Goal: Task Accomplishment & Management: Use online tool/utility

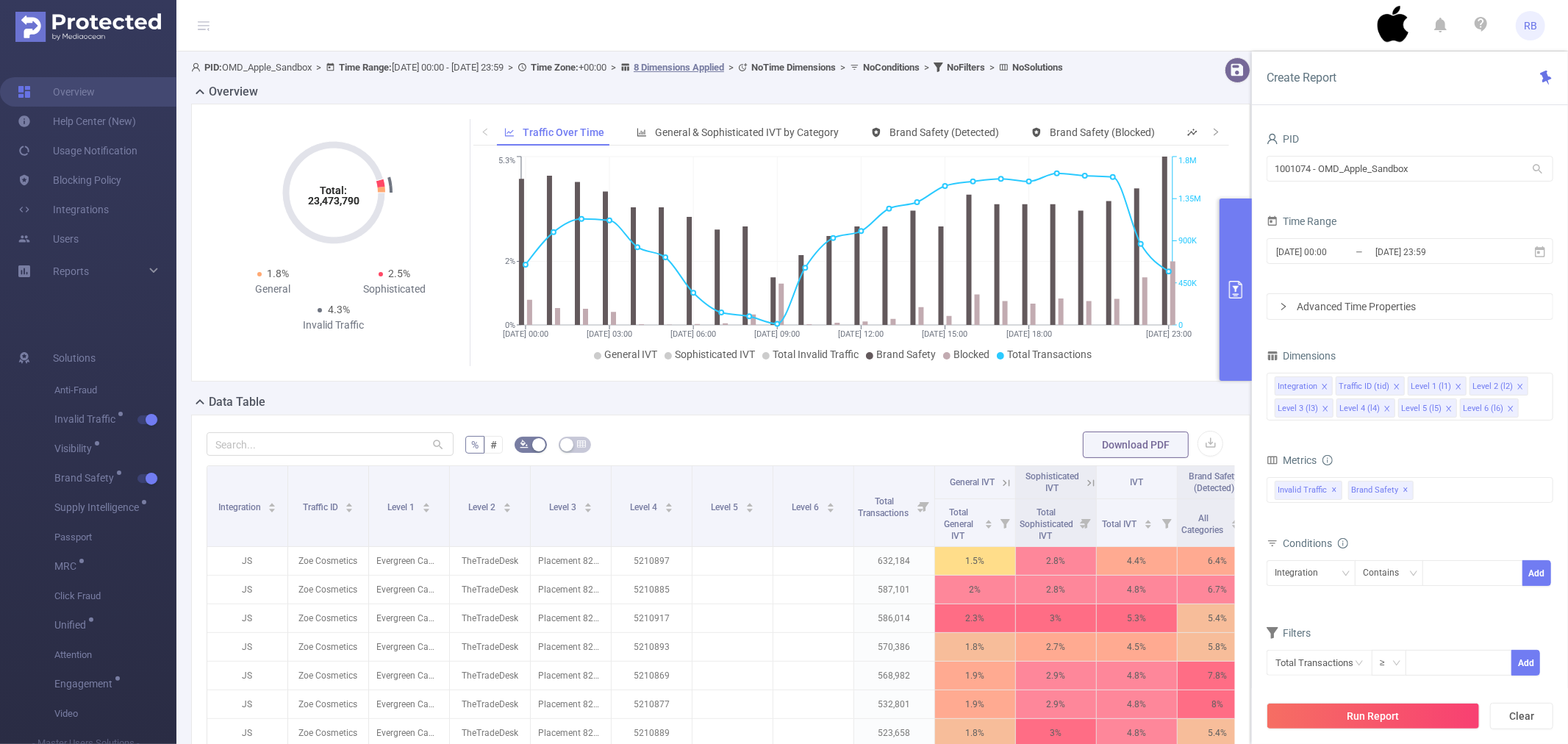
click at [1243, 354] on button "primary" at bounding box center [1236, 289] width 32 height 182
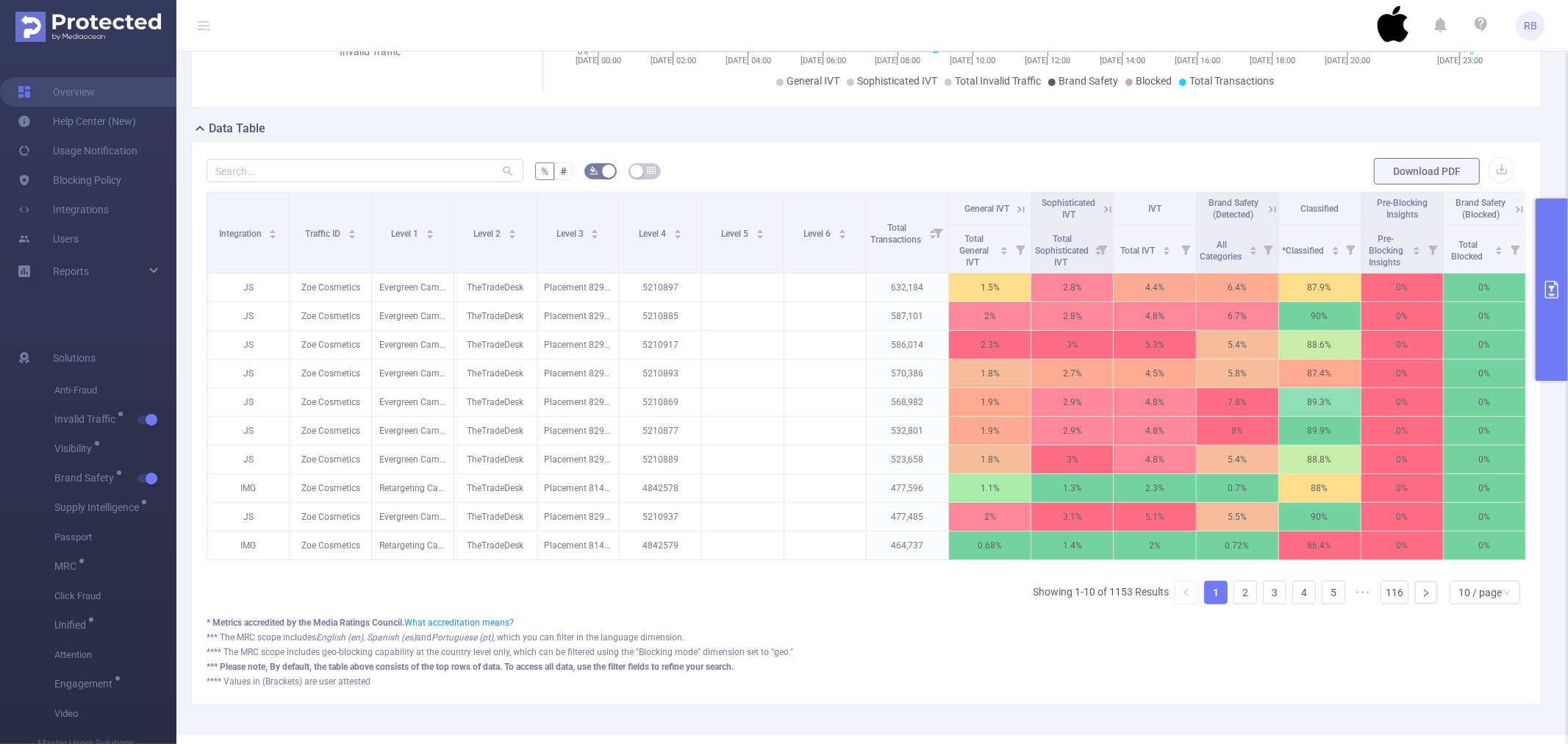
scroll to position [327, 0]
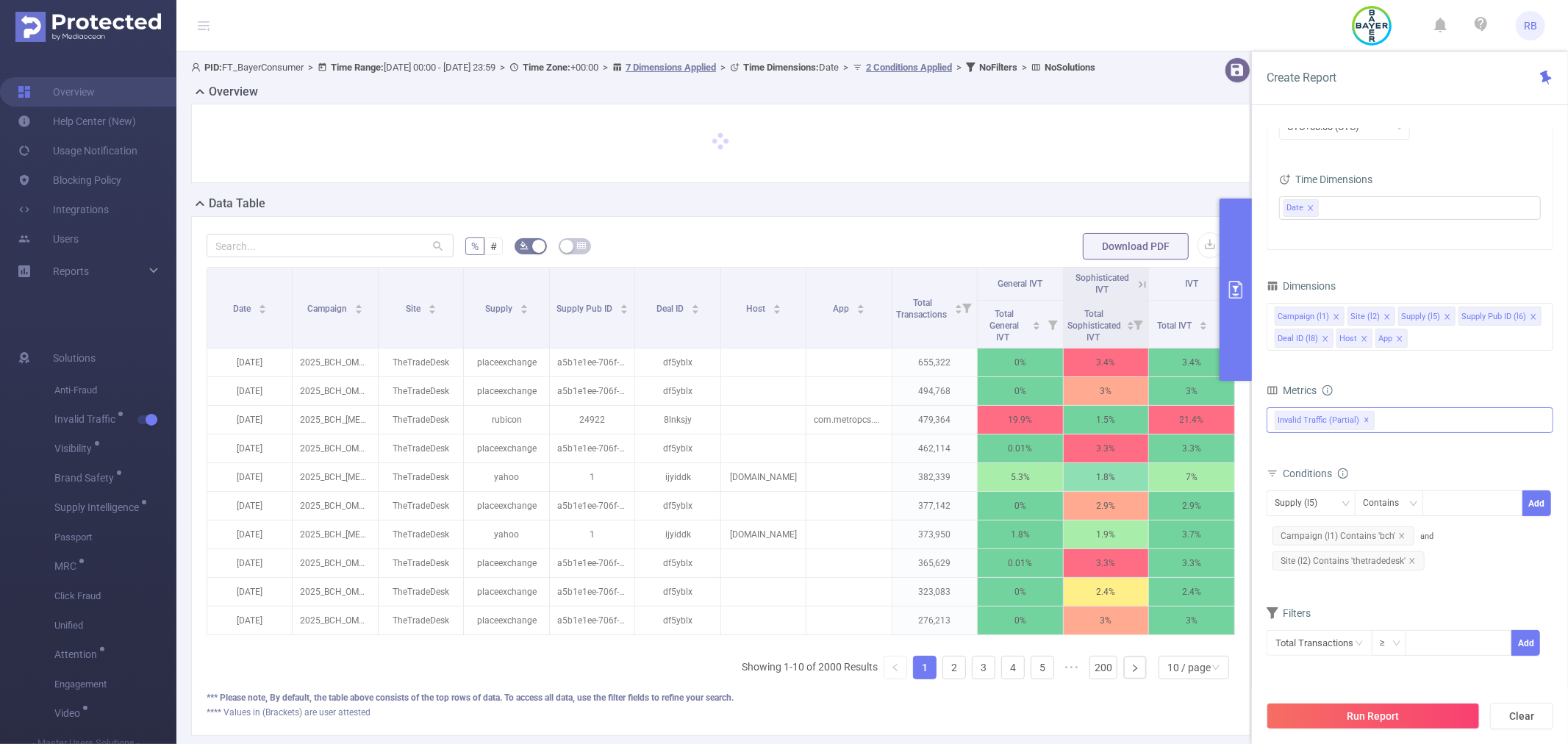
click at [1383, 421] on div "Invalid Traffic (partial) ✕" at bounding box center [1409, 419] width 286 height 26
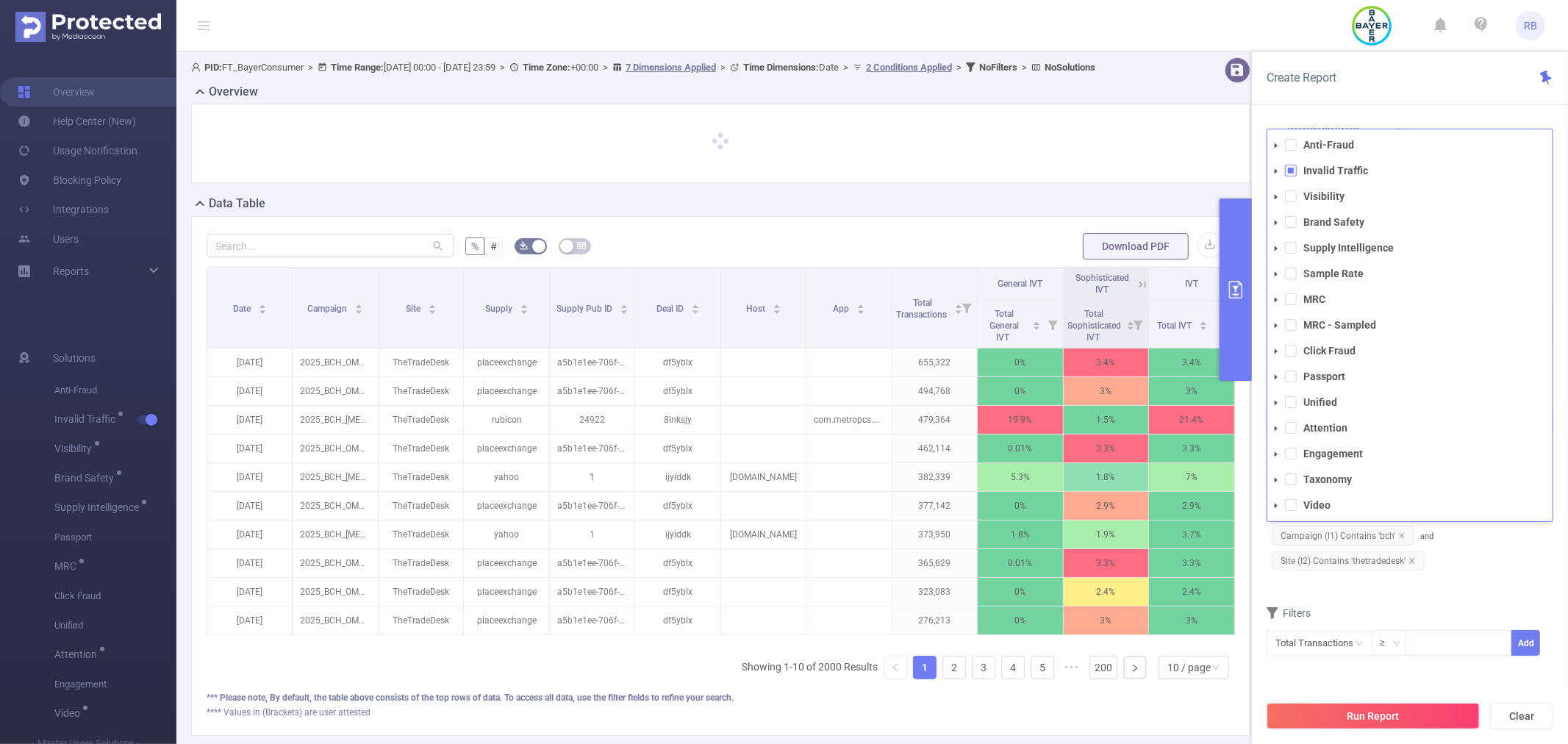
click at [1287, 169] on span at bounding box center [1290, 170] width 12 height 12
click at [1291, 191] on span at bounding box center [1290, 195] width 12 height 12
click at [1291, 216] on span at bounding box center [1290, 221] width 12 height 12
click at [1290, 243] on span at bounding box center [1290, 247] width 12 height 12
click at [1295, 270] on span at bounding box center [1290, 273] width 12 height 12
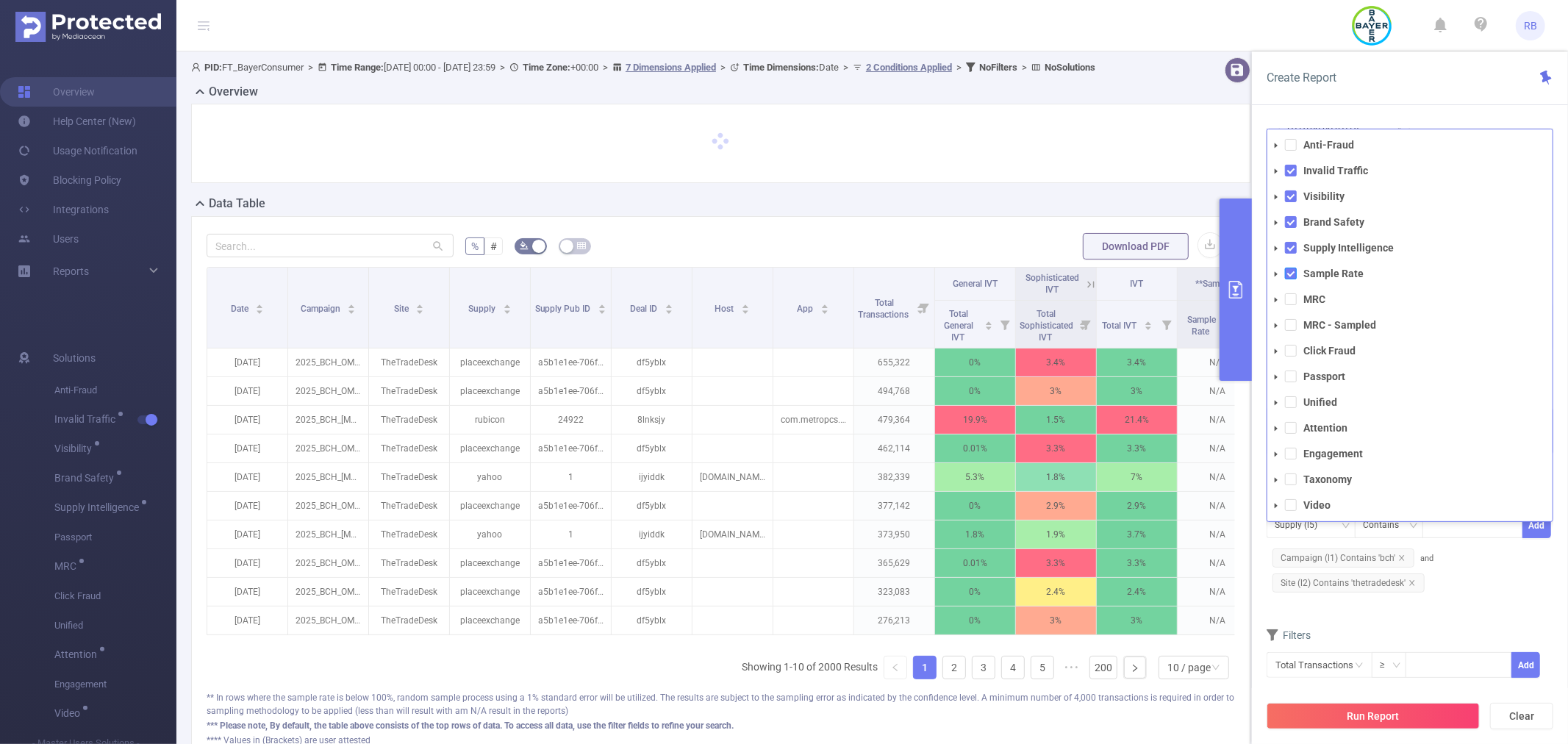
click at [1287, 268] on span at bounding box center [1290, 273] width 12 height 12
click at [1292, 350] on span at bounding box center [1290, 350] width 12 height 12
click at [1292, 369] on li "Passport" at bounding box center [1410, 376] width 286 height 20
click at [1295, 353] on span at bounding box center [1290, 350] width 12 height 12
click at [1295, 299] on span at bounding box center [1290, 299] width 12 height 12
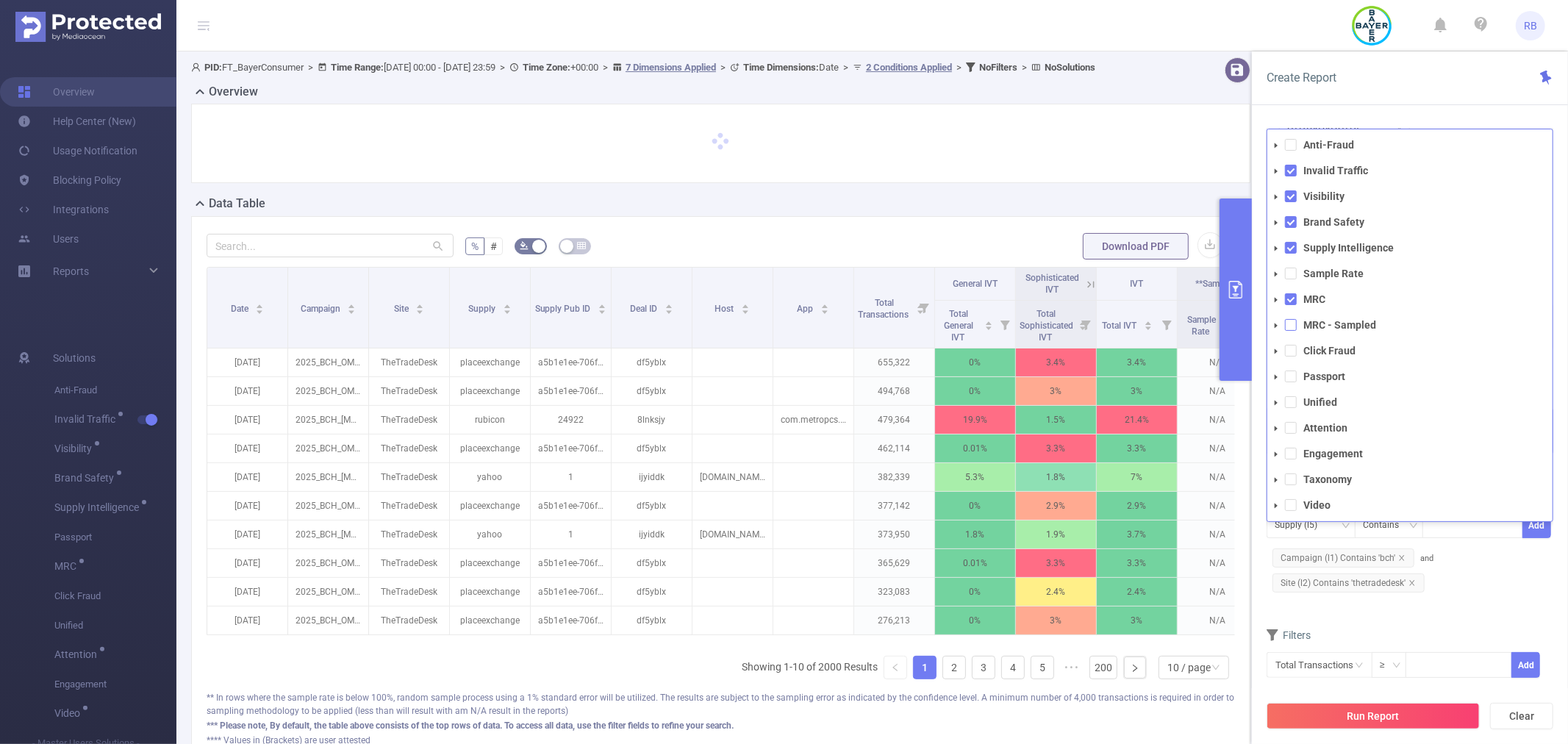
click at [1294, 324] on span at bounding box center [1290, 325] width 12 height 12
click at [1291, 327] on span at bounding box center [1290, 325] width 12 height 12
click at [1291, 292] on li "MRC" at bounding box center [1410, 300] width 286 height 20
click at [1291, 298] on span at bounding box center [1290, 299] width 12 height 12
click at [1297, 483] on li "Taxonomy" at bounding box center [1410, 479] width 286 height 20
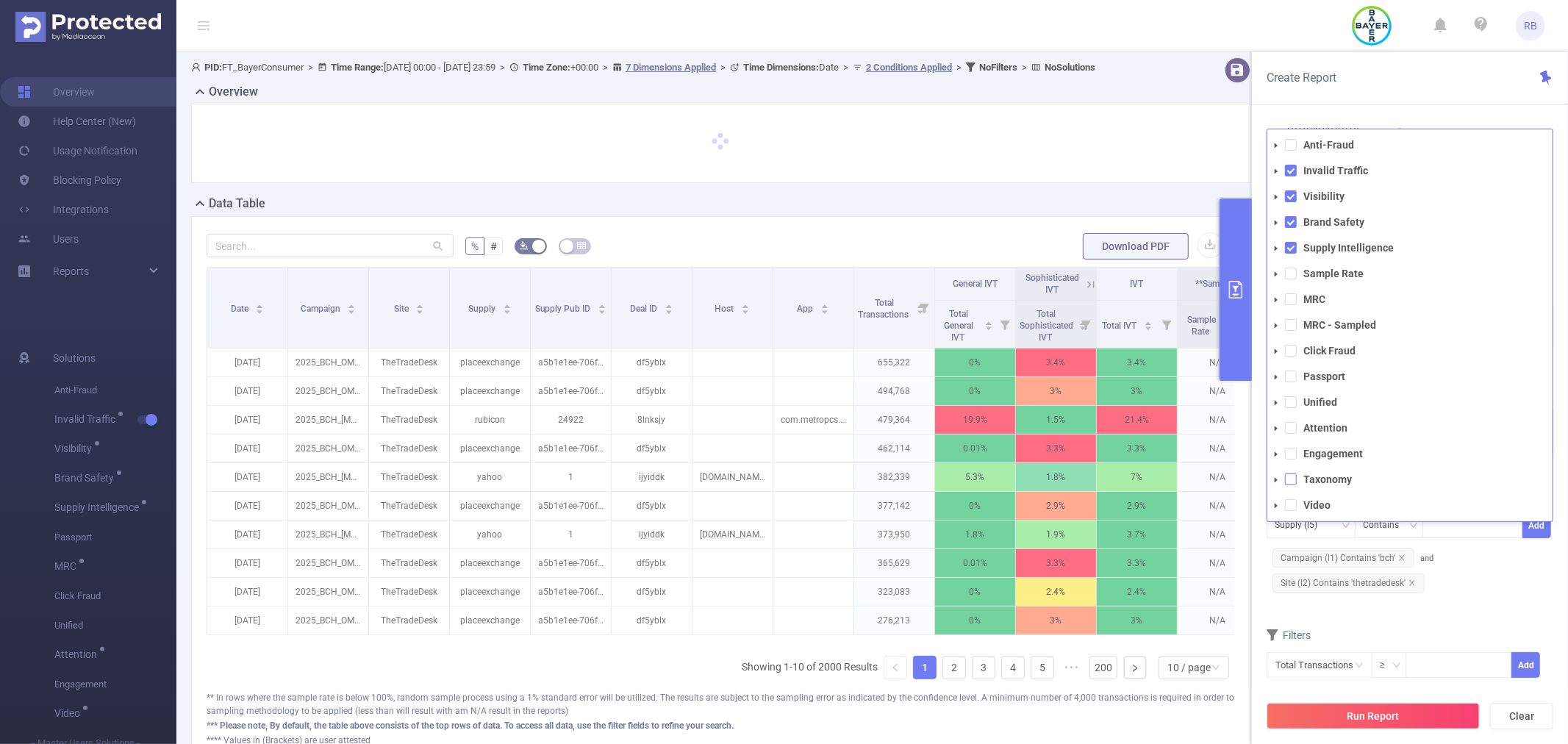
click at [1291, 478] on span at bounding box center [1290, 479] width 12 height 12
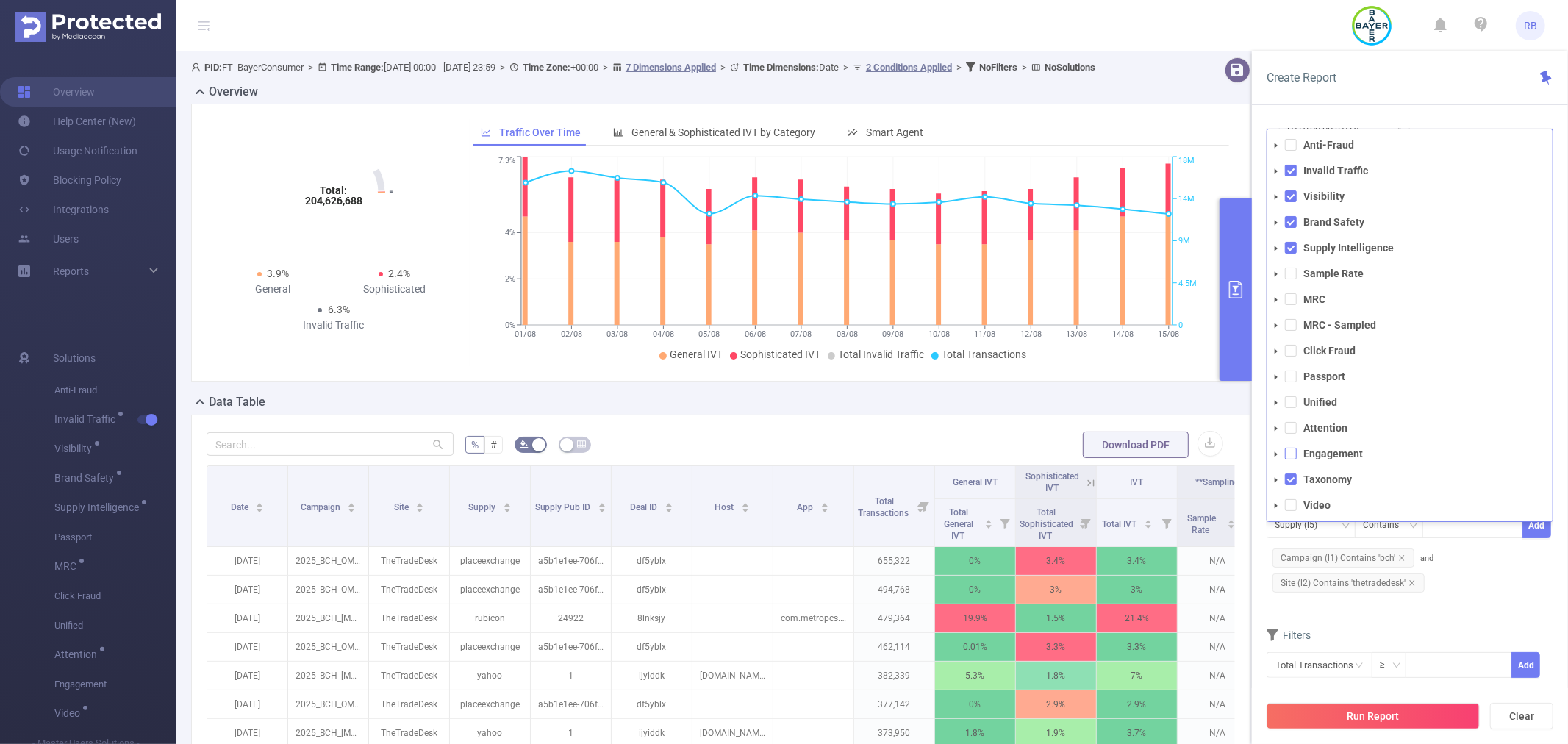
click at [1291, 453] on span at bounding box center [1290, 453] width 12 height 12
click at [1292, 426] on span at bounding box center [1290, 427] width 12 height 12
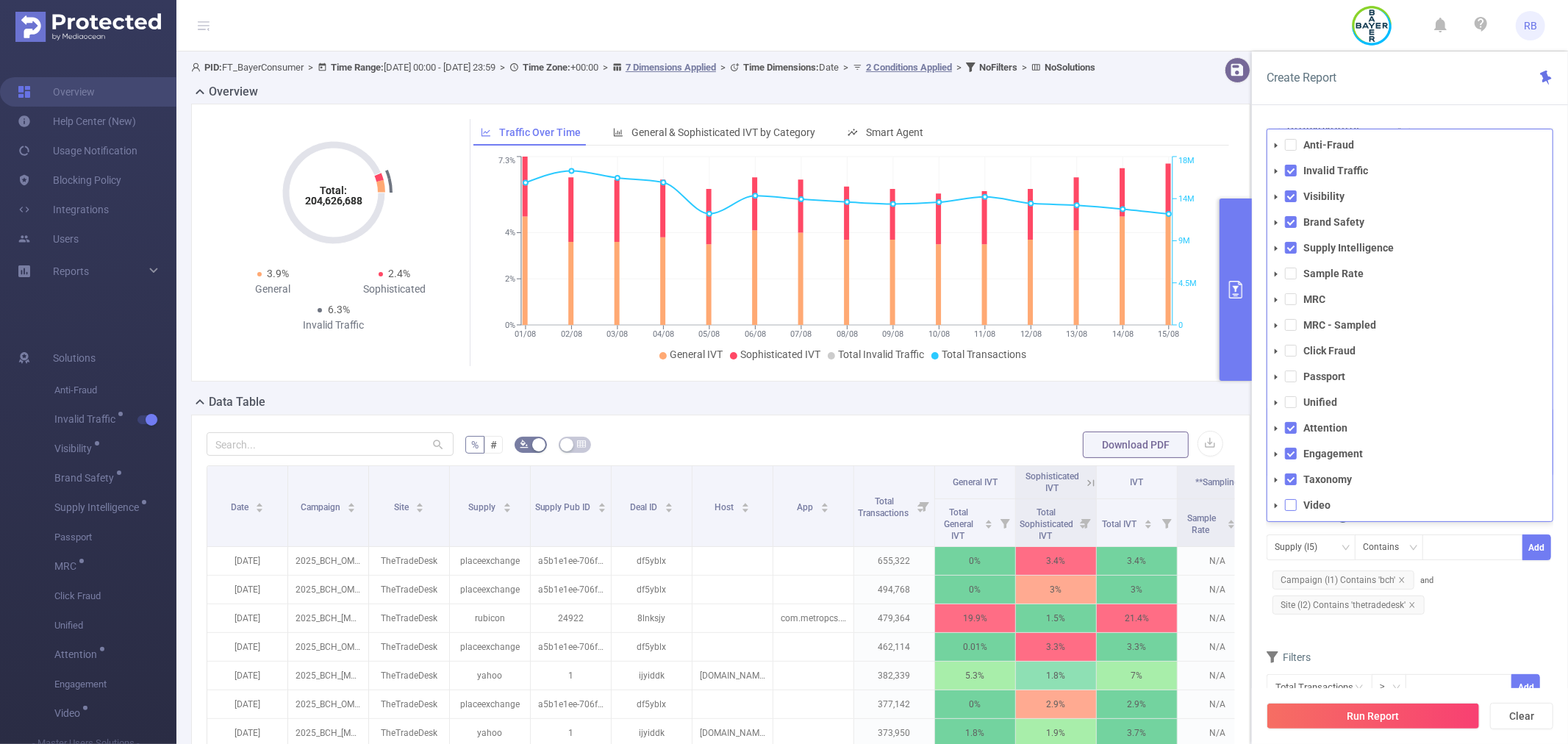
click at [1287, 500] on span at bounding box center [1290, 504] width 12 height 12
click at [1387, 715] on button "Run Report" at bounding box center [1373, 716] width 213 height 27
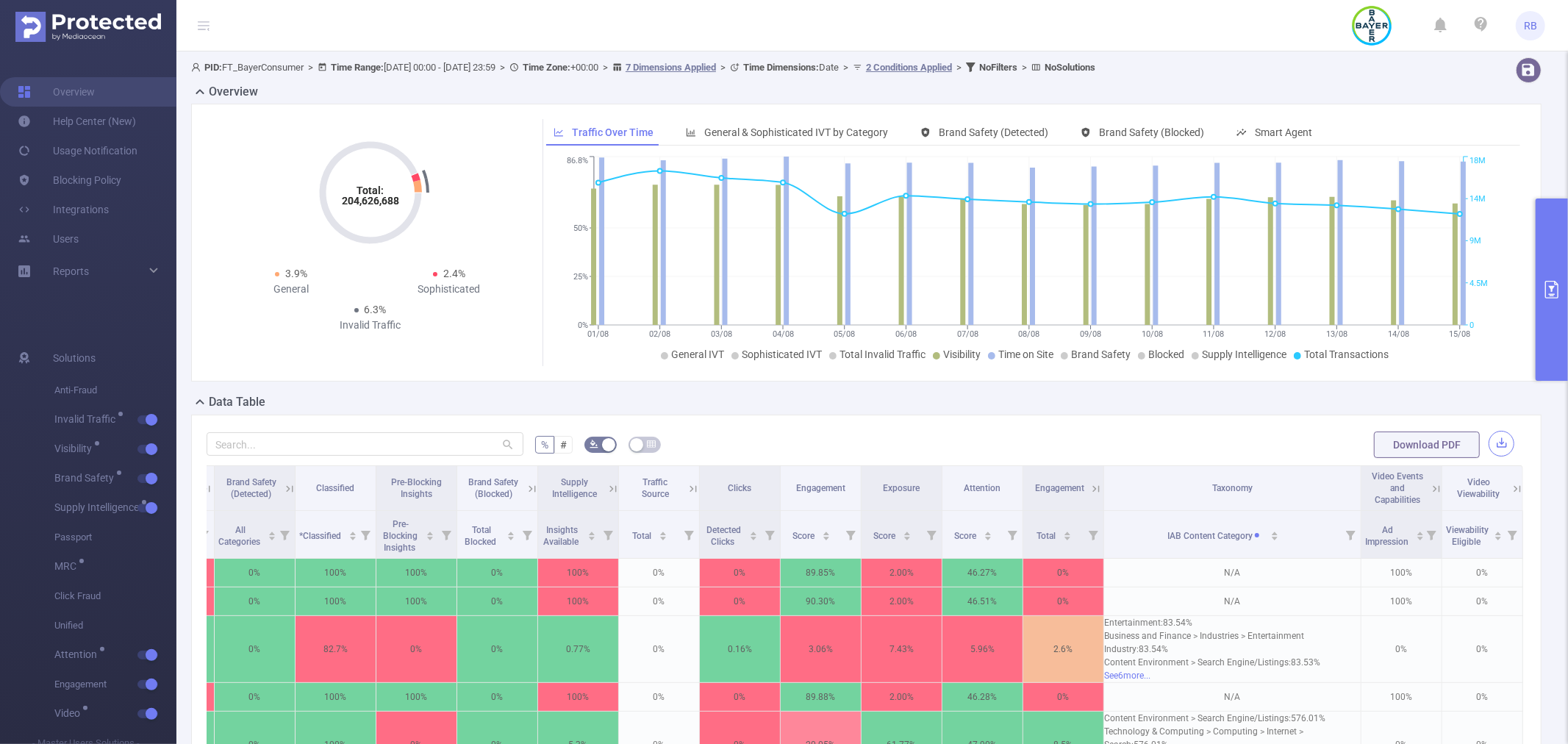
click at [1489, 446] on button "button" at bounding box center [1501, 443] width 26 height 26
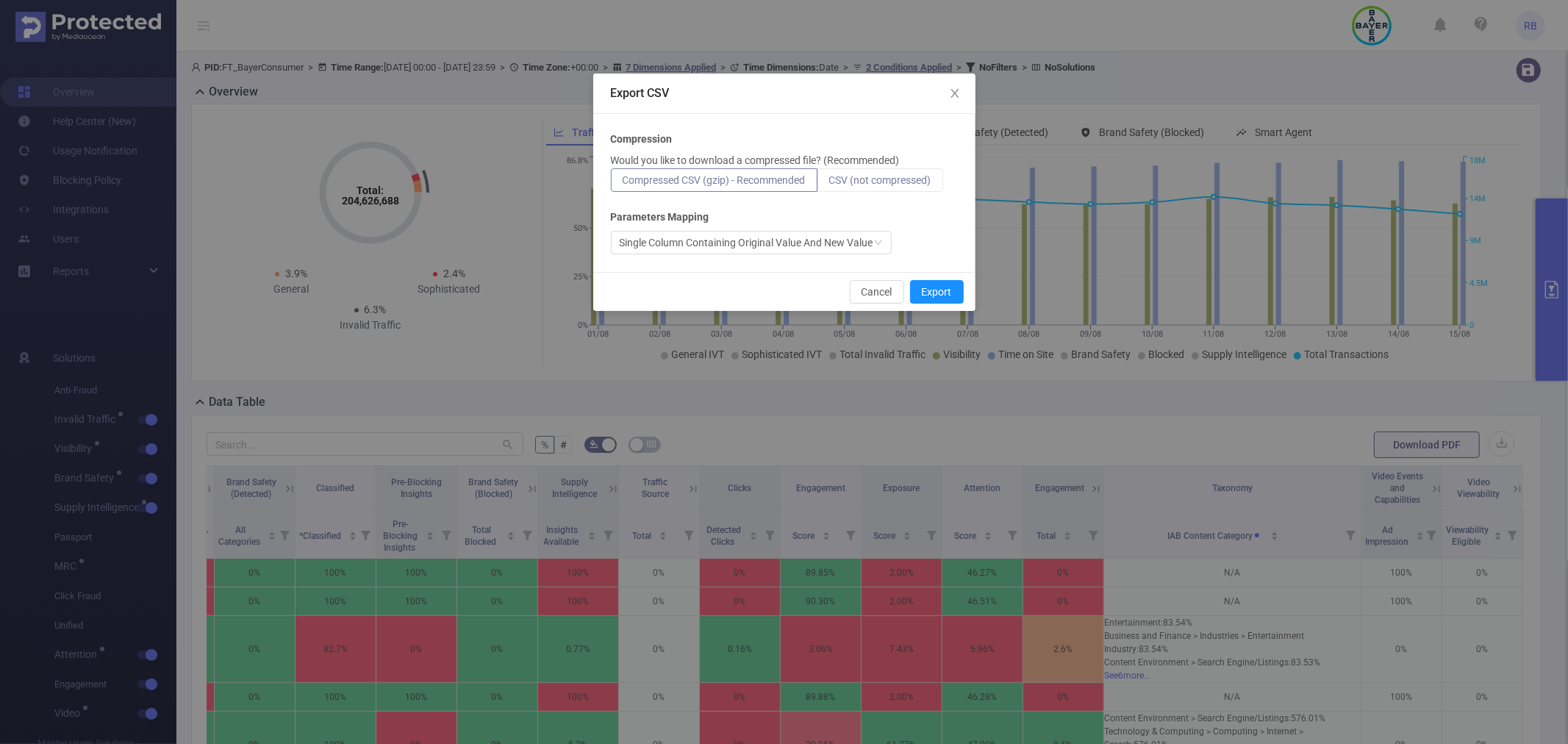
click at [886, 181] on span "CSV (not compressed)" at bounding box center [880, 179] width 103 height 12
click at [829, 184] on input "CSV (not compressed)" at bounding box center [829, 184] width 0 height 0
click at [953, 294] on button "Export" at bounding box center [937, 292] width 54 height 23
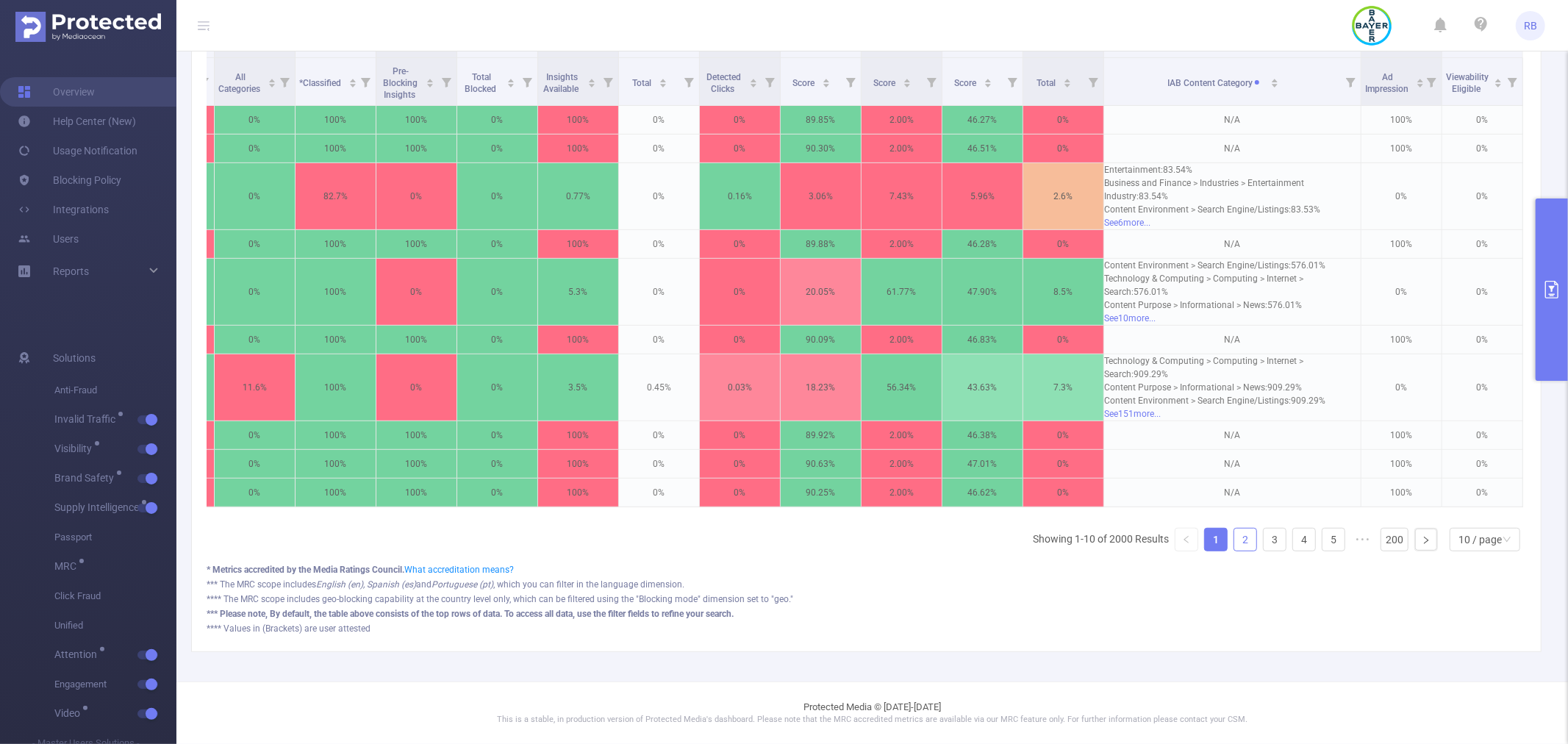
click at [1234, 540] on link "2" at bounding box center [1245, 539] width 22 height 22
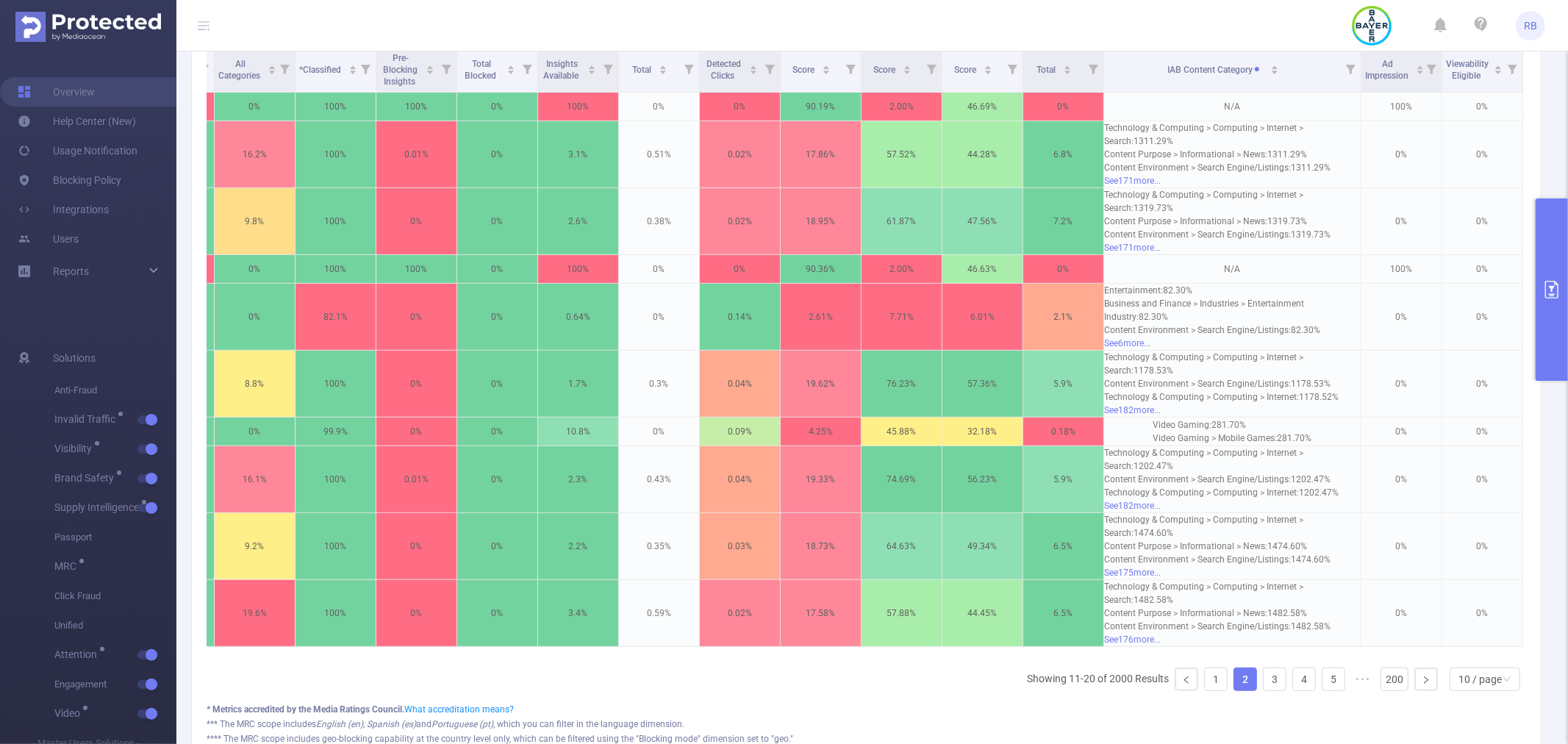
click at [1555, 261] on button "primary" at bounding box center [1552, 289] width 32 height 182
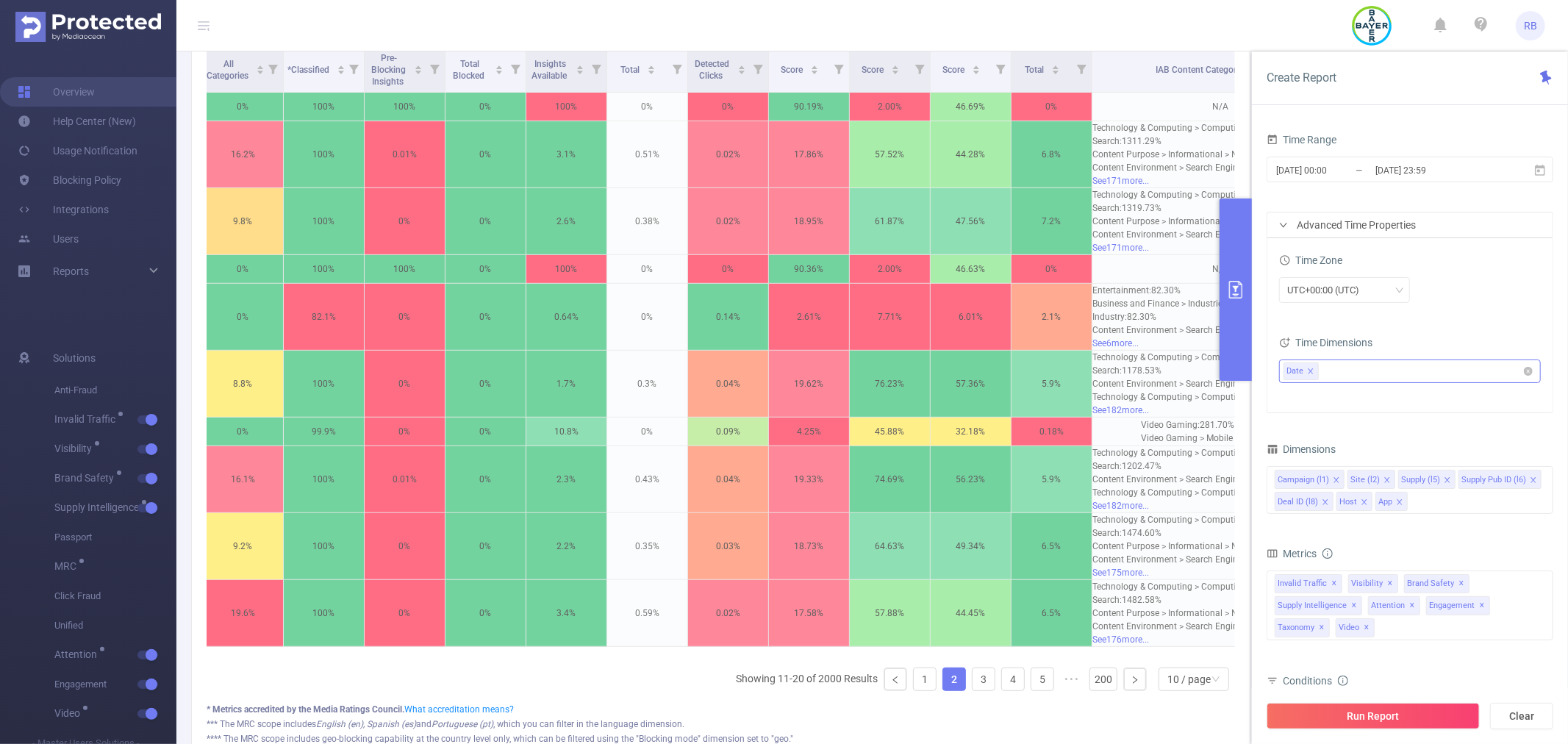
click at [1310, 369] on icon "icon: close" at bounding box center [1310, 371] width 5 height 5
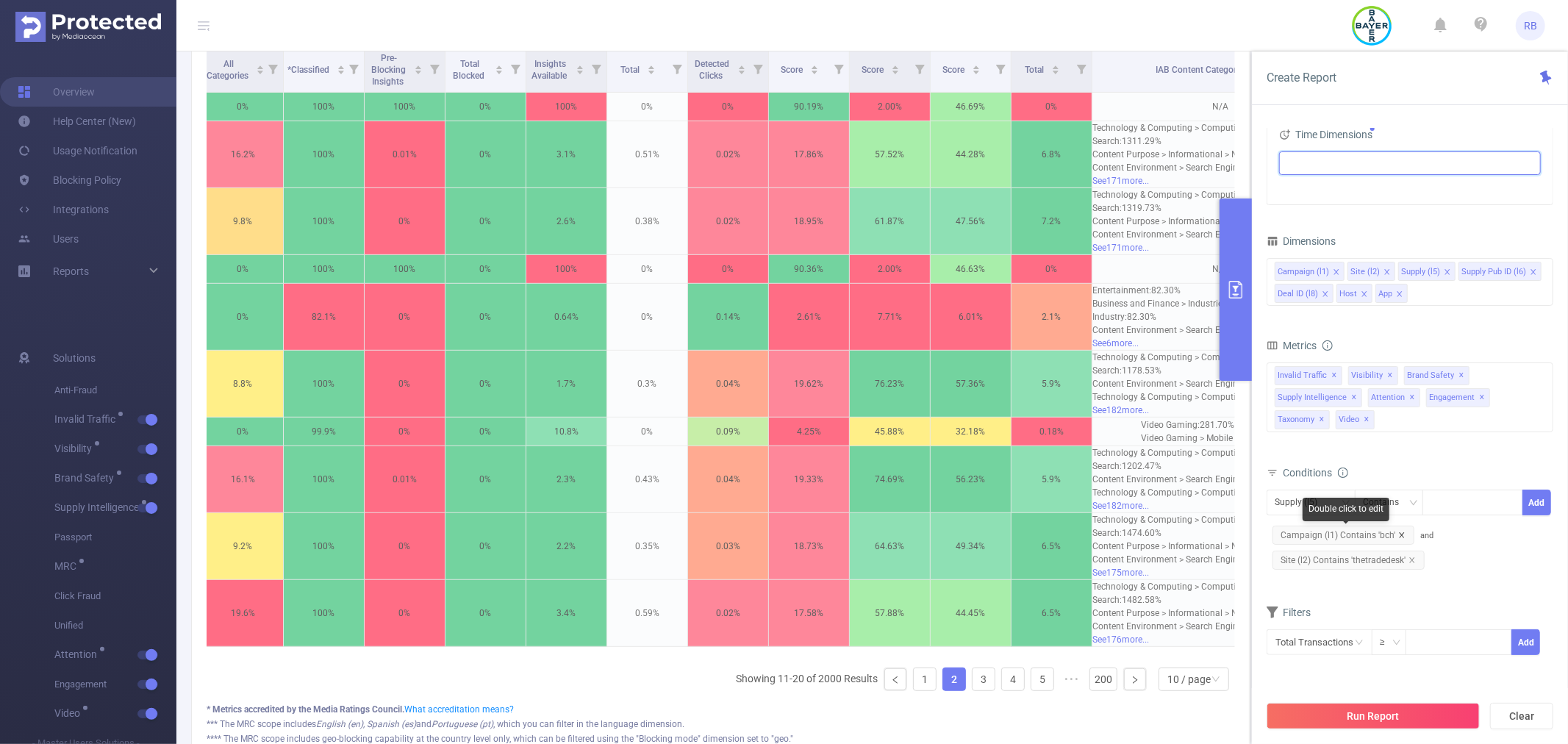
click at [1399, 532] on icon "icon: close" at bounding box center [1402, 535] width 7 height 7
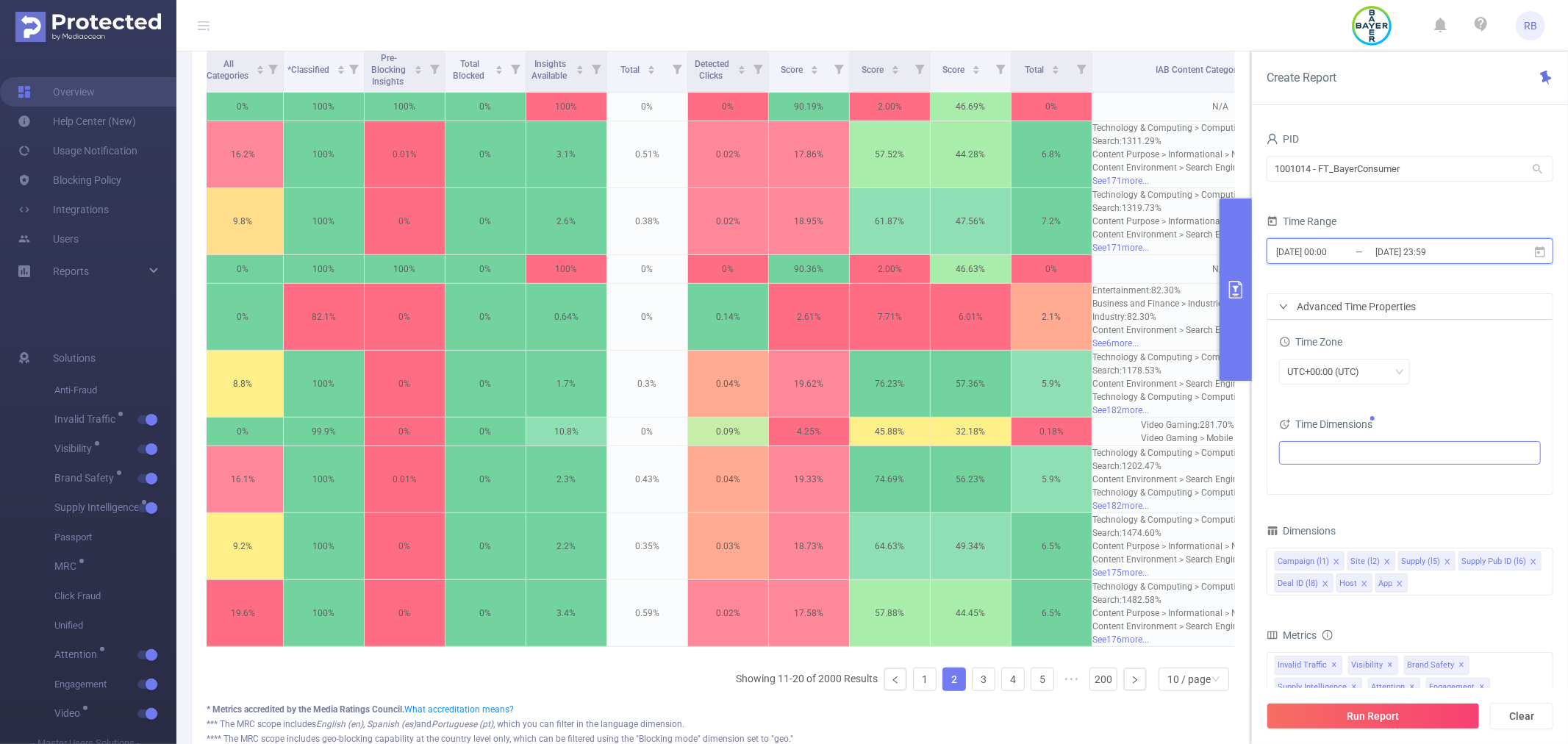
click at [1355, 238] on span "[DATE] 00:00 _ [DATE] 23:59" at bounding box center [1409, 251] width 286 height 26
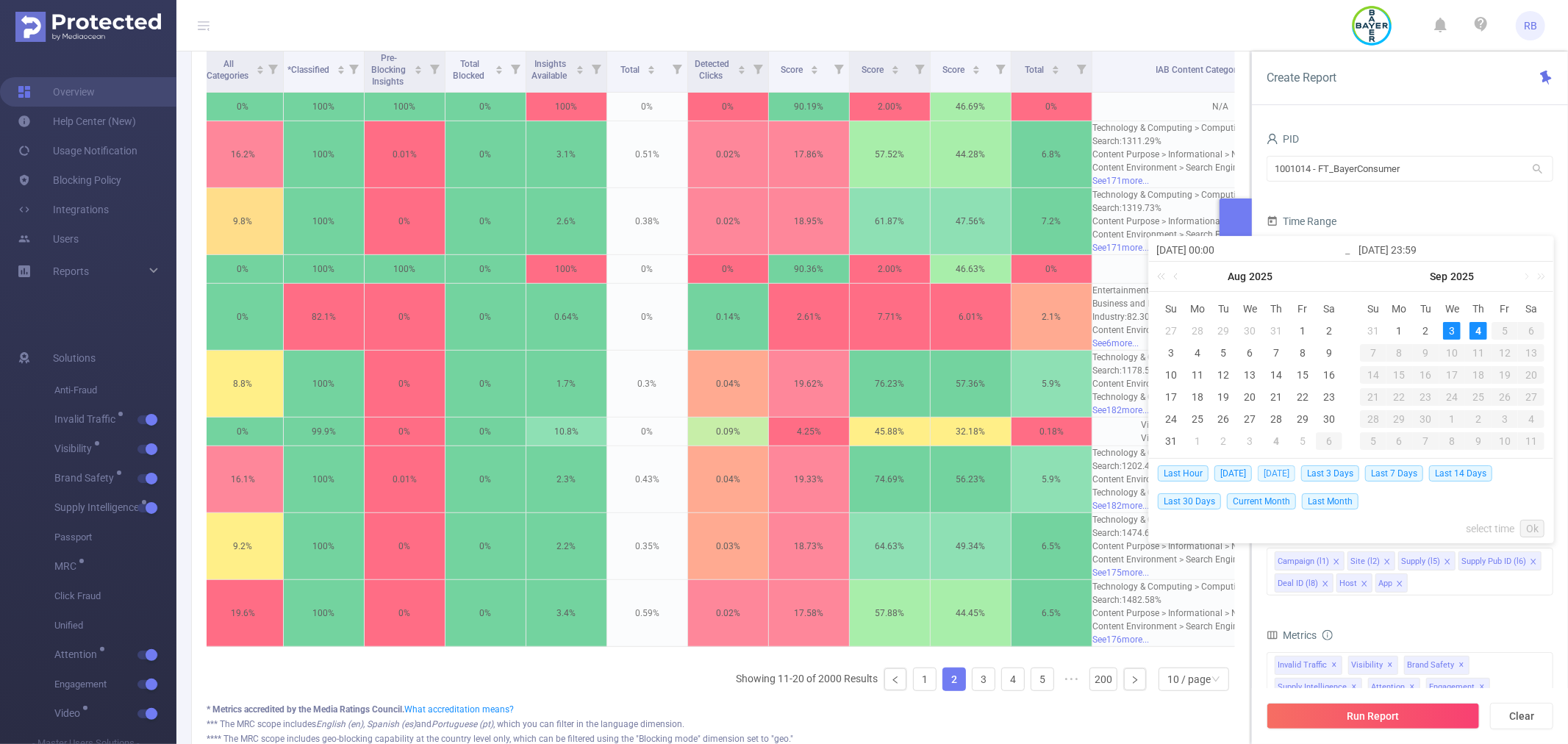
click at [1295, 473] on span "[DATE]" at bounding box center [1276, 473] width 37 height 16
type input "[DATE] 00:00"
type input "[DATE] 23:59"
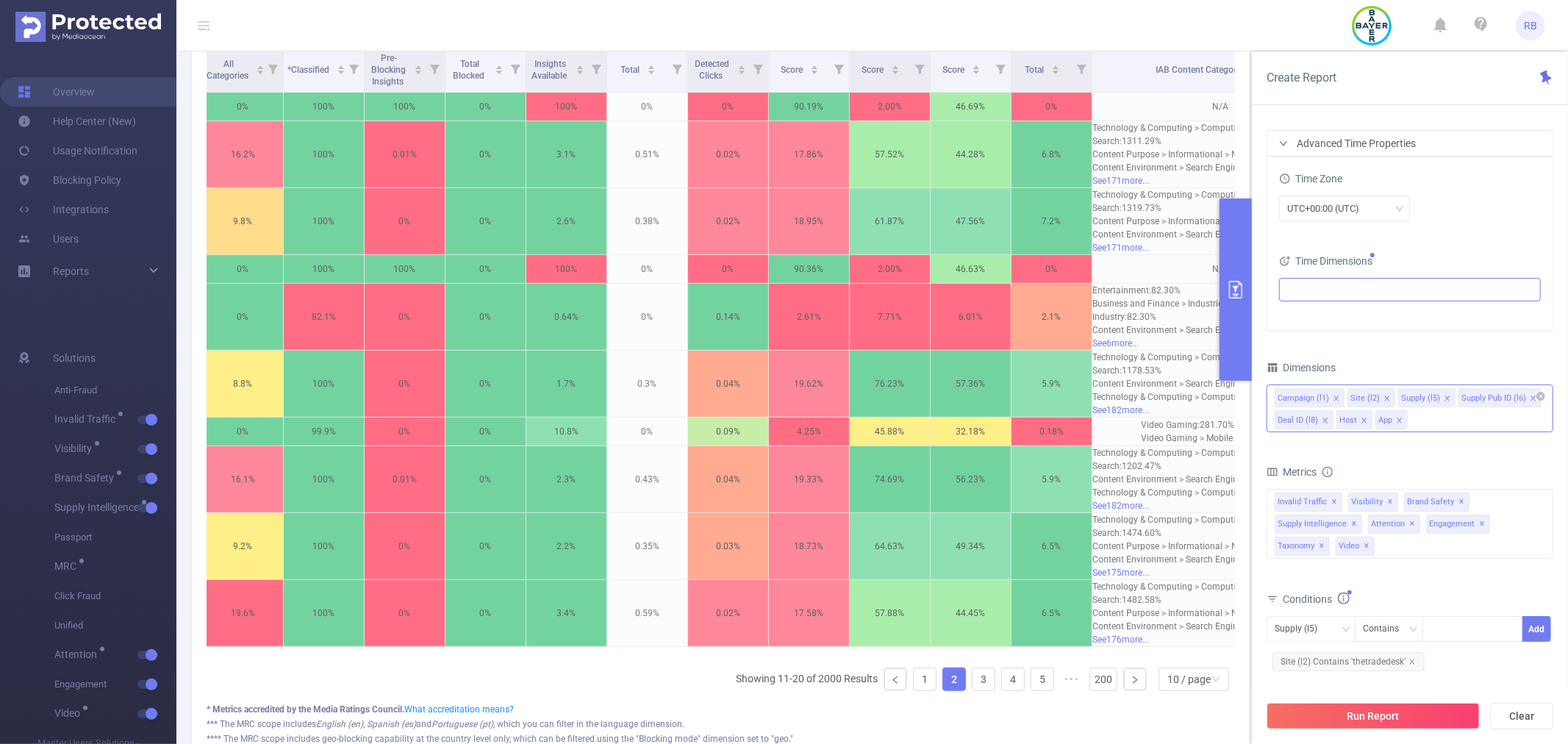
click at [1324, 419] on icon "icon: close" at bounding box center [1325, 420] width 5 height 5
click at [1445, 400] on icon "icon: close" at bounding box center [1448, 398] width 7 height 7
click at [1384, 399] on icon "icon: close" at bounding box center [1387, 398] width 7 height 7
click at [1336, 395] on icon "icon: close" at bounding box center [1336, 398] width 7 height 7
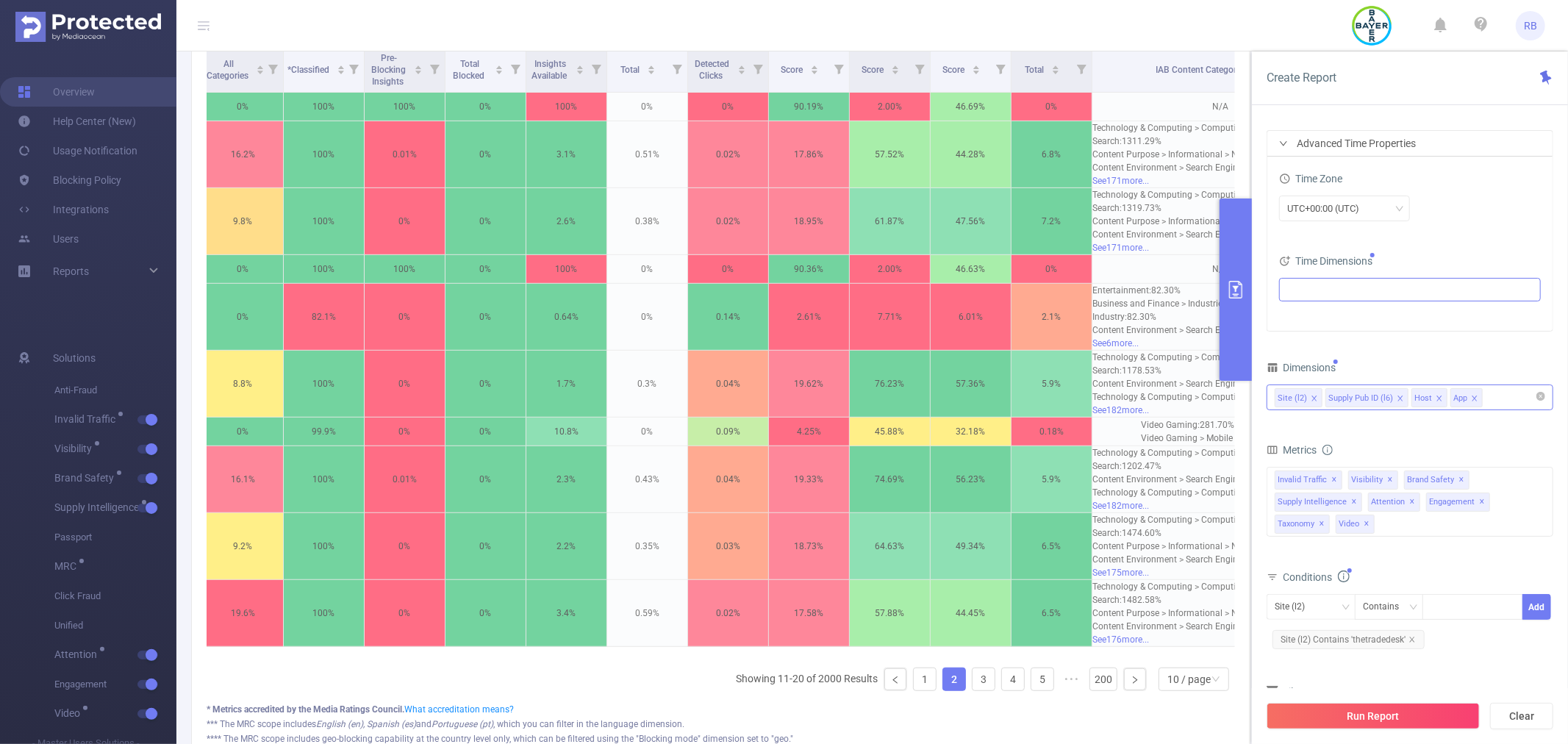
click at [1397, 398] on icon "icon: close" at bounding box center [1400, 398] width 7 height 7
click at [1364, 708] on button "Run Report" at bounding box center [1373, 716] width 213 height 27
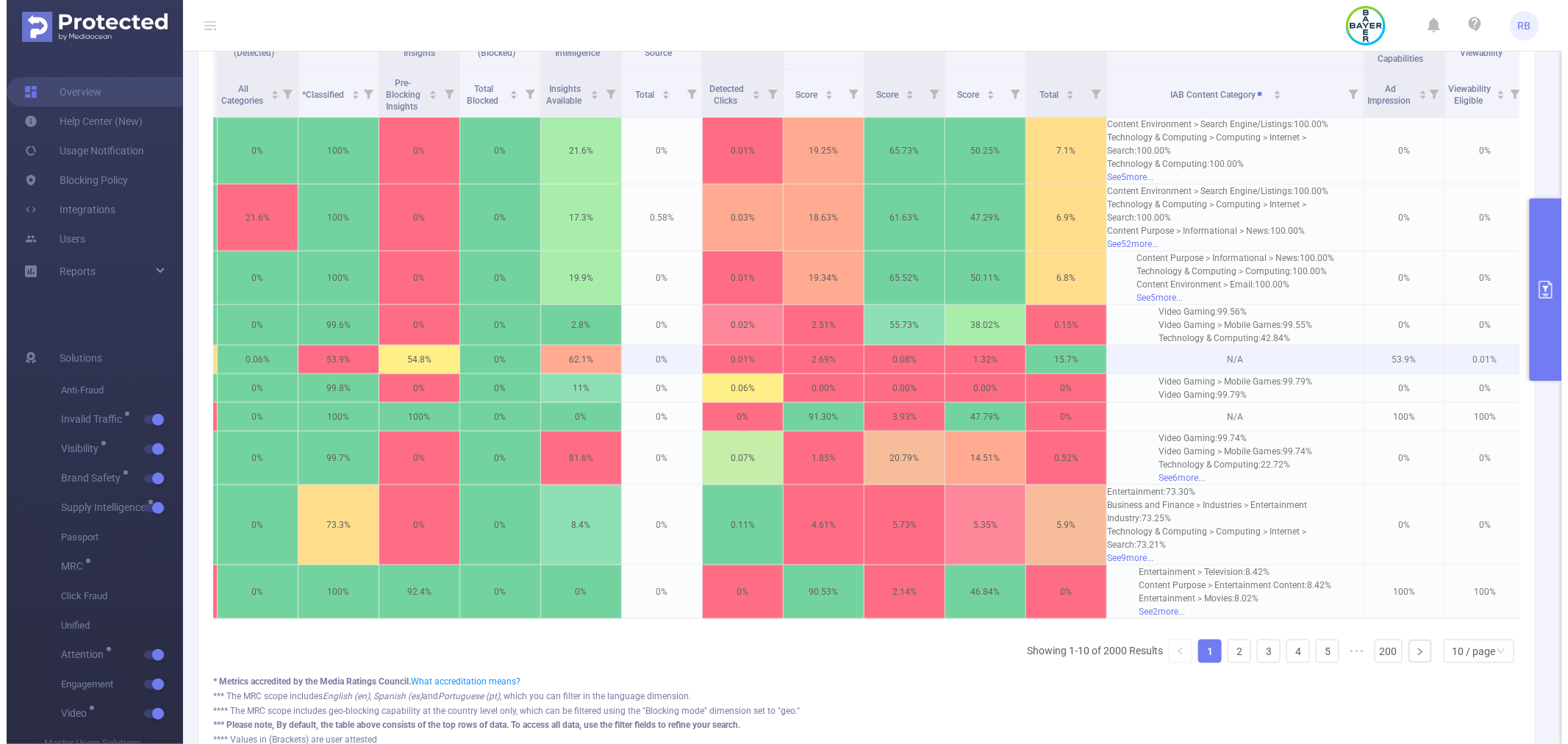
scroll to position [566, 0]
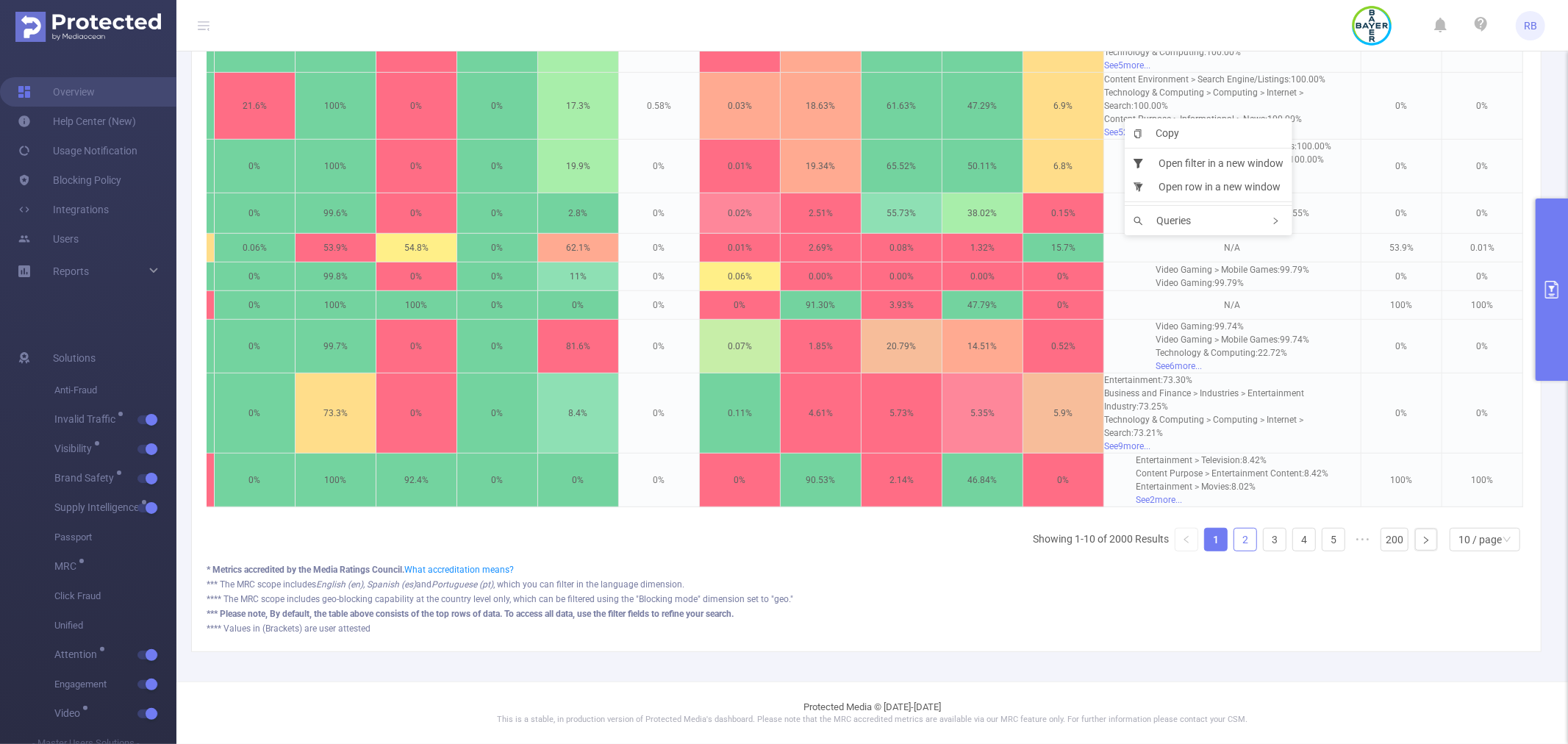
click at [1236, 542] on link "2" at bounding box center [1245, 539] width 22 height 22
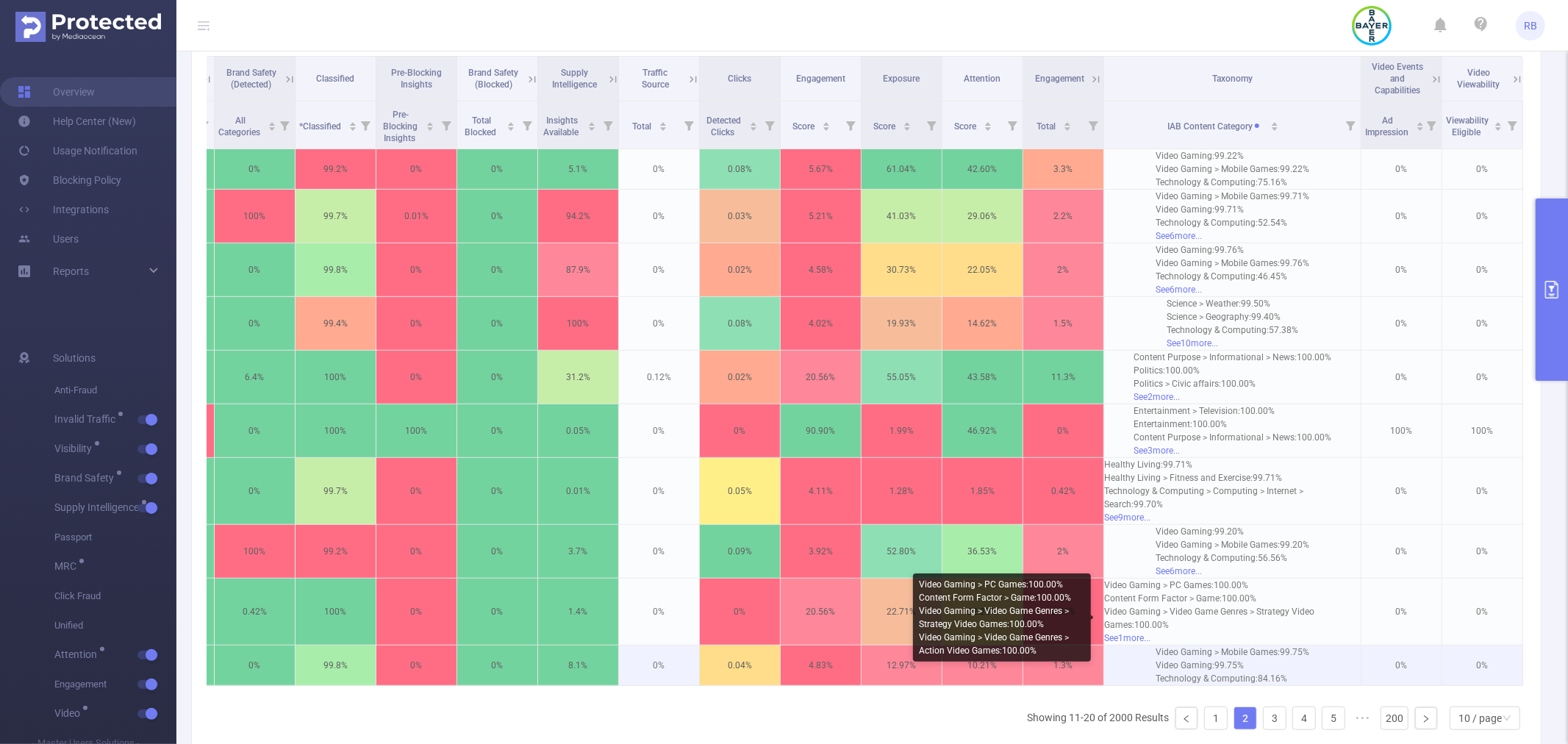
scroll to position [402, 0]
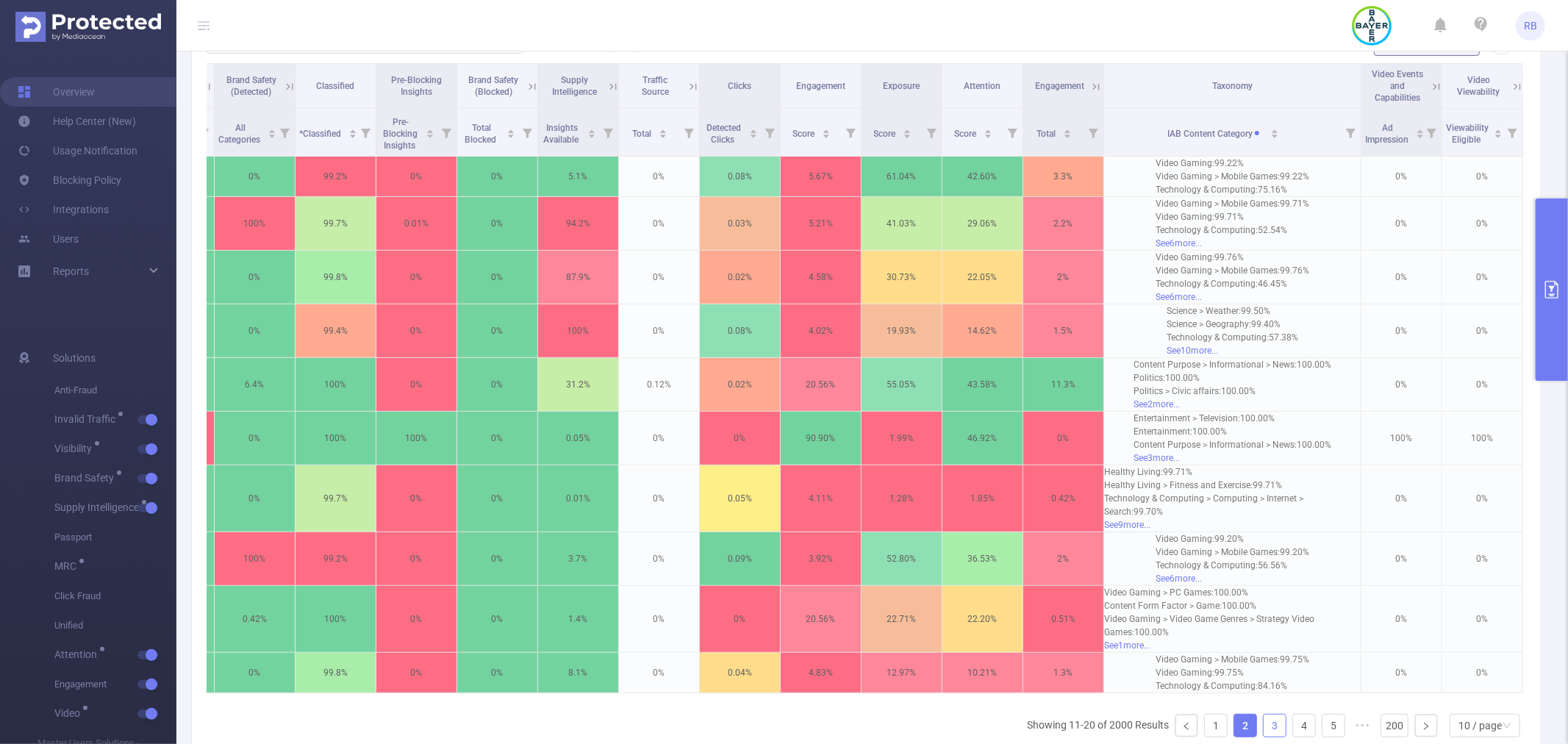
click at [1266, 736] on link "3" at bounding box center [1274, 725] width 22 height 22
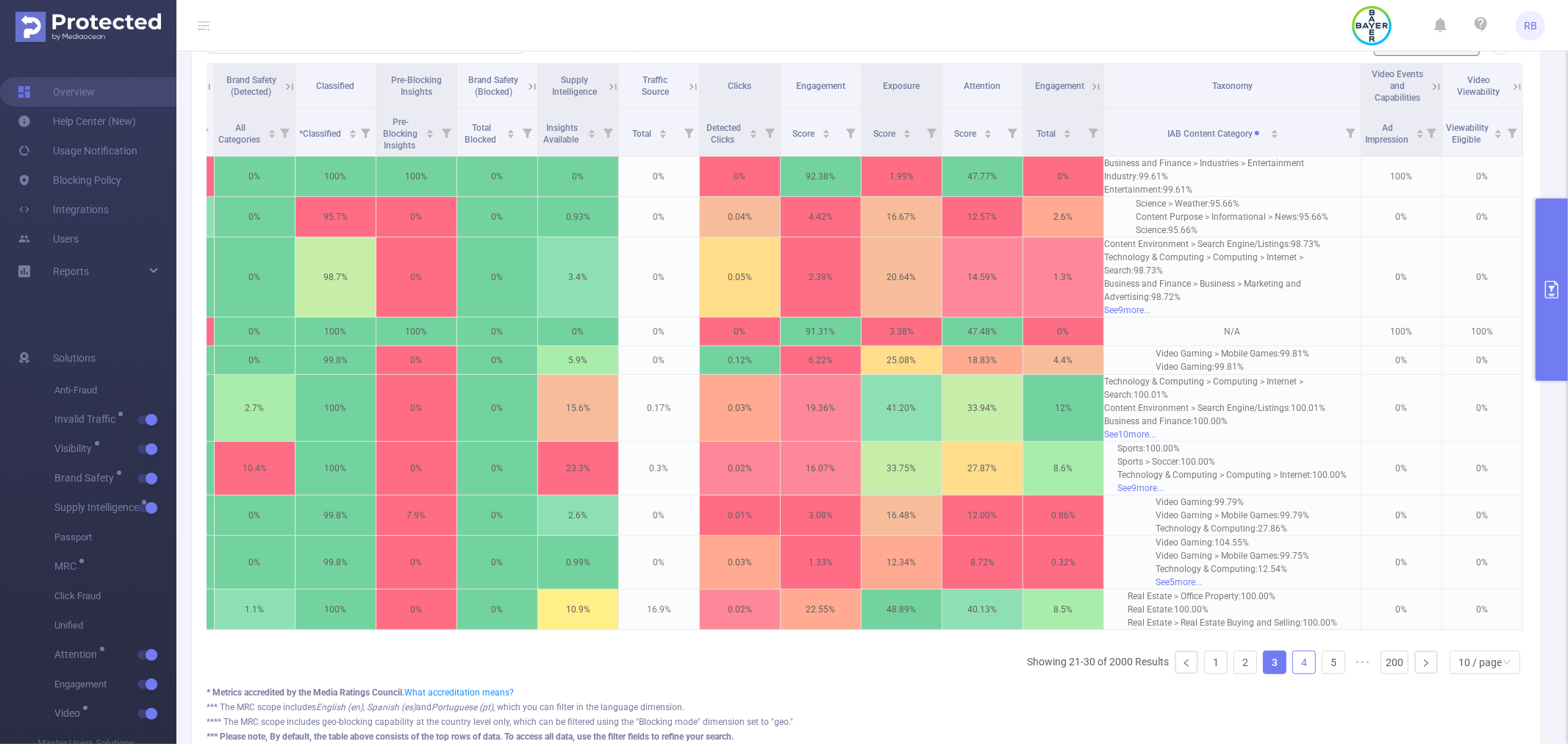
click at [1293, 674] on link "4" at bounding box center [1304, 662] width 22 height 22
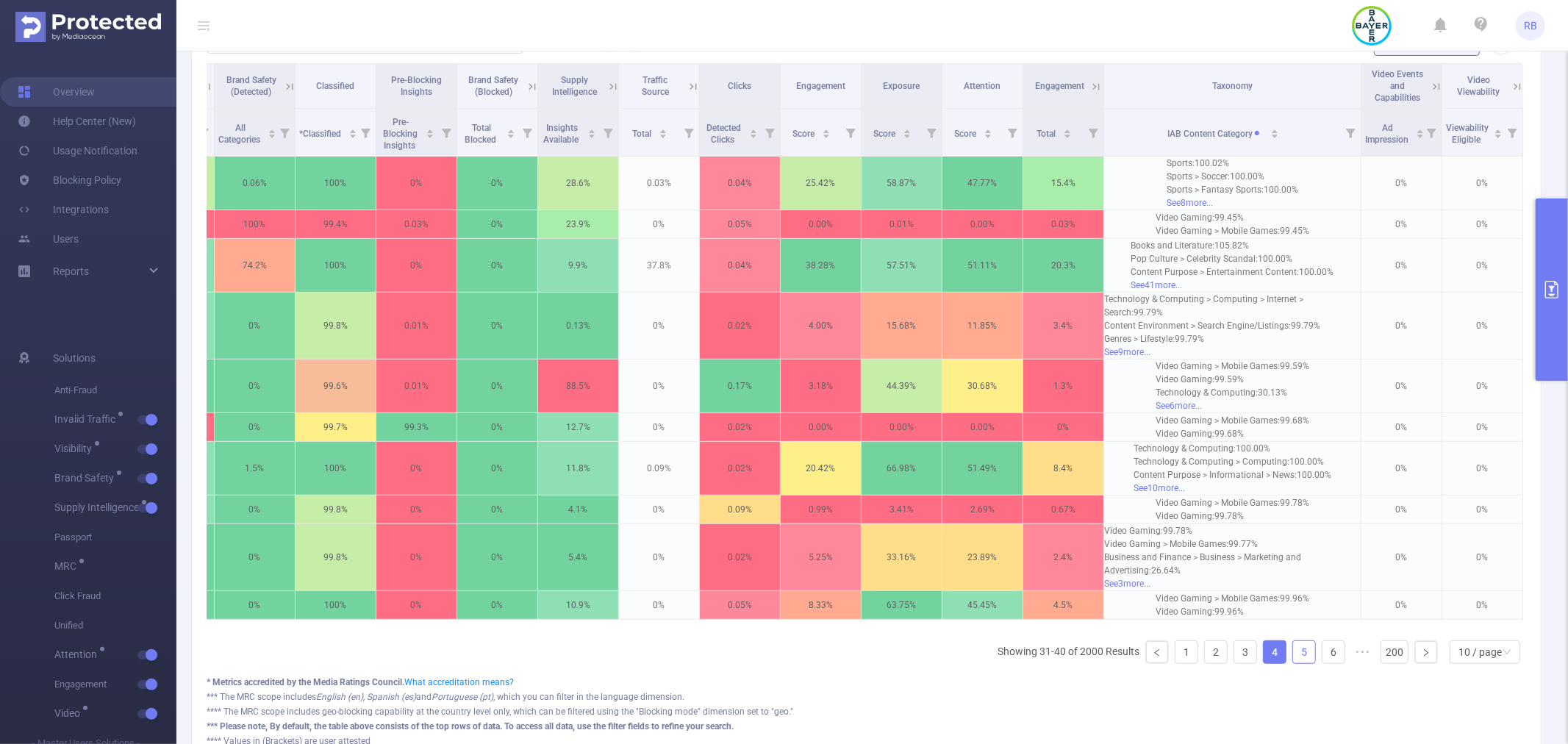
click at [1295, 663] on link "5" at bounding box center [1304, 651] width 22 height 22
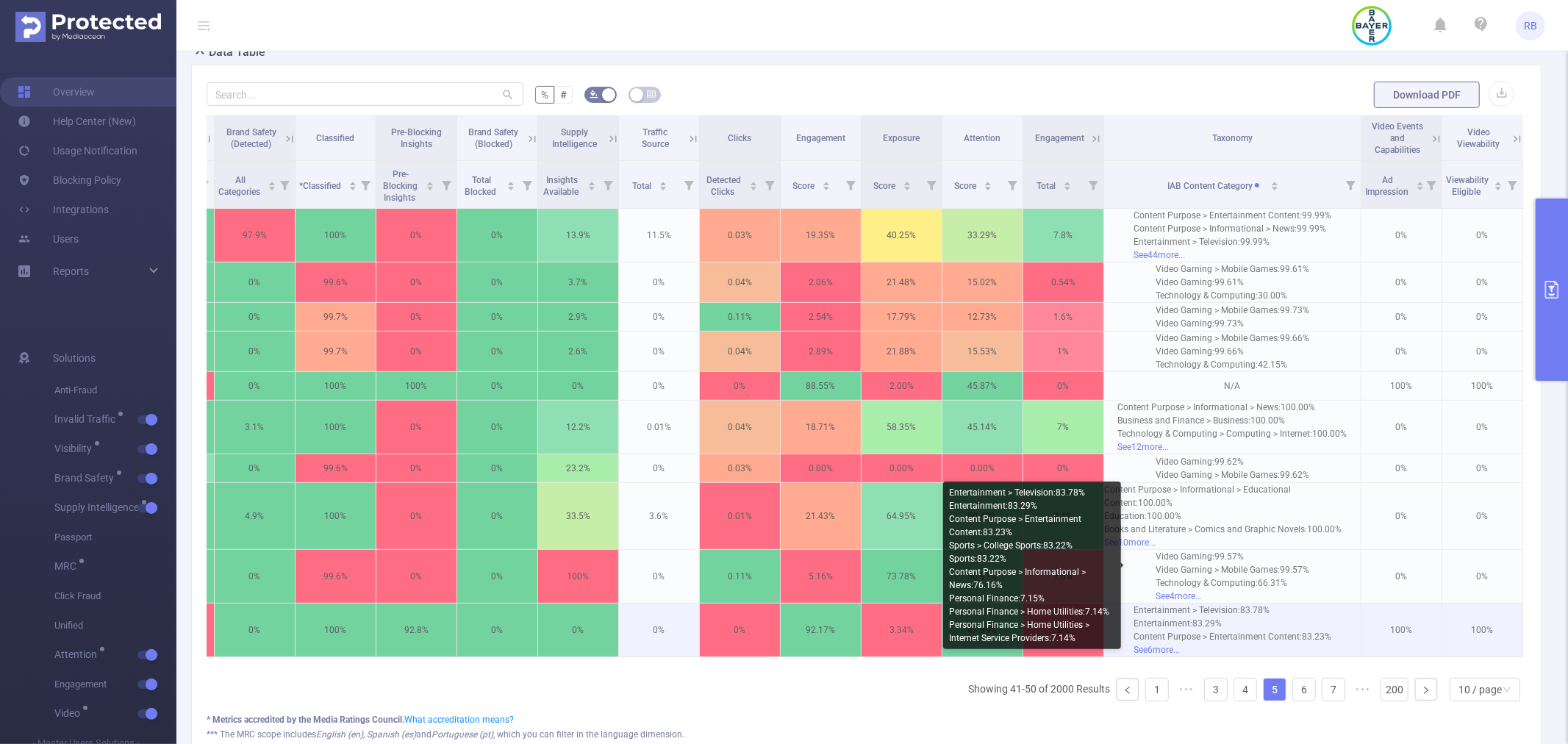
scroll to position [320, 0]
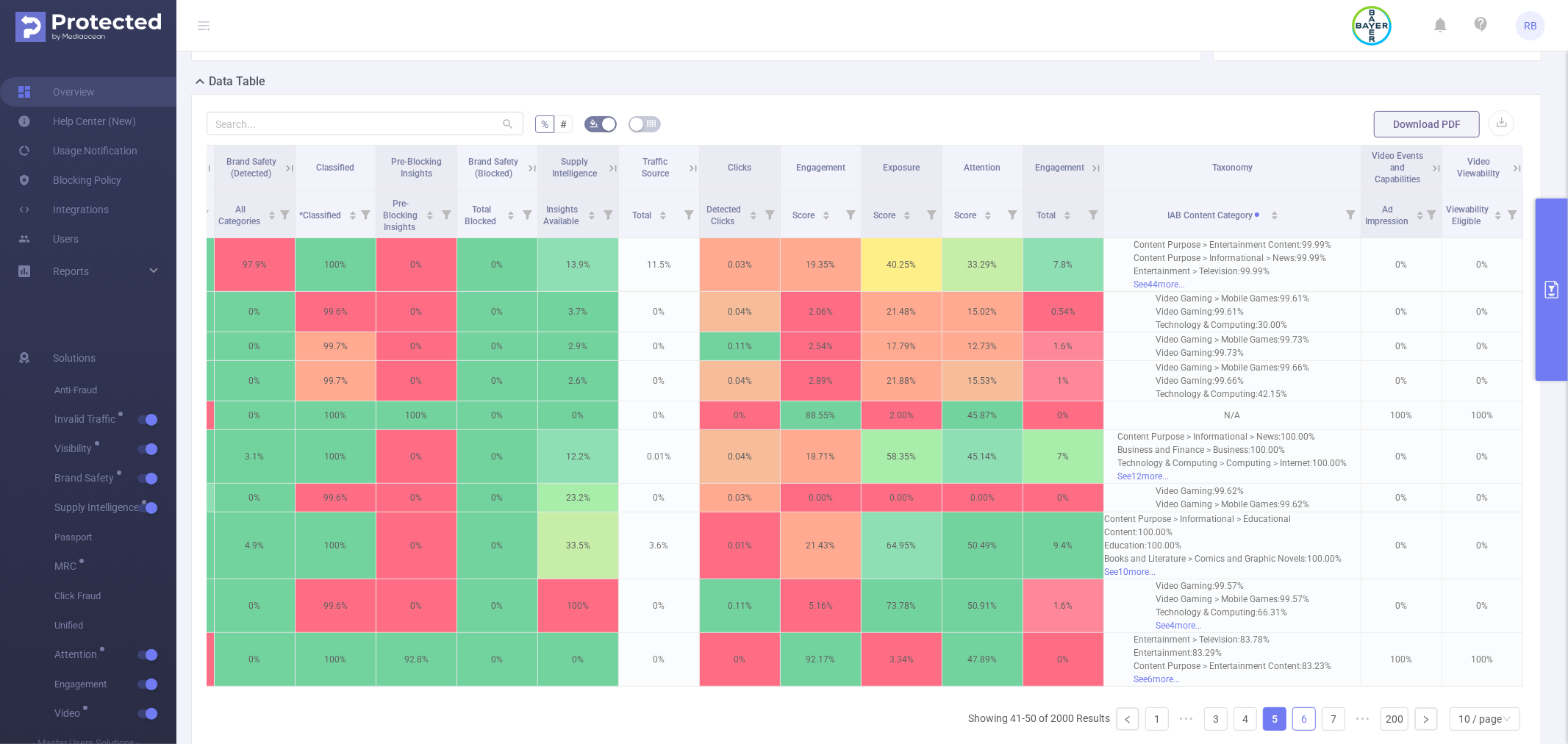
click at [1297, 713] on link "6" at bounding box center [1304, 718] width 22 height 22
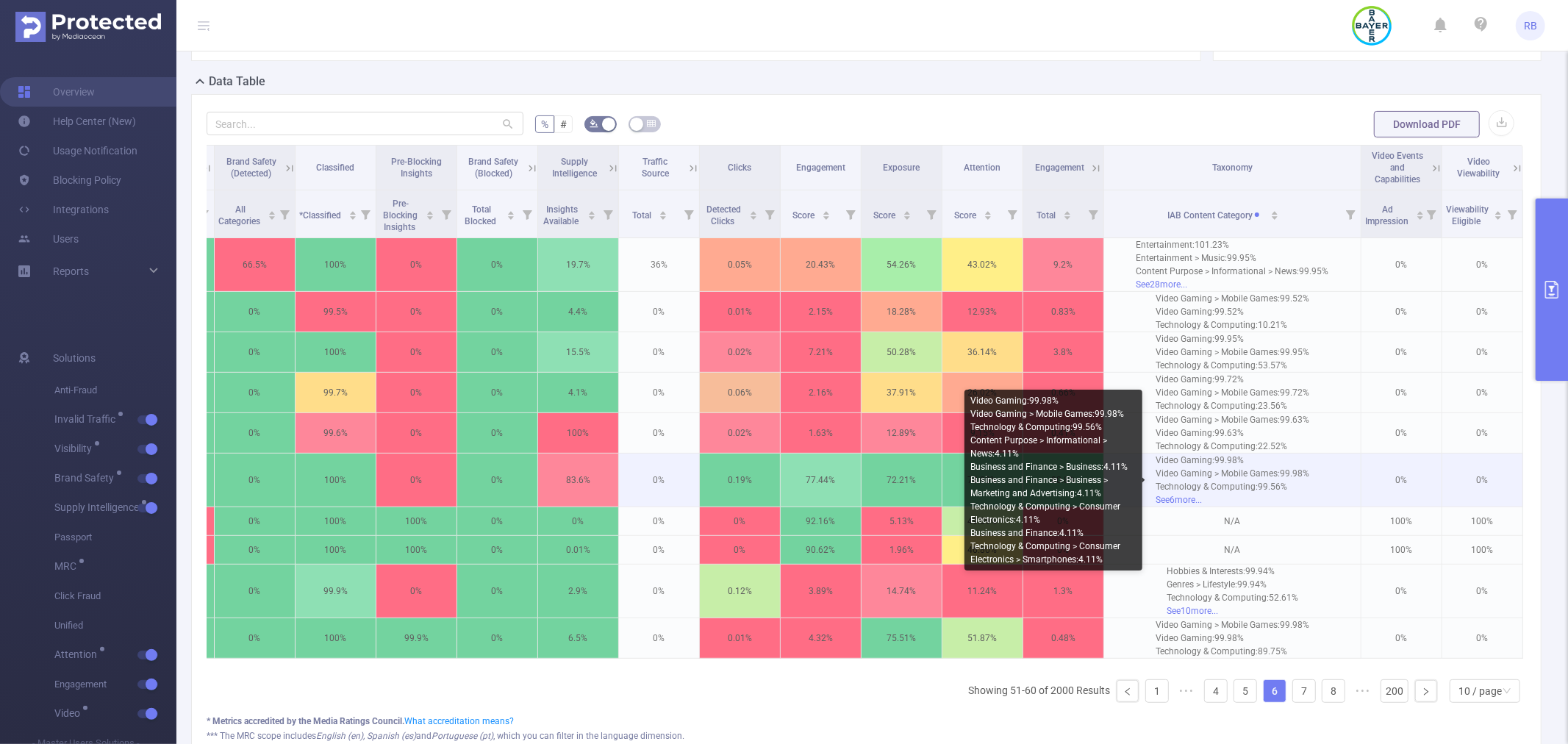
scroll to position [402, 0]
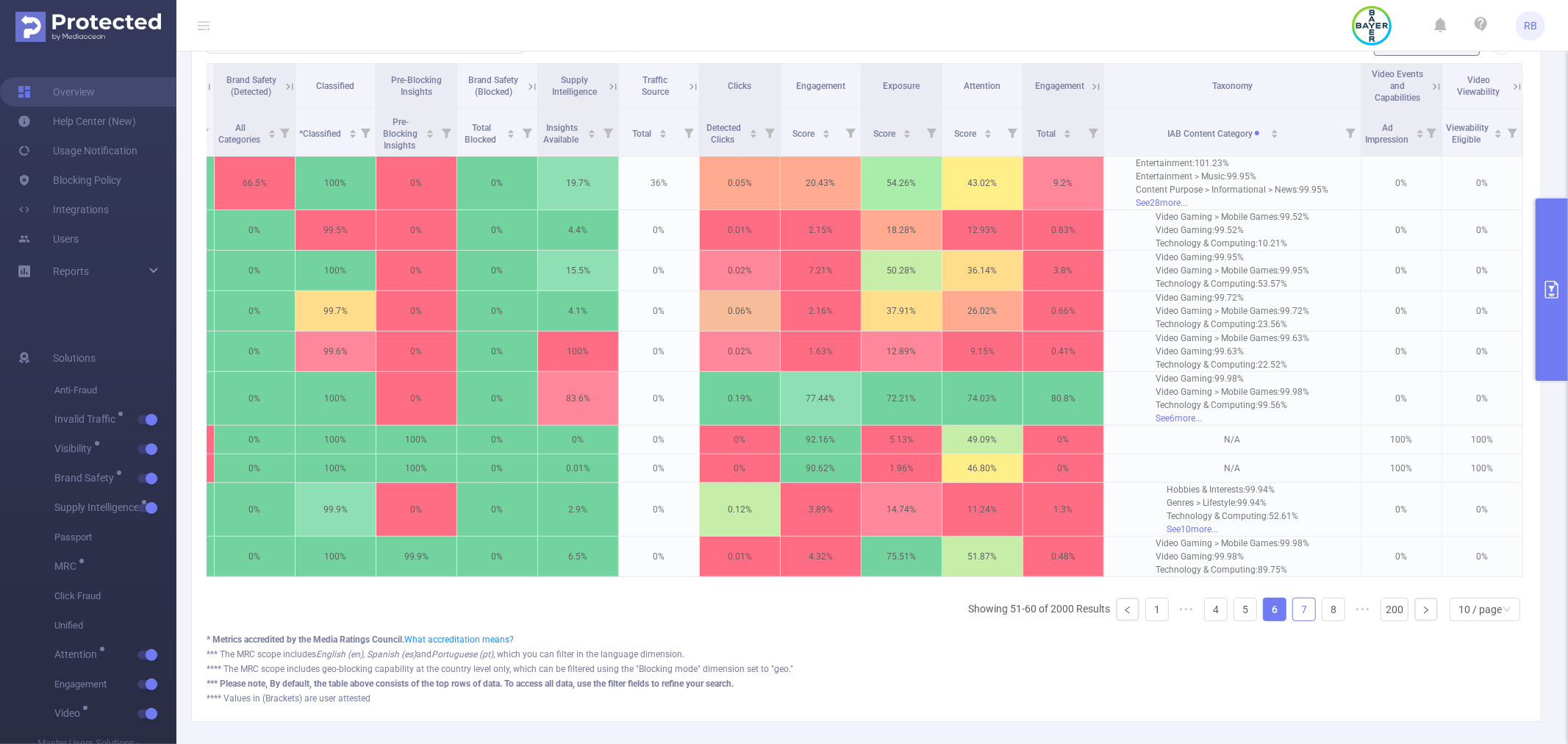
click at [1297, 620] on link "7" at bounding box center [1304, 609] width 22 height 22
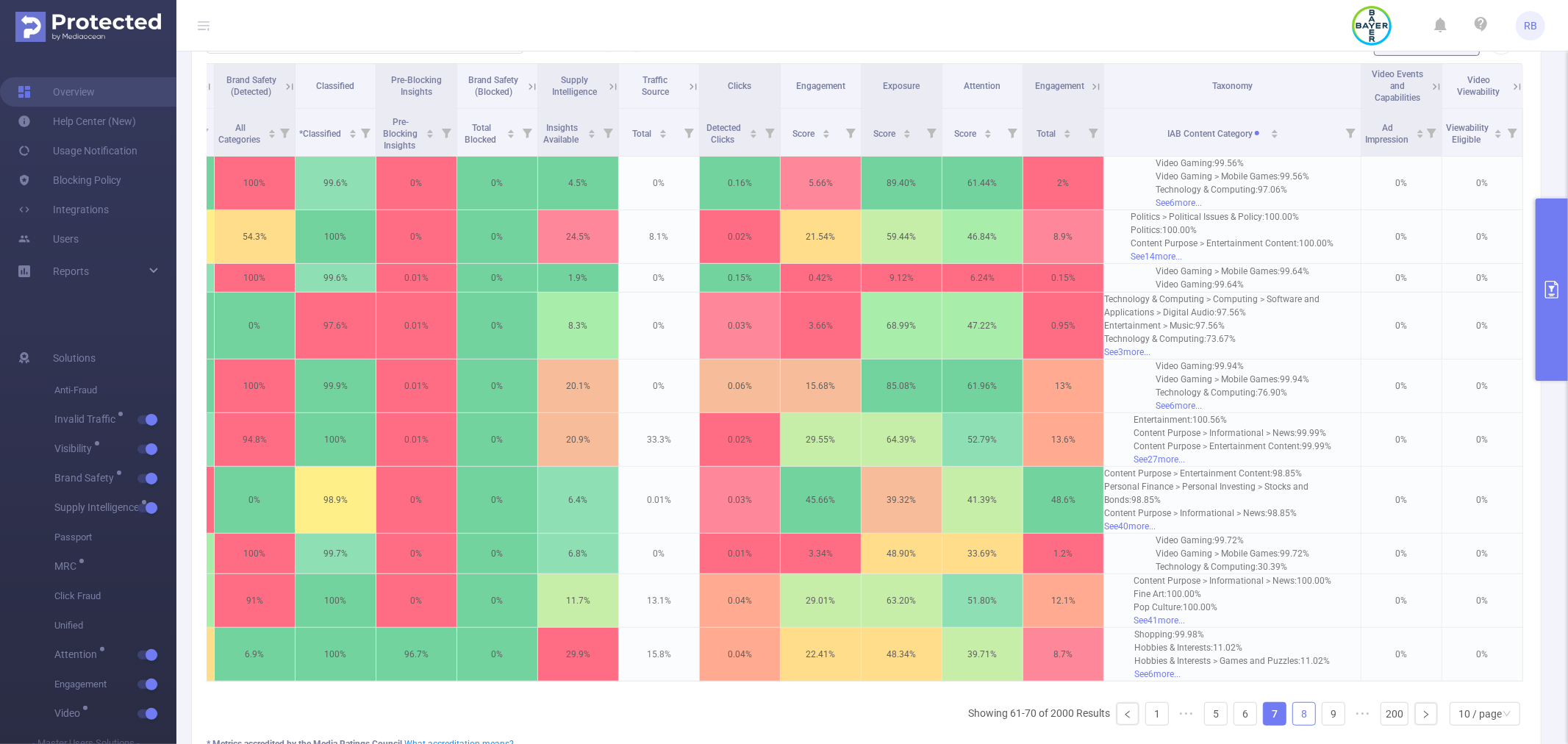
click at [1296, 715] on link "8" at bounding box center [1304, 714] width 22 height 22
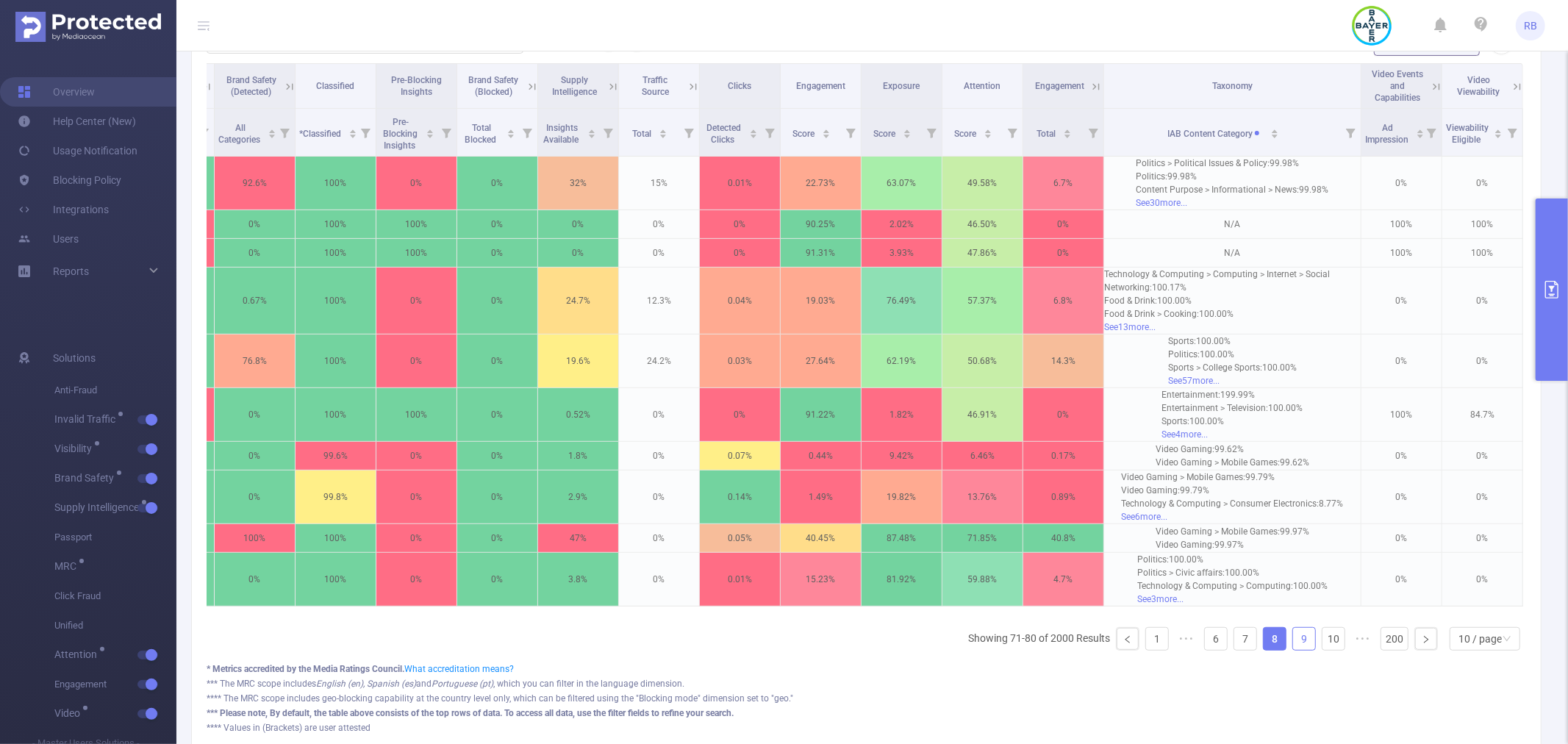
click at [1293, 649] on link "9" at bounding box center [1304, 638] width 22 height 22
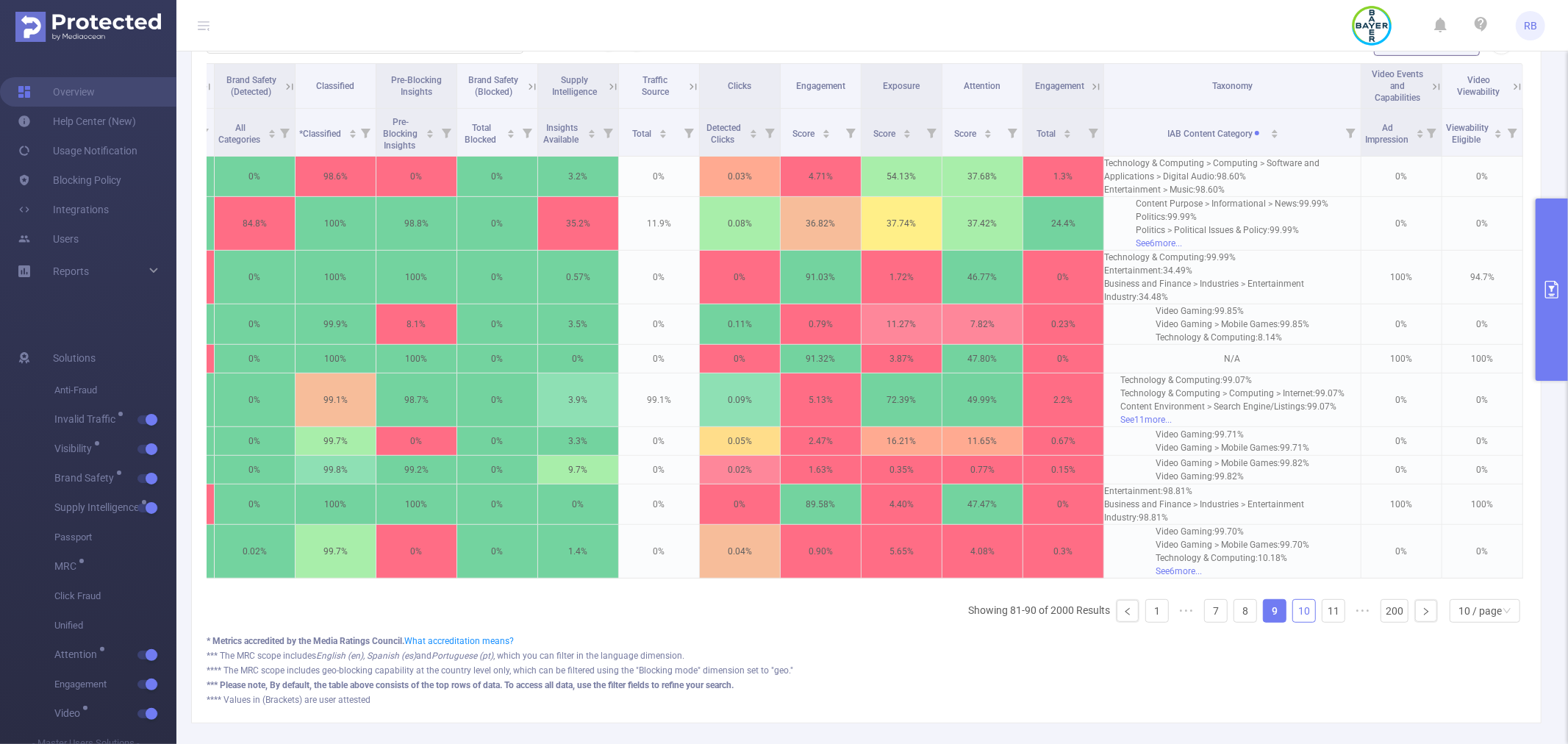
click at [1295, 622] on link "10" at bounding box center [1304, 610] width 22 height 22
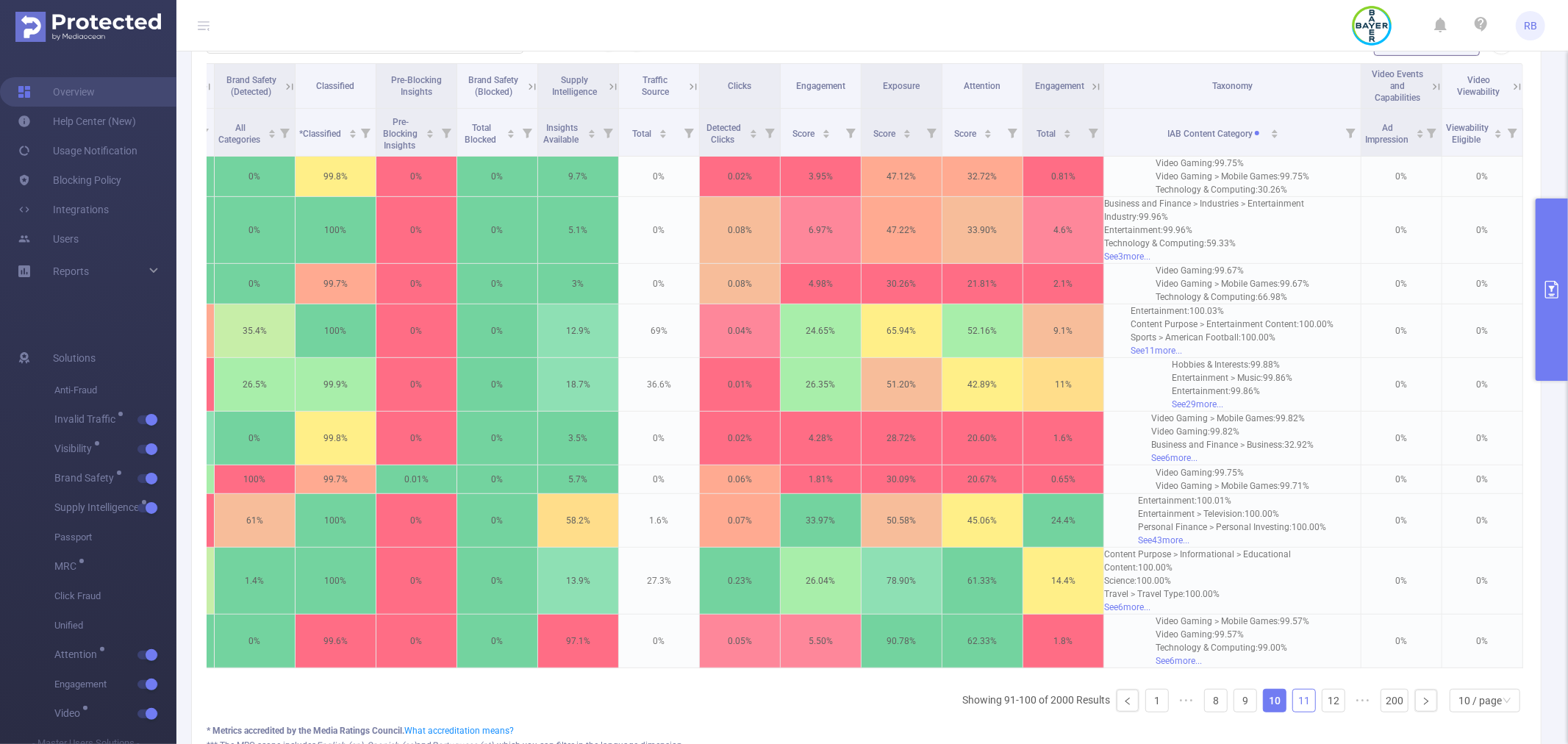
click at [1293, 691] on link "11" at bounding box center [1304, 700] width 22 height 22
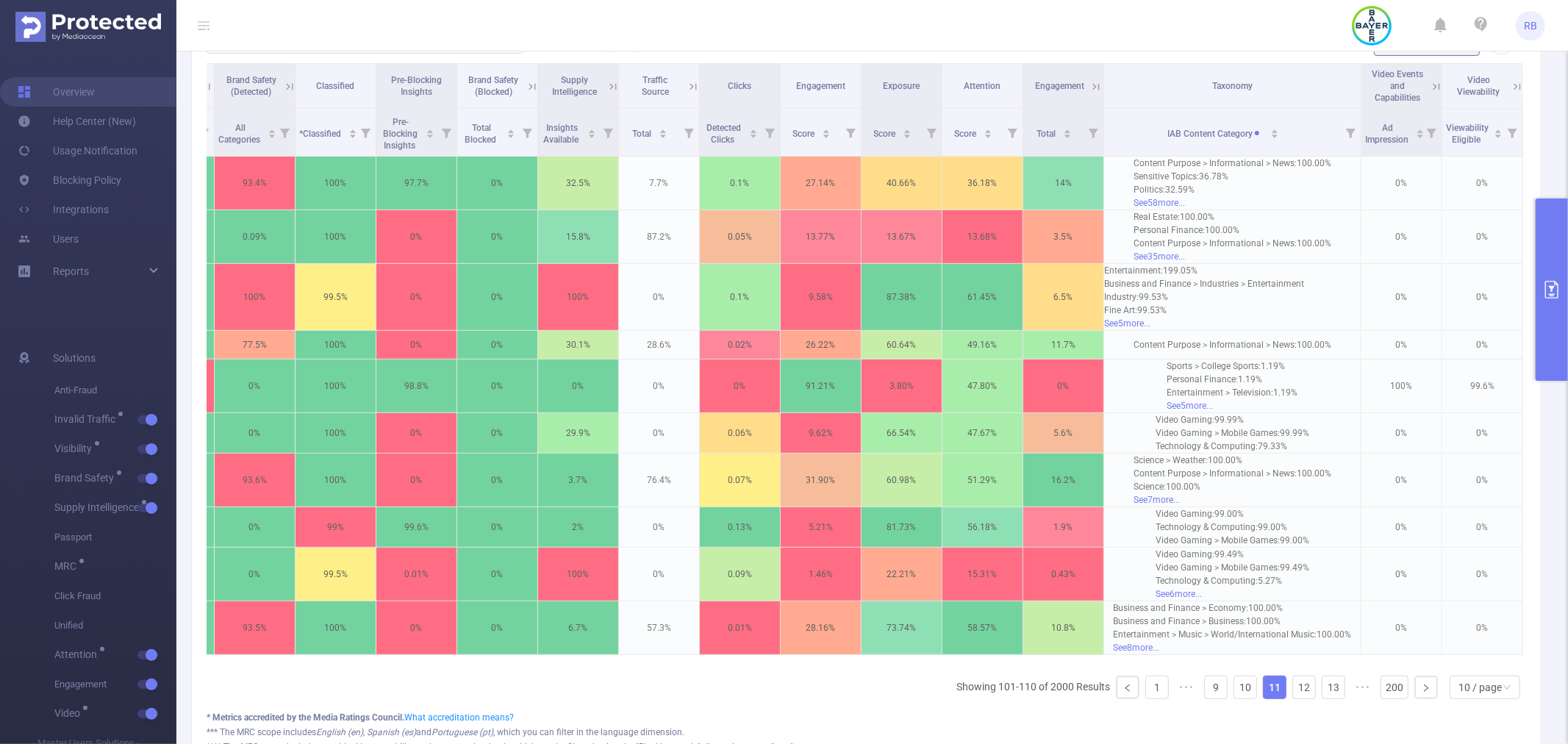
click at [1557, 306] on button "primary" at bounding box center [1552, 289] width 32 height 182
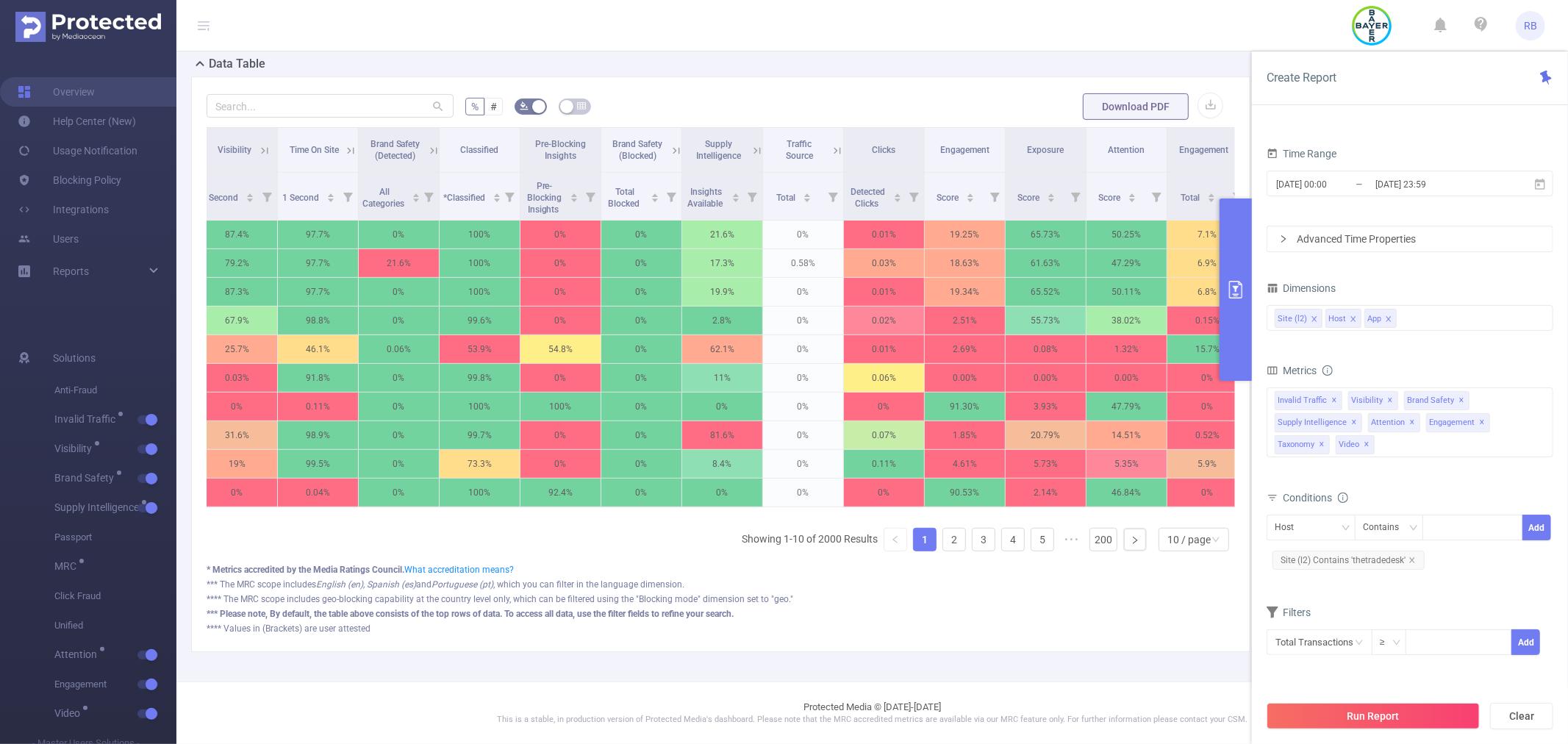
scroll to position [0, 767]
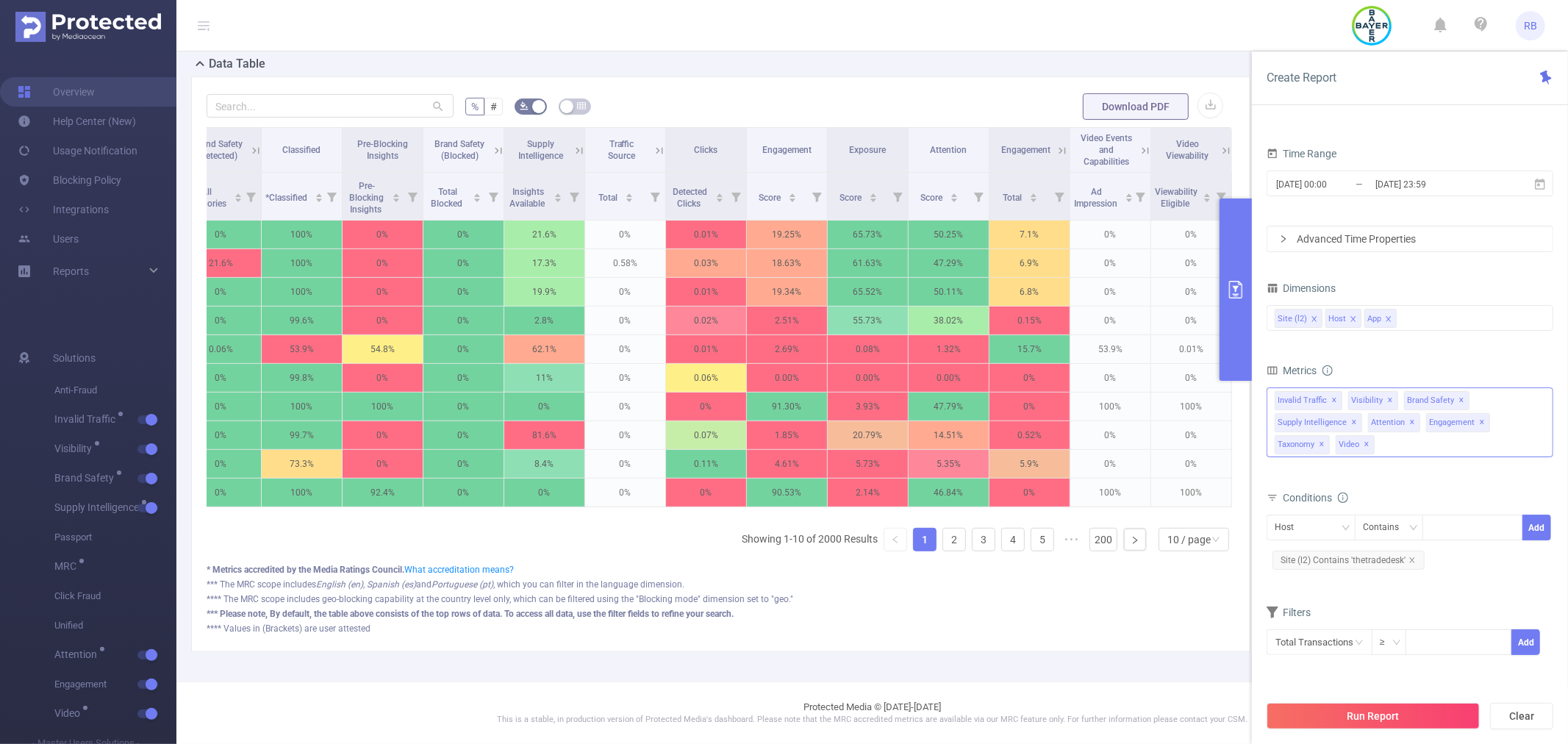
click at [1379, 451] on div "Video ✕" at bounding box center [1358, 442] width 45 height 22
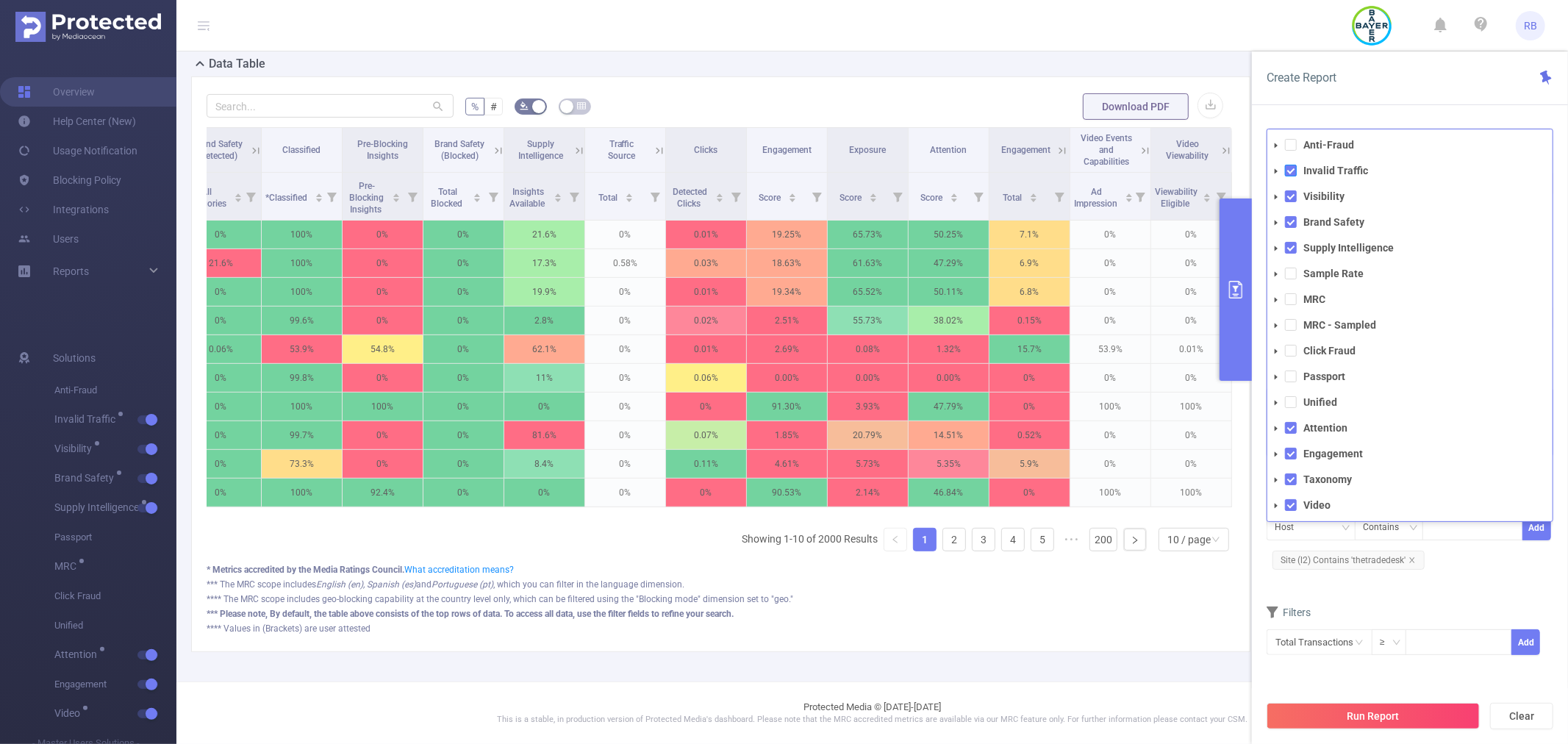
click at [1288, 171] on span at bounding box center [1290, 170] width 12 height 12
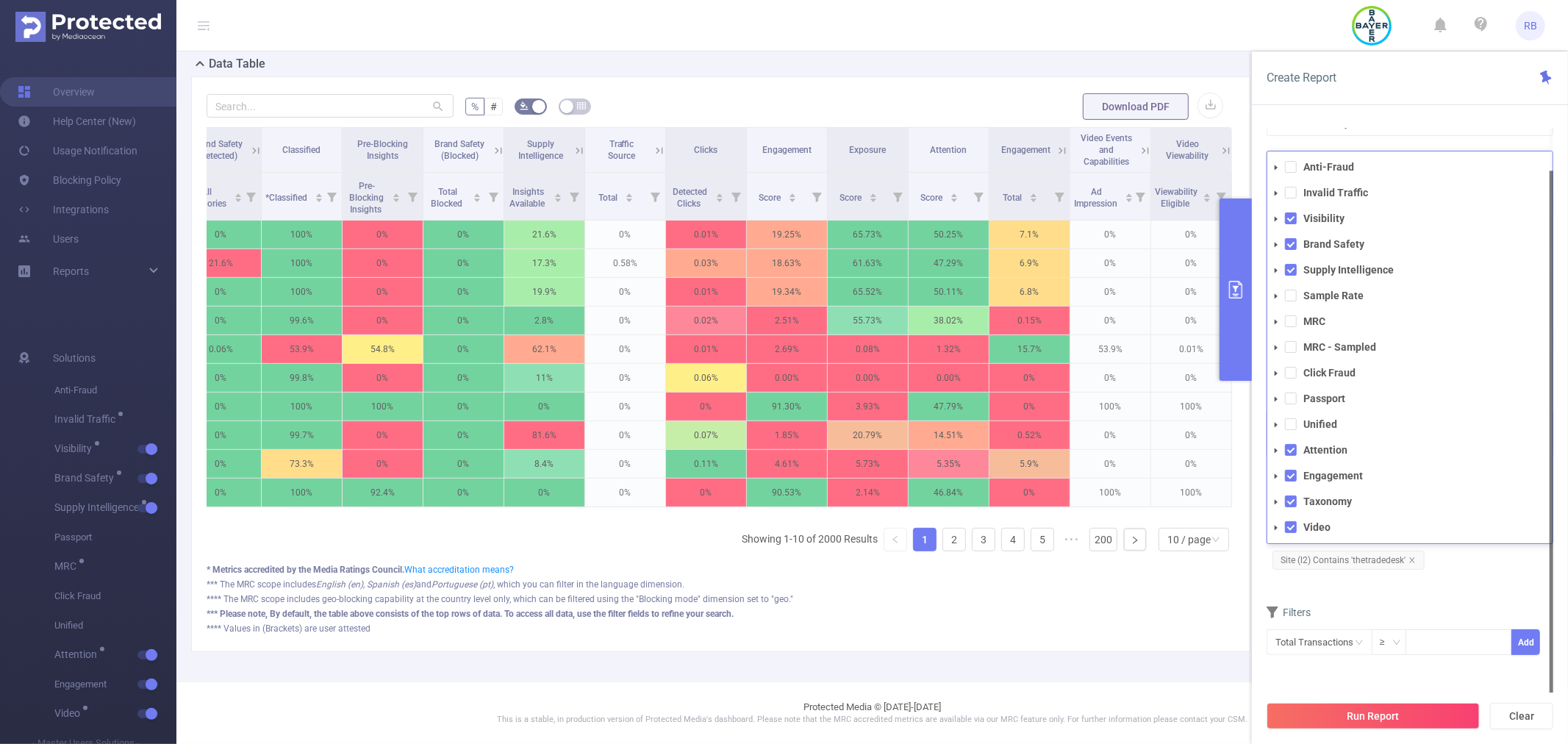
click at [1290, 200] on li "Invalid Traffic" at bounding box center [1410, 193] width 286 height 20
click at [1292, 227] on li "Visibility" at bounding box center [1410, 219] width 286 height 20
click at [1292, 219] on span at bounding box center [1290, 218] width 12 height 12
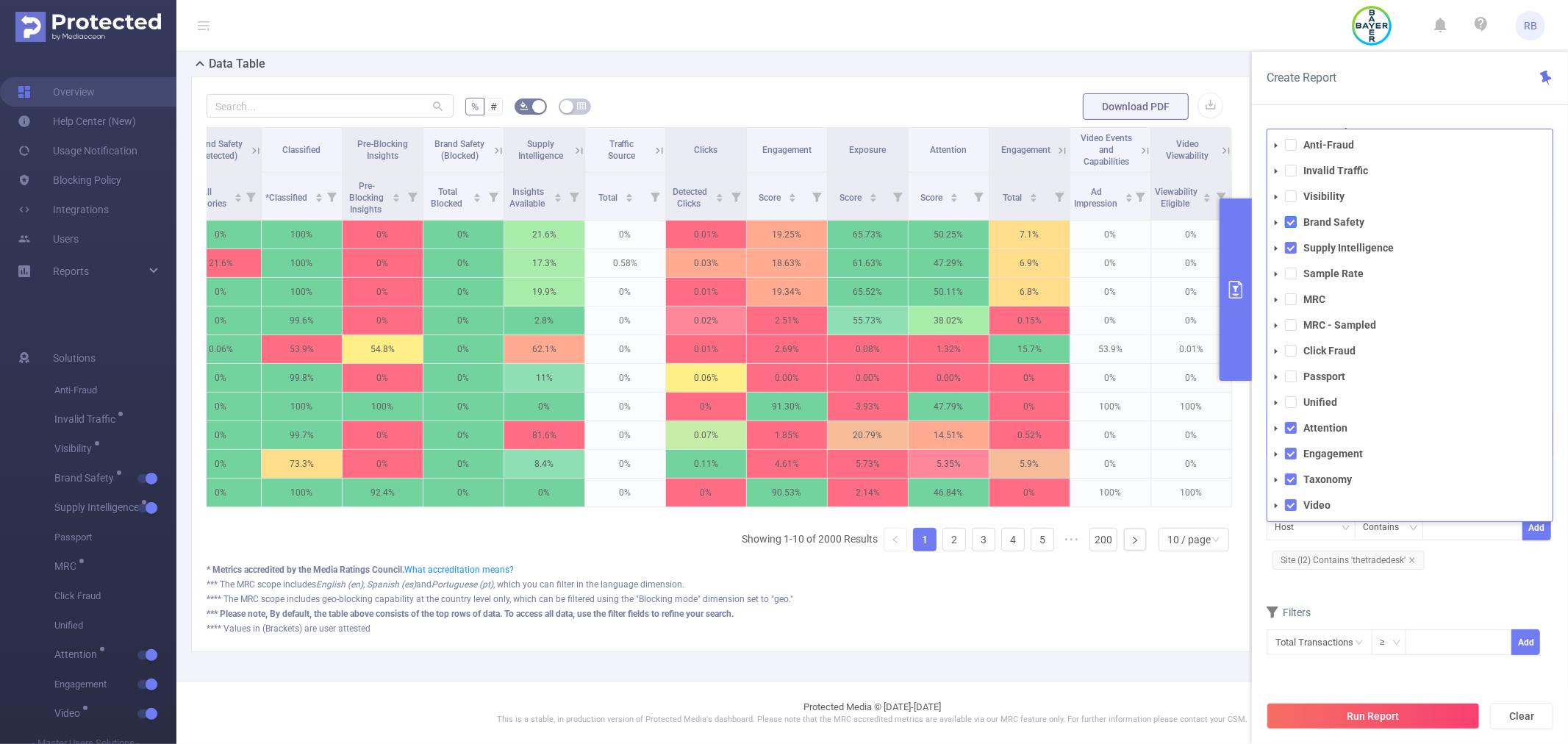
click at [1290, 221] on span at bounding box center [1290, 221] width 12 height 12
click at [1295, 245] on span at bounding box center [1290, 247] width 12 height 12
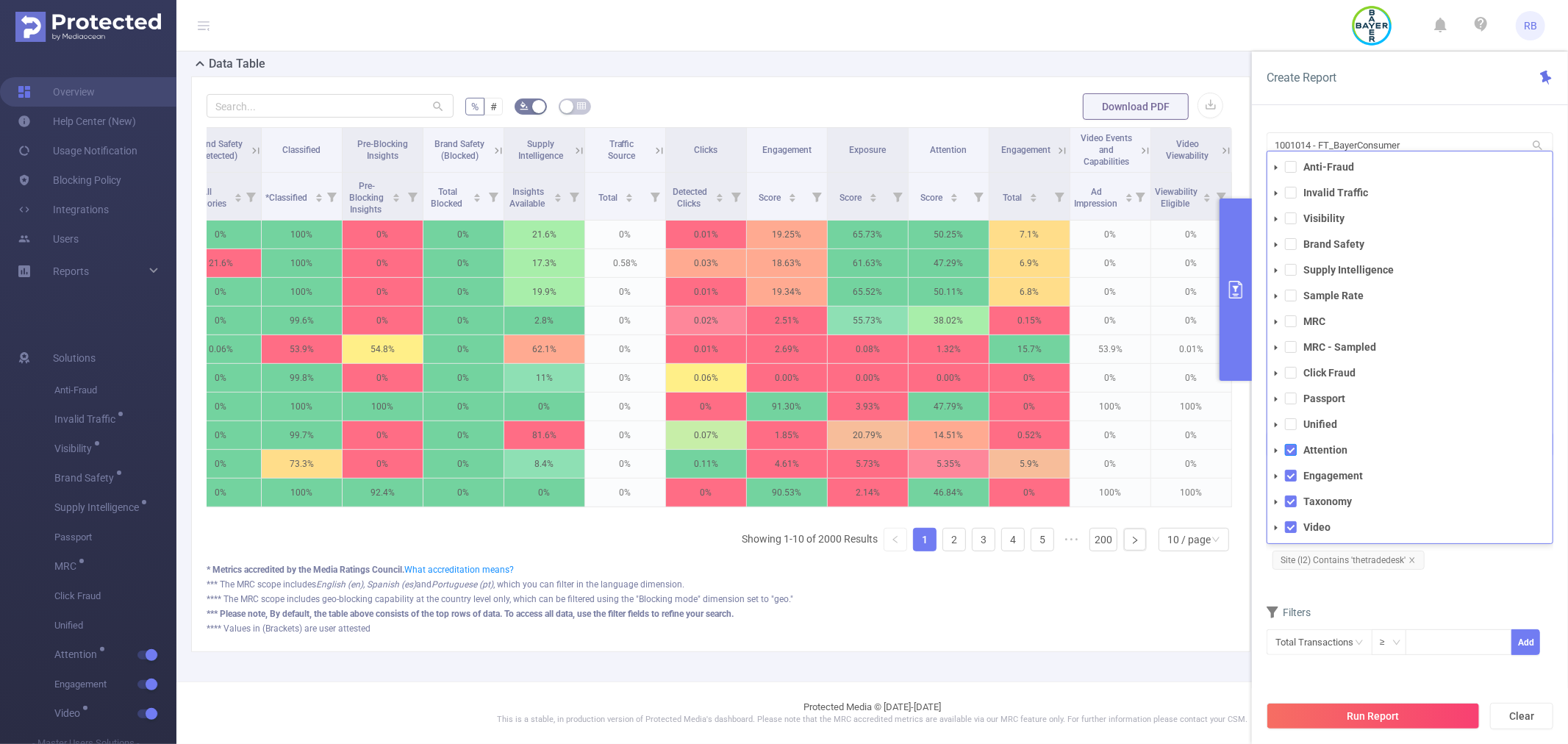
click at [1290, 447] on span at bounding box center [1290, 450] width 12 height 12
click at [1294, 502] on span at bounding box center [1290, 504] width 12 height 12
click at [1292, 457] on span at bounding box center [1290, 453] width 12 height 12
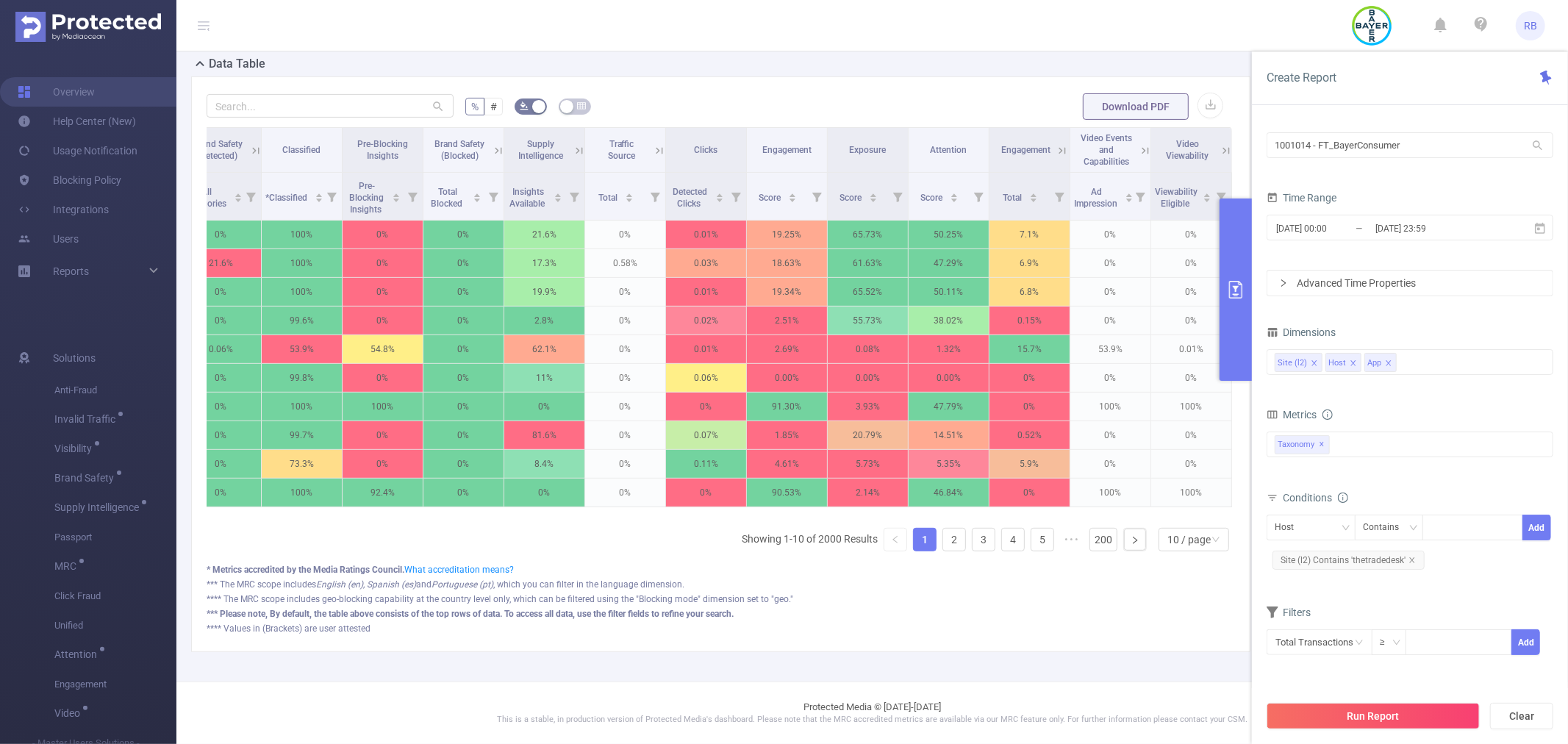
click at [1366, 606] on div "Filters" at bounding box center [1409, 614] width 286 height 24
click at [1408, 561] on icon "icon: close" at bounding box center [1412, 560] width 7 height 7
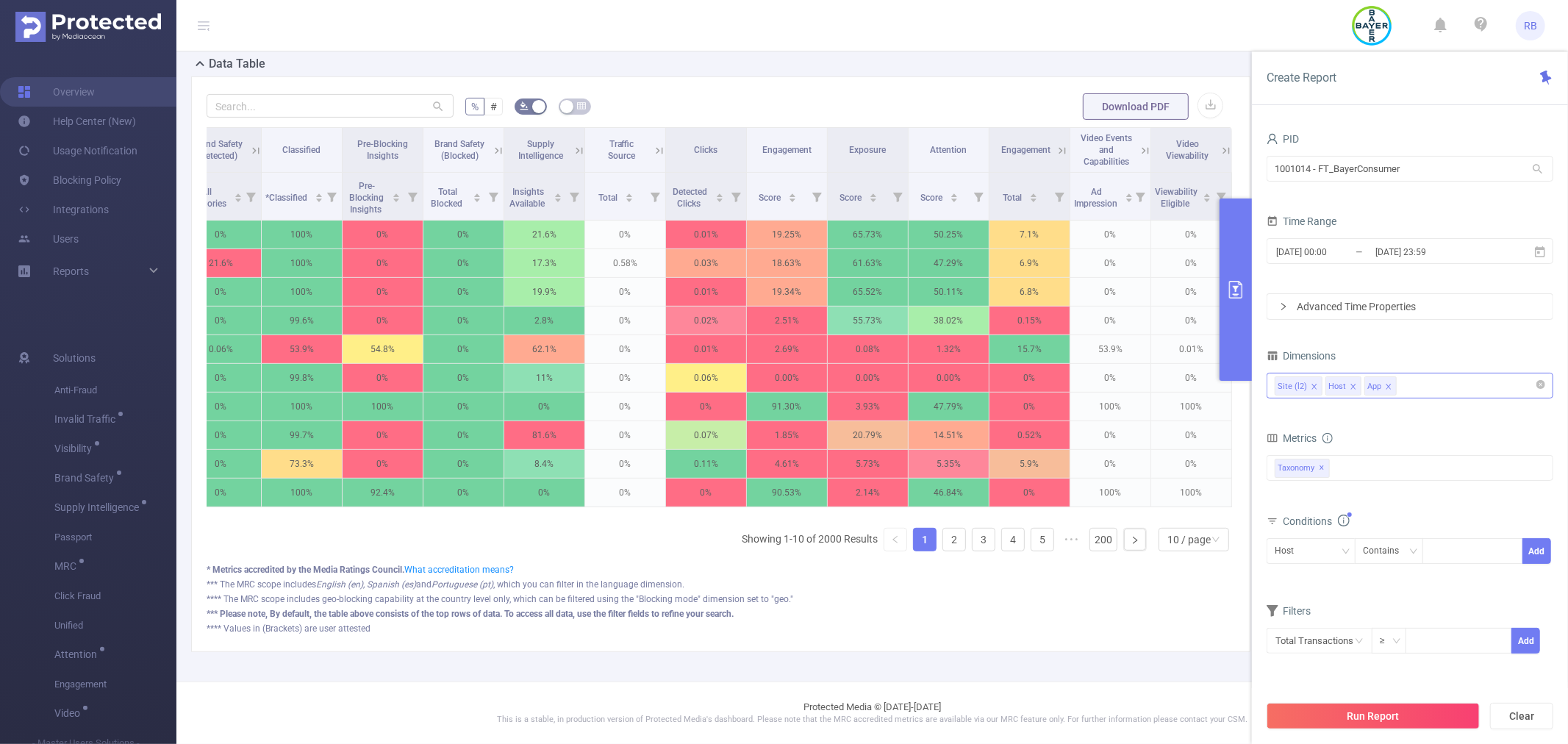
click at [1439, 390] on div "Site (l2) Host App" at bounding box center [1409, 384] width 270 height 24
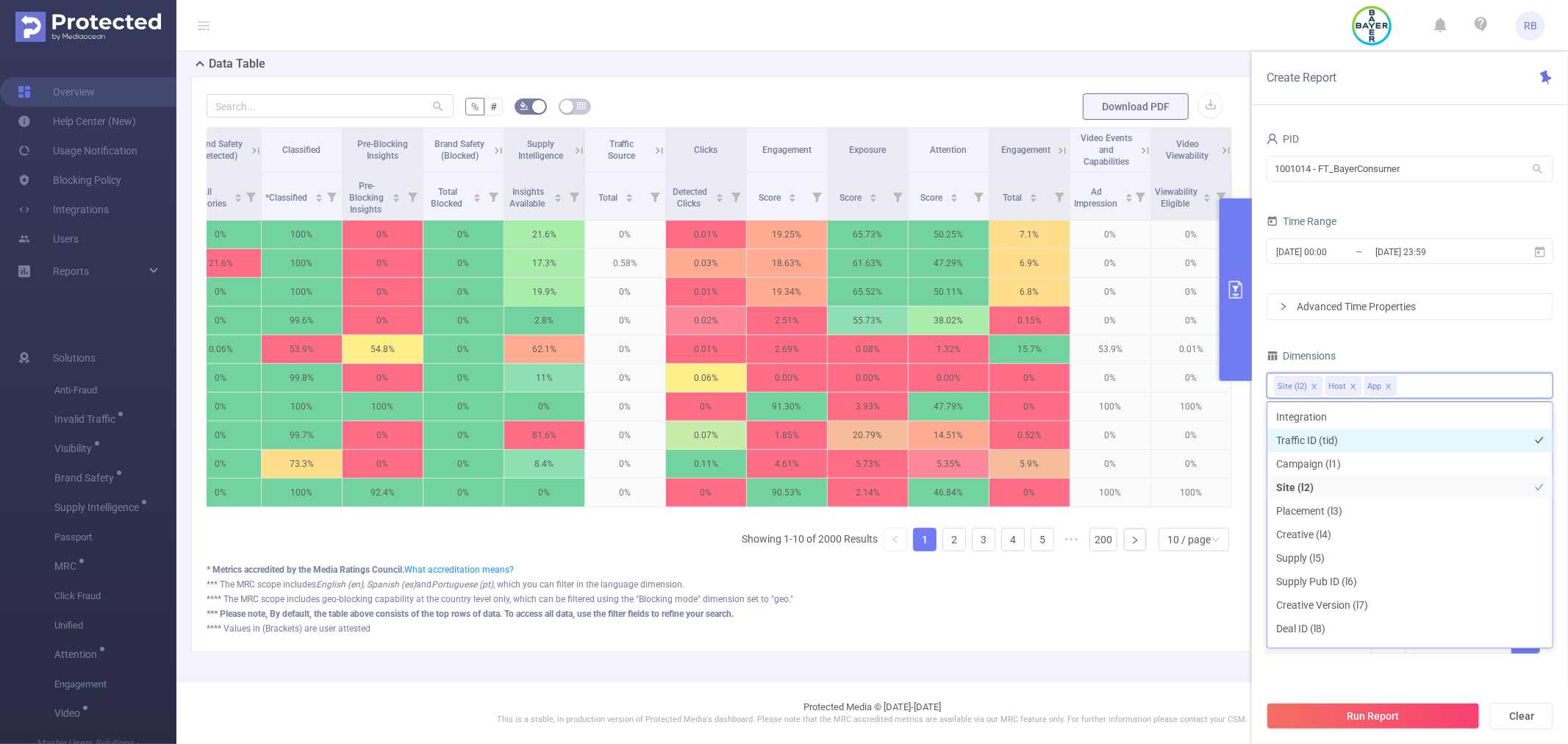
click at [1318, 440] on li "Traffic ID (tid)" at bounding box center [1410, 440] width 286 height 23
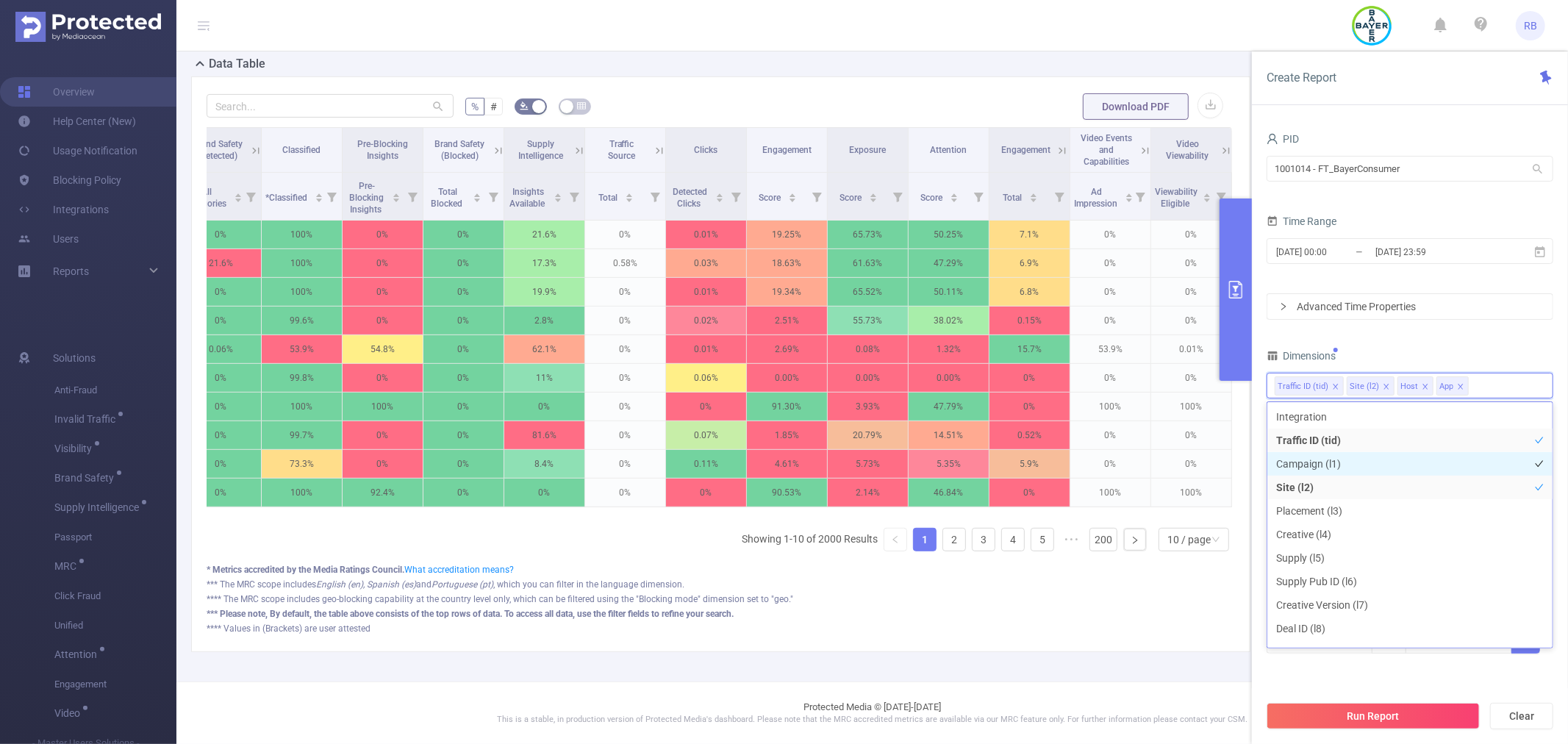
click at [1325, 459] on li "Campaign (l1)" at bounding box center [1410, 464] width 286 height 23
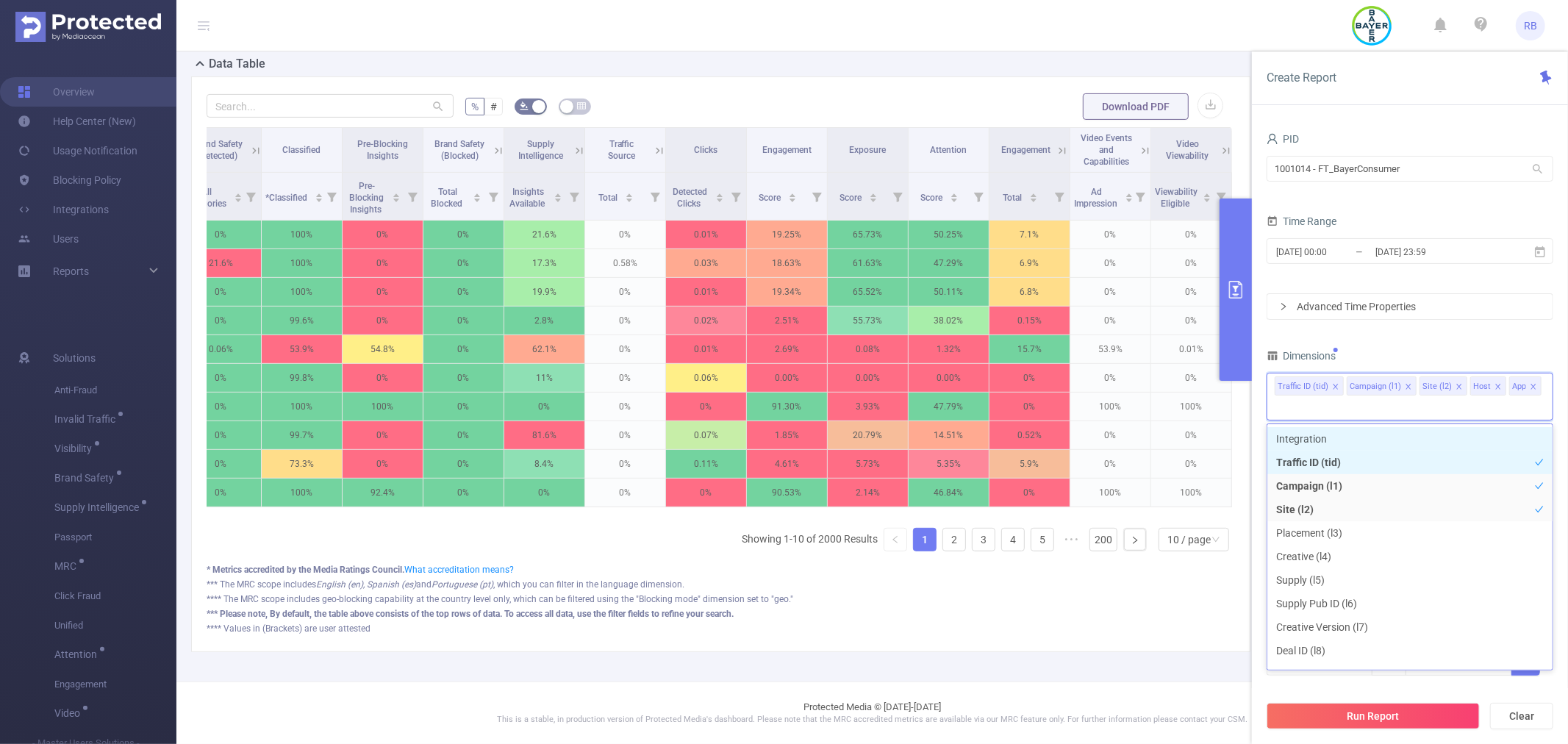
drag, startPoint x: 1308, startPoint y: 440, endPoint x: 1313, endPoint y: 452, distance: 13.0
click at [1308, 439] on li "Integration" at bounding box center [1410, 439] width 286 height 23
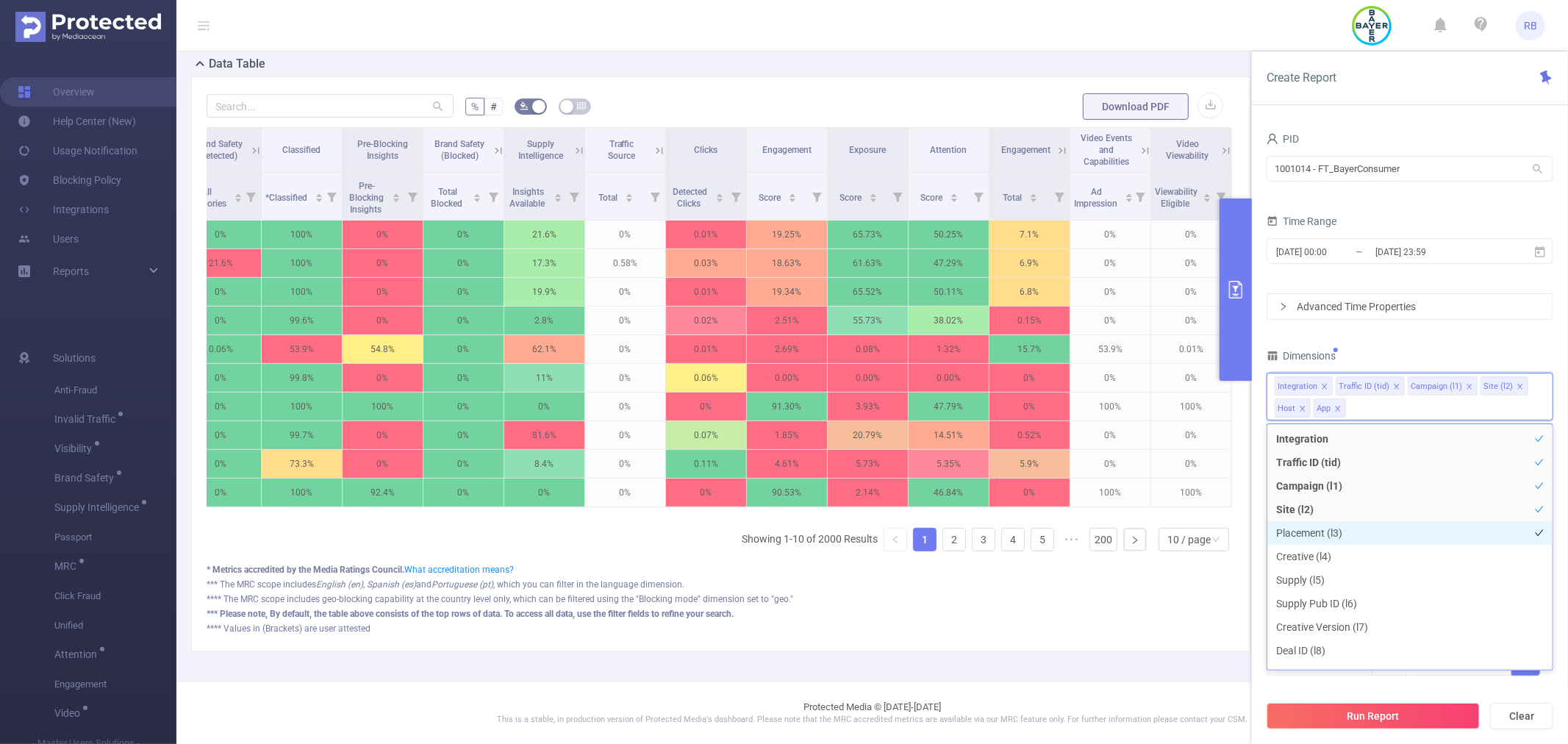
click at [1327, 524] on li "Placement (l3)" at bounding box center [1410, 533] width 286 height 23
click at [1338, 552] on li "Creative (l4)" at bounding box center [1410, 556] width 286 height 23
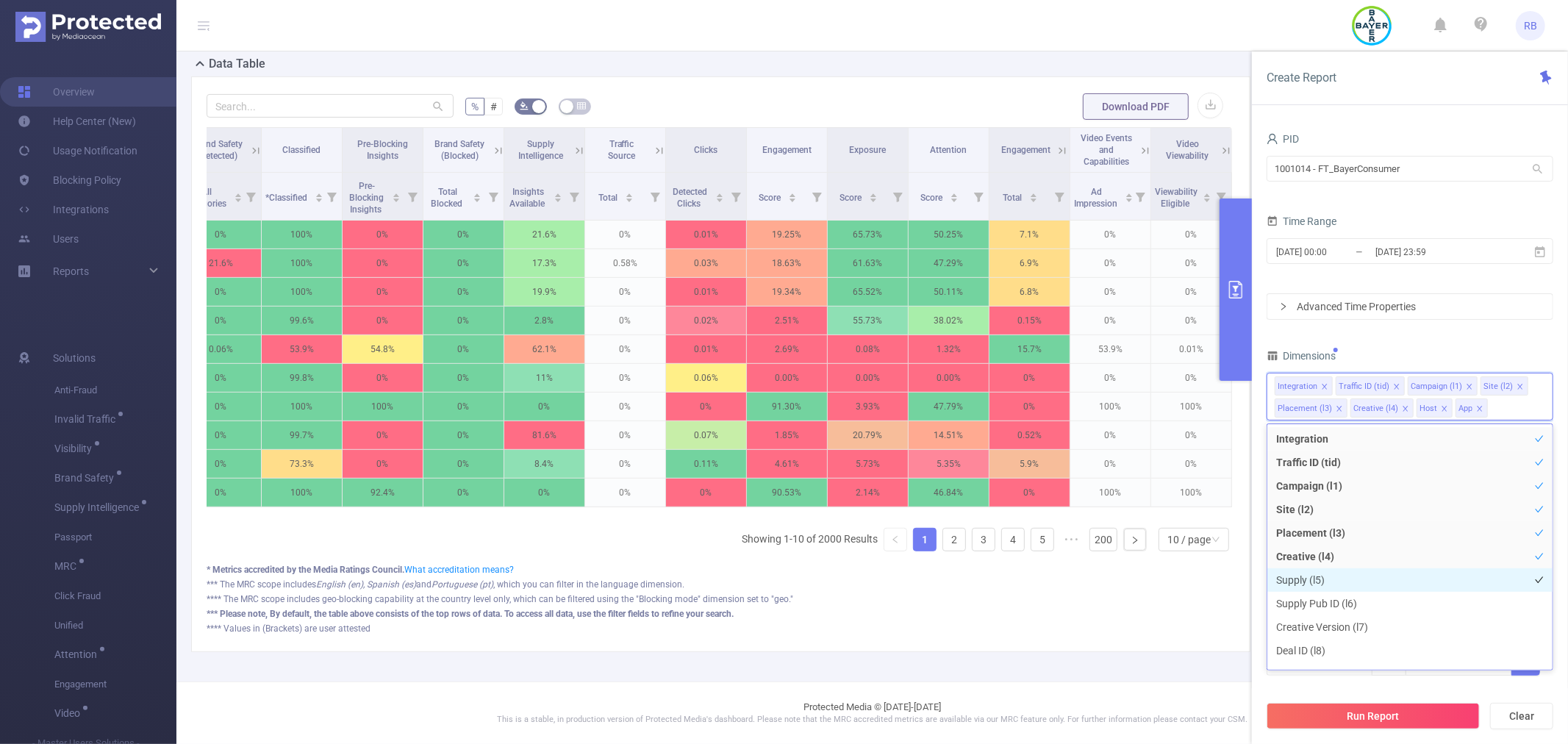
click at [1348, 575] on li "Supply (l5)" at bounding box center [1410, 580] width 286 height 23
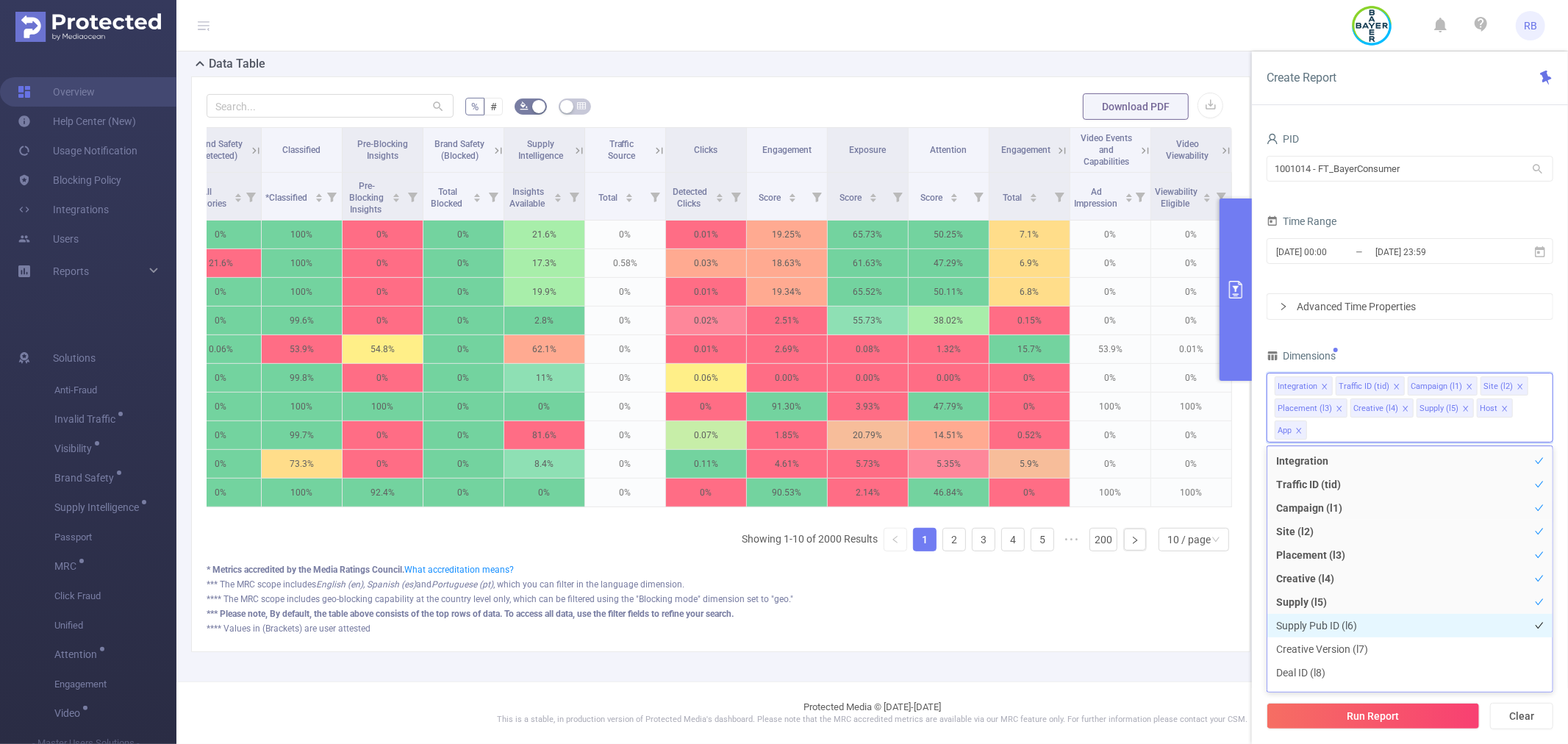
click at [1375, 624] on li "Supply Pub ID (l6)" at bounding box center [1410, 625] width 286 height 23
click at [1432, 348] on div "Dimensions" at bounding box center [1409, 357] width 286 height 24
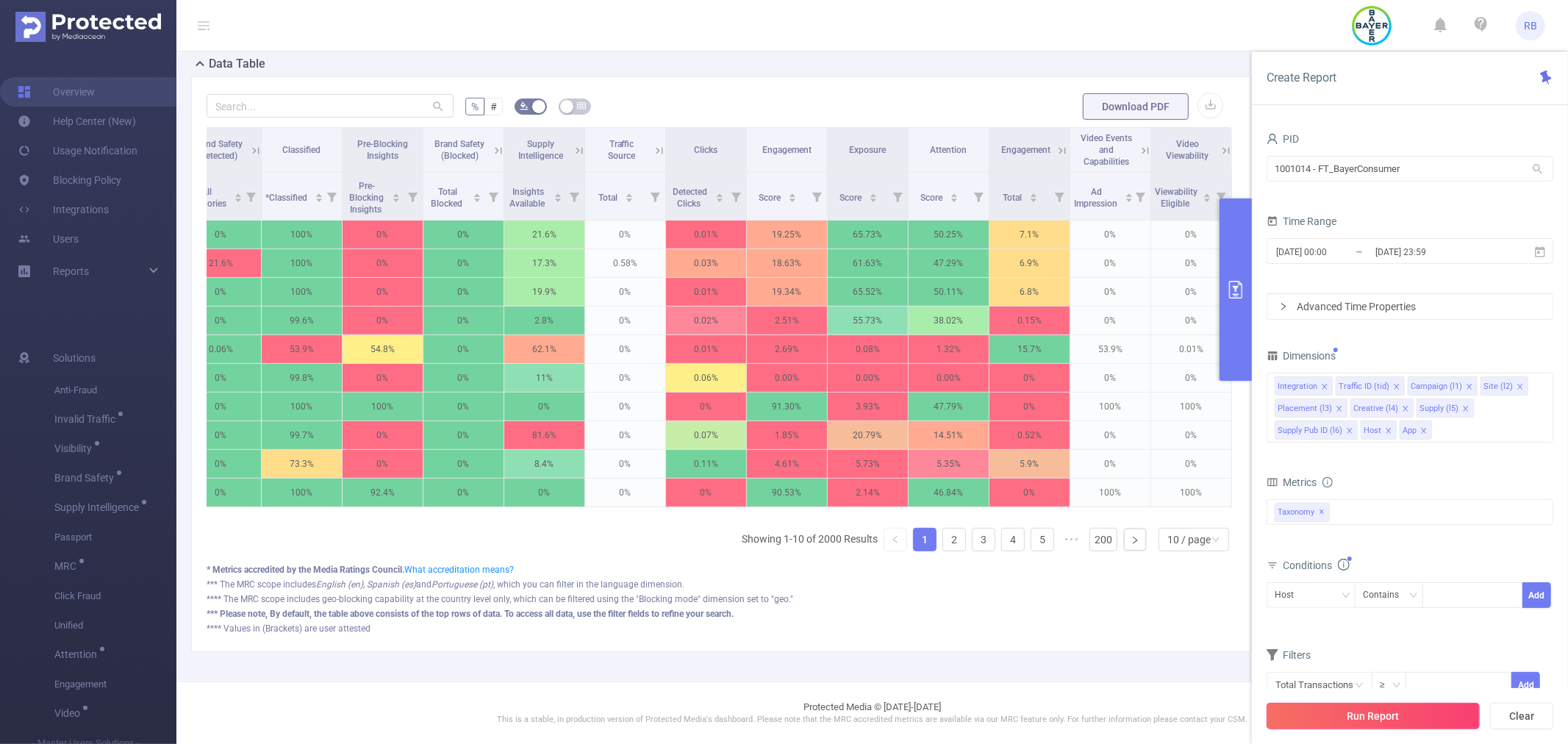
click at [1387, 709] on button "Run Report" at bounding box center [1373, 716] width 213 height 27
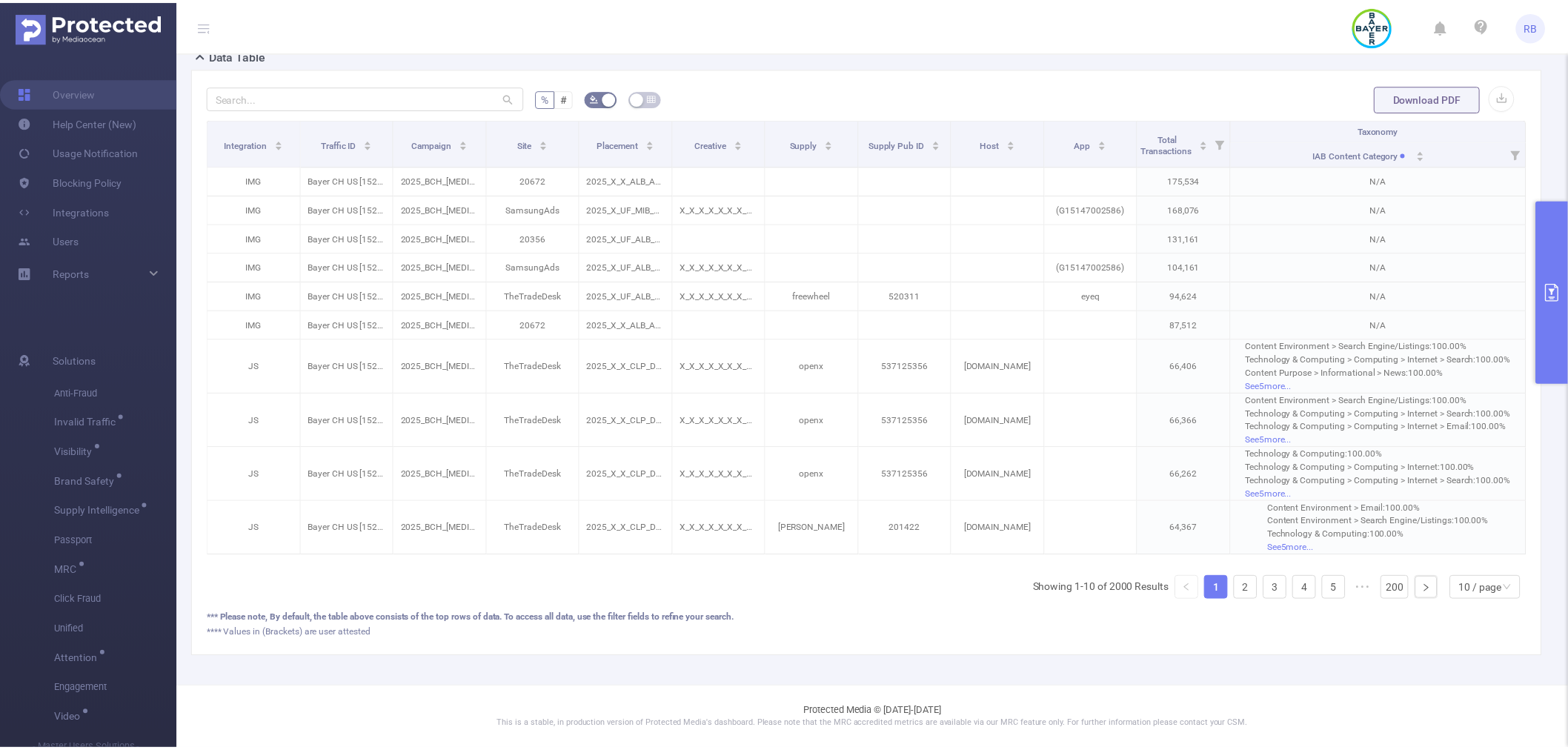
scroll to position [364, 0]
click at [1244, 593] on link "2" at bounding box center [1255, 588] width 22 height 22
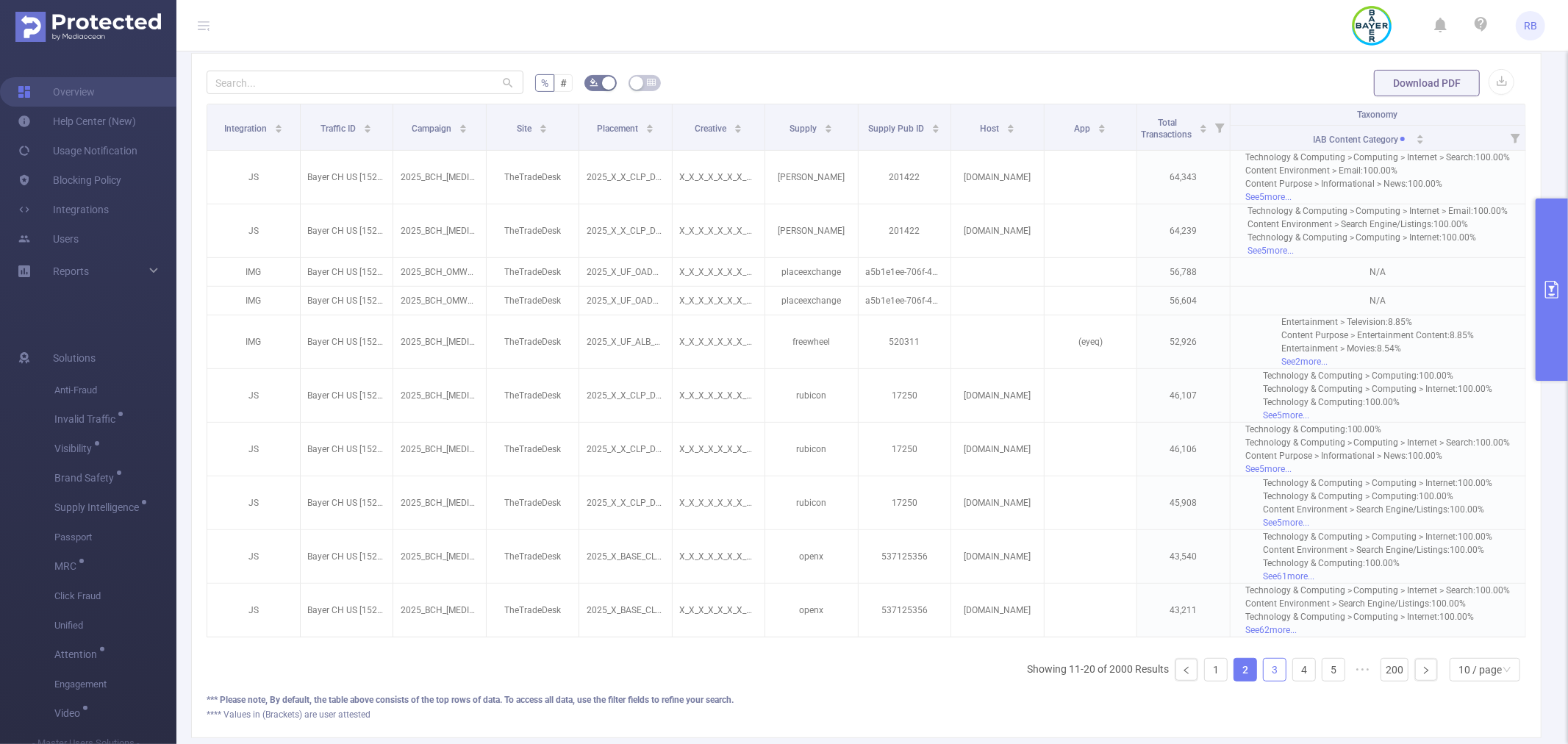
click at [1264, 681] on link "3" at bounding box center [1274, 669] width 22 height 22
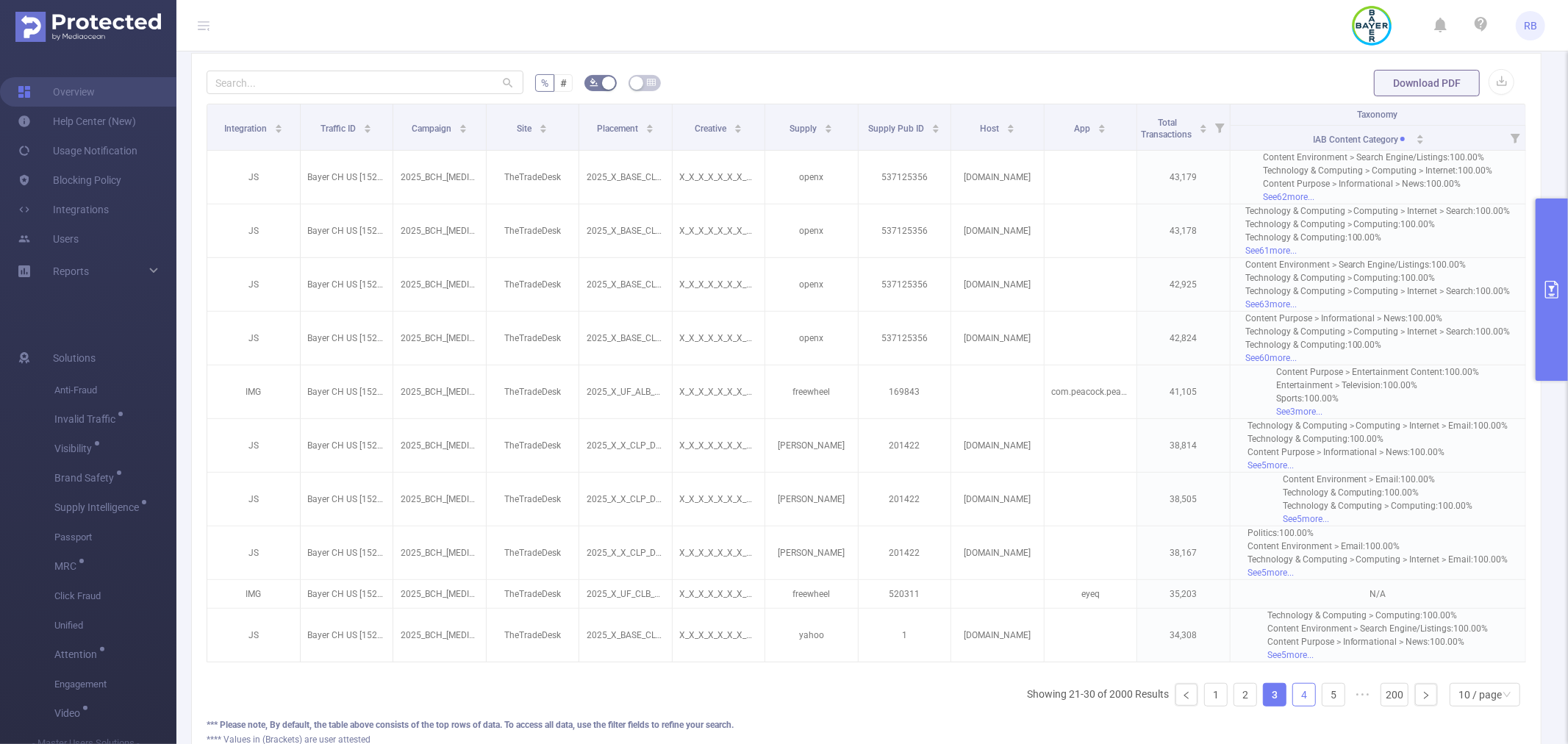
click at [1294, 702] on link "4" at bounding box center [1304, 694] width 22 height 22
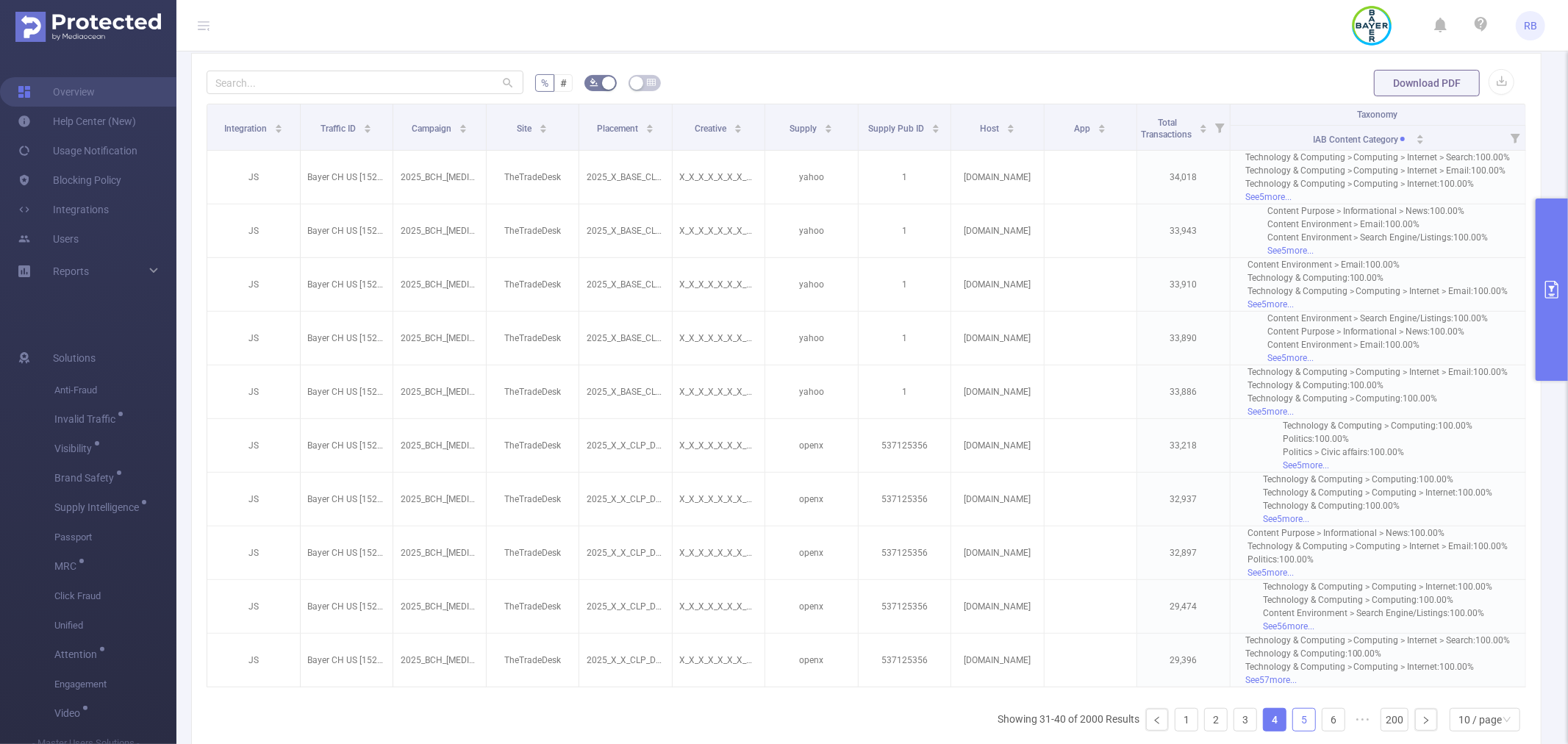
click at [1295, 723] on link "5" at bounding box center [1304, 719] width 22 height 22
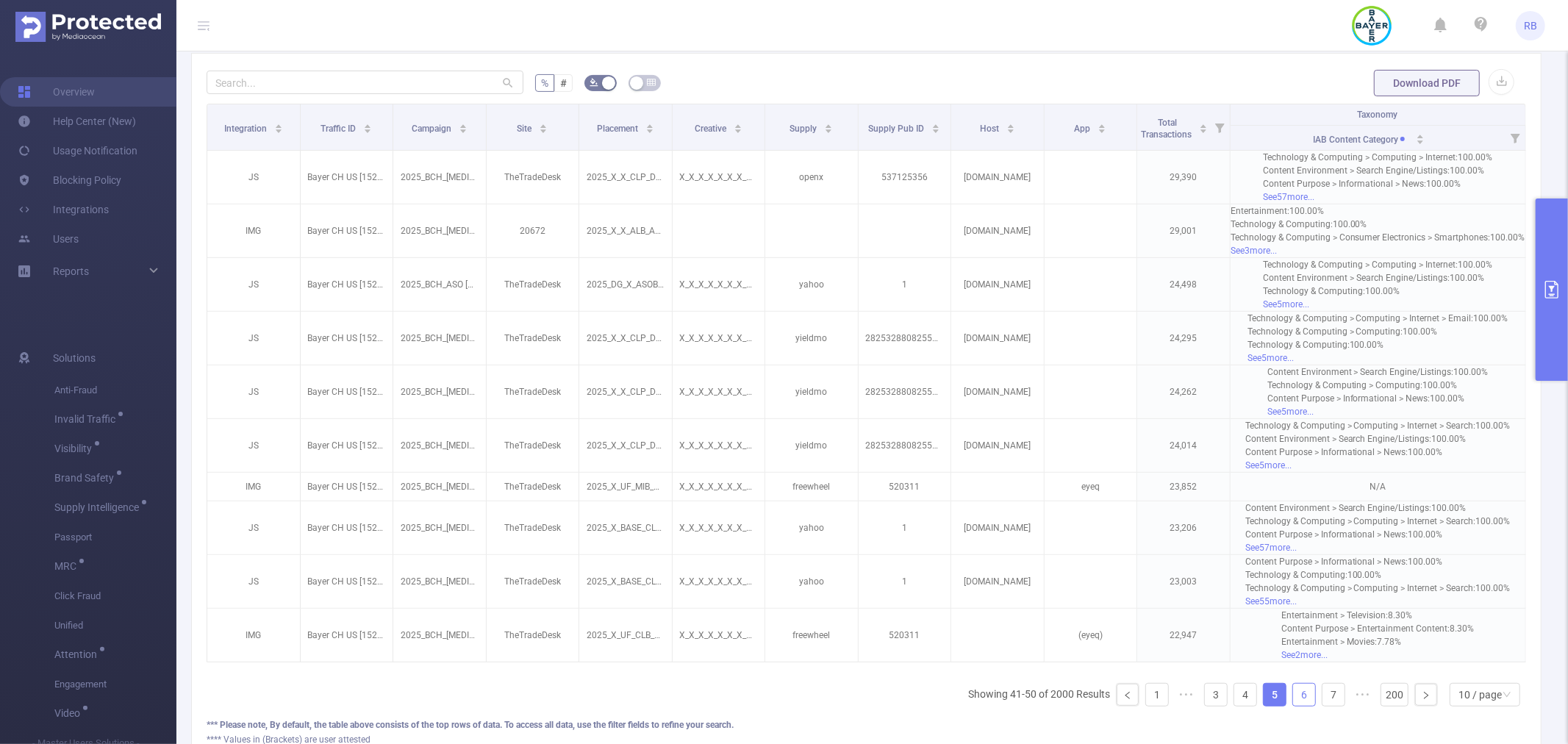
click at [1298, 706] on link "6" at bounding box center [1304, 694] width 22 height 22
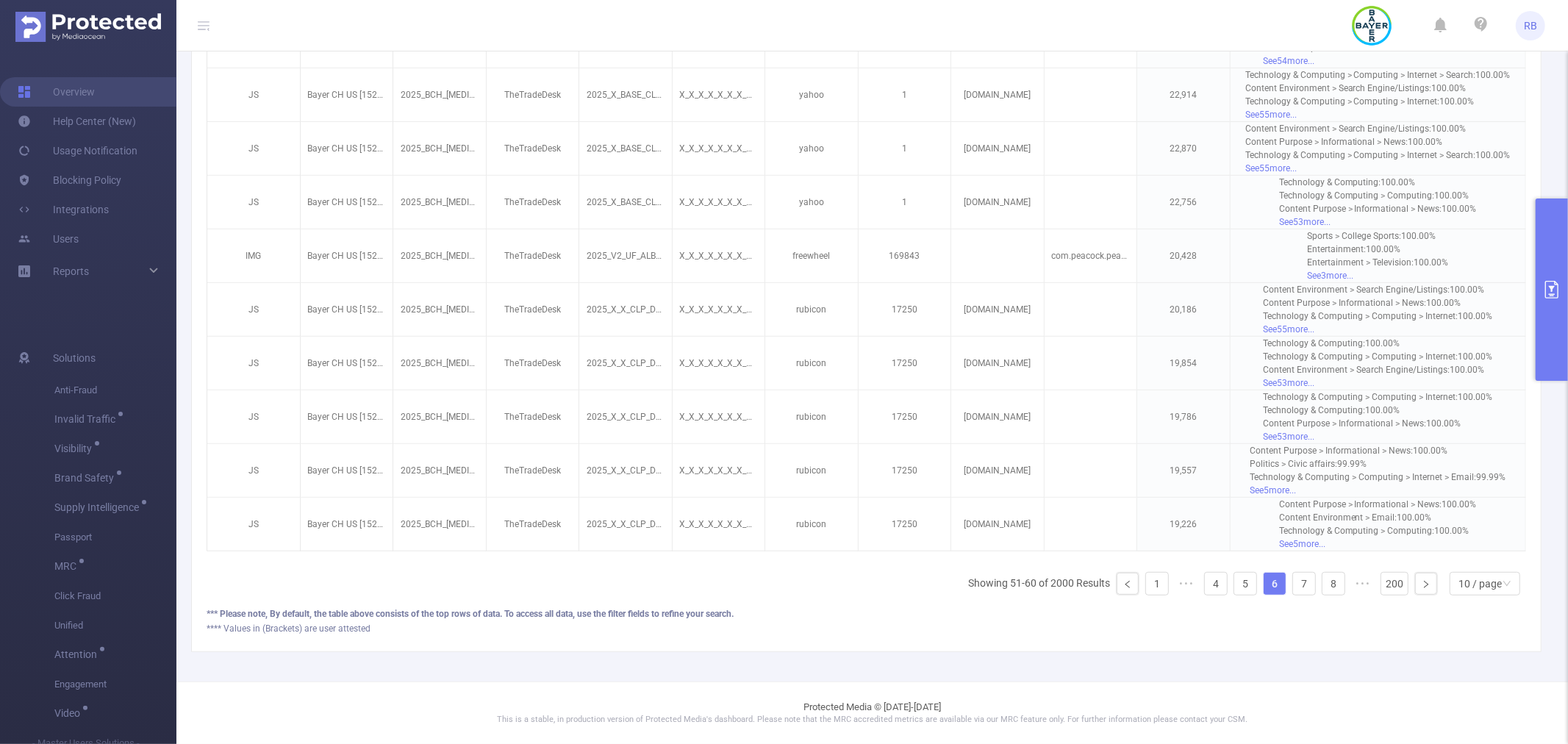
scroll to position [0, 2]
click at [1327, 566] on div "Integration Traffic ID Campaign Site Placement Creative Supply Supply Pub ID Ho…" at bounding box center [866, 287] width 1320 height 640
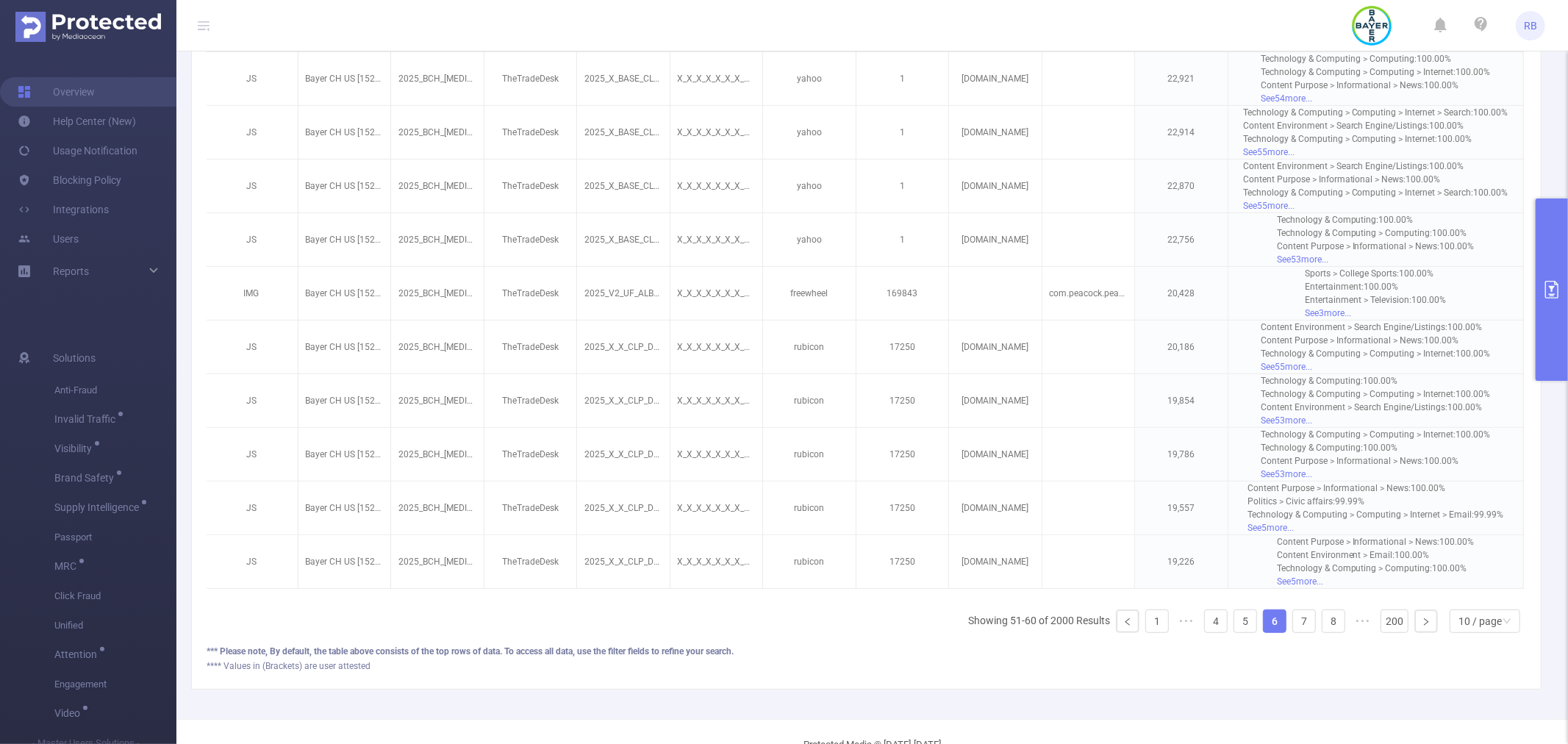
scroll to position [511, 0]
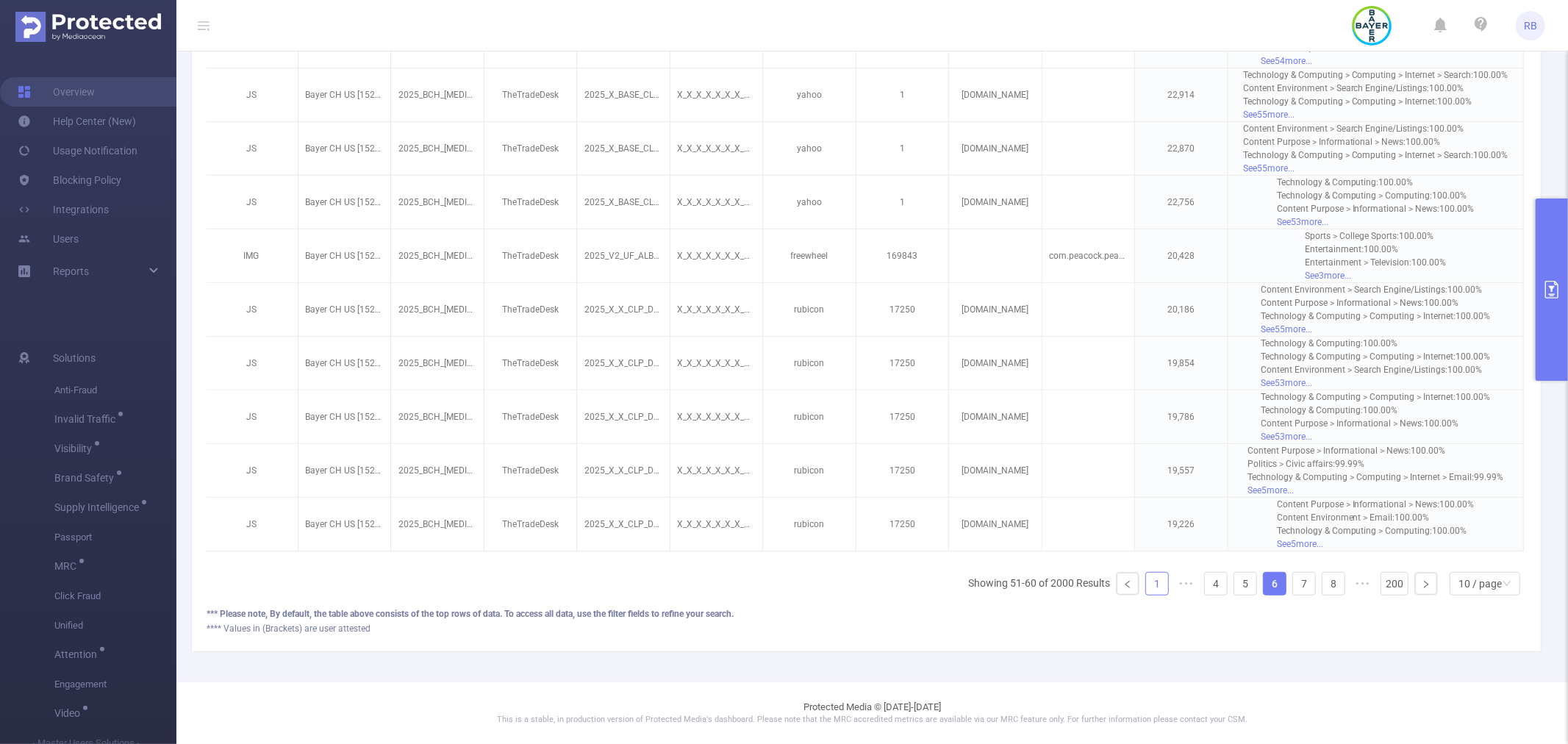
click at [1146, 576] on link "1" at bounding box center [1157, 583] width 22 height 22
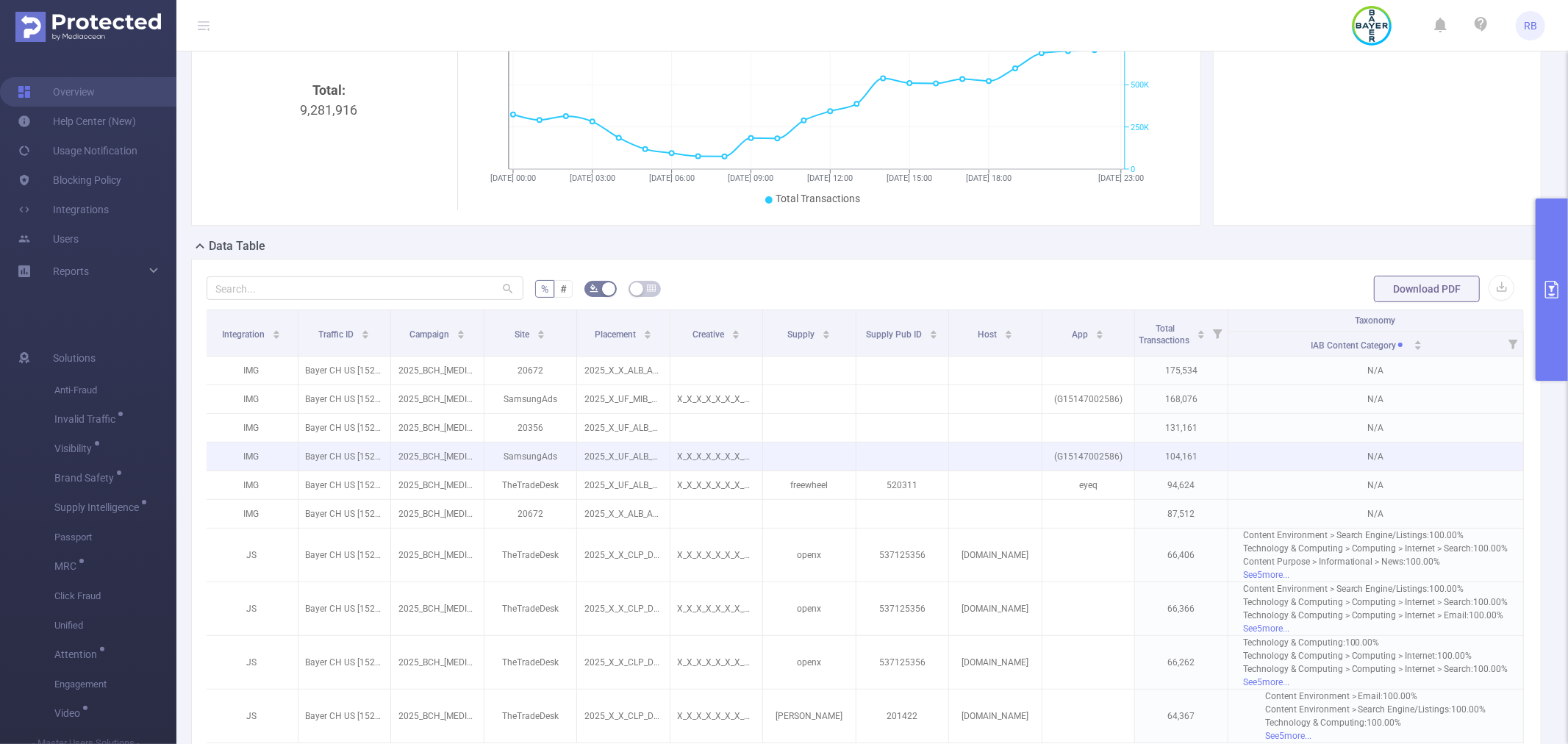
scroll to position [280, 0]
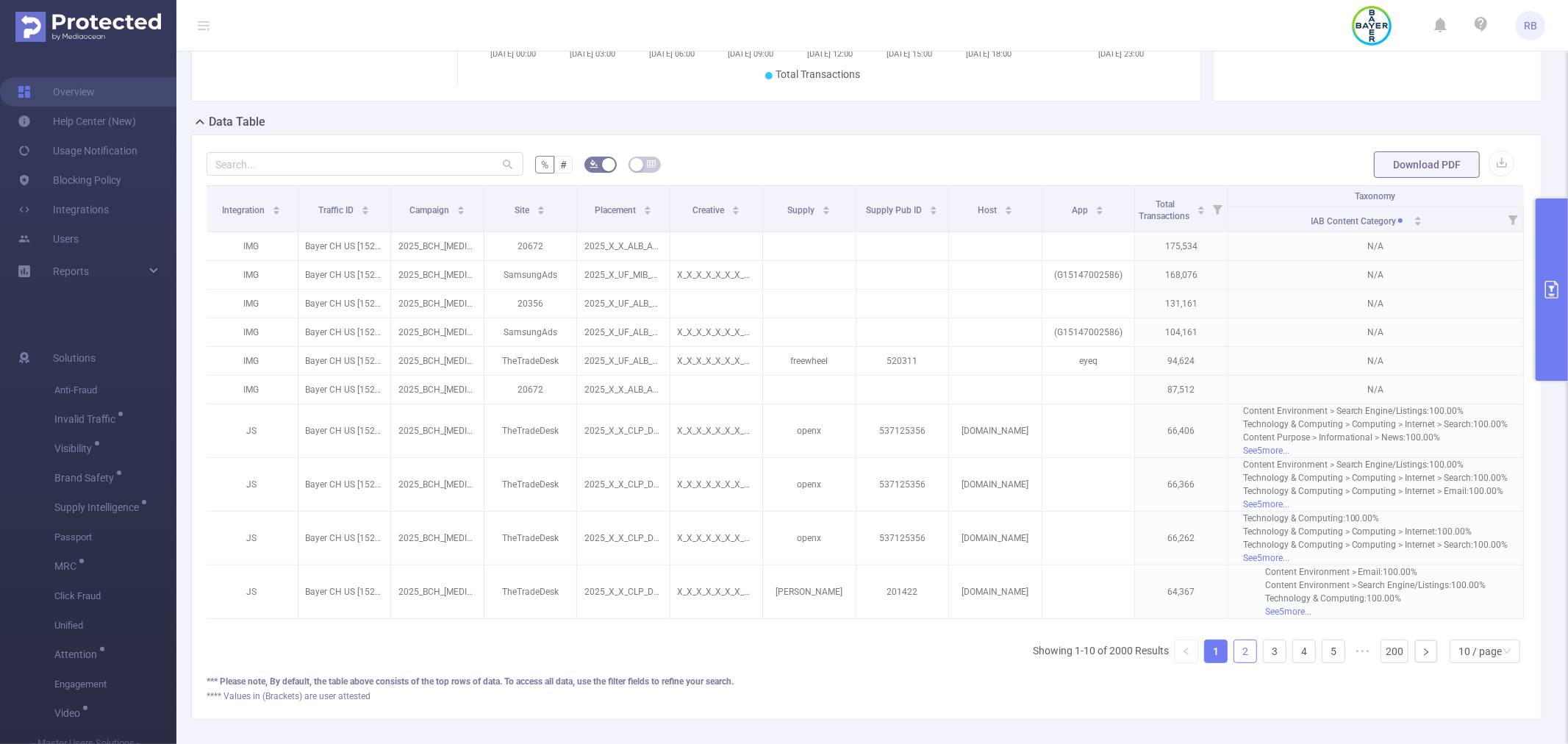
click at [1234, 662] on link "2" at bounding box center [1245, 651] width 22 height 22
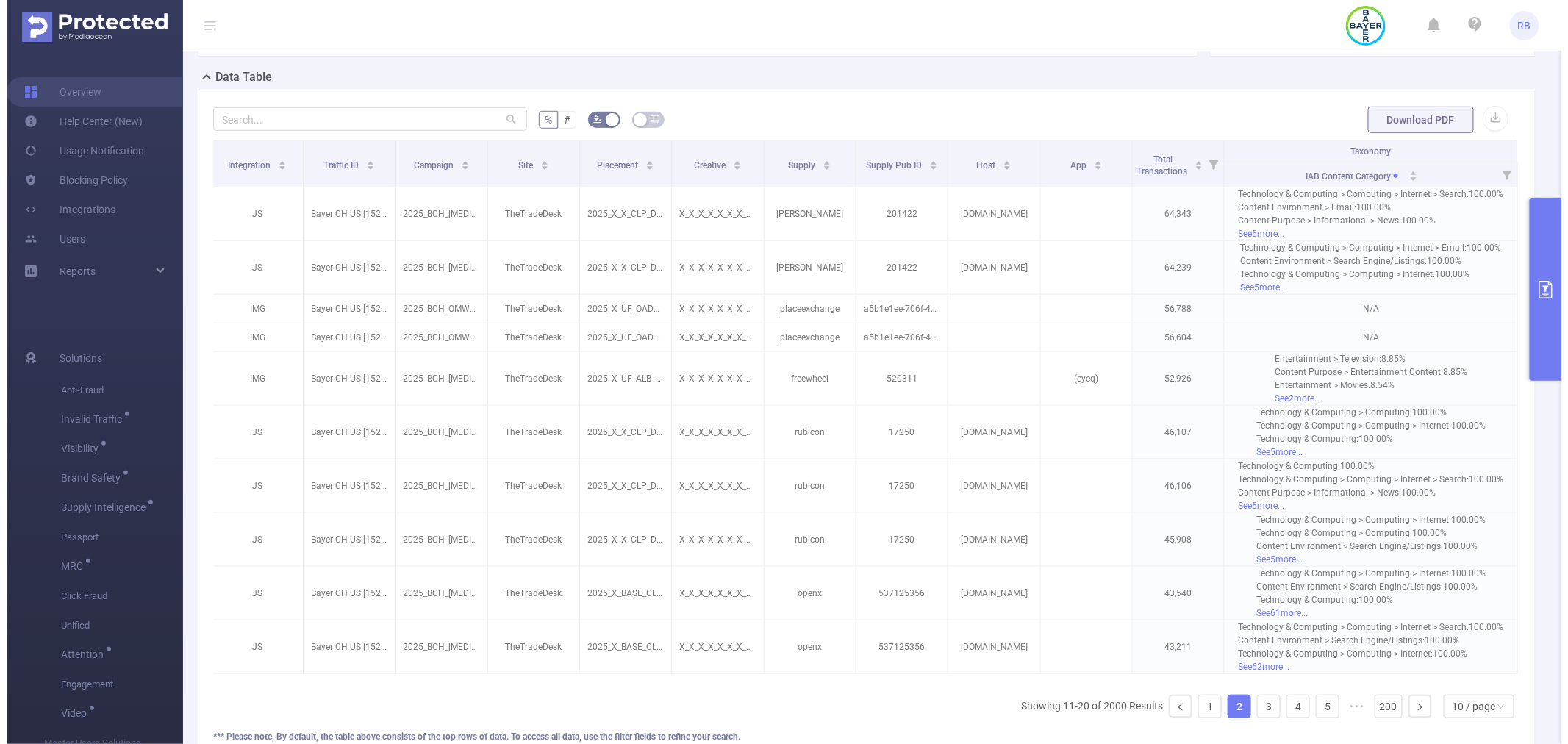
scroll to position [327, 0]
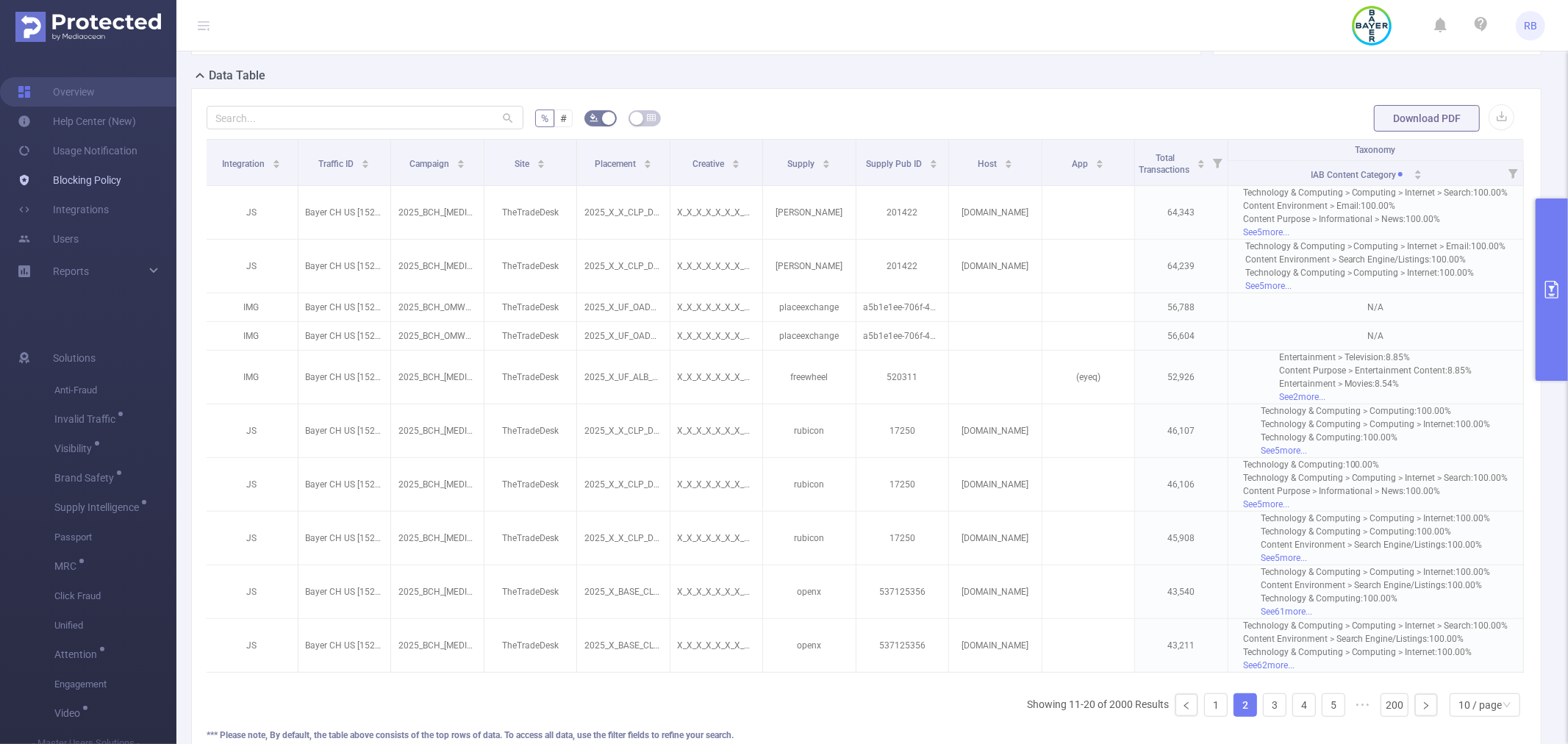
click at [121, 181] on link "Blocking Policy" at bounding box center [70, 179] width 104 height 29
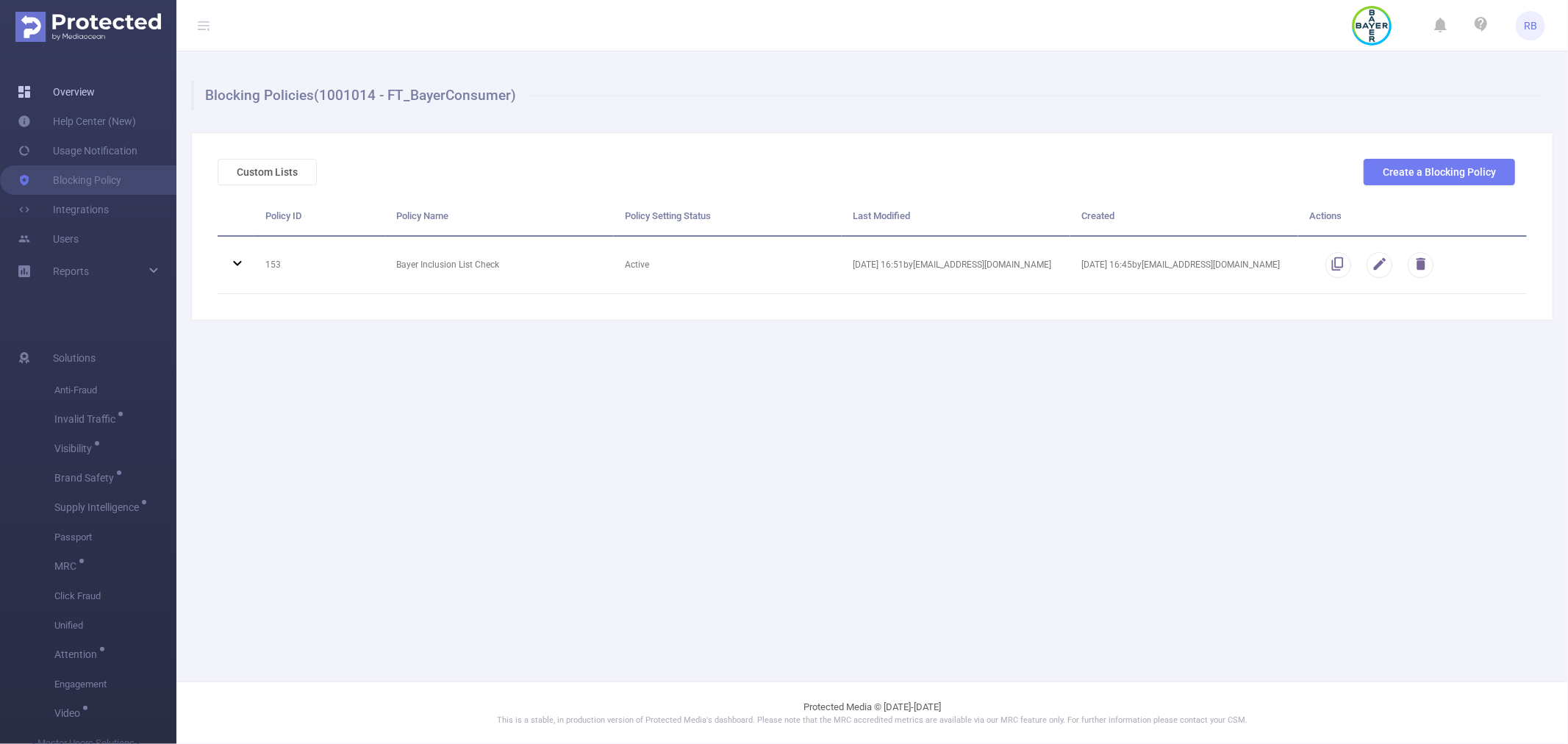
click at [50, 98] on link "Overview" at bounding box center [56, 91] width 77 height 29
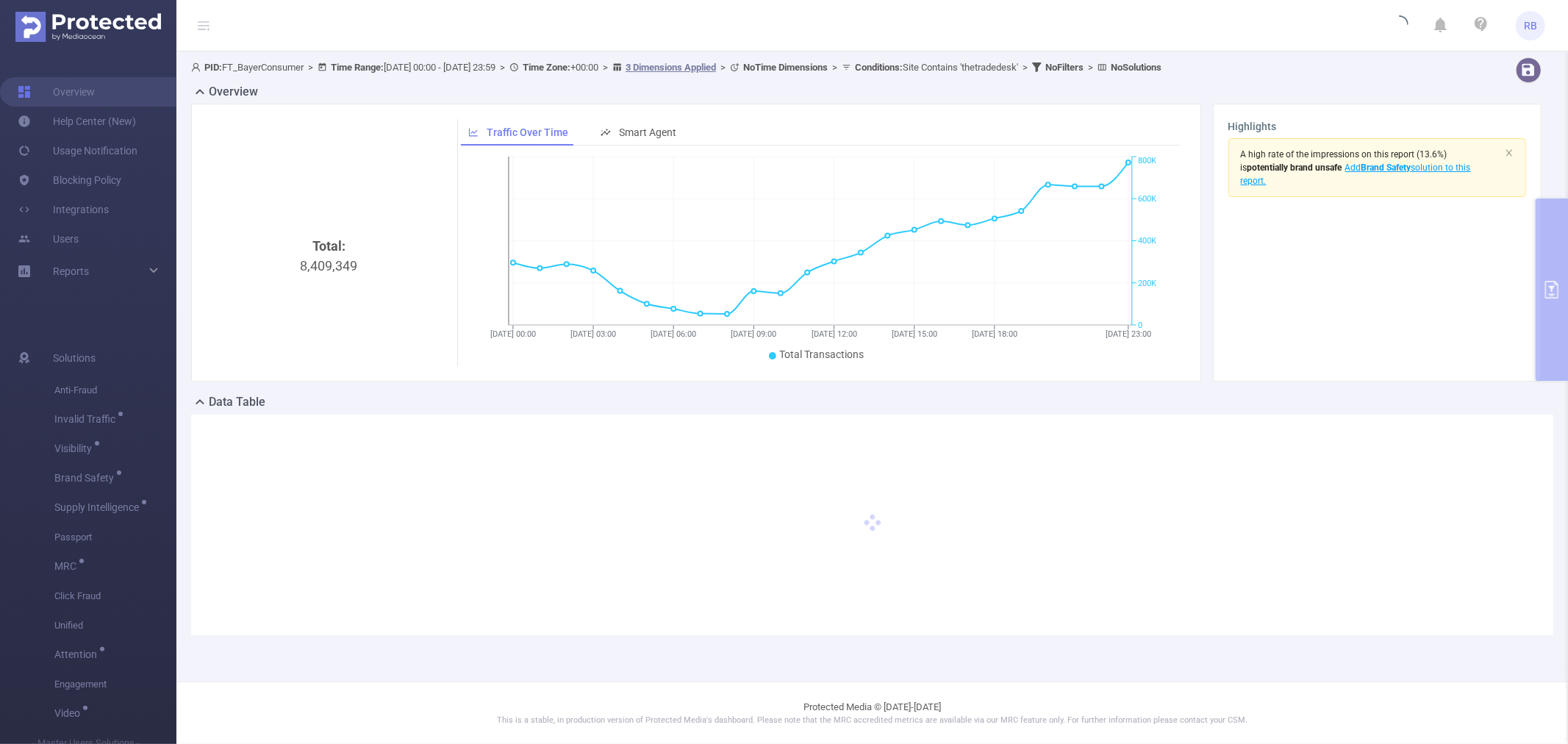
type input "[DATE] 00:00"
type input "[DATE] 23:59"
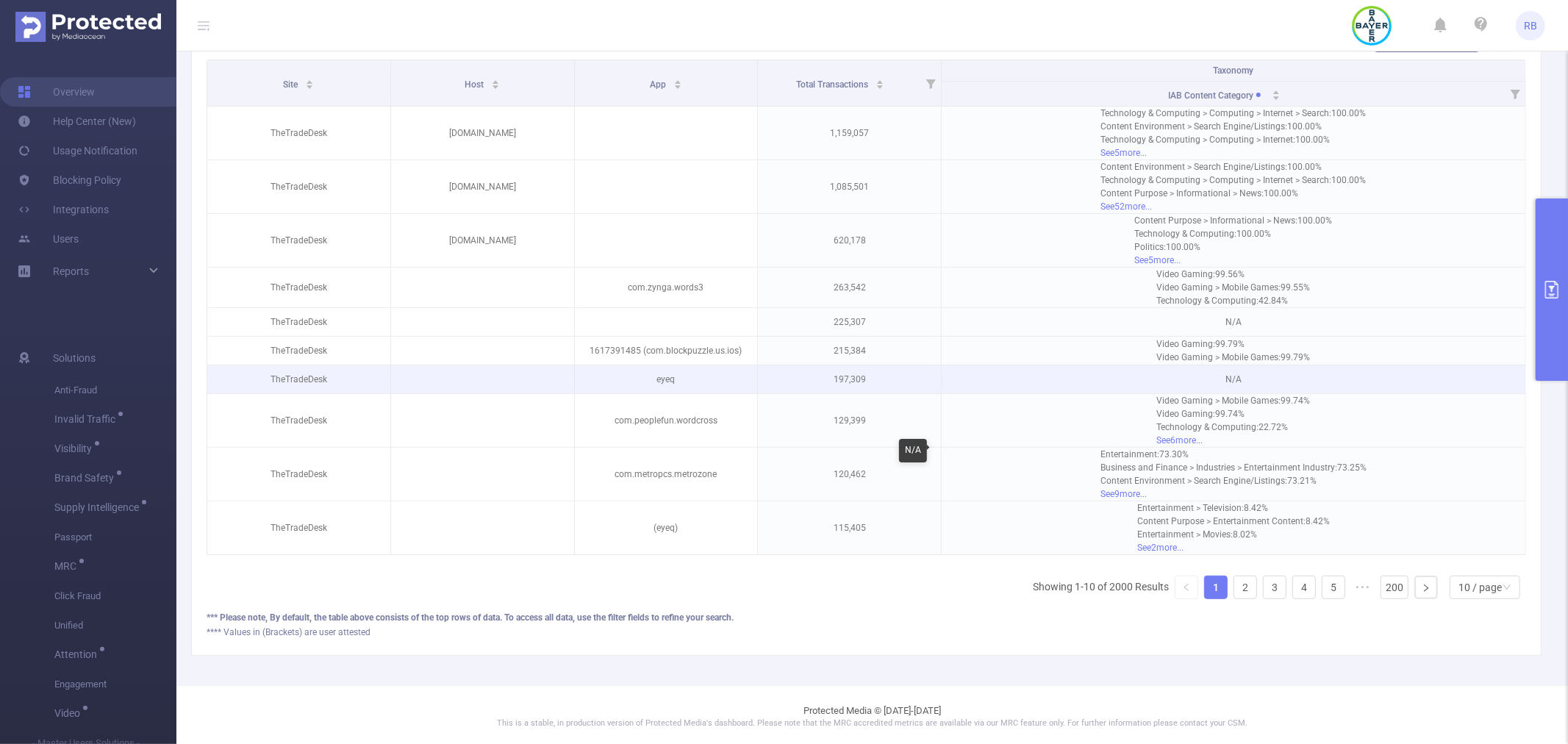
scroll to position [423, 0]
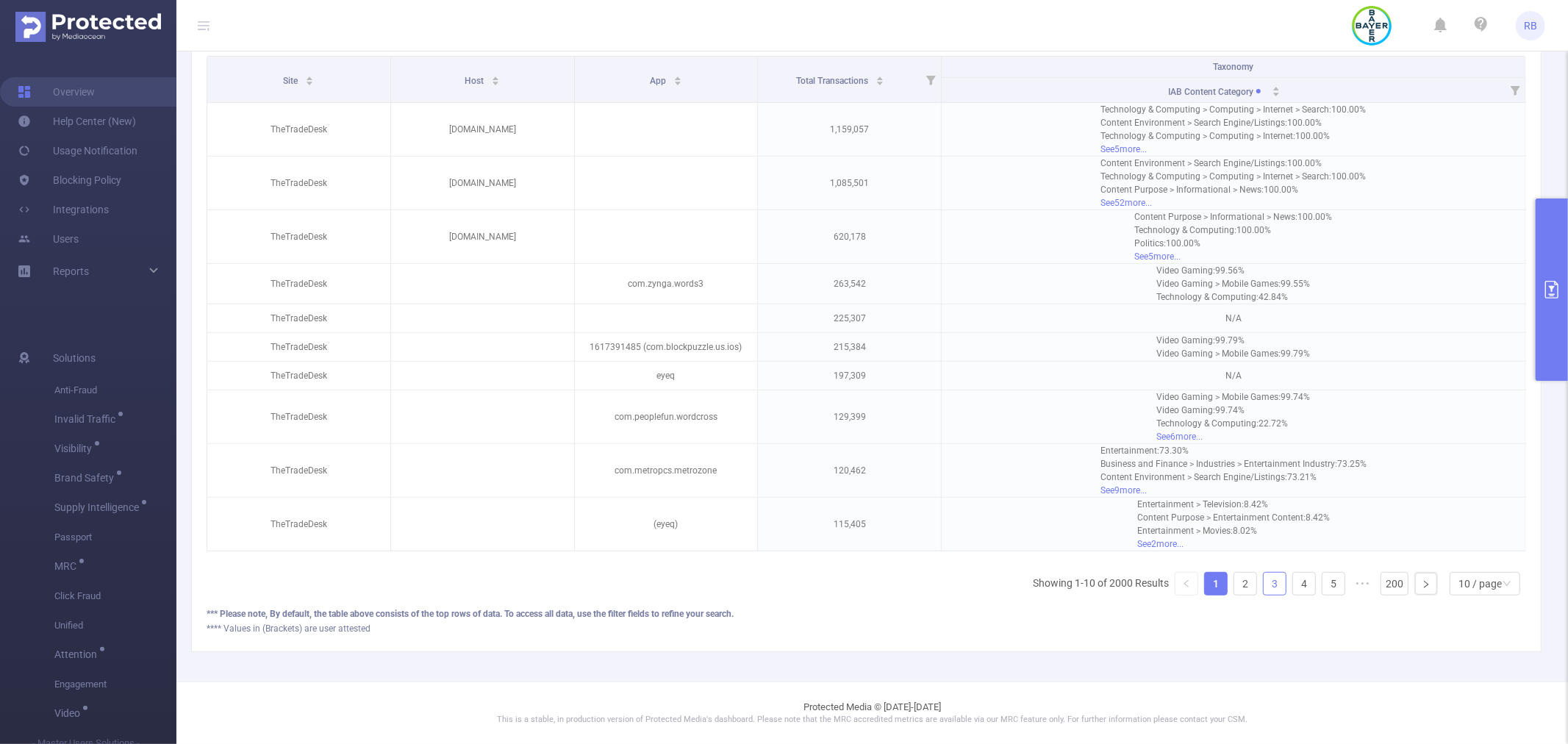
click at [1264, 583] on link "3" at bounding box center [1274, 583] width 22 height 22
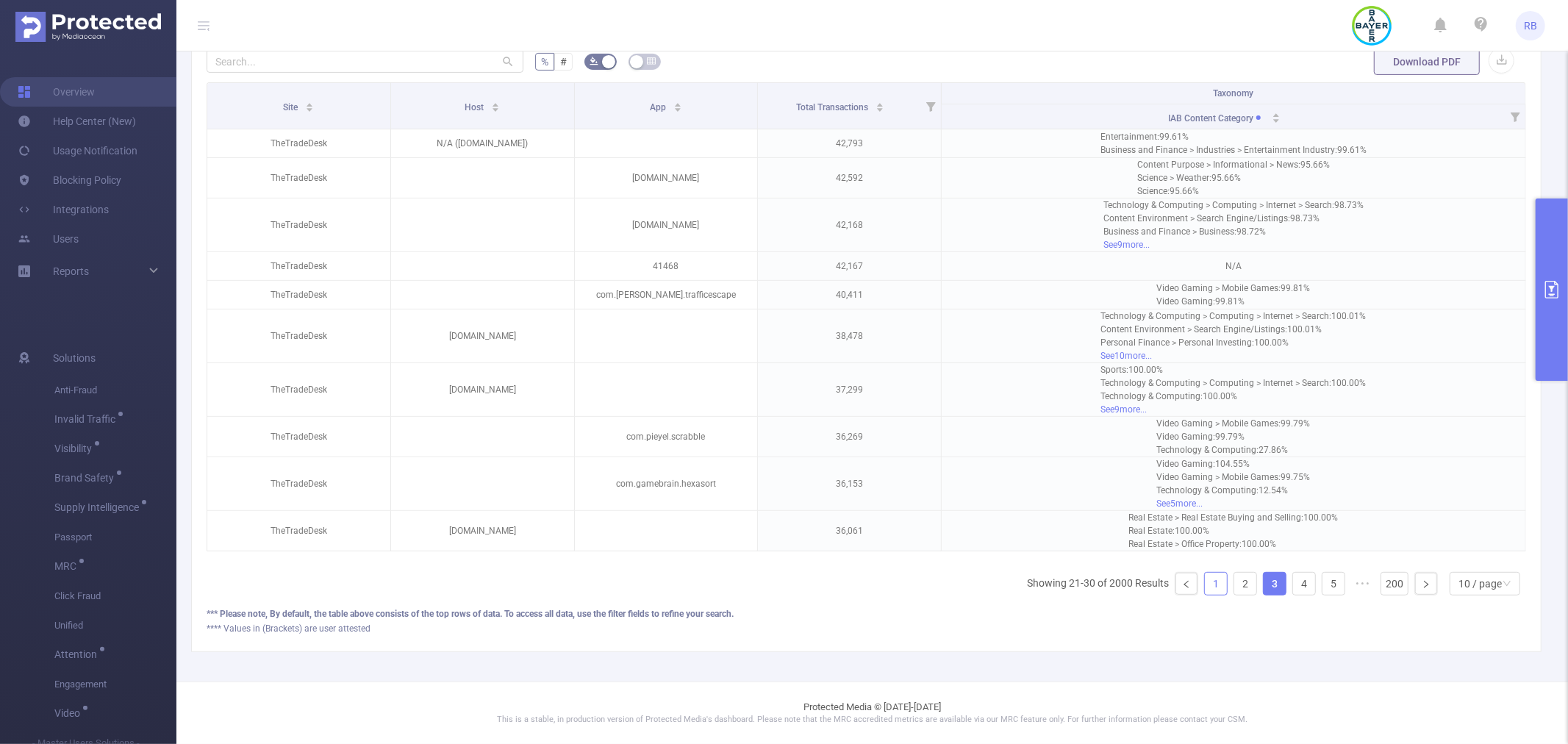
click at [1215, 578] on link "1" at bounding box center [1215, 583] width 22 height 22
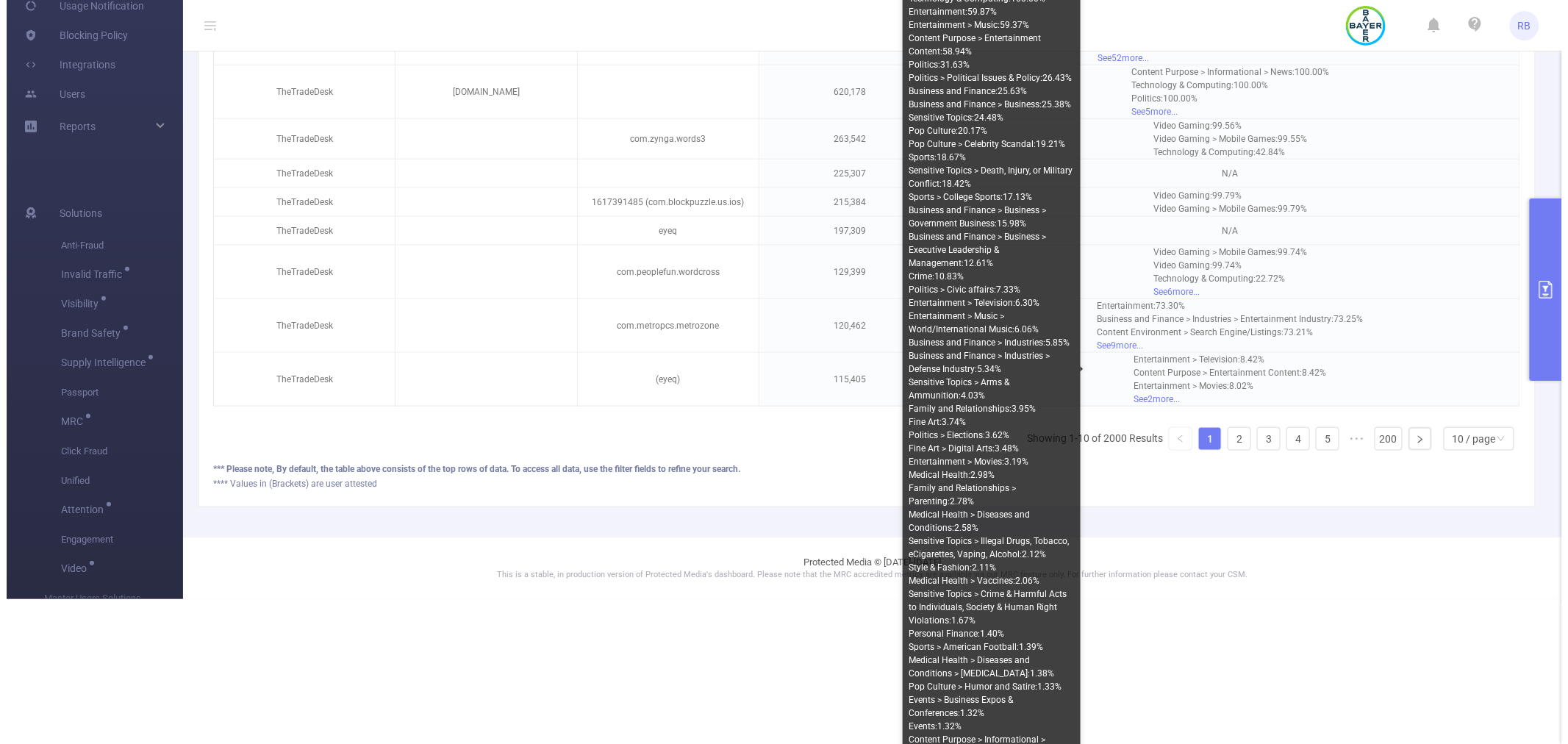
scroll to position [0, 0]
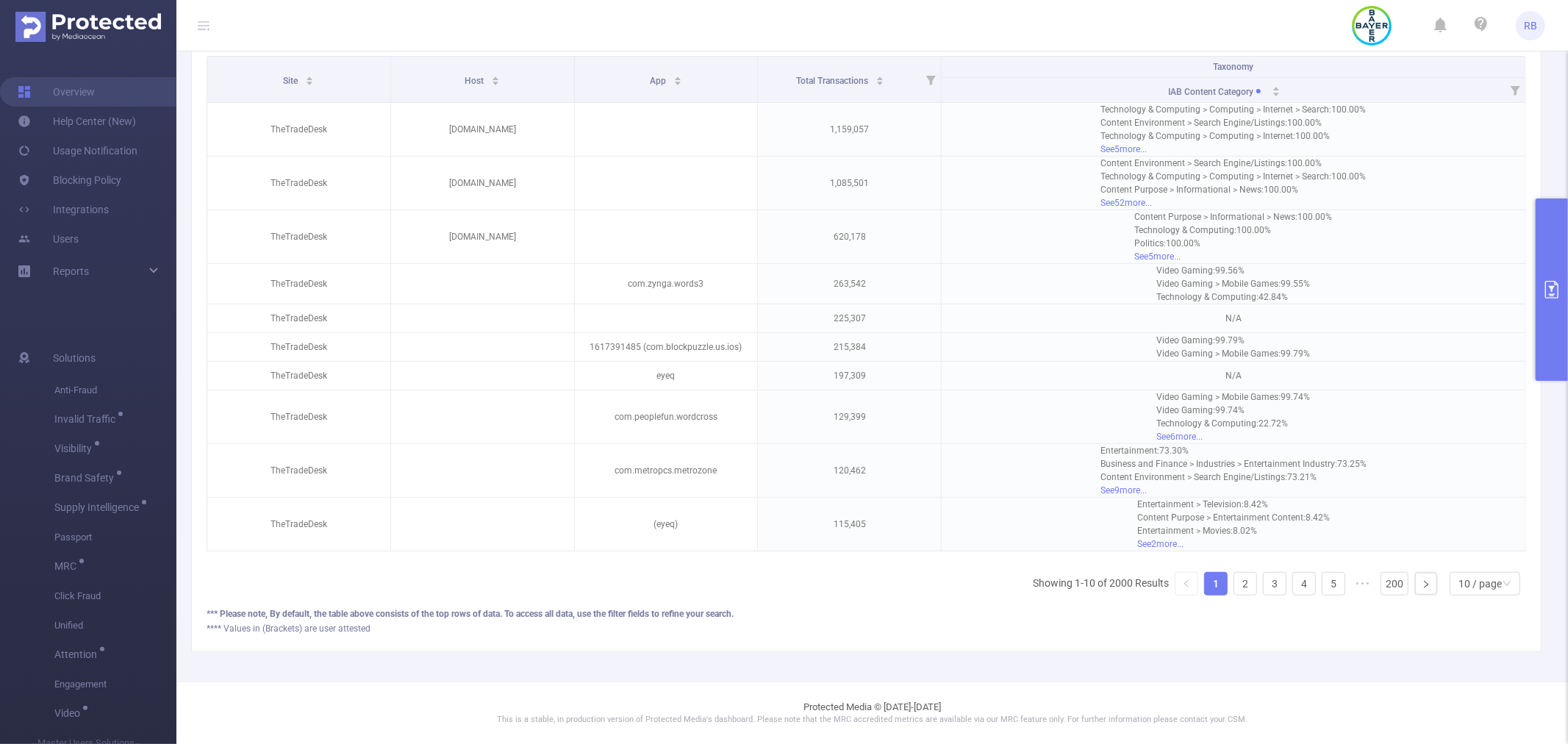
click at [1567, 293] on button "primary" at bounding box center [1552, 289] width 32 height 182
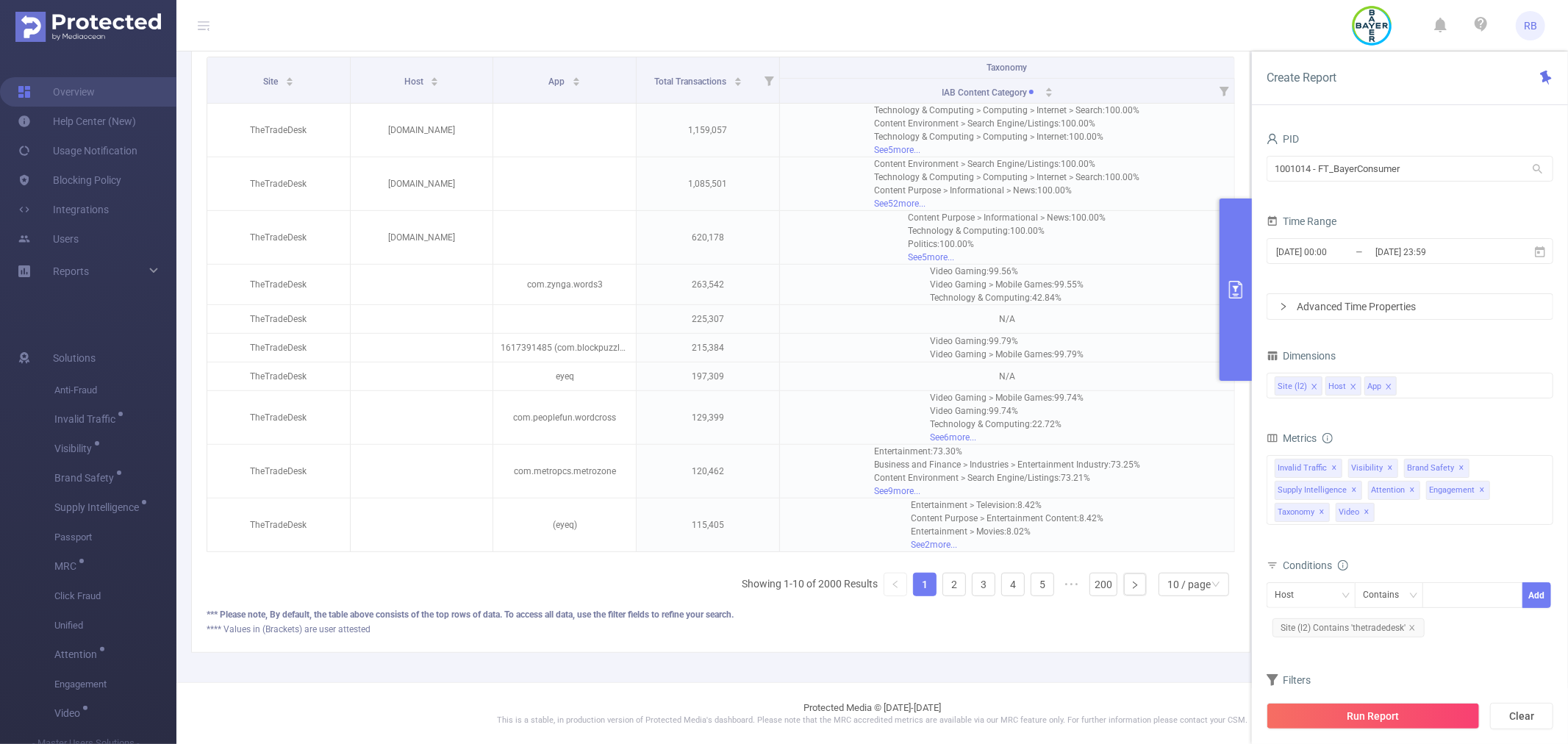
click at [766, 596] on li "Showing 1-10 of 2000 Results" at bounding box center [809, 584] width 136 height 23
click at [1316, 707] on button "Run Report" at bounding box center [1373, 716] width 213 height 27
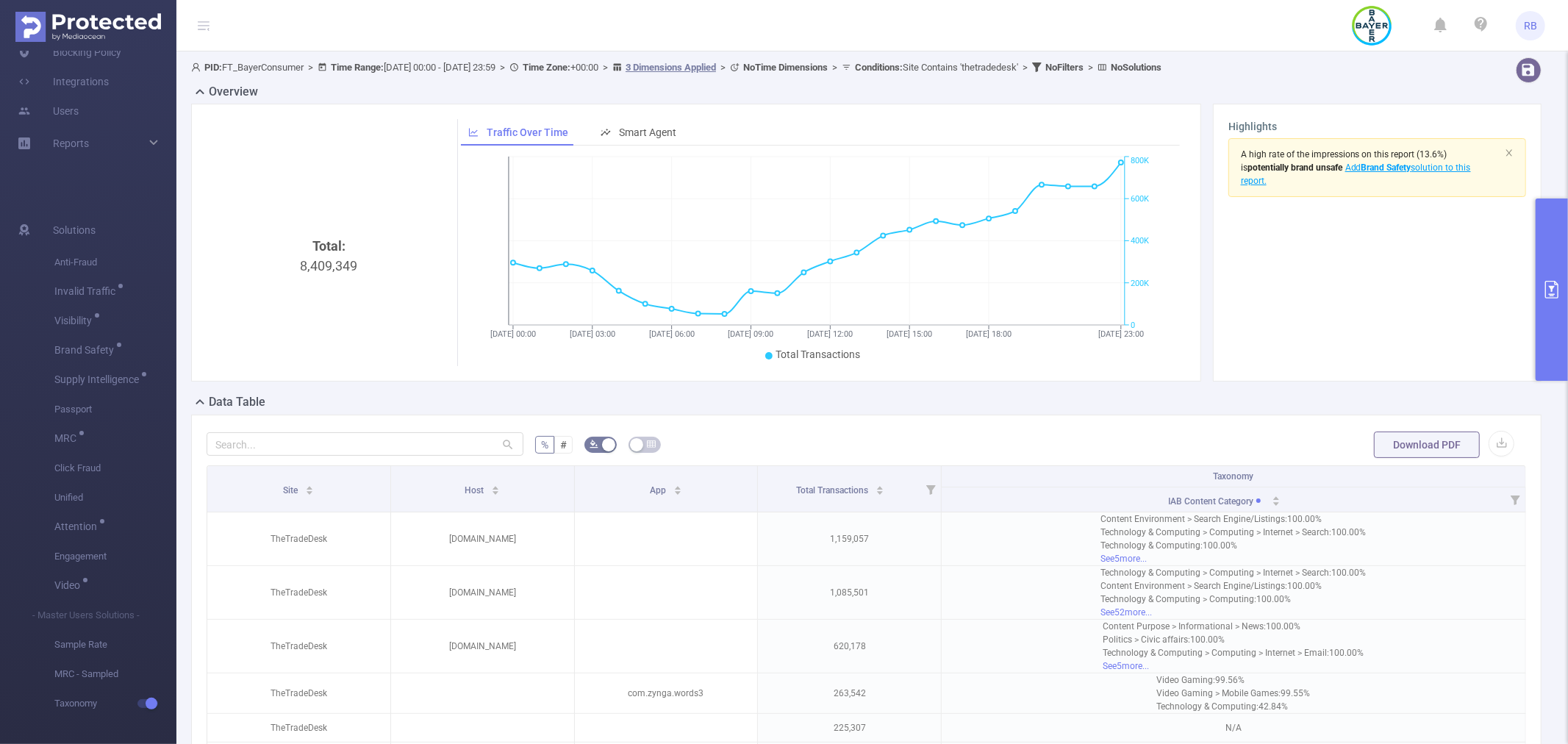
scroll to position [423, 0]
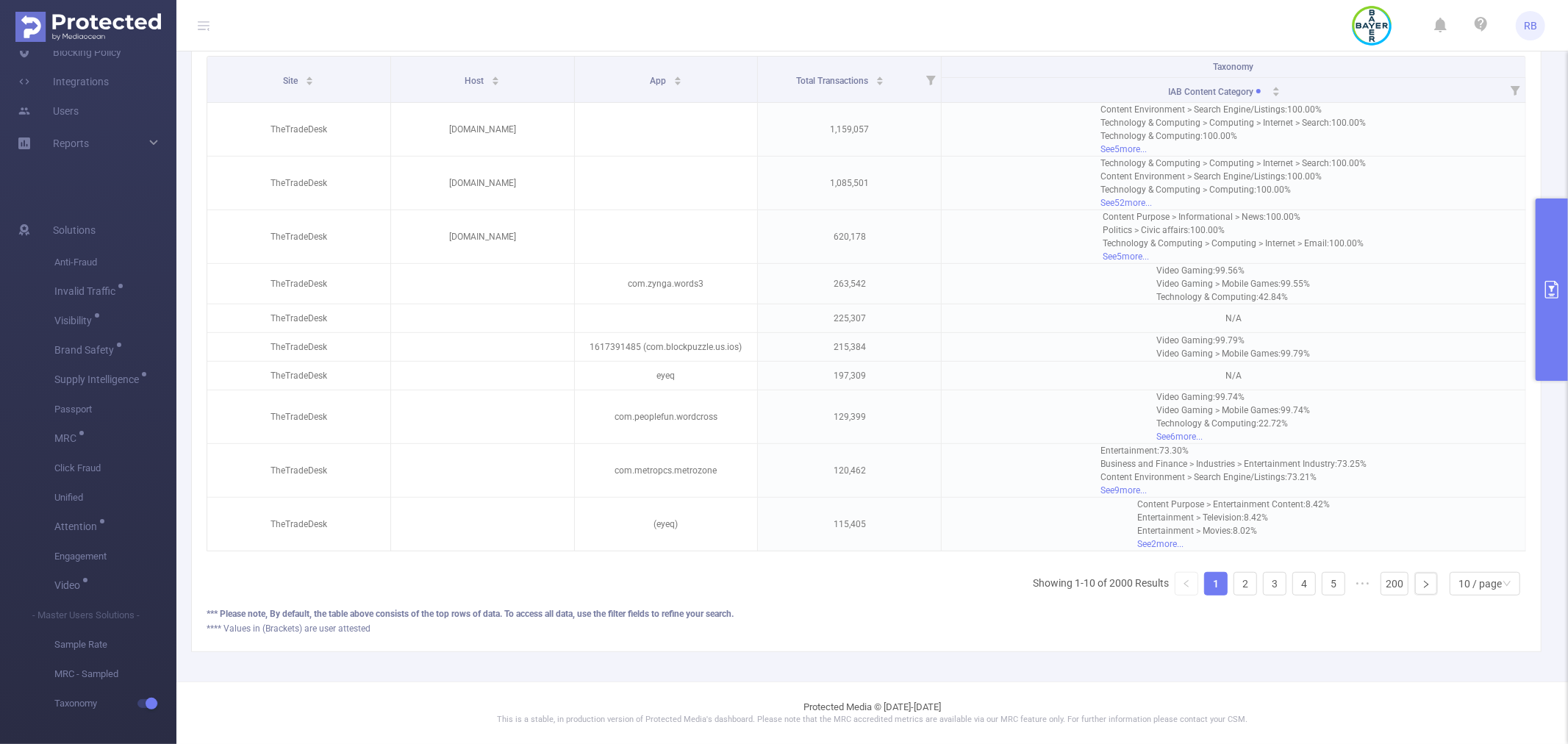
click at [1562, 300] on button "primary" at bounding box center [1552, 289] width 32 height 182
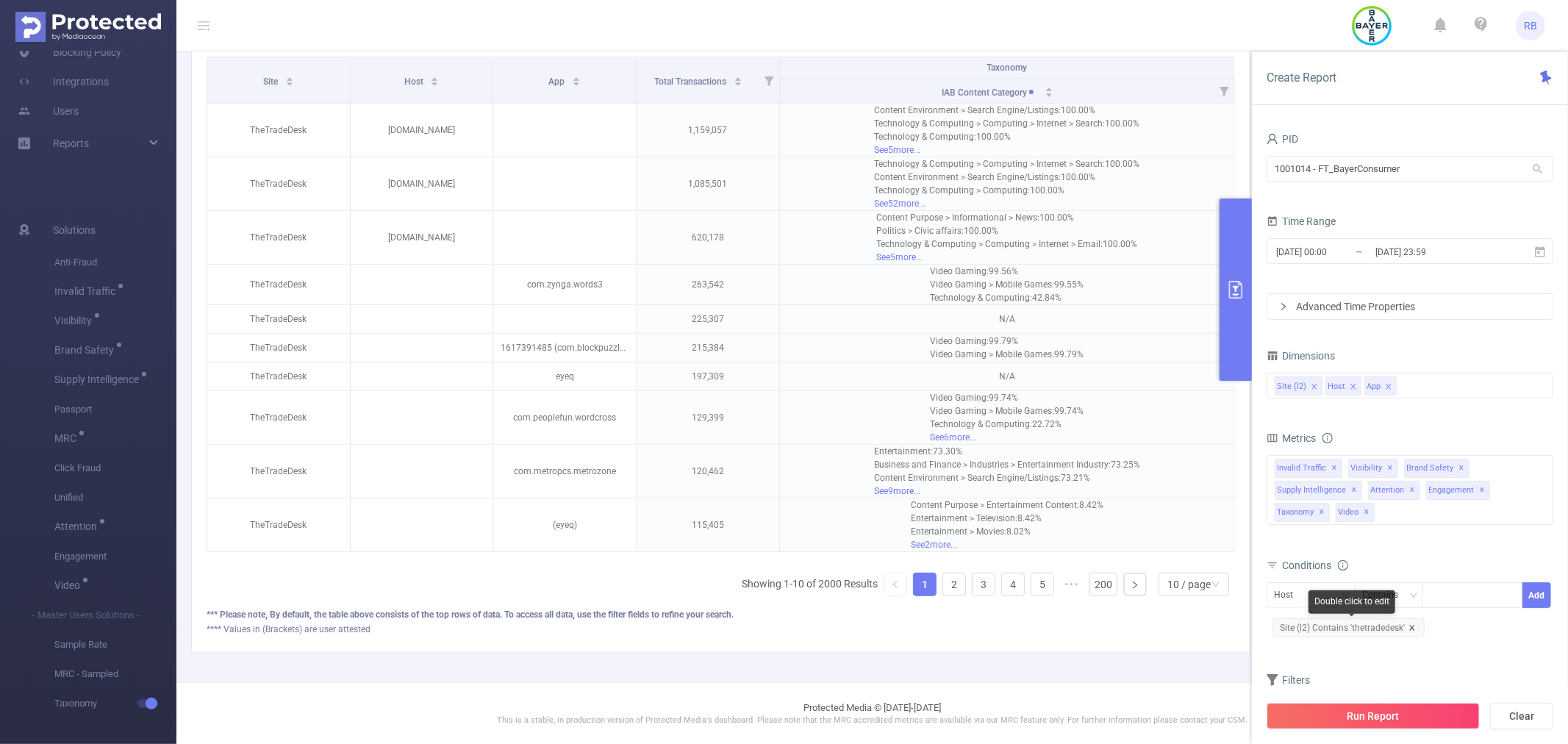
click at [1412, 627] on icon "icon: close" at bounding box center [1412, 627] width 7 height 7
click at [1402, 706] on button "Run Report" at bounding box center [1373, 716] width 213 height 27
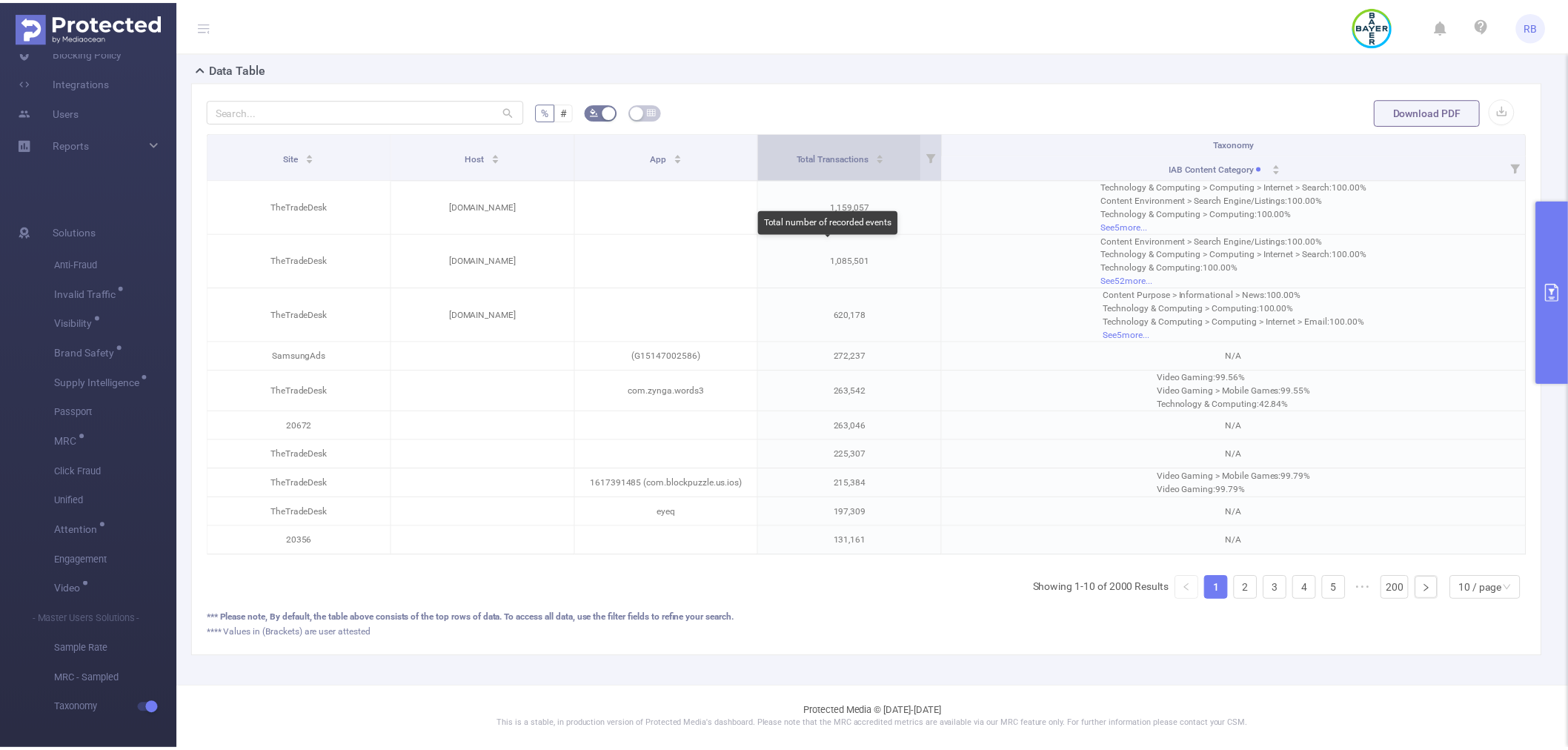
scroll to position [351, 0]
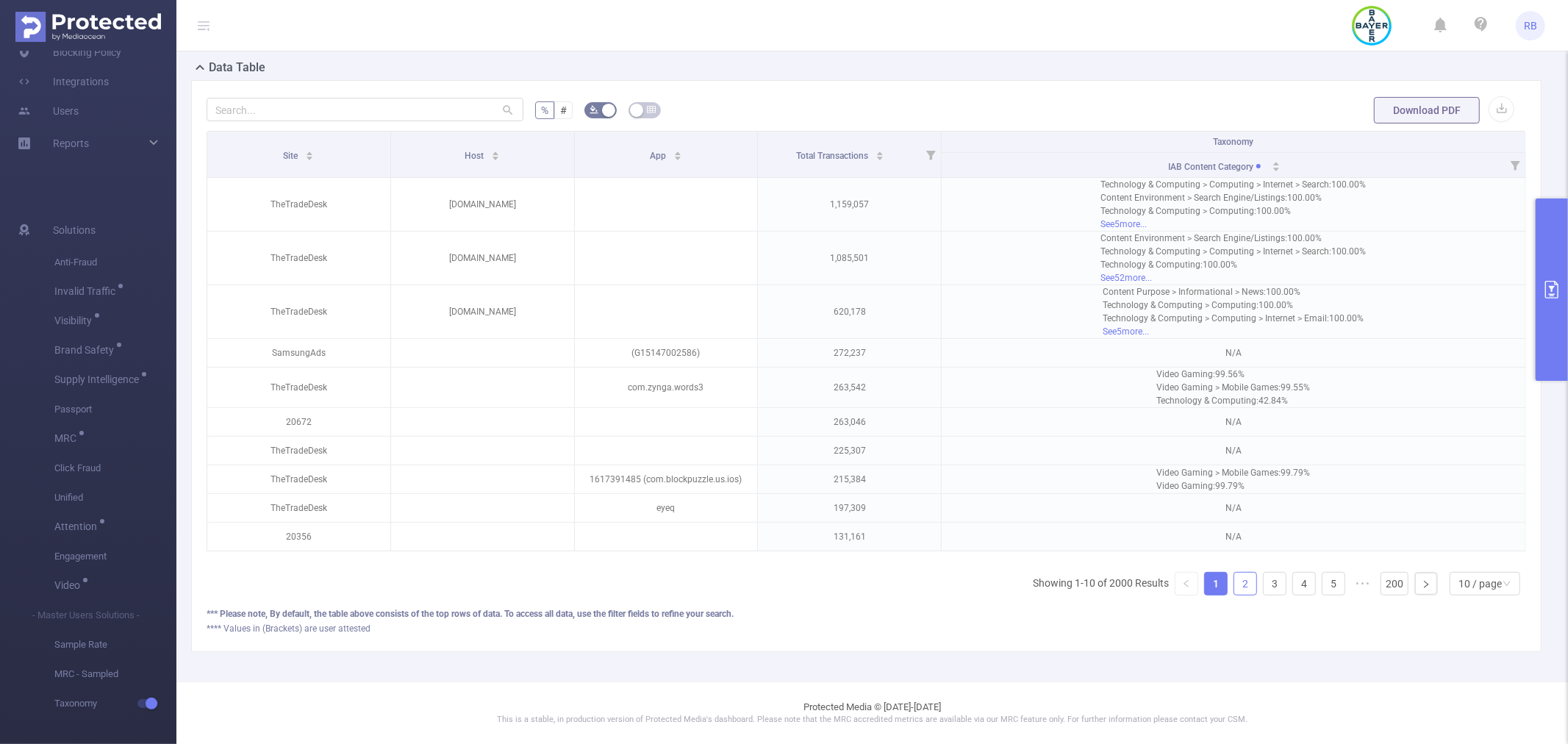
click at [1236, 583] on link "2" at bounding box center [1245, 583] width 22 height 22
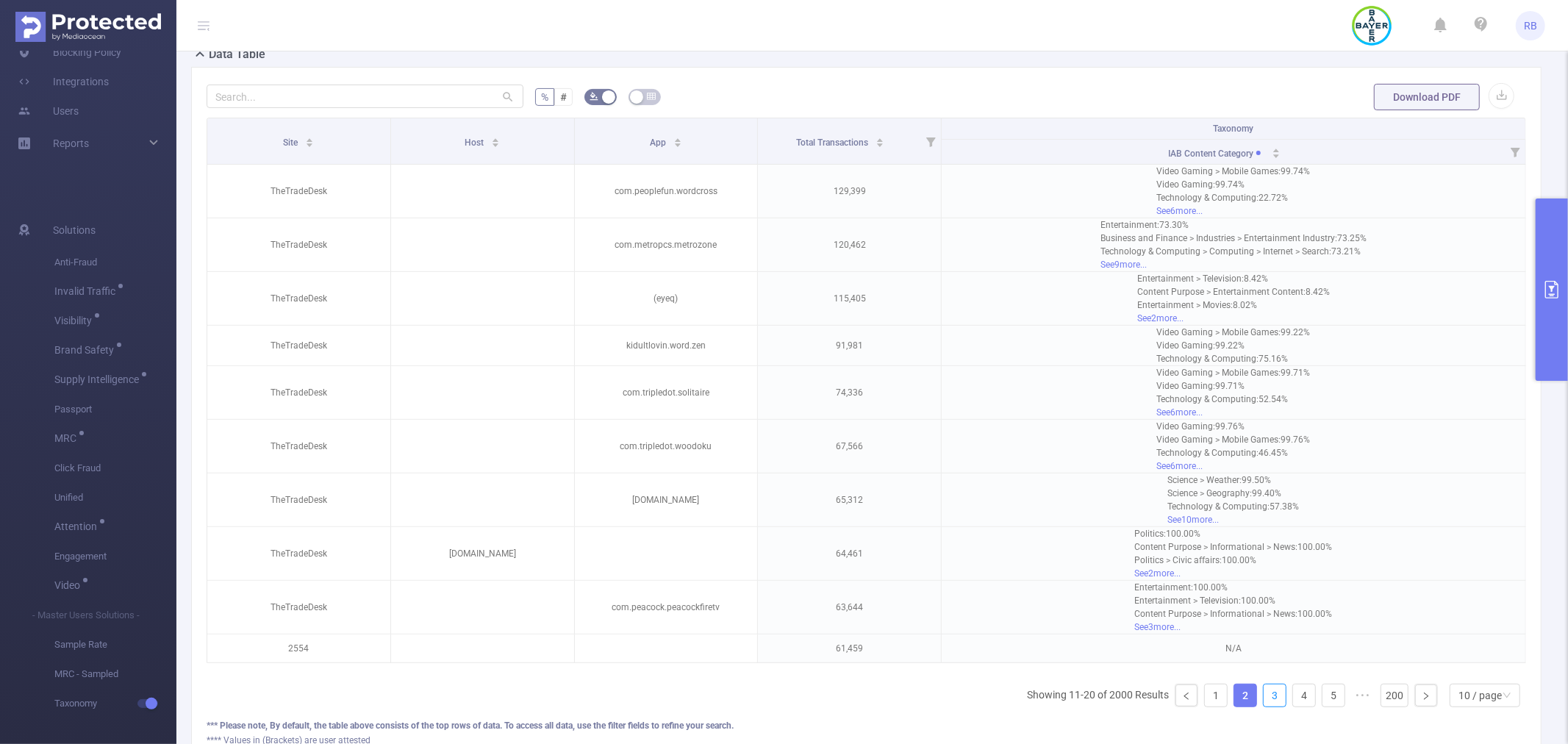
click at [1264, 707] on link "3" at bounding box center [1274, 695] width 22 height 22
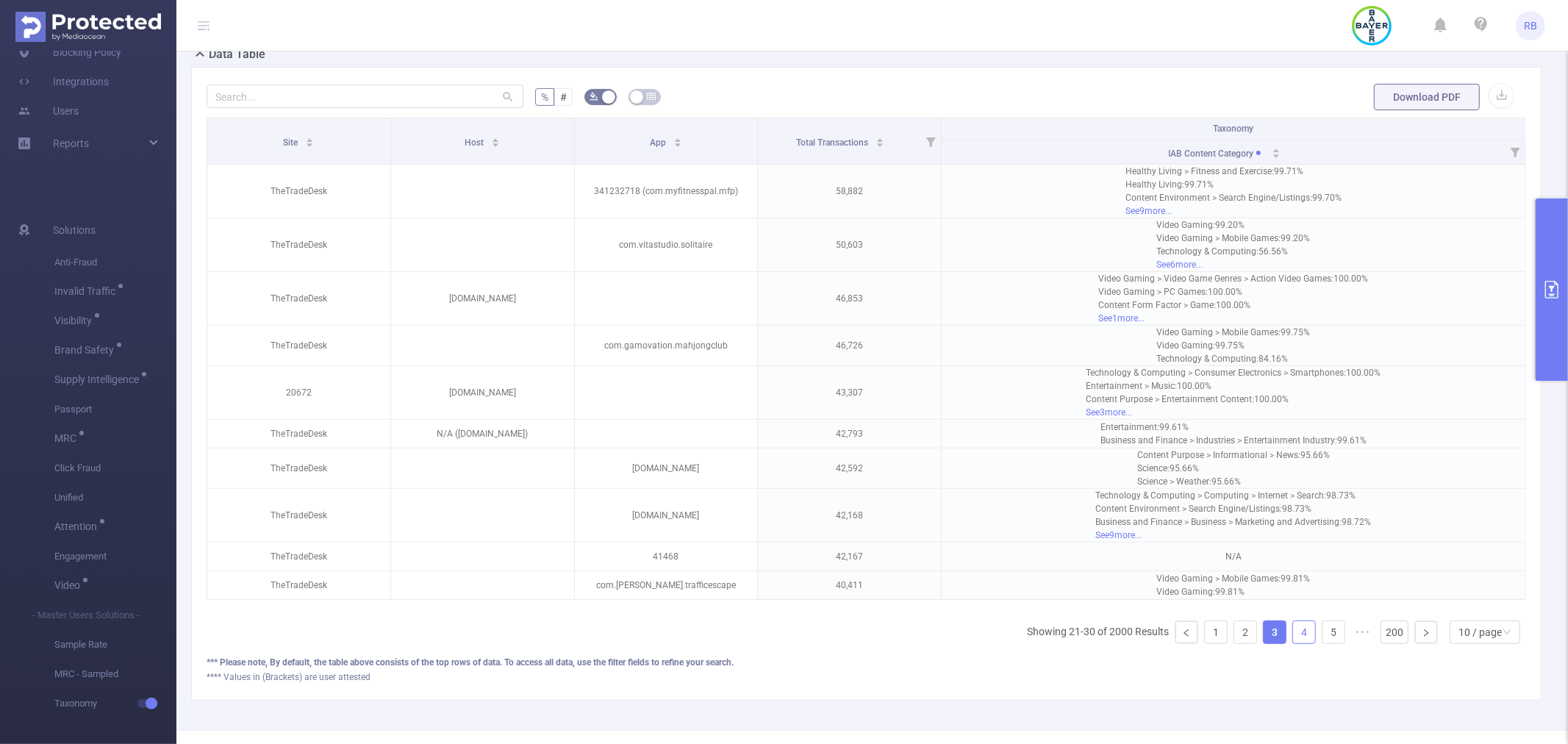
click at [1293, 641] on link "4" at bounding box center [1304, 632] width 22 height 22
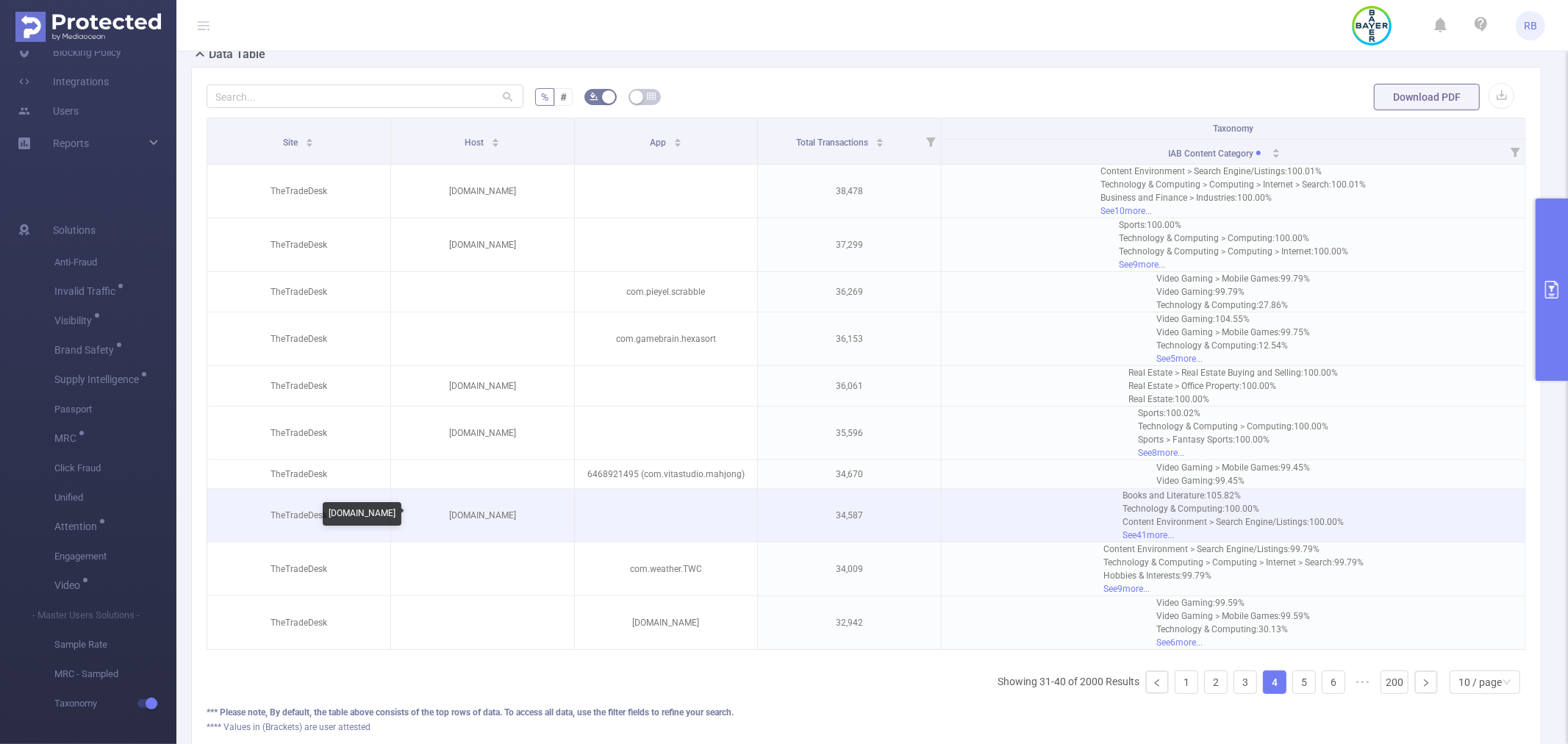
click at [461, 517] on p "people.com" at bounding box center [482, 515] width 183 height 28
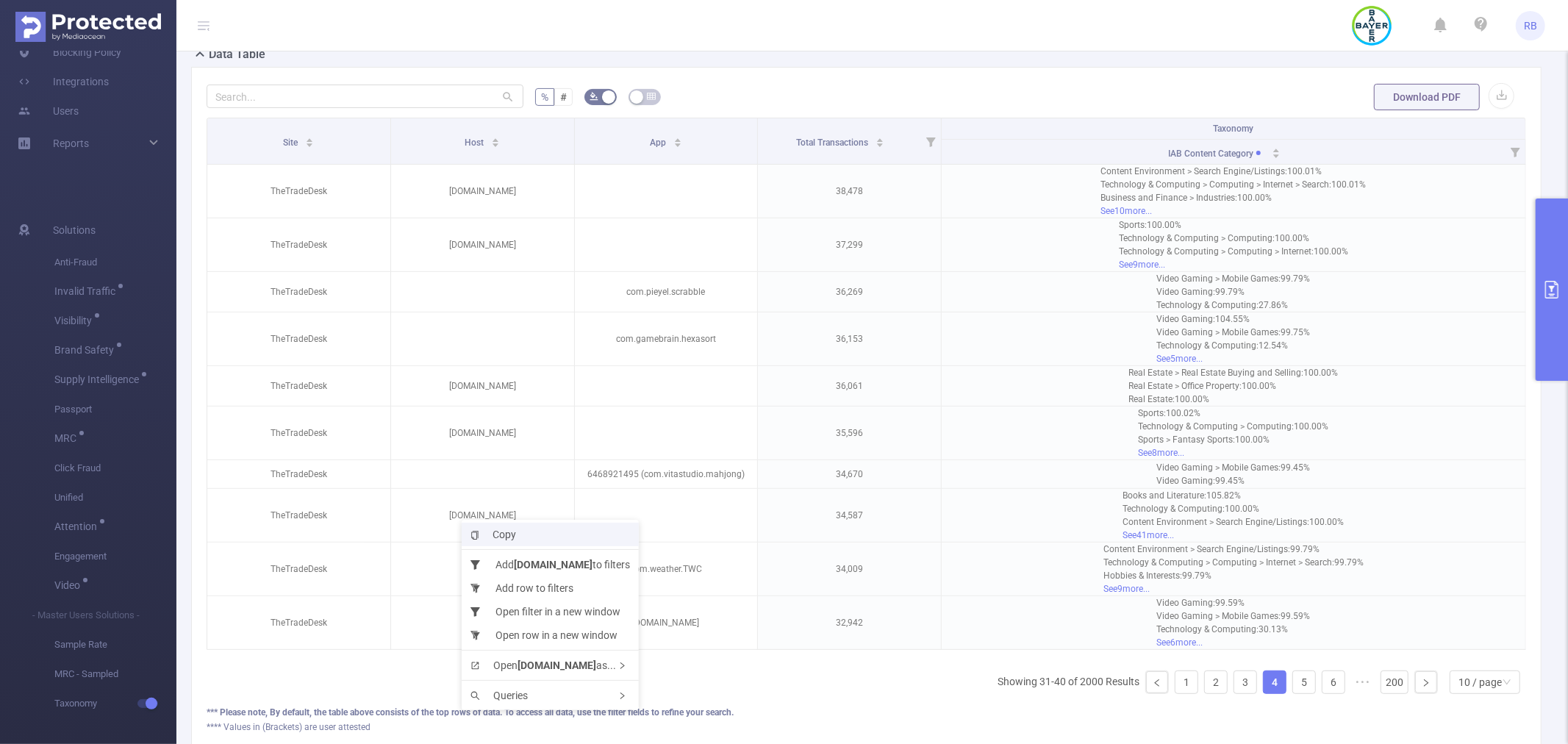
click at [510, 541] on li "Copy" at bounding box center [550, 534] width 178 height 23
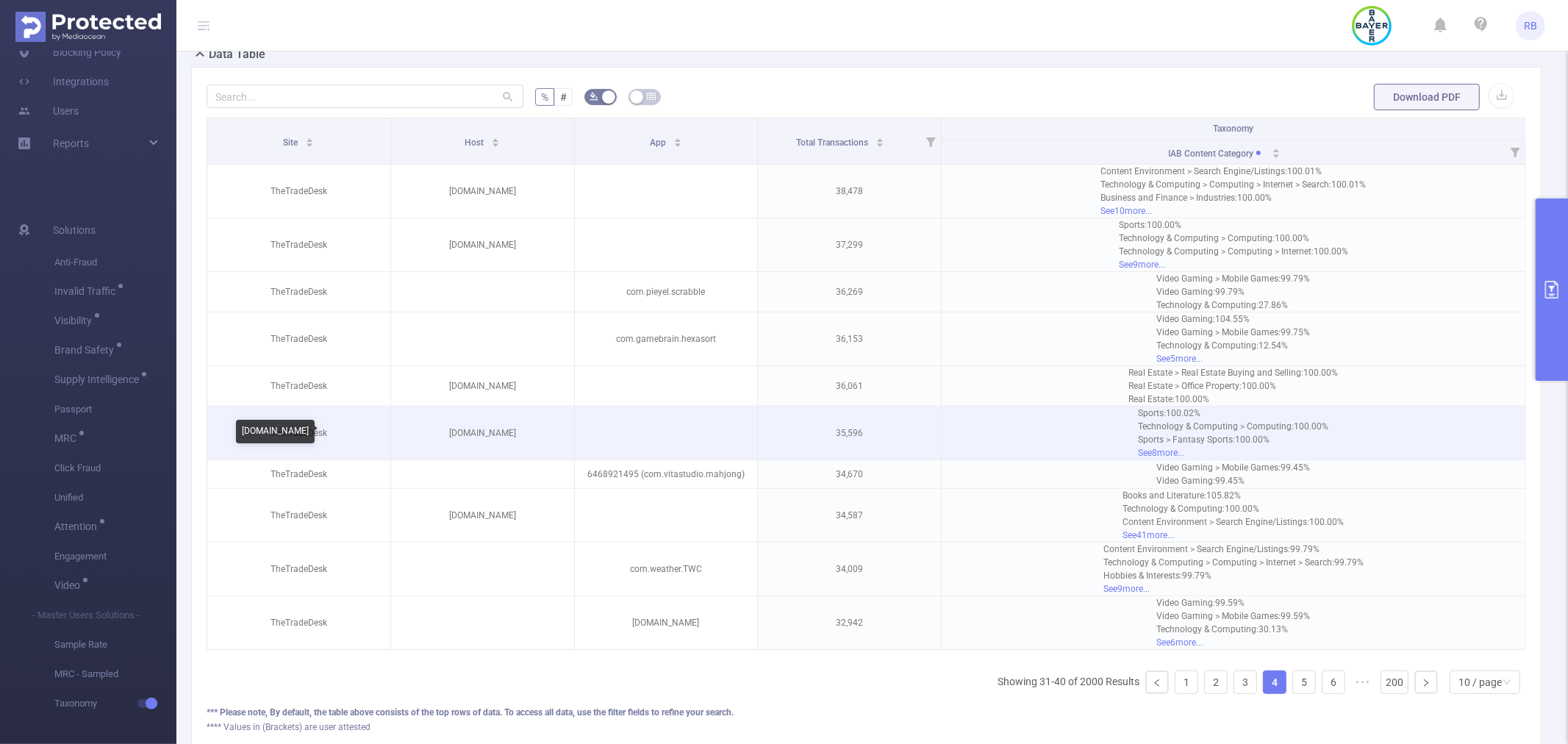
click at [460, 428] on p "football.fantasysports.yahoo.com" at bounding box center [482, 433] width 183 height 28
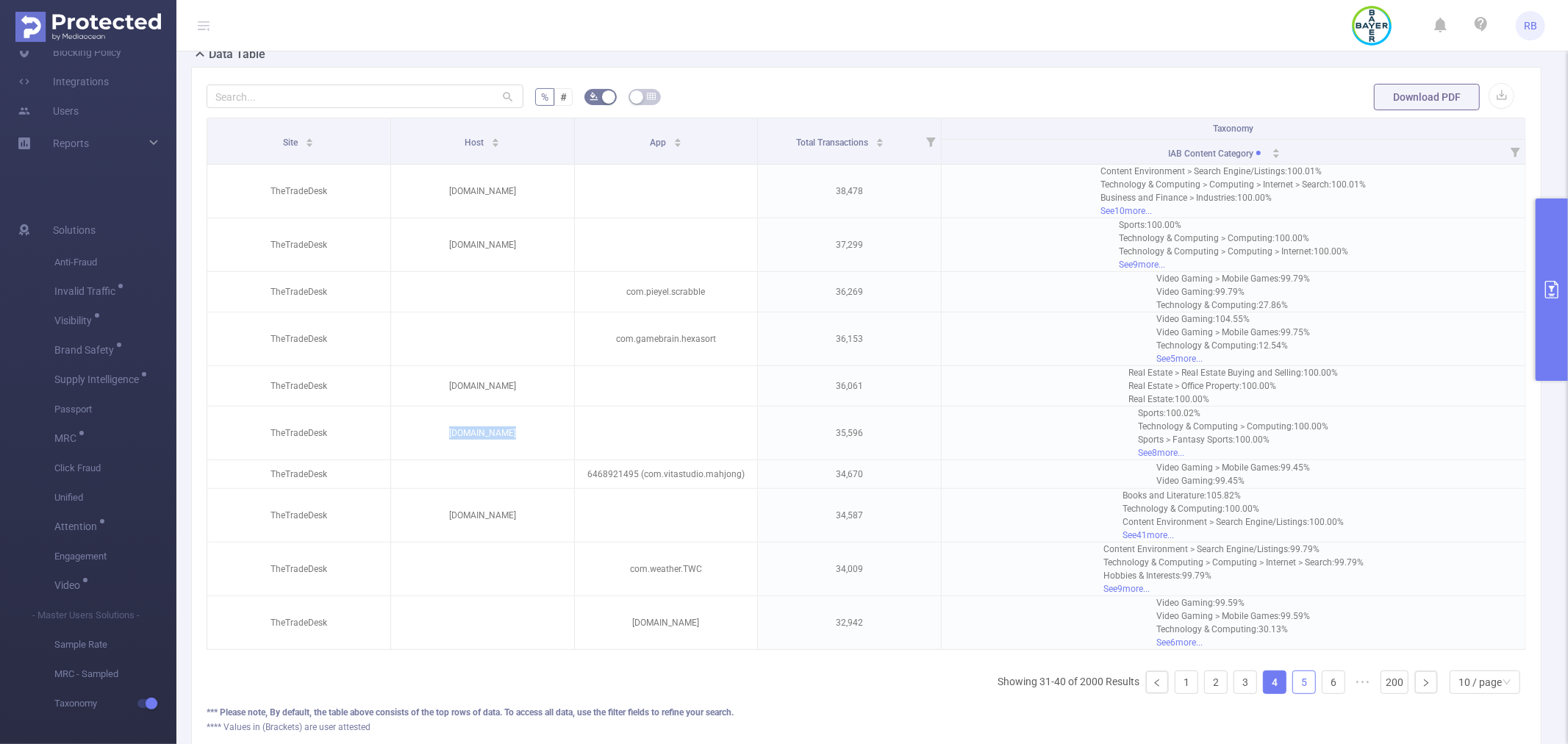
click at [1293, 693] on link "5" at bounding box center [1304, 682] width 22 height 22
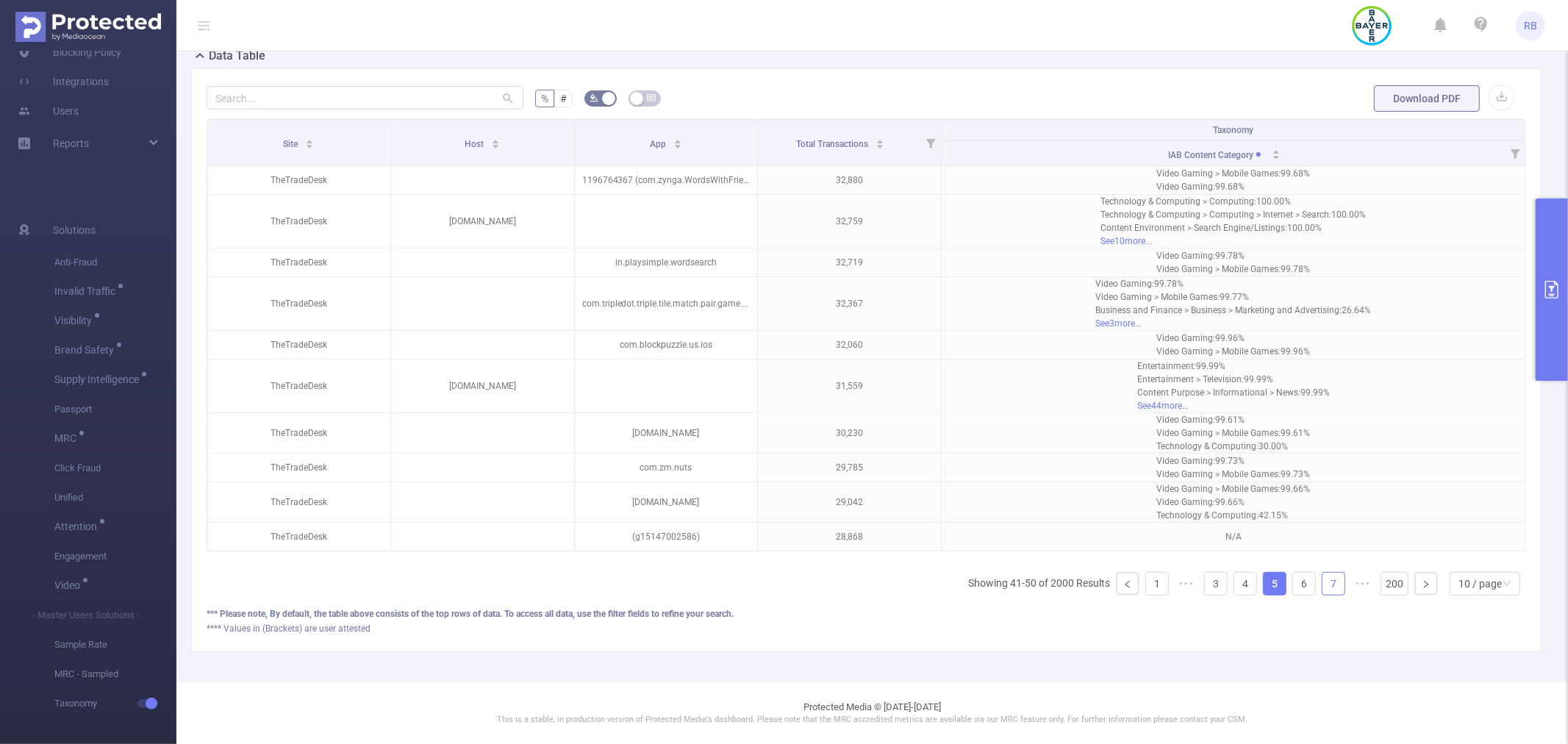
click at [1323, 588] on link "7" at bounding box center [1333, 583] width 22 height 22
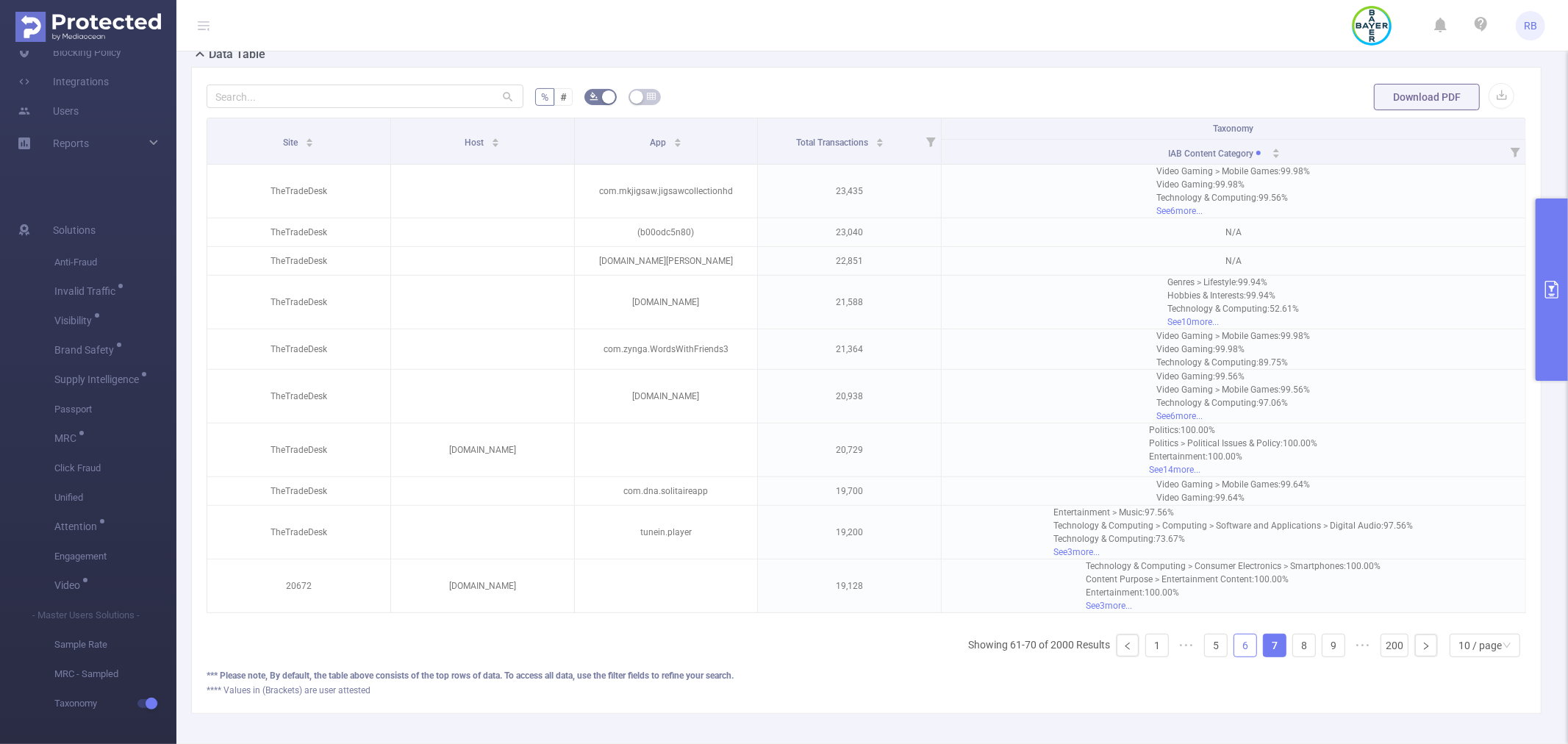
click at [1234, 655] on link "6" at bounding box center [1245, 645] width 22 height 22
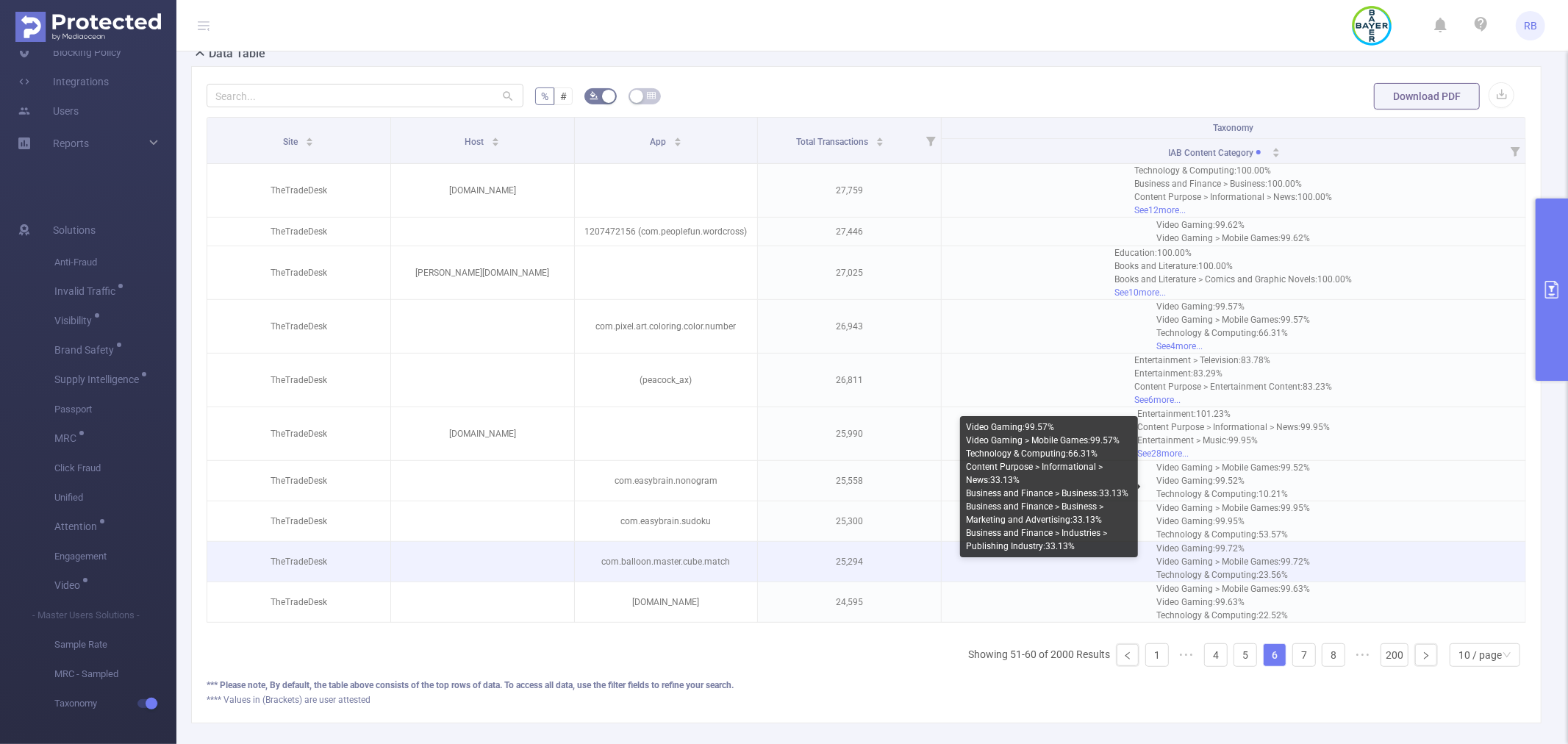
scroll to position [351, 0]
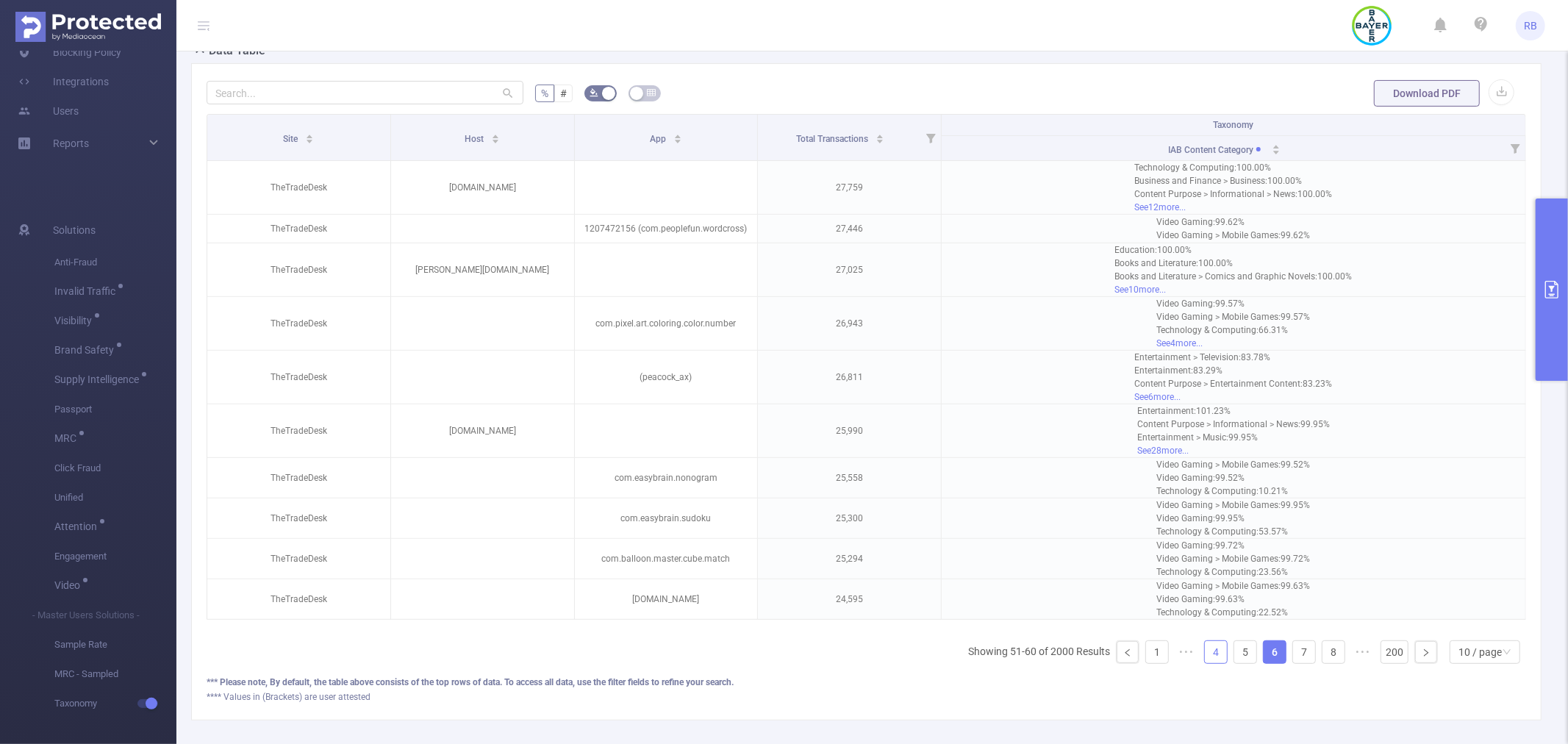
click at [1205, 661] on link "4" at bounding box center [1215, 651] width 22 height 22
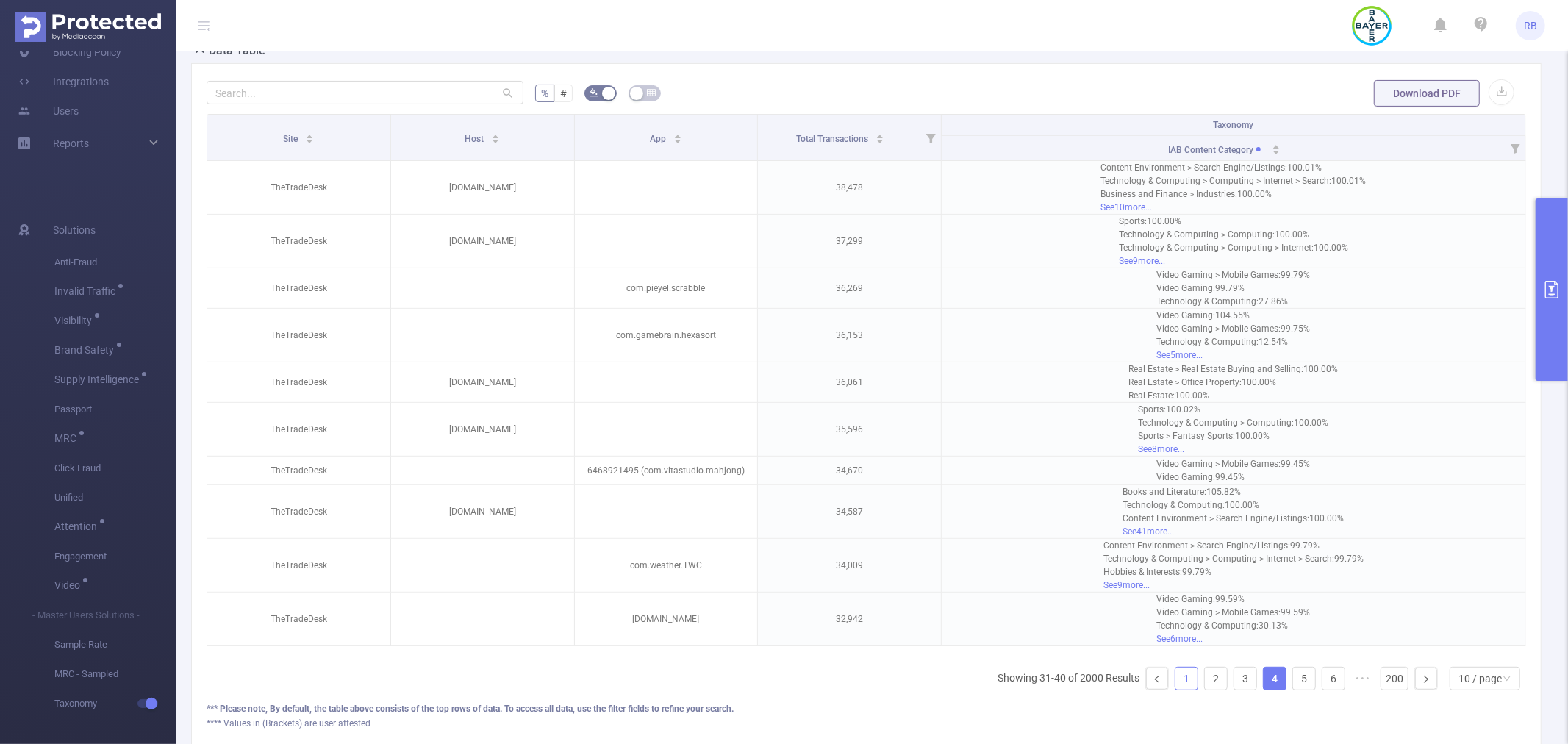
click at [1178, 686] on link "1" at bounding box center [1186, 678] width 22 height 22
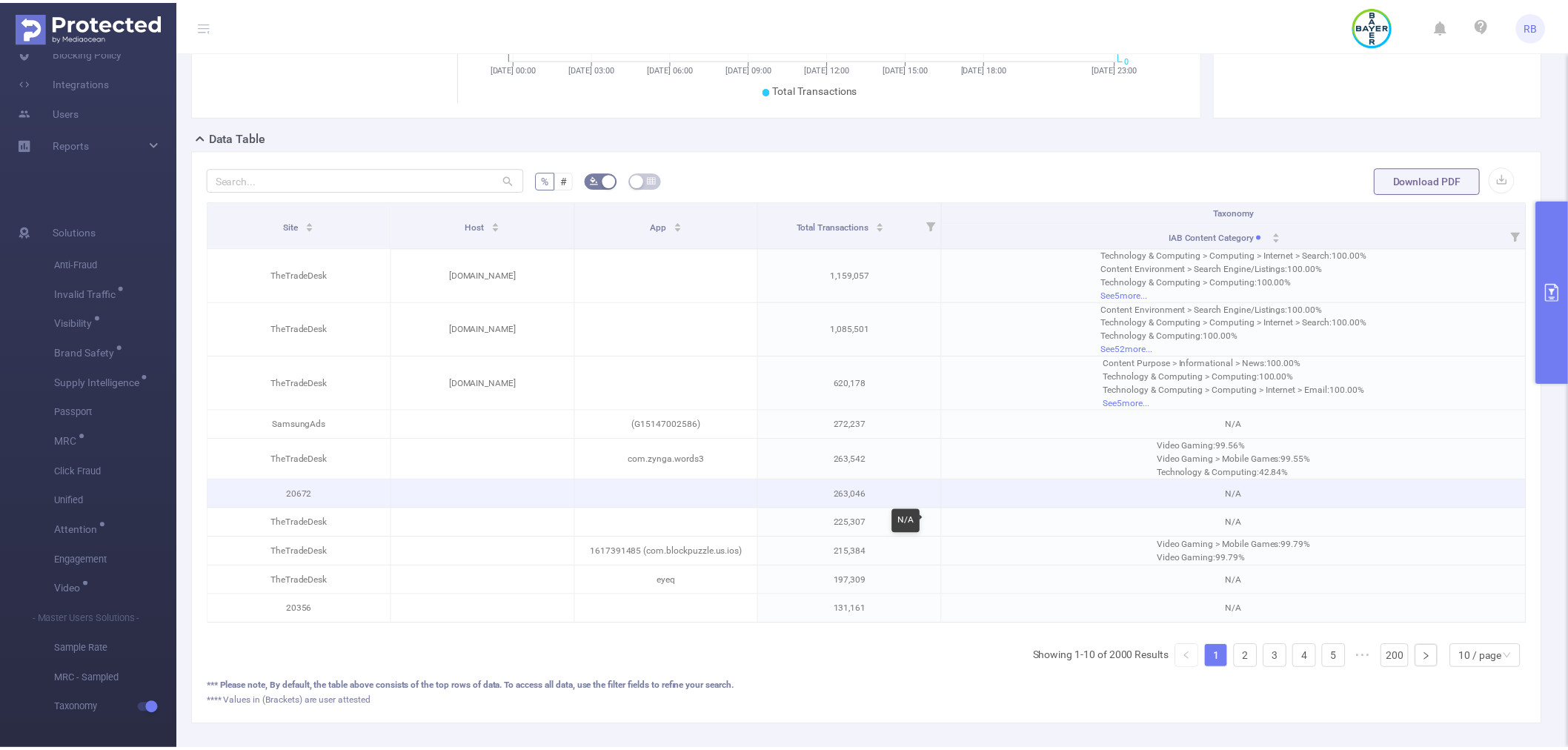
scroll to position [269, 0]
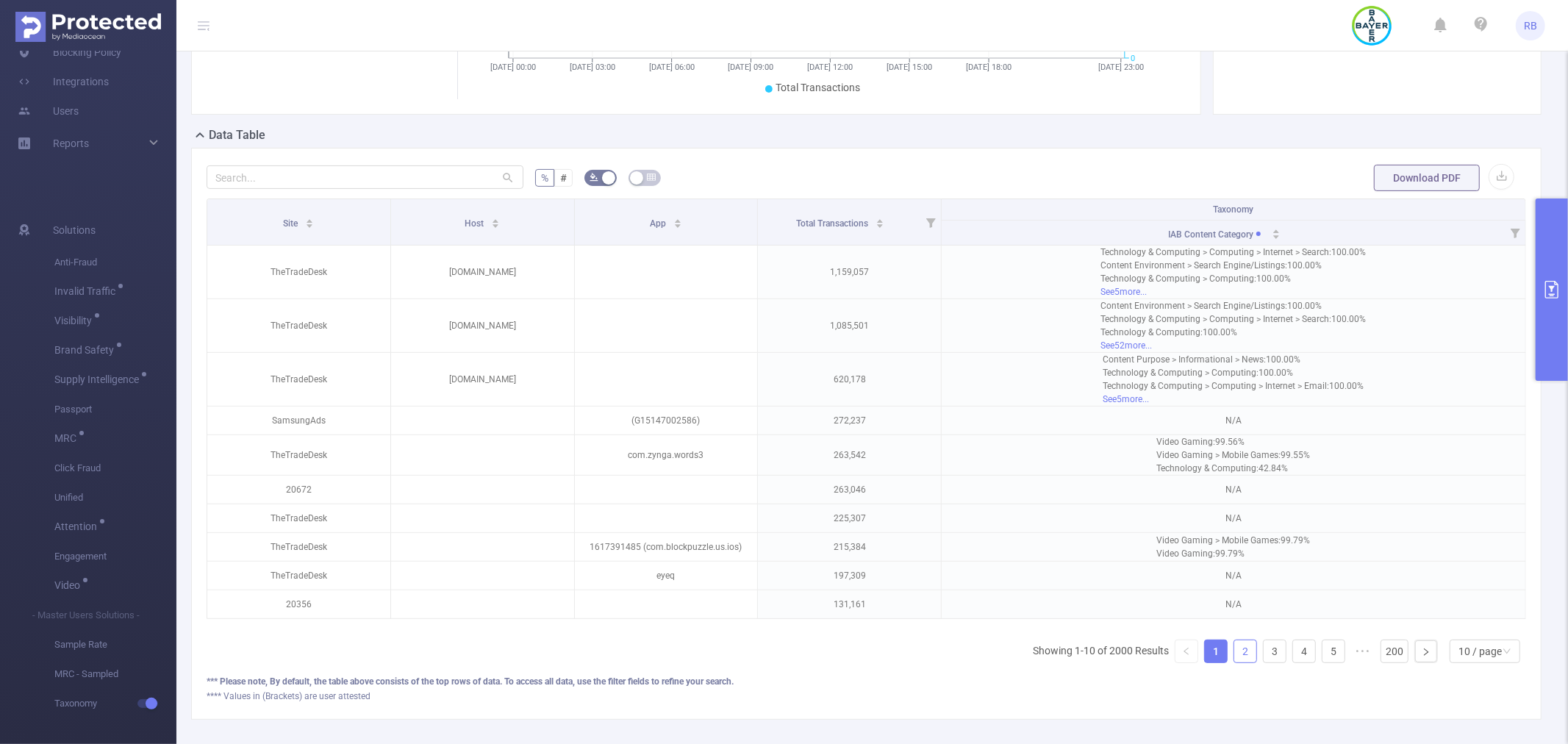
click at [1234, 662] on link "2" at bounding box center [1245, 651] width 22 height 22
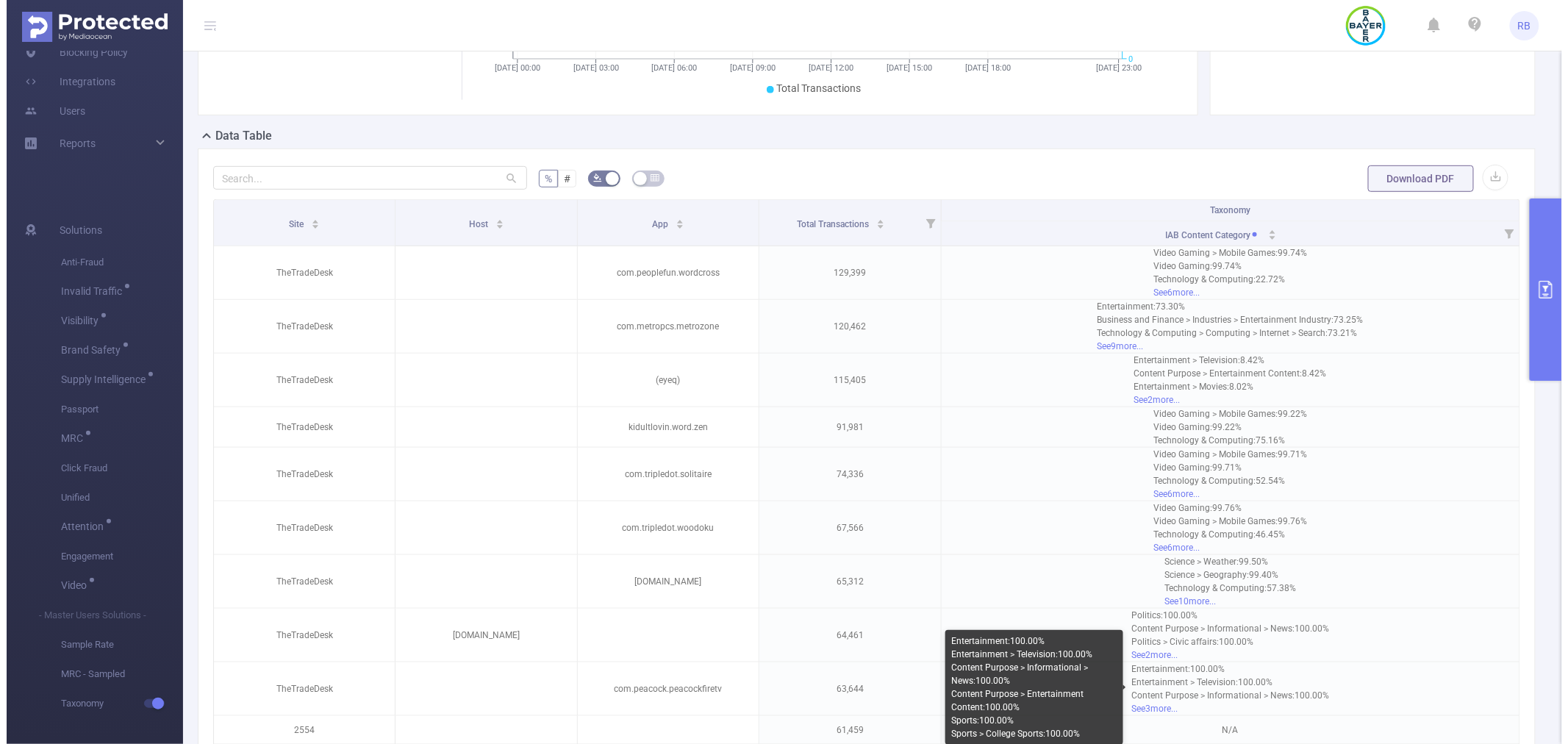
scroll to position [473, 0]
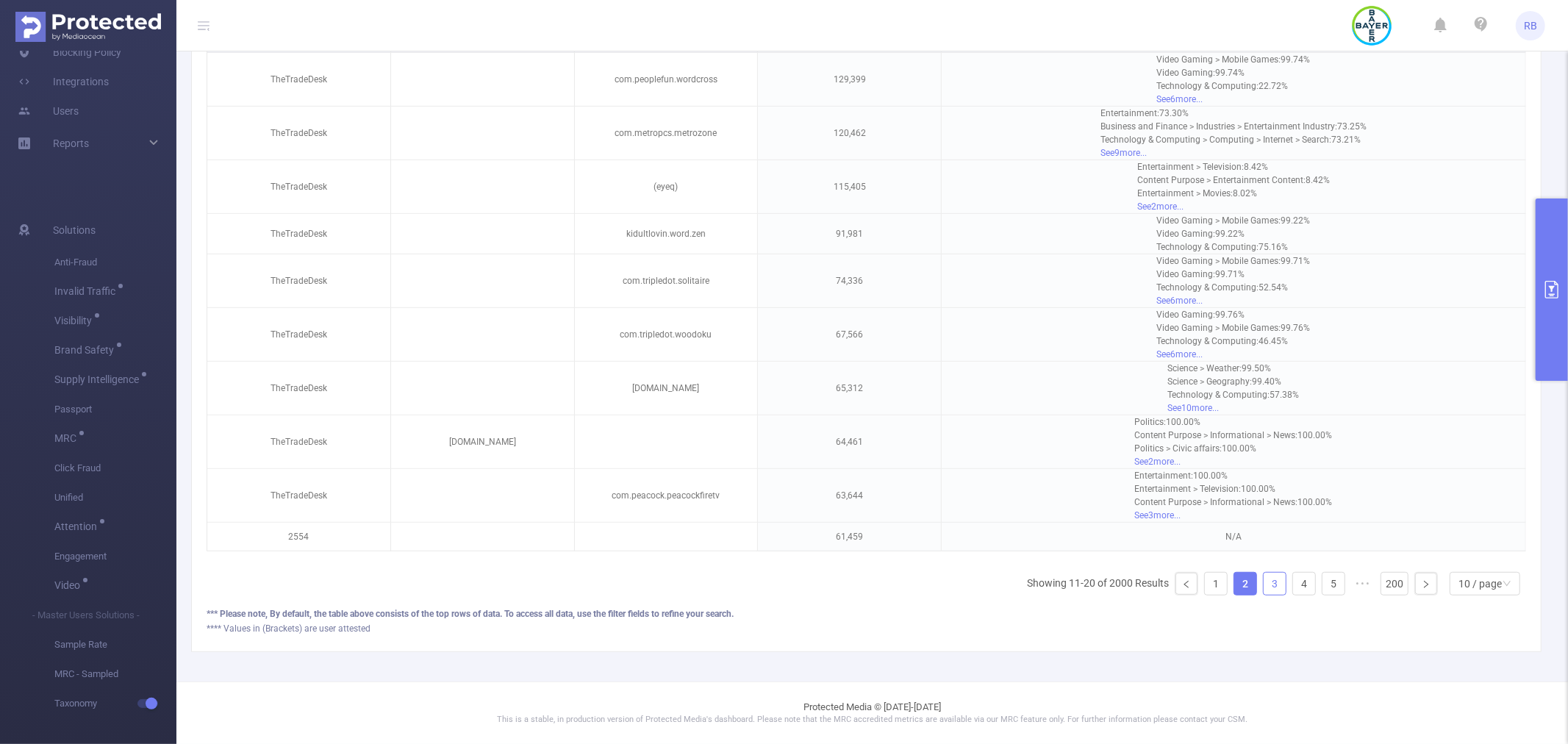
click at [1264, 583] on link "3" at bounding box center [1274, 583] width 22 height 22
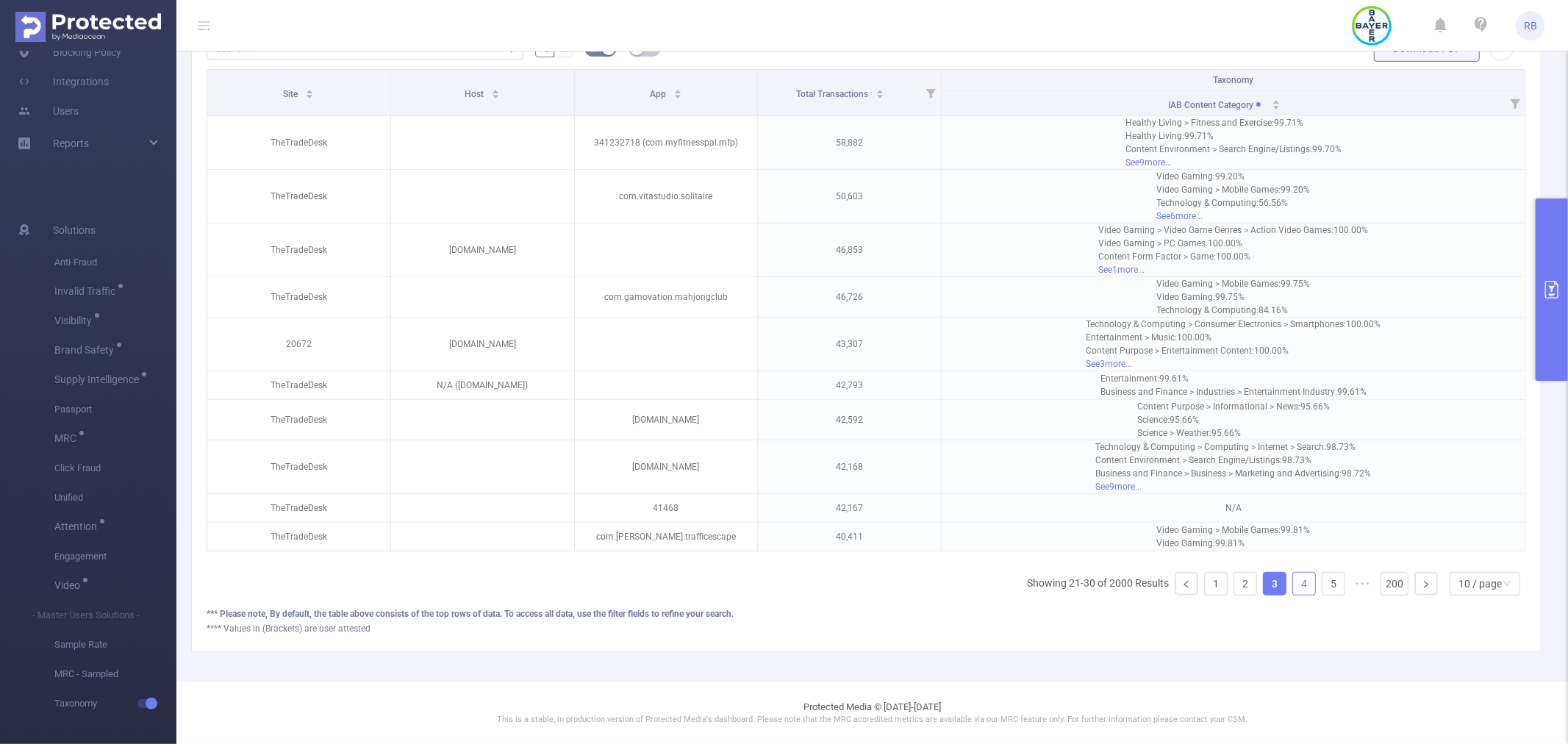
click at [1293, 578] on link "4" at bounding box center [1304, 583] width 22 height 22
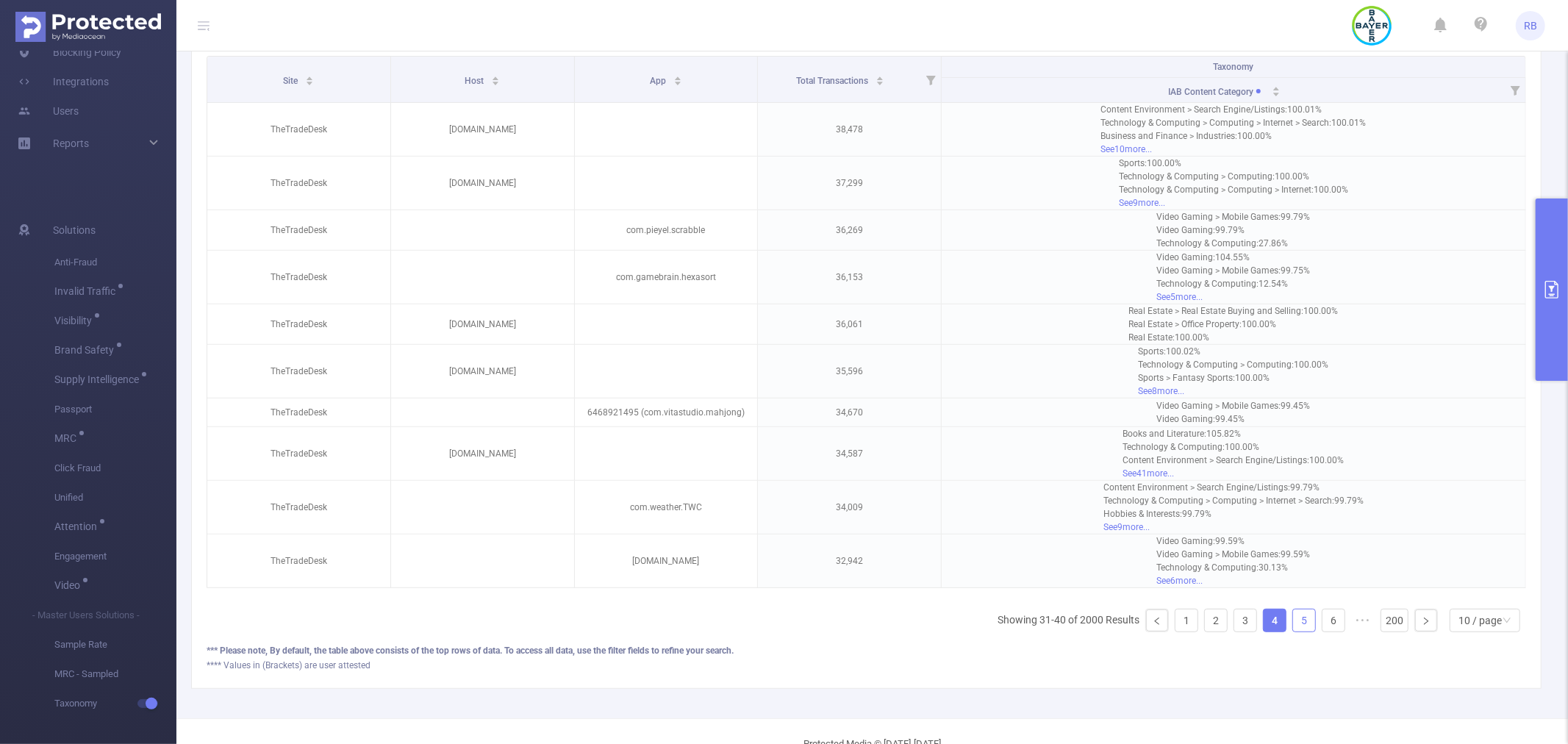
click at [1299, 631] on link "5" at bounding box center [1304, 620] width 22 height 22
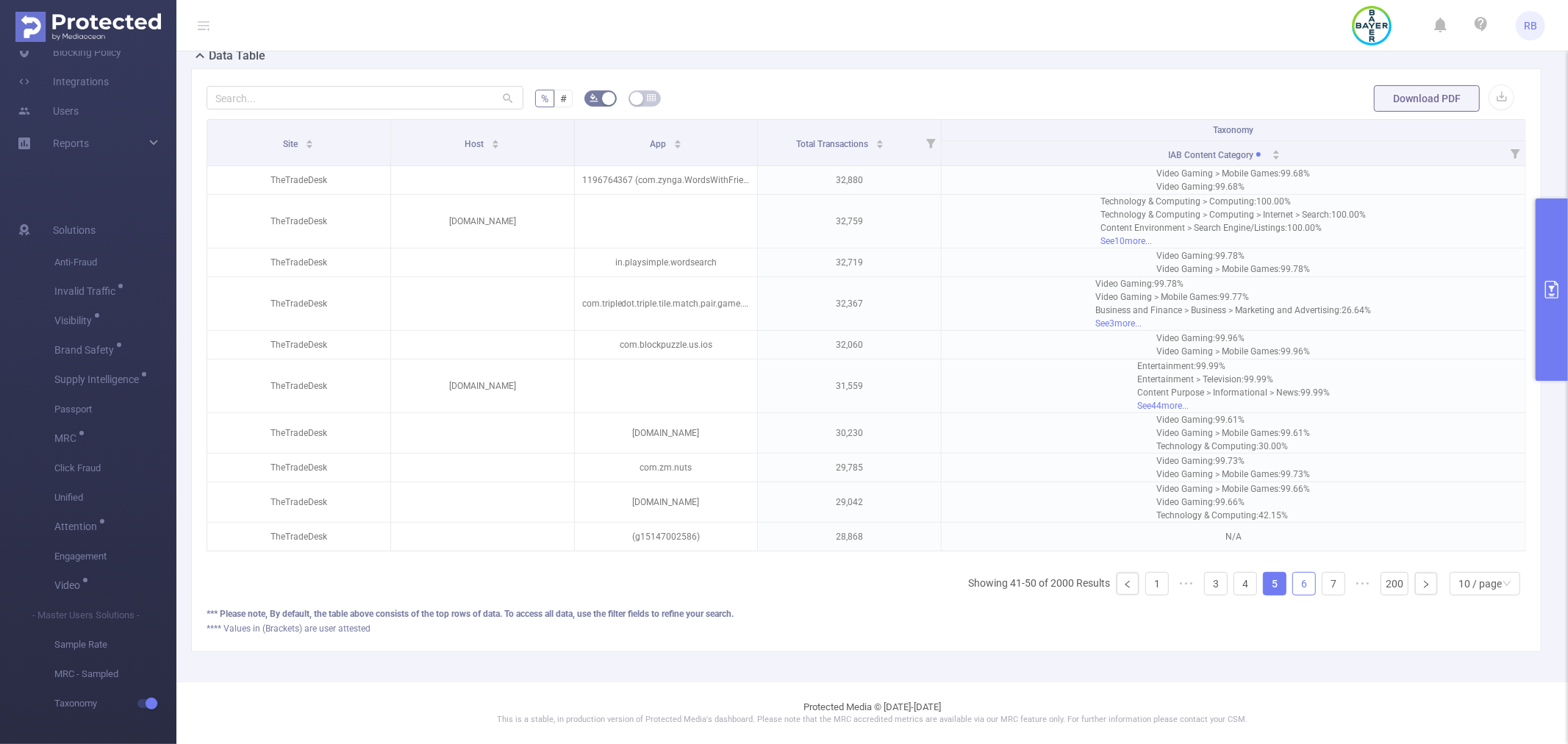
click at [1293, 579] on link "6" at bounding box center [1304, 583] width 22 height 22
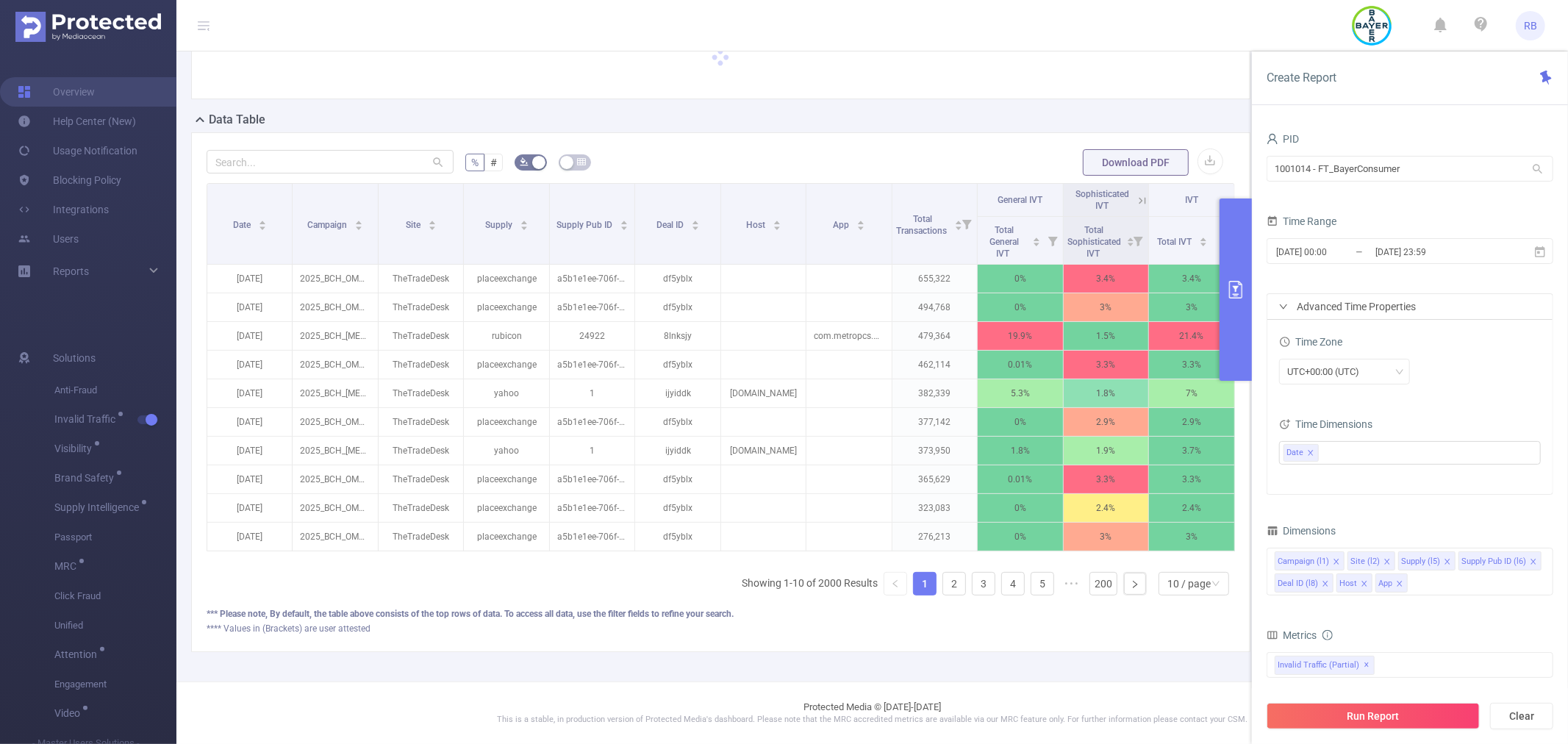
scroll to position [0, 3]
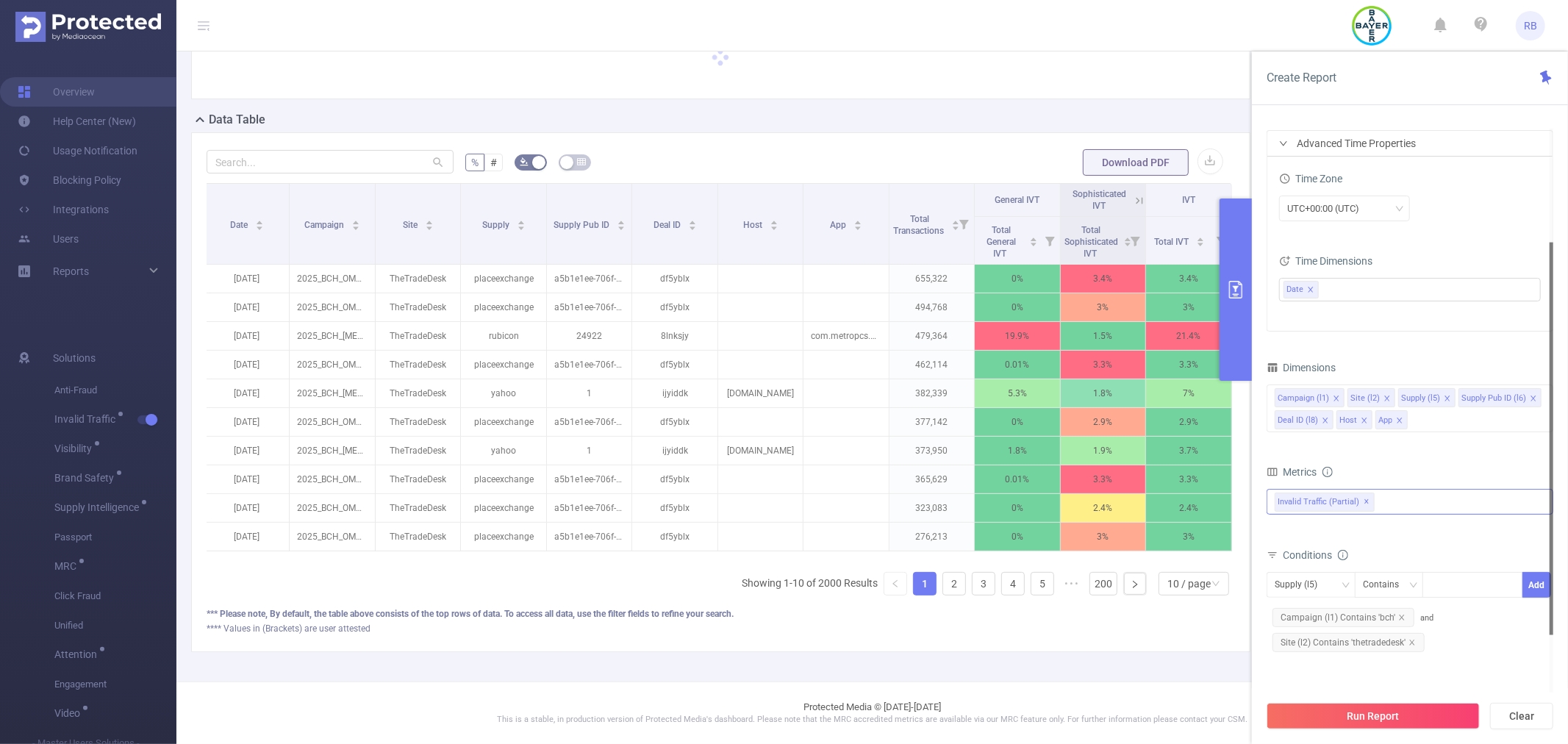
click at [1388, 505] on div "Invalid Traffic (partial) ✕" at bounding box center [1409, 501] width 286 height 26
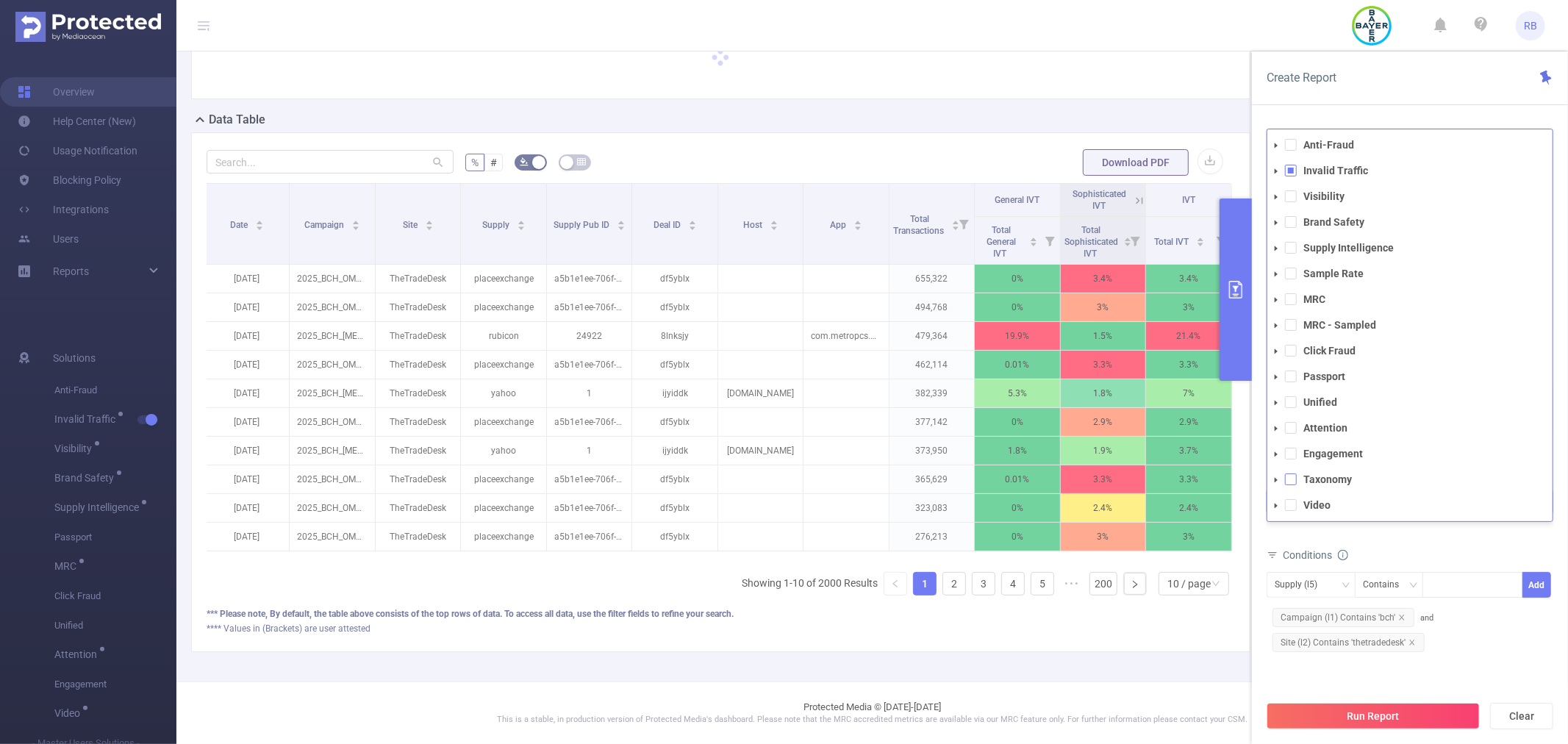
click at [1294, 481] on span at bounding box center [1290, 479] width 12 height 12
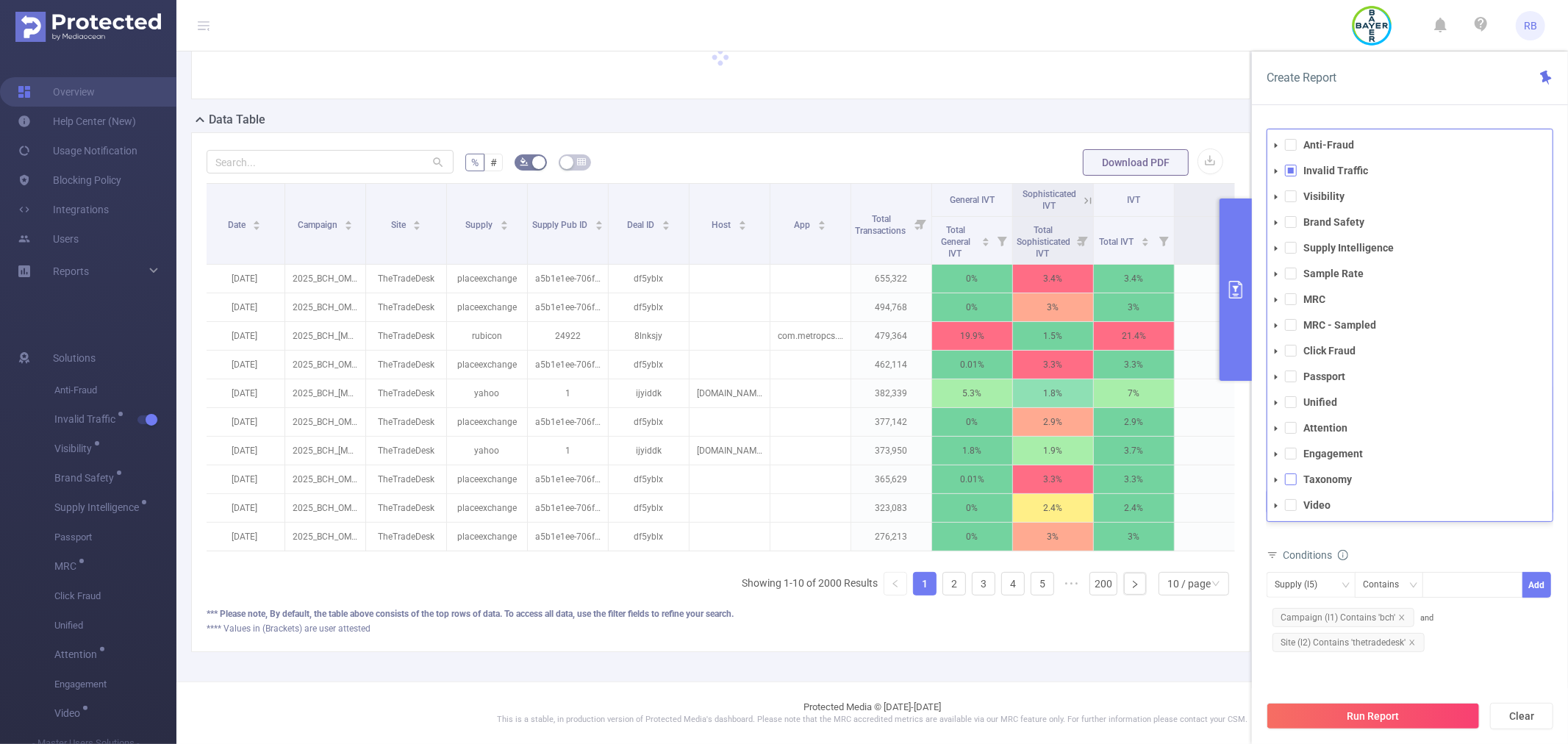
click at [1285, 475] on span at bounding box center [1290, 479] width 12 height 12
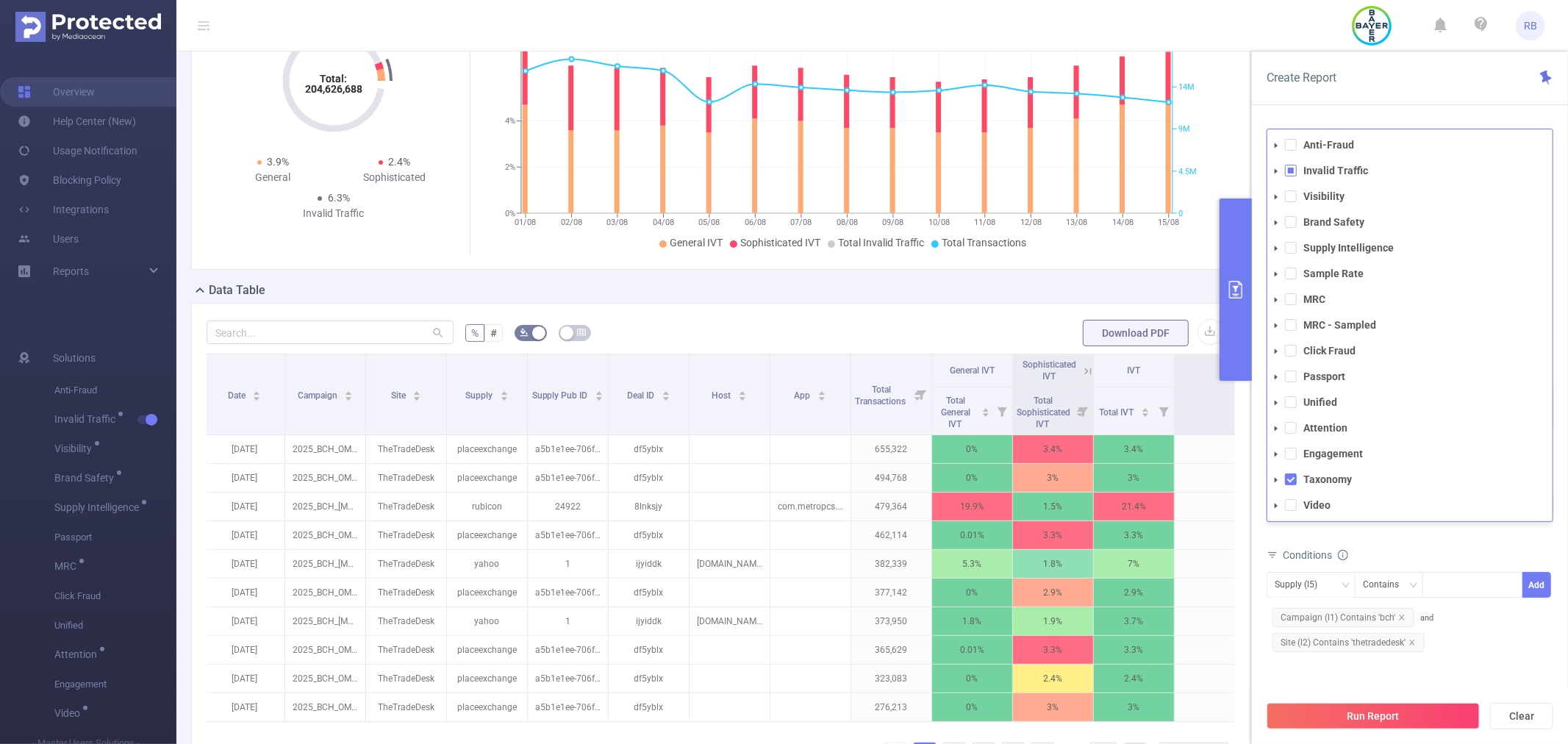
click at [1324, 715] on button "Run Report" at bounding box center [1373, 716] width 213 height 27
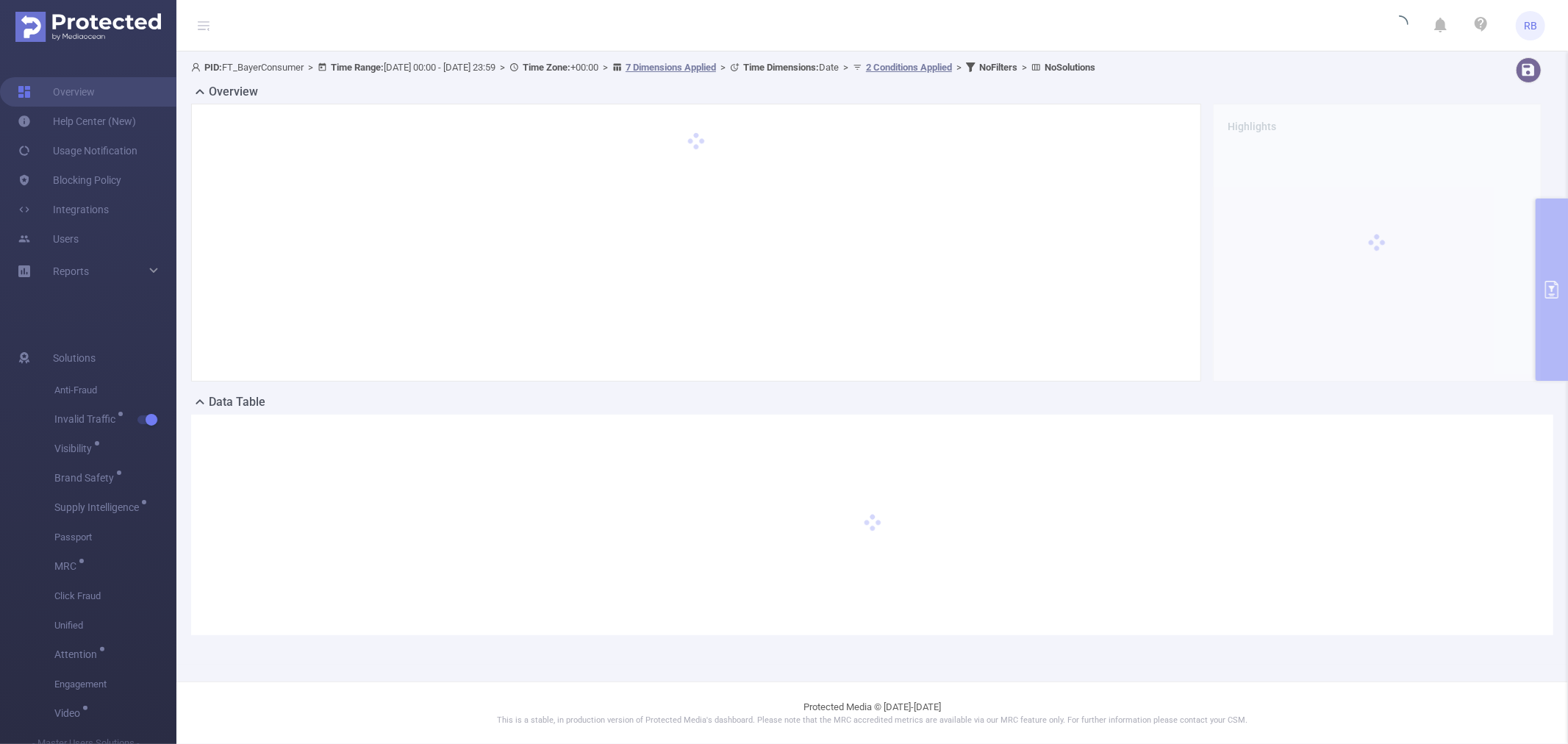
scroll to position [0, 0]
click at [1013, 182] on div at bounding box center [695, 242] width 979 height 247
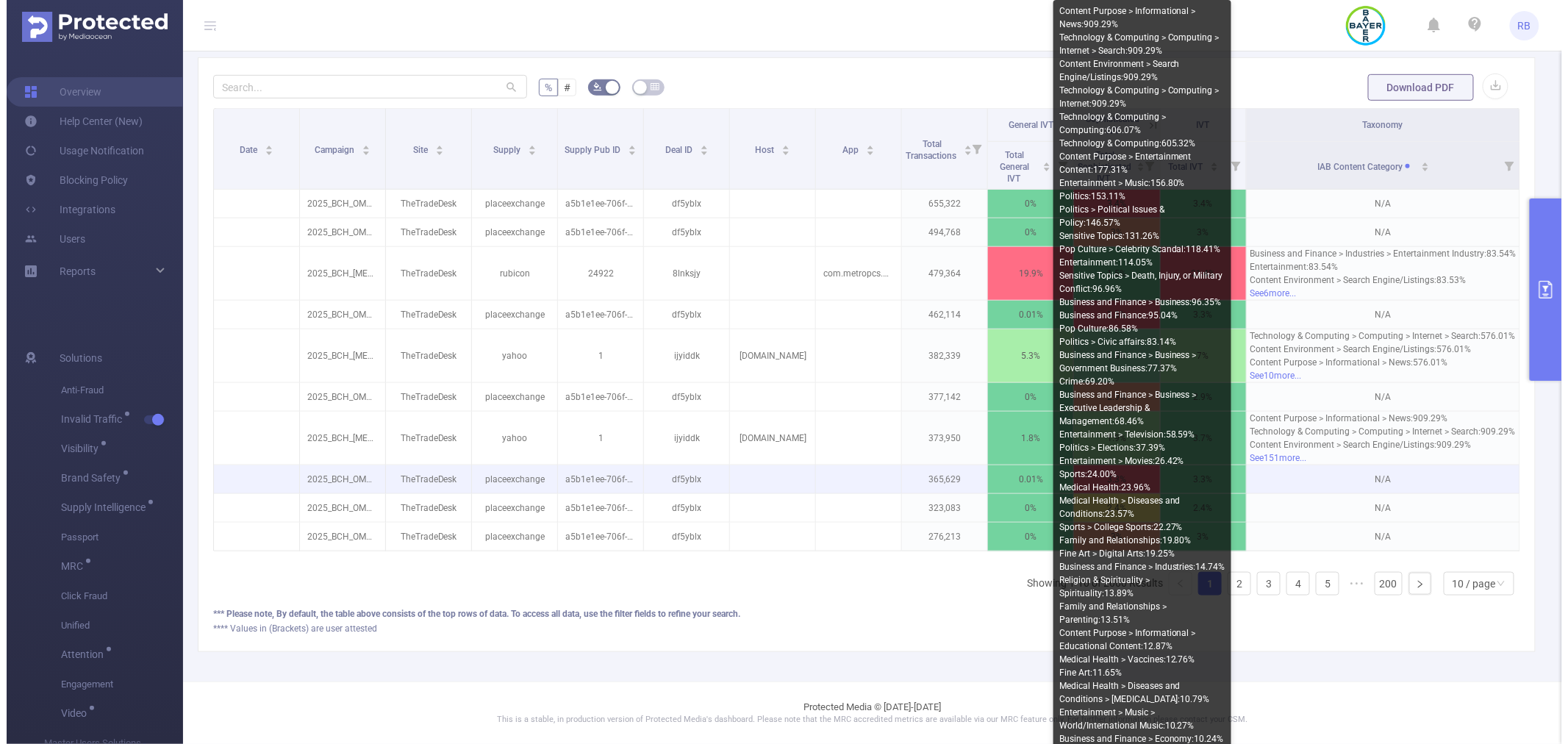
scroll to position [370, 0]
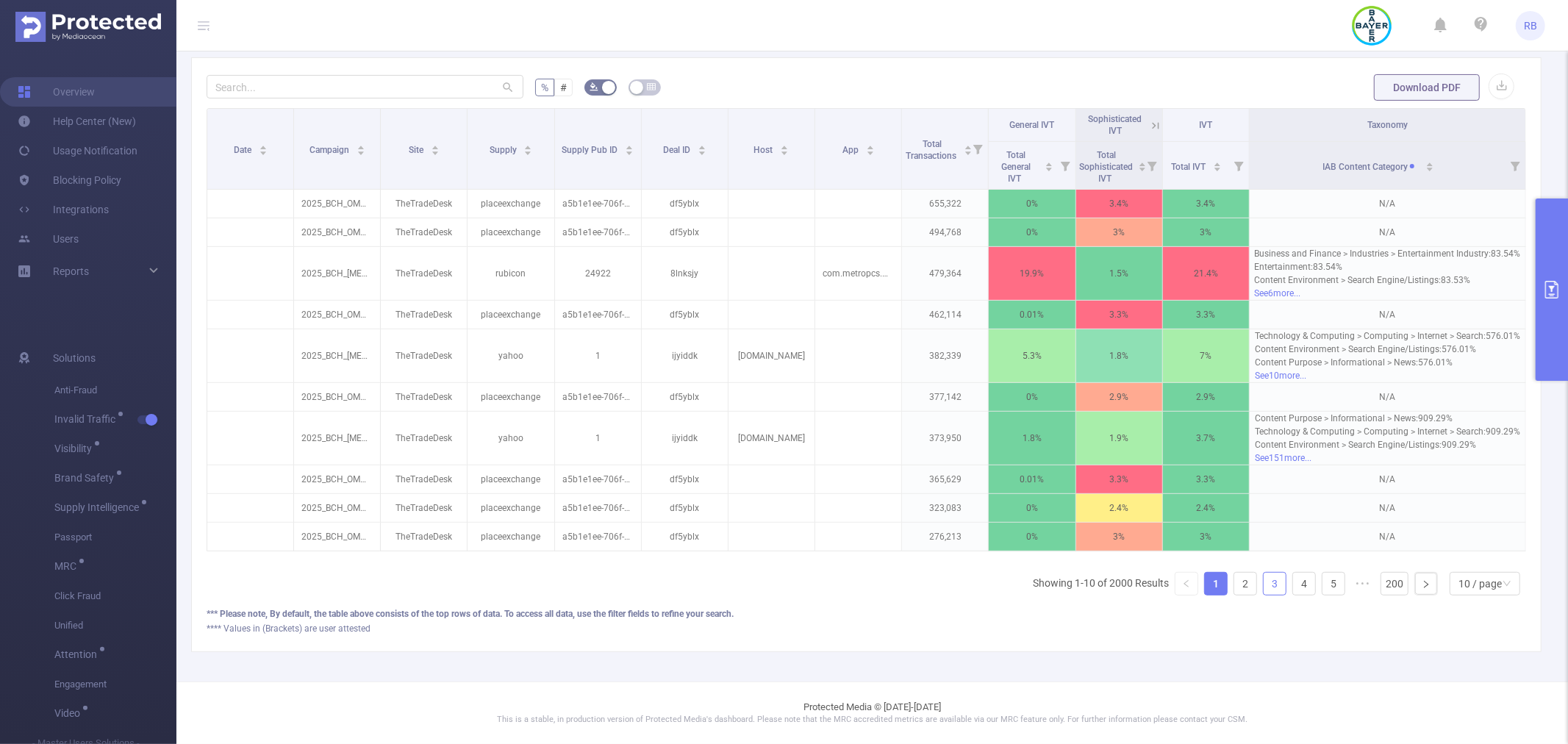
click at [1263, 584] on li "3" at bounding box center [1274, 583] width 23 height 23
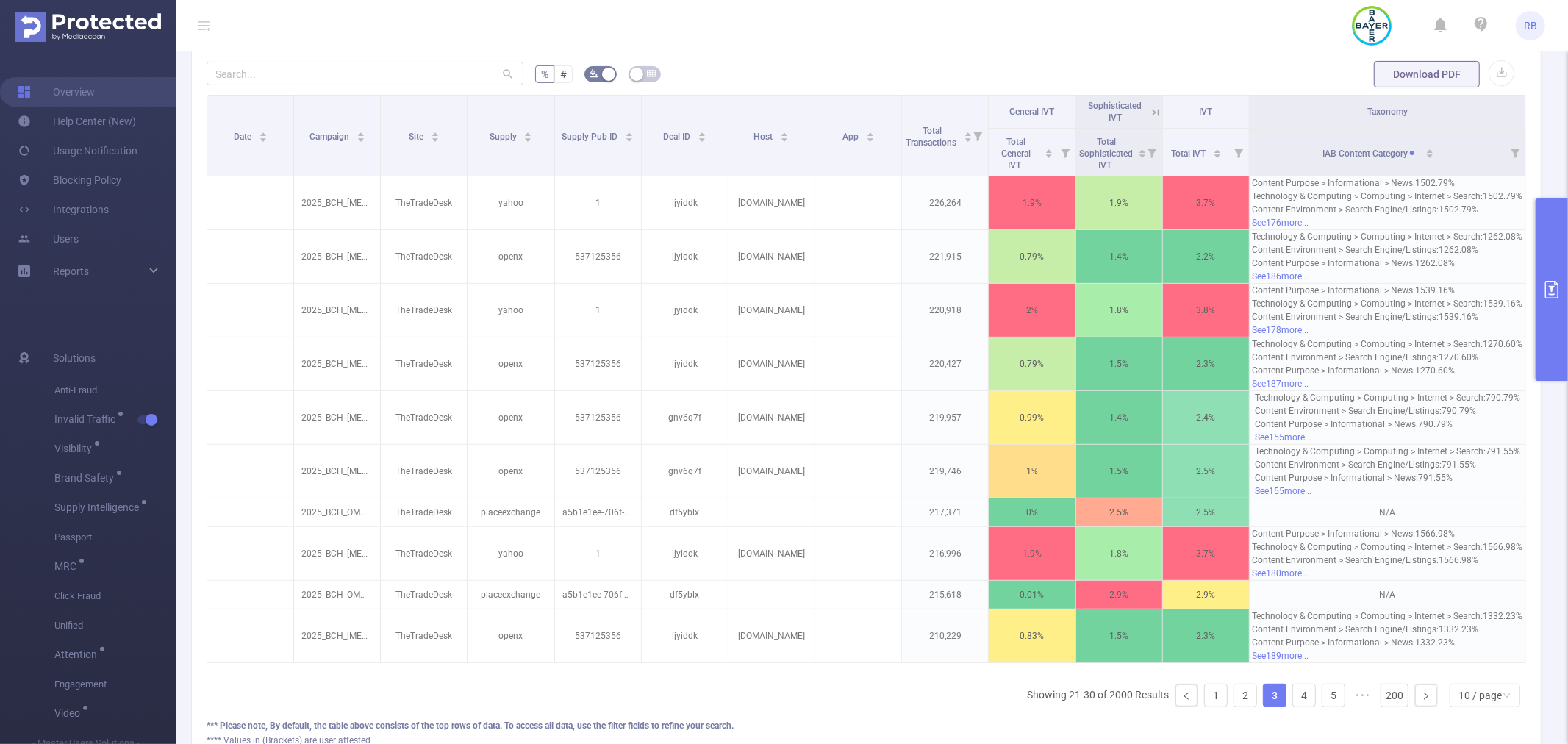
click at [1549, 268] on button "primary" at bounding box center [1552, 289] width 32 height 182
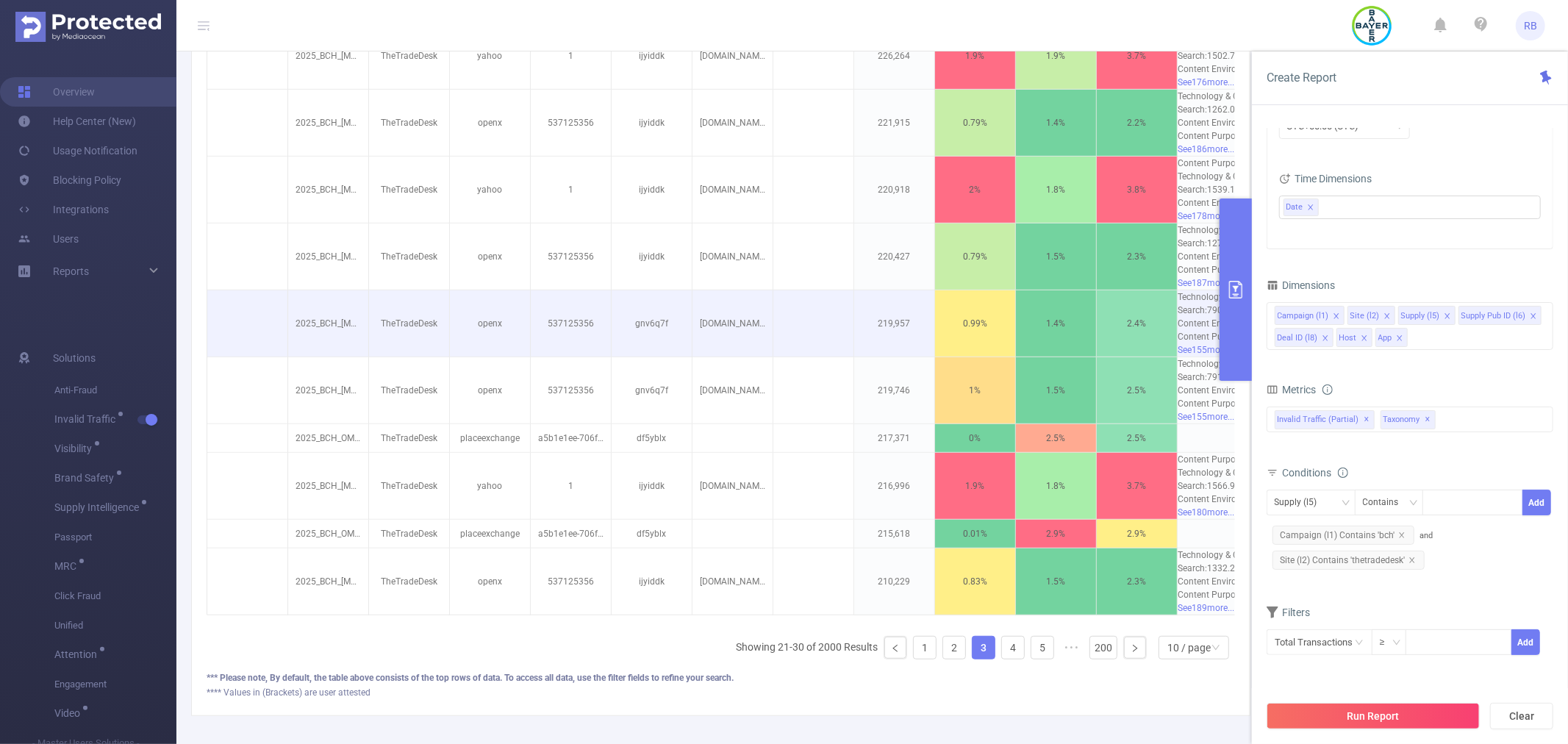
scroll to position [615, 0]
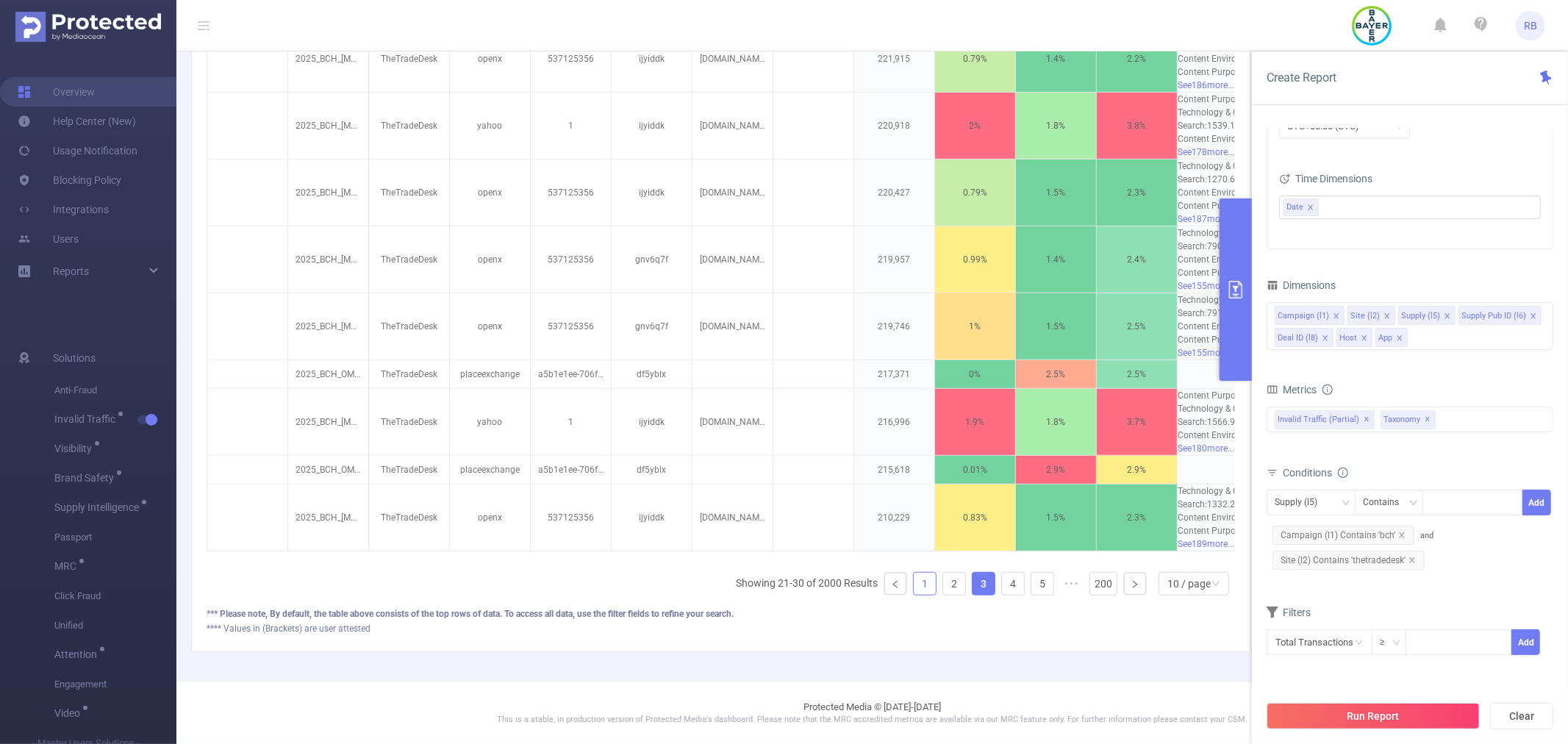
click at [914, 591] on link "1" at bounding box center [925, 583] width 22 height 22
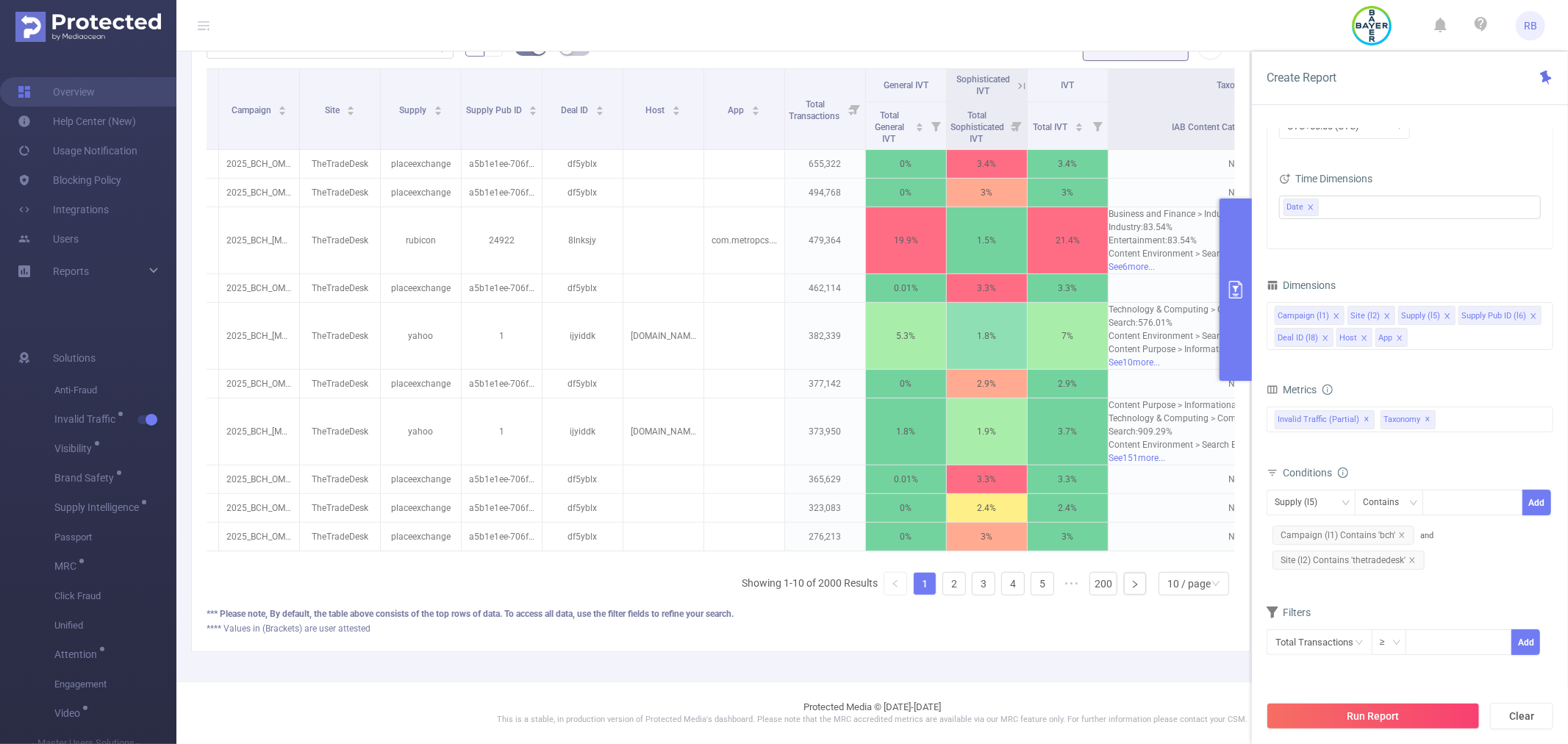
scroll to position [0, 215]
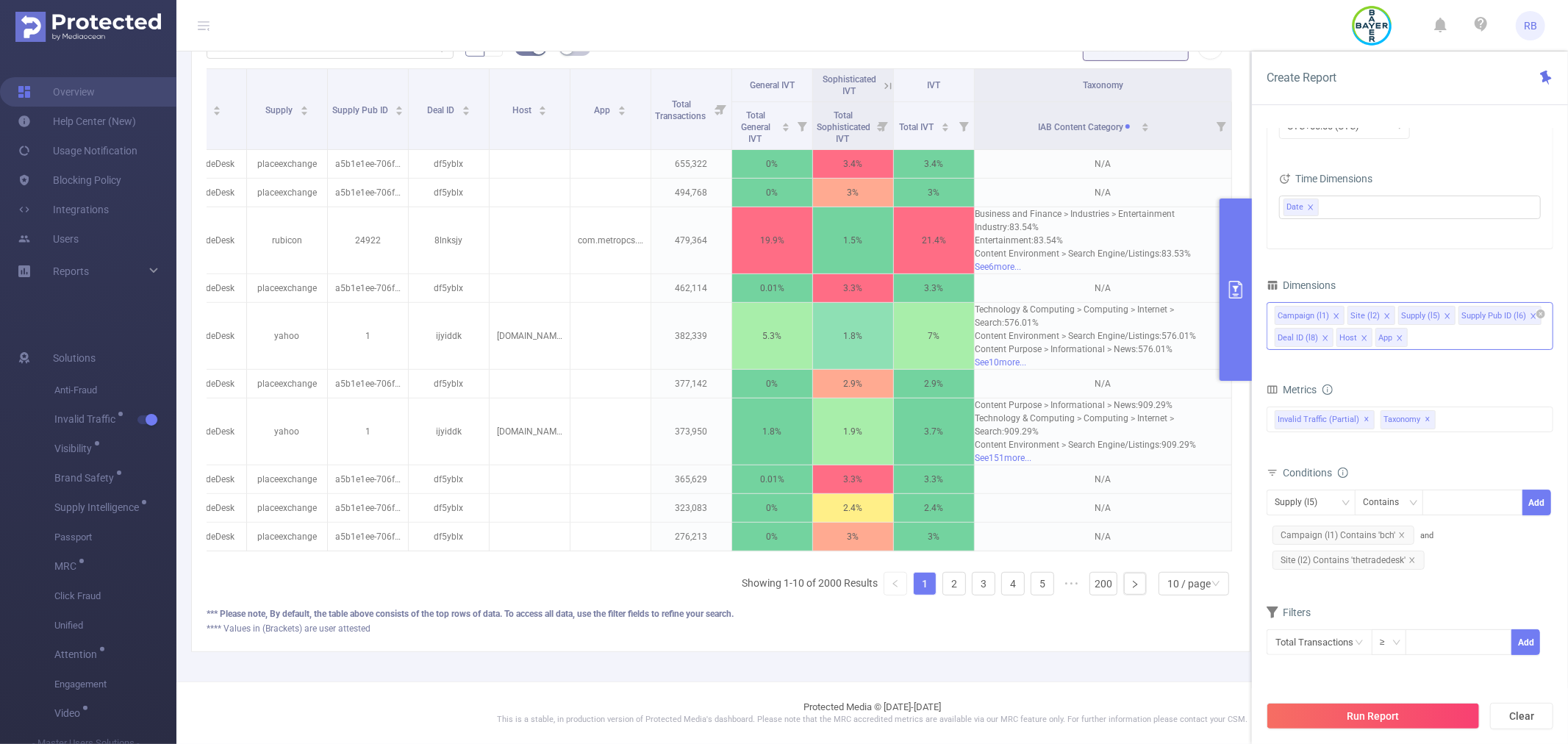
click at [1327, 338] on icon "icon: close" at bounding box center [1325, 338] width 7 height 7
click at [1530, 316] on icon "icon: close" at bounding box center [1533, 316] width 7 height 7
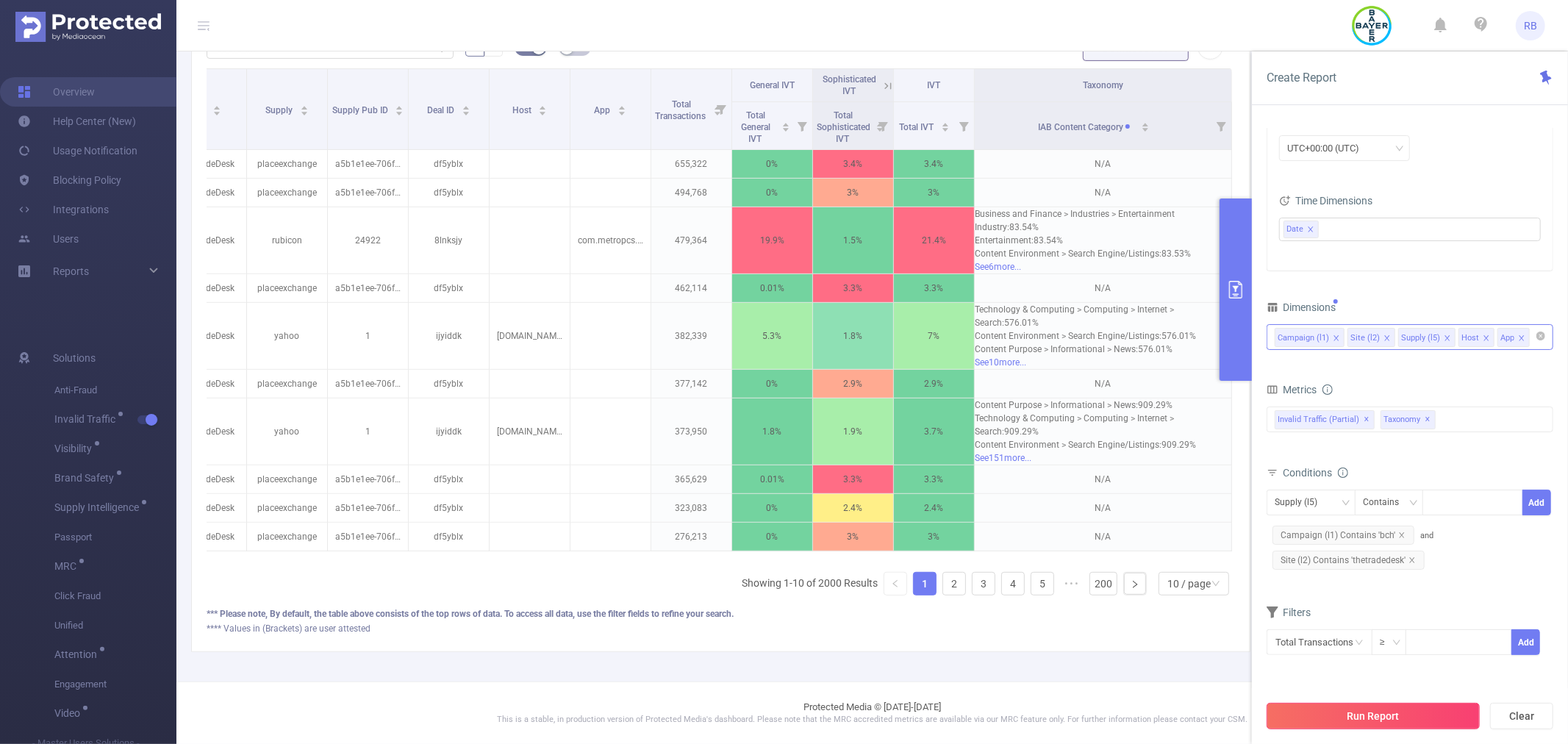
click at [1372, 707] on button "Run Report" at bounding box center [1373, 716] width 213 height 27
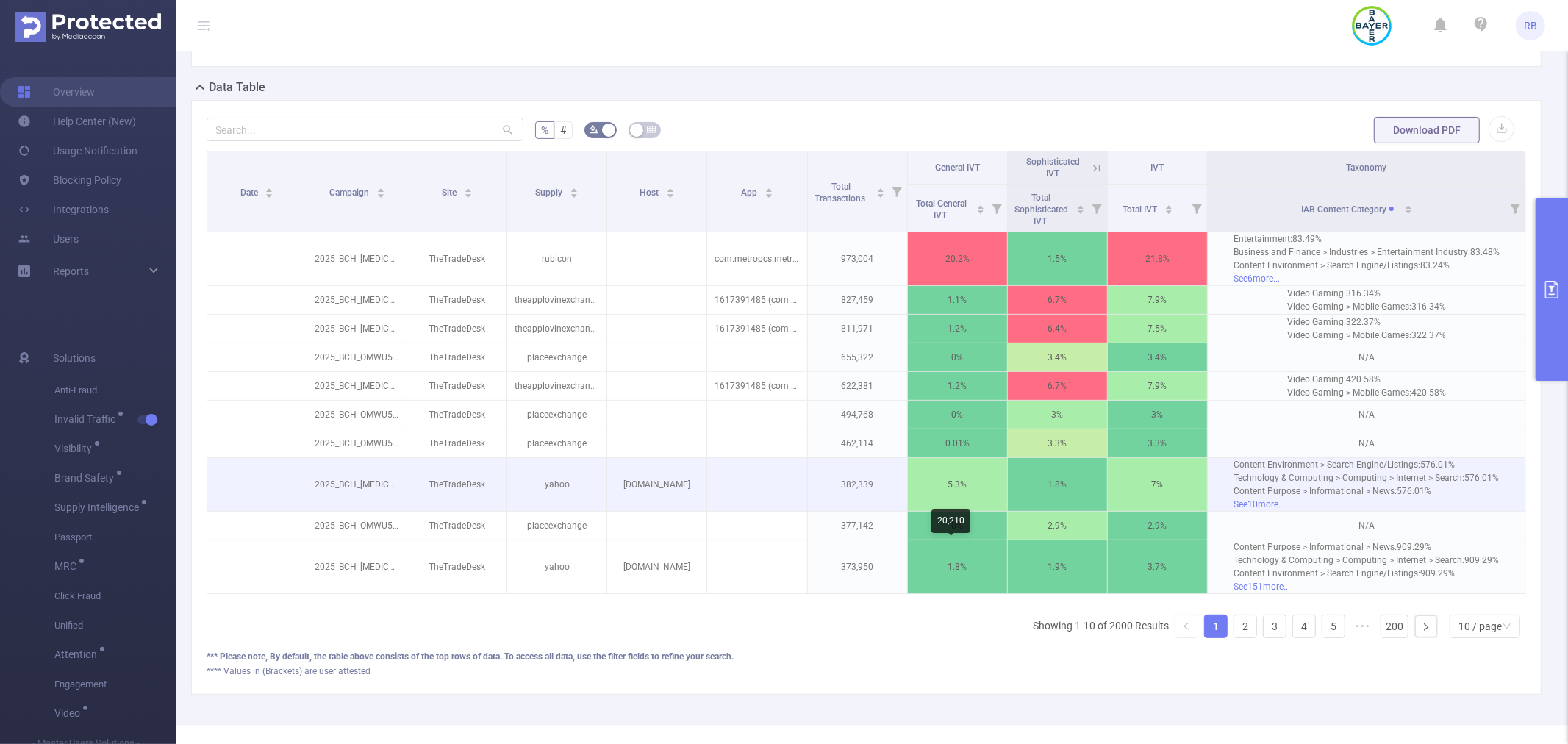
scroll to position [370, 0]
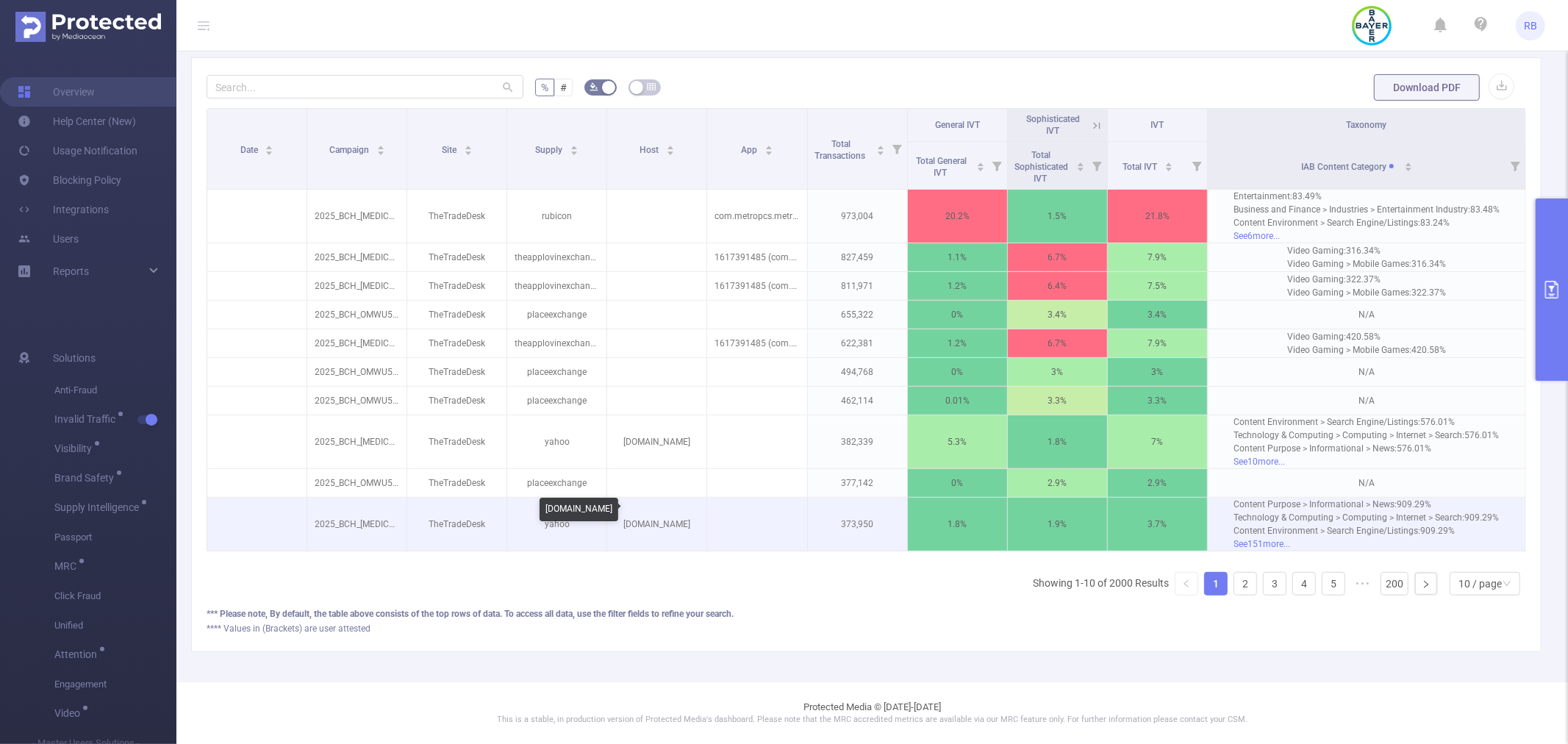
click at [636, 512] on p "[DOMAIN_NAME]" at bounding box center [656, 524] width 99 height 28
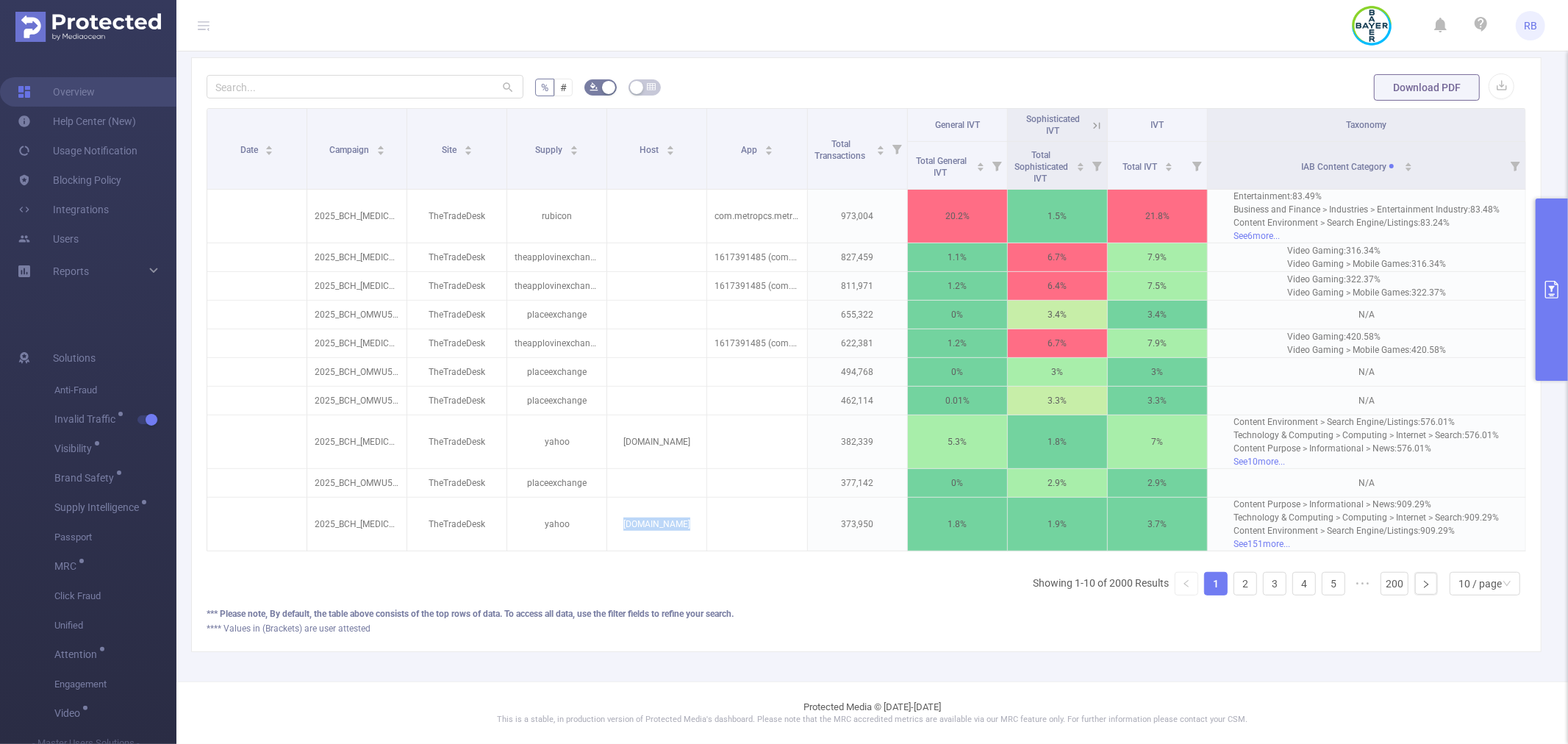
click at [1563, 285] on button "primary" at bounding box center [1552, 289] width 32 height 182
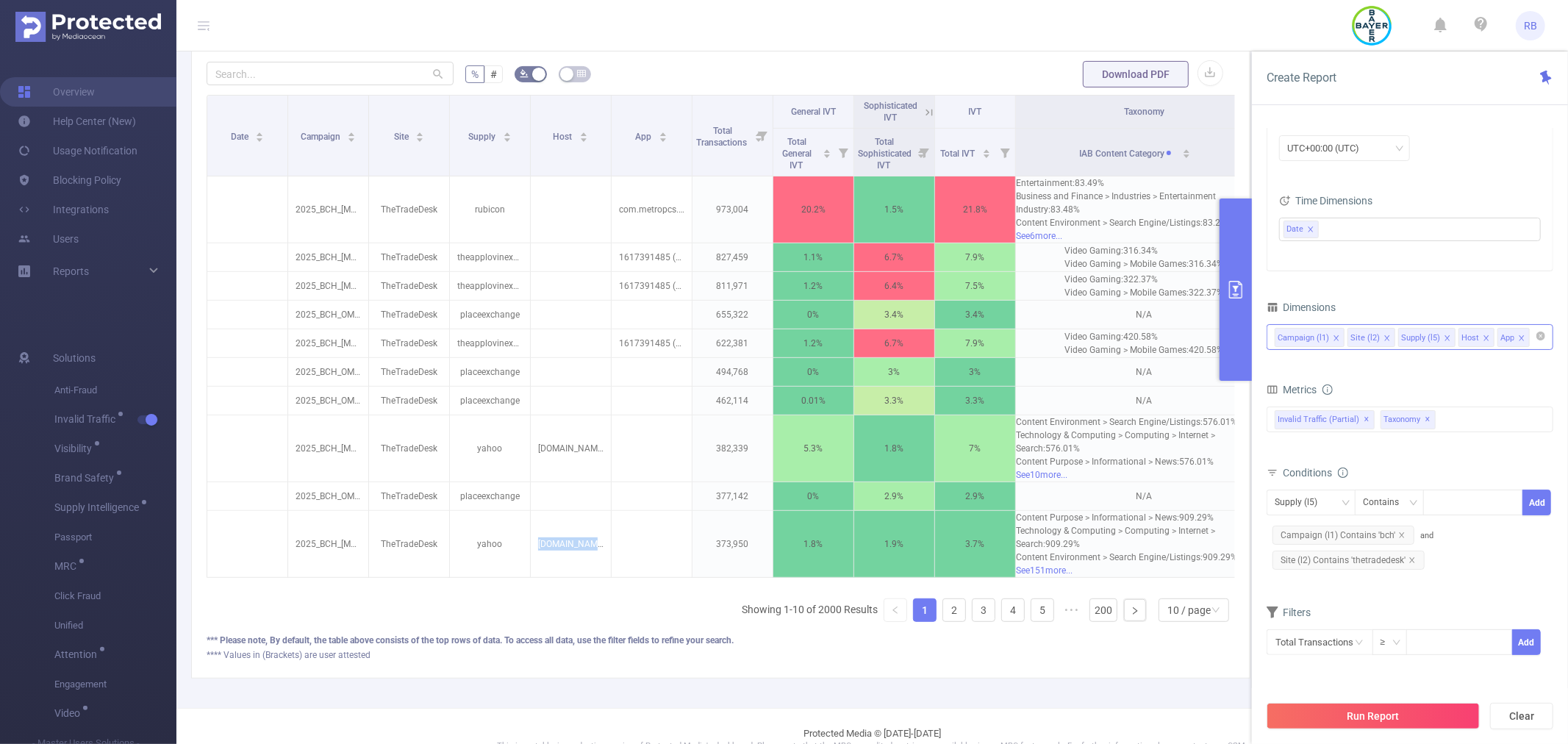
click at [1338, 336] on icon "icon: close" at bounding box center [1336, 338] width 7 height 7
click at [1387, 340] on icon "icon: close" at bounding box center [1387, 338] width 5 height 5
click at [1444, 334] on span at bounding box center [1448, 338] width 7 height 16
click at [1324, 707] on button "Run Report" at bounding box center [1373, 716] width 213 height 27
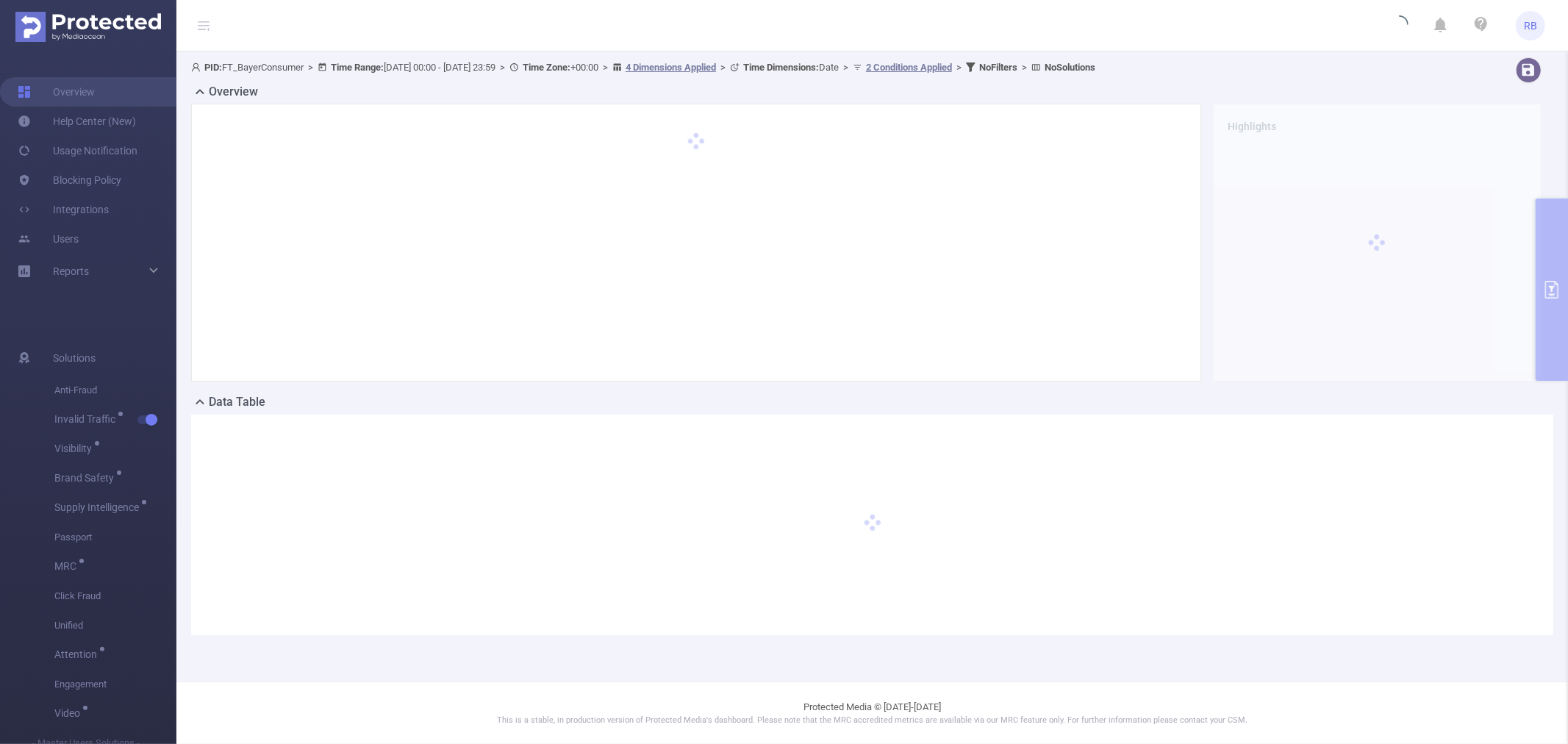
scroll to position [0, 0]
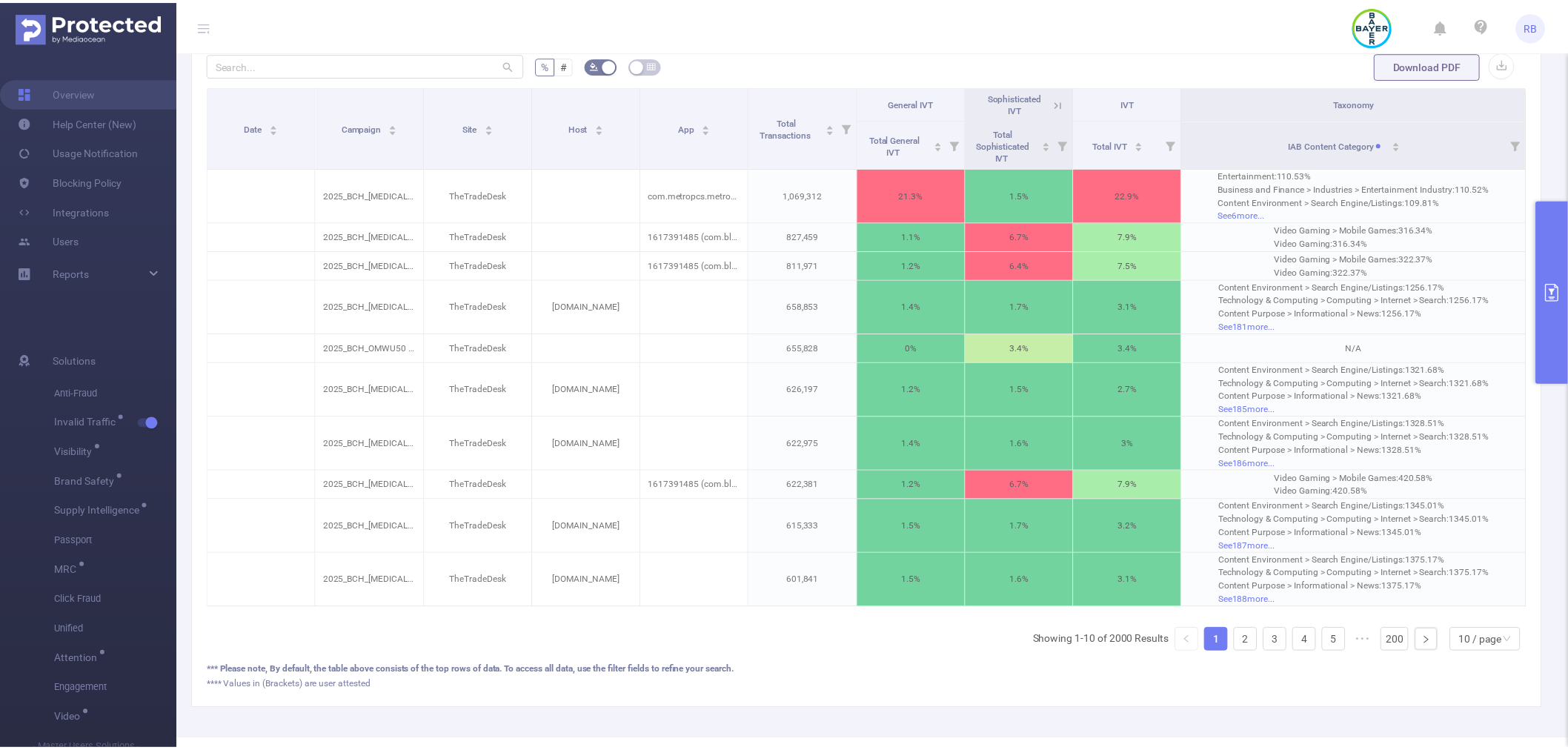
scroll to position [449, 0]
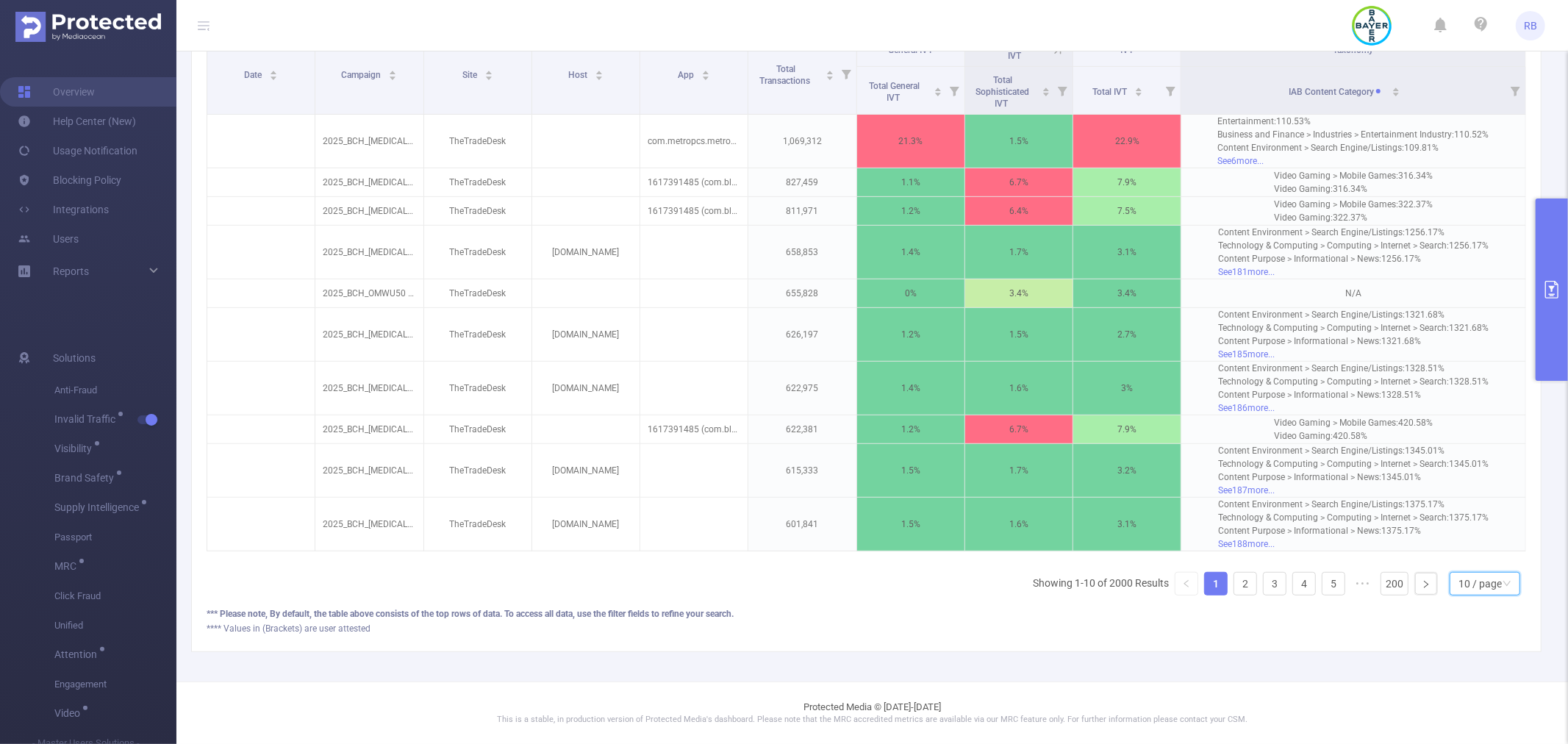
click at [1466, 581] on div "10 / page" at bounding box center [1480, 583] width 44 height 22
click at [1474, 536] on li "40 / page" at bounding box center [1472, 548] width 71 height 23
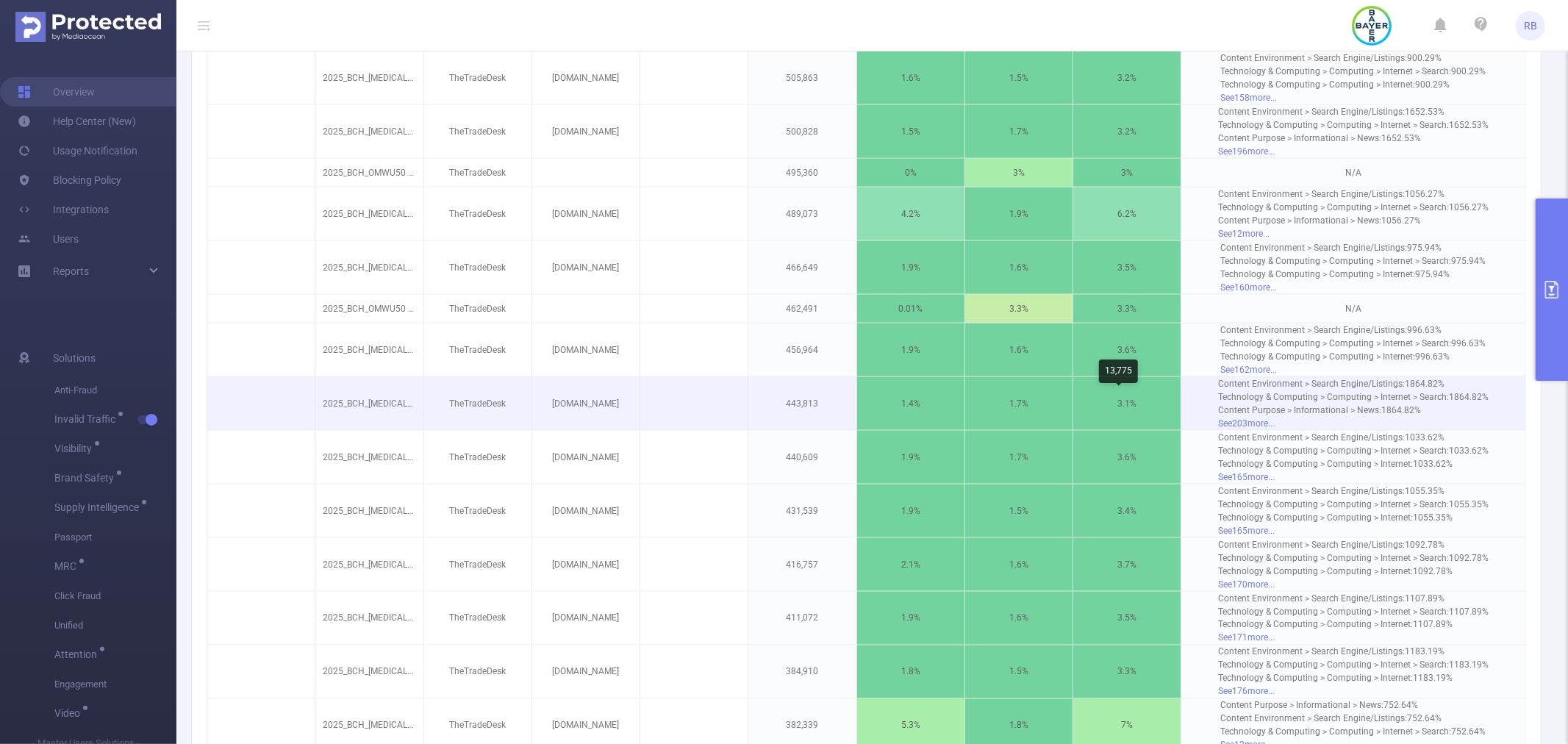
scroll to position [1981, 0]
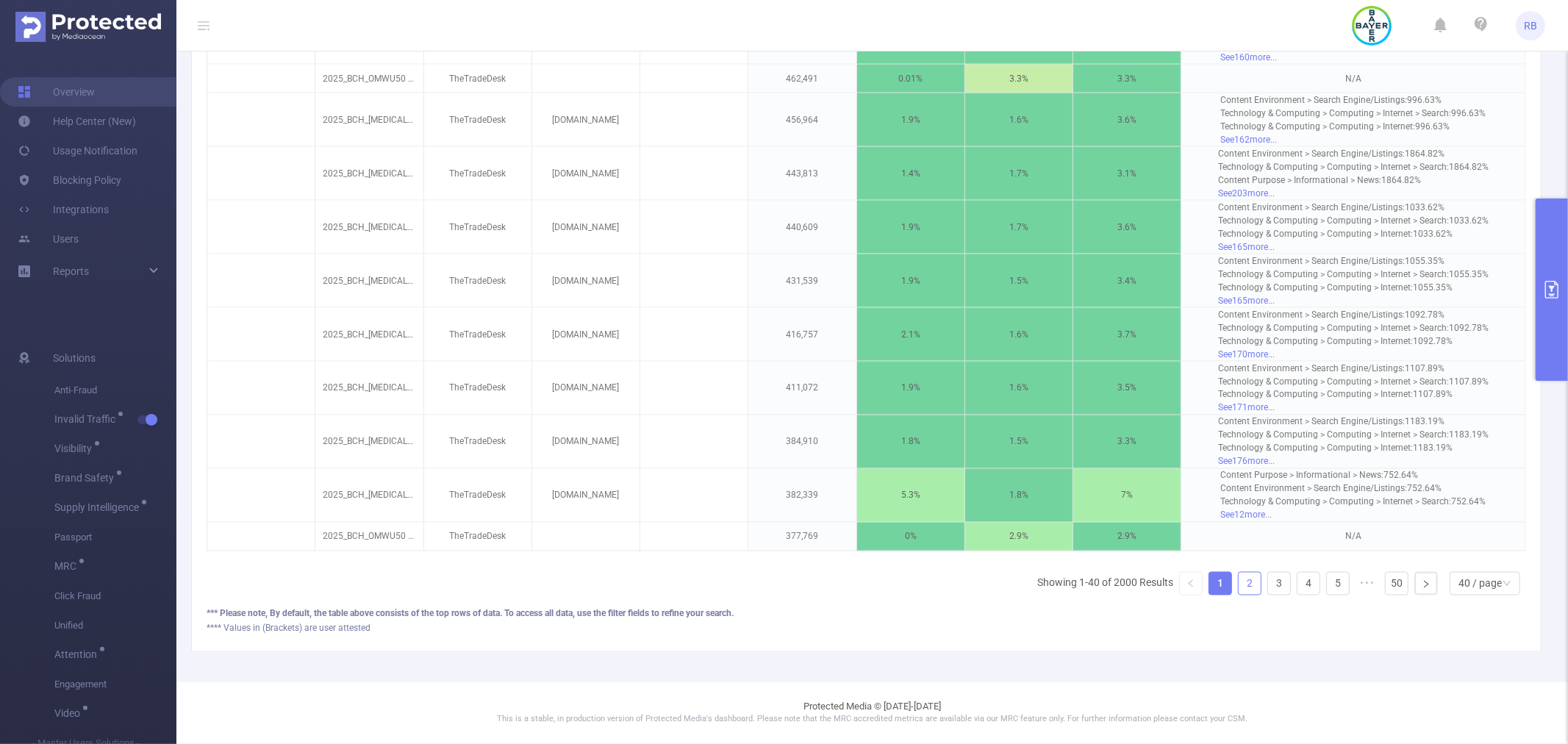
click at [1239, 584] on link "2" at bounding box center [1249, 583] width 22 height 22
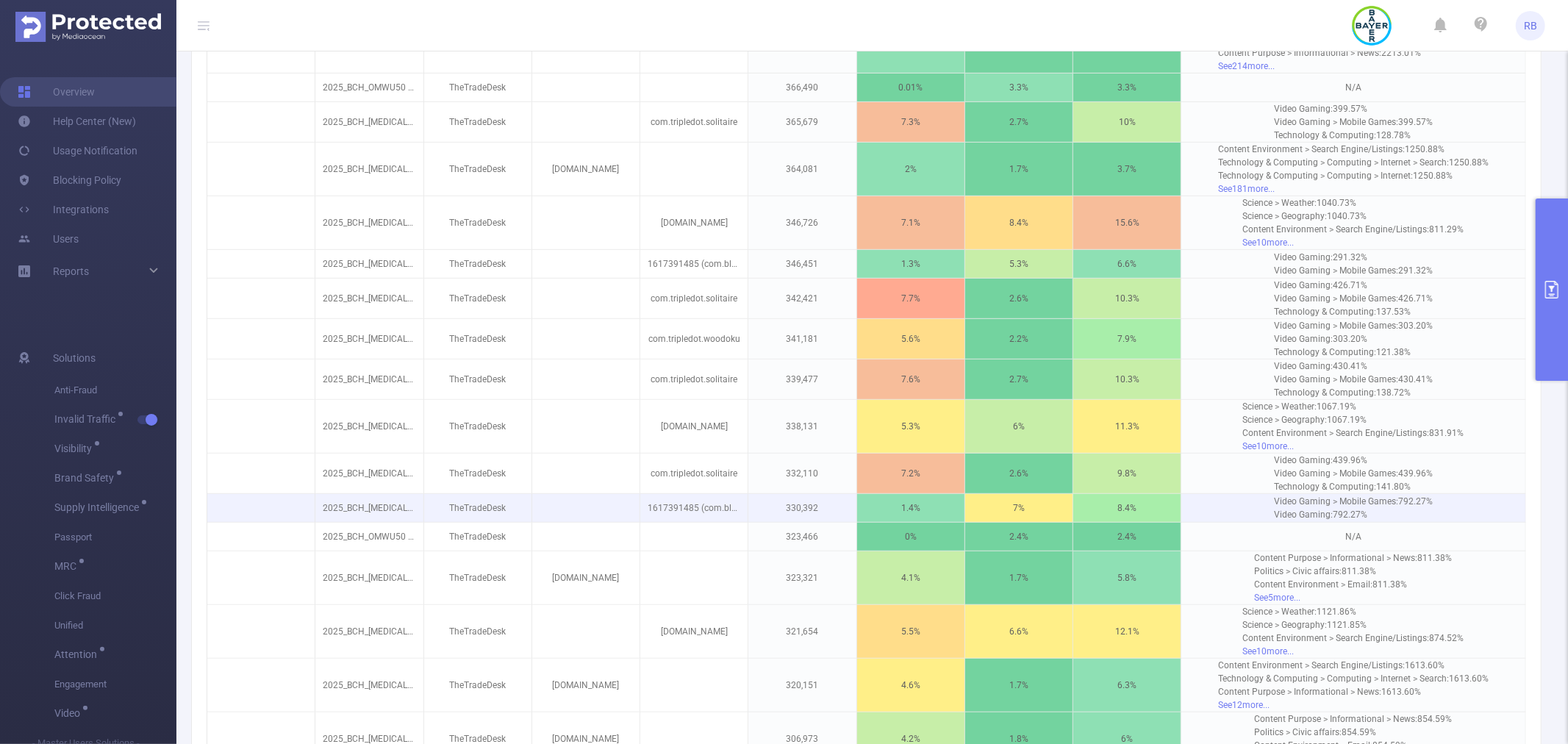
scroll to position [445, 0]
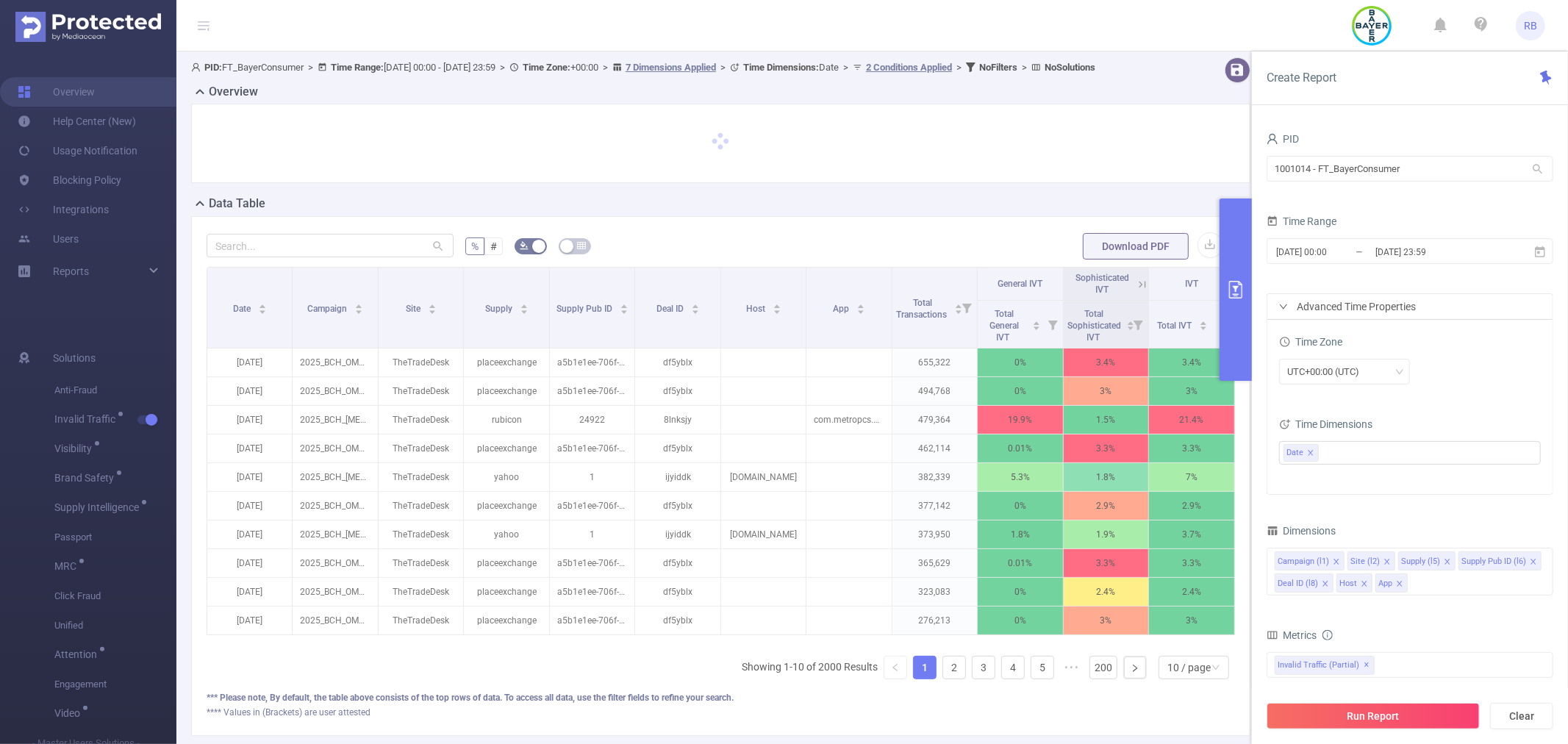
scroll to position [0, 3]
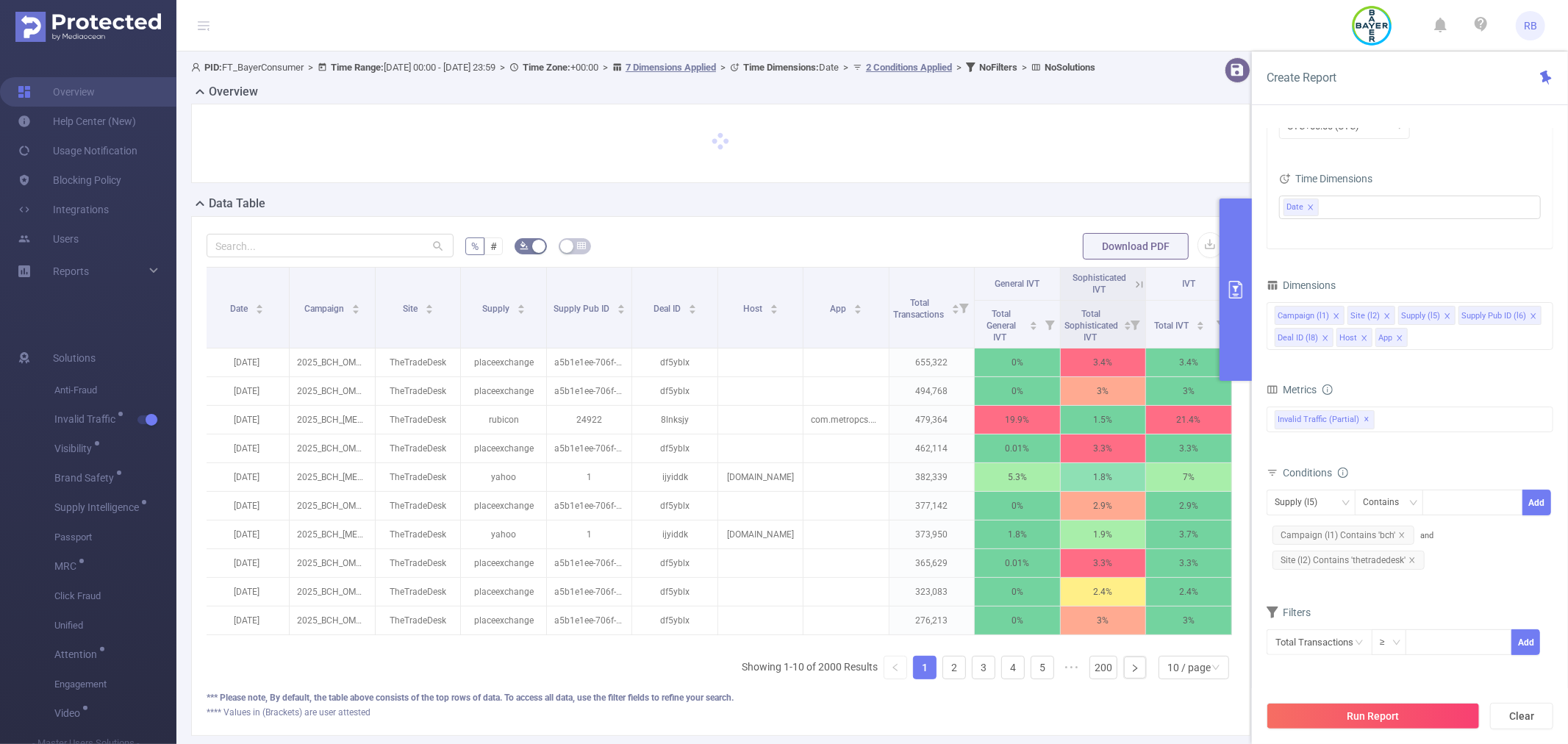
click at [1456, 575] on div "Supply (l5) Contains Add Campaign (l1) Contains 'bch' and Site (l2) Contains 't…" at bounding box center [1409, 532] width 286 height 92
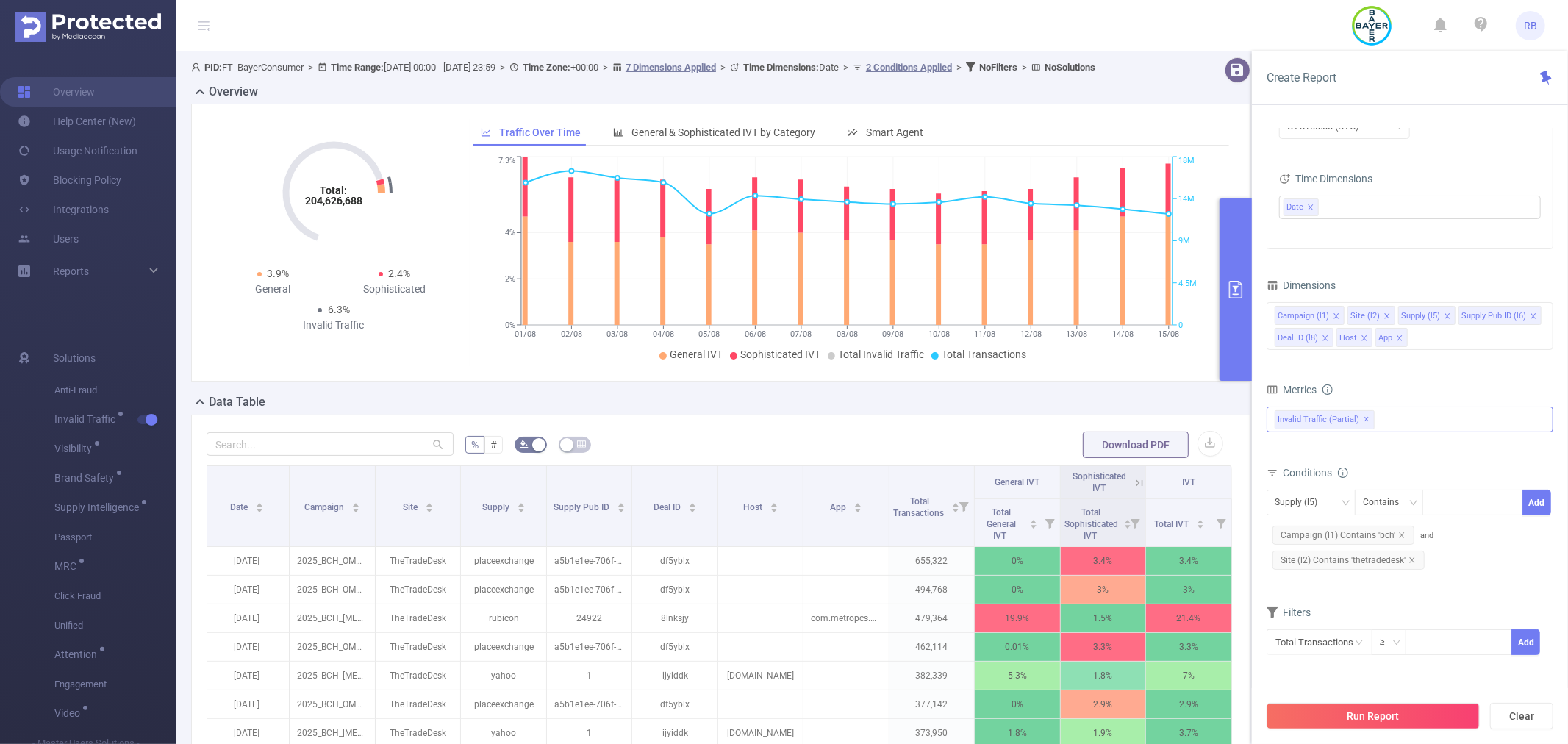
click at [1386, 419] on div "Invalid Traffic (partial) ✕" at bounding box center [1409, 419] width 286 height 26
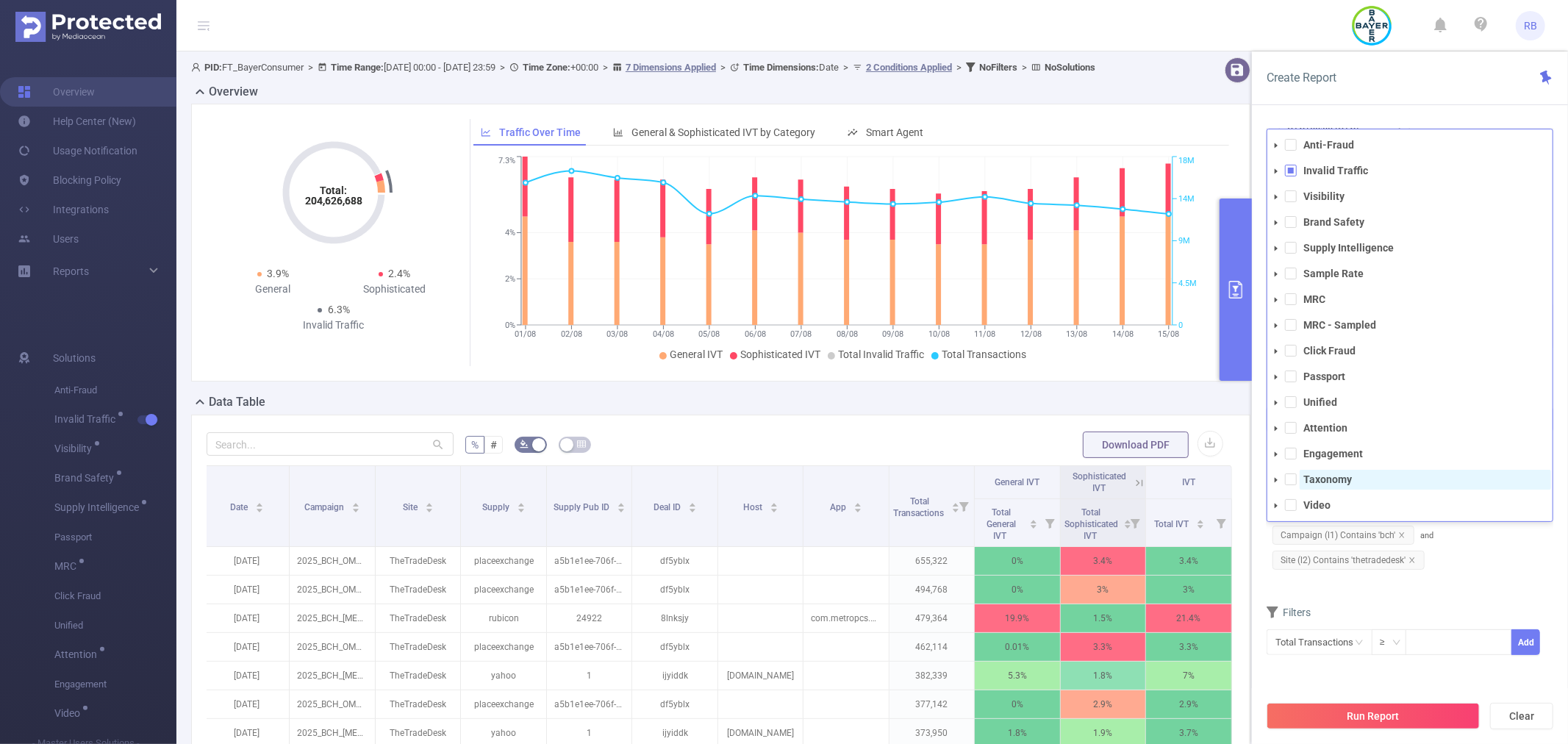
click at [1326, 479] on strong "Taxonomy" at bounding box center [1328, 479] width 48 height 12
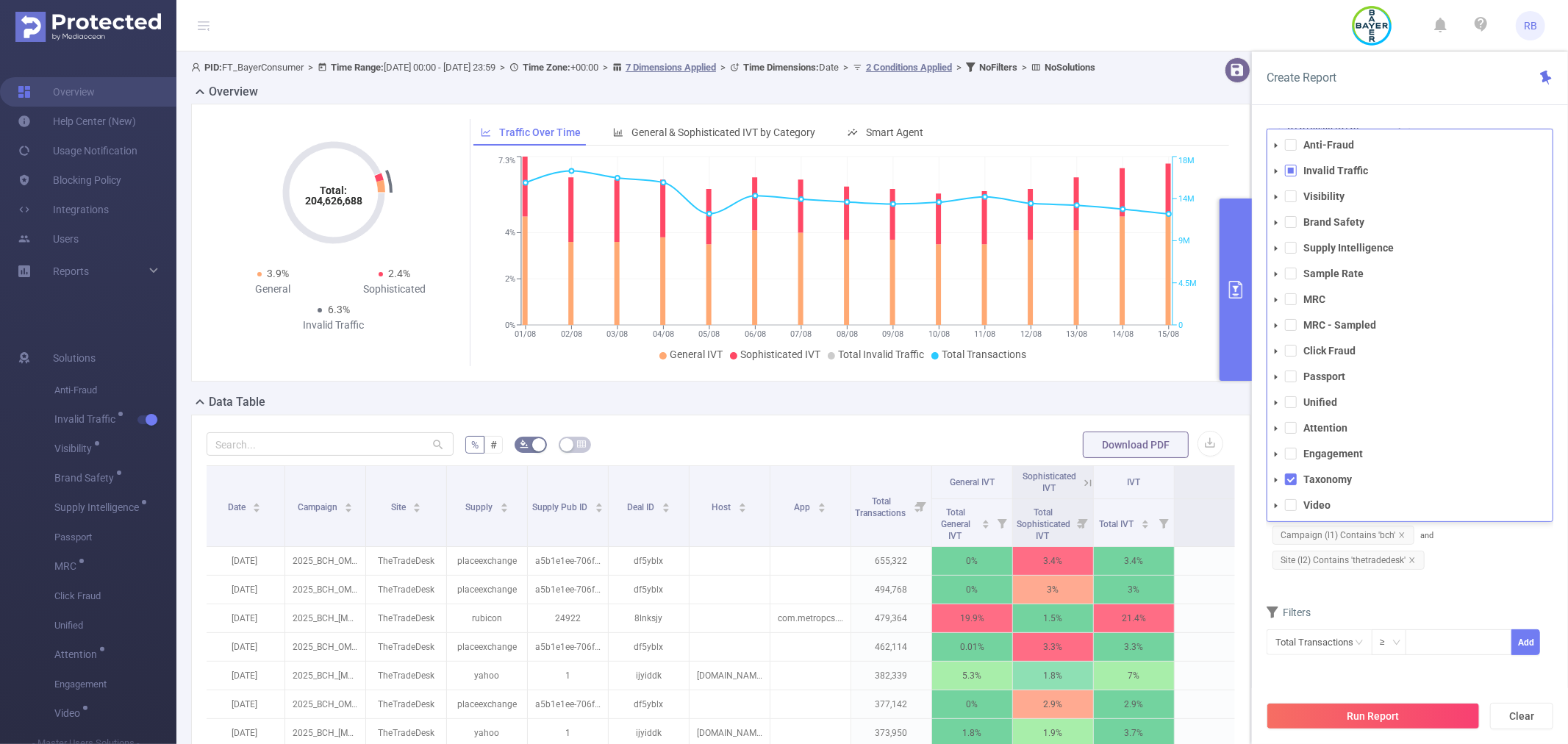
click at [1460, 613] on div "Filters" at bounding box center [1409, 614] width 286 height 24
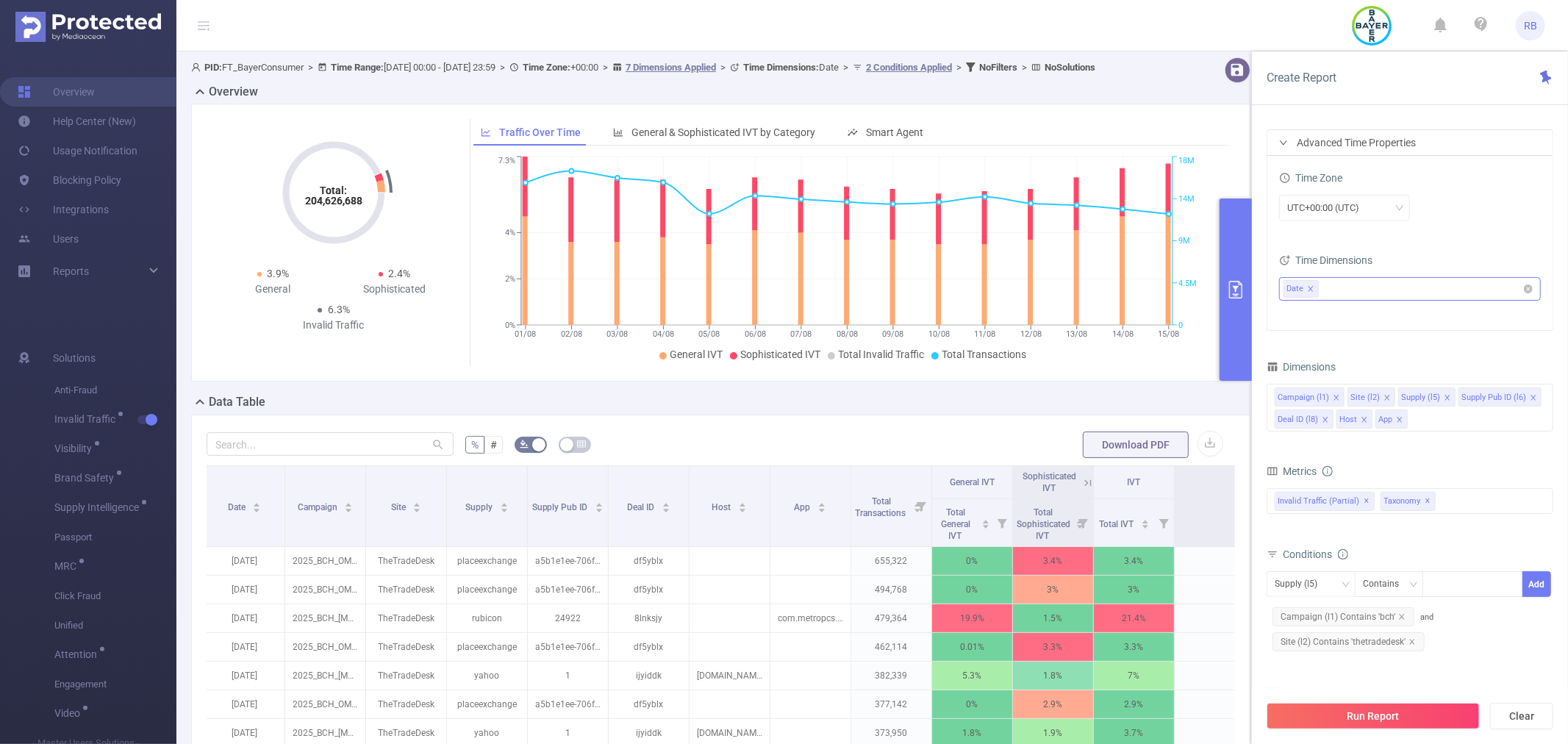
click at [1310, 286] on icon "icon: close" at bounding box center [1311, 289] width 7 height 7
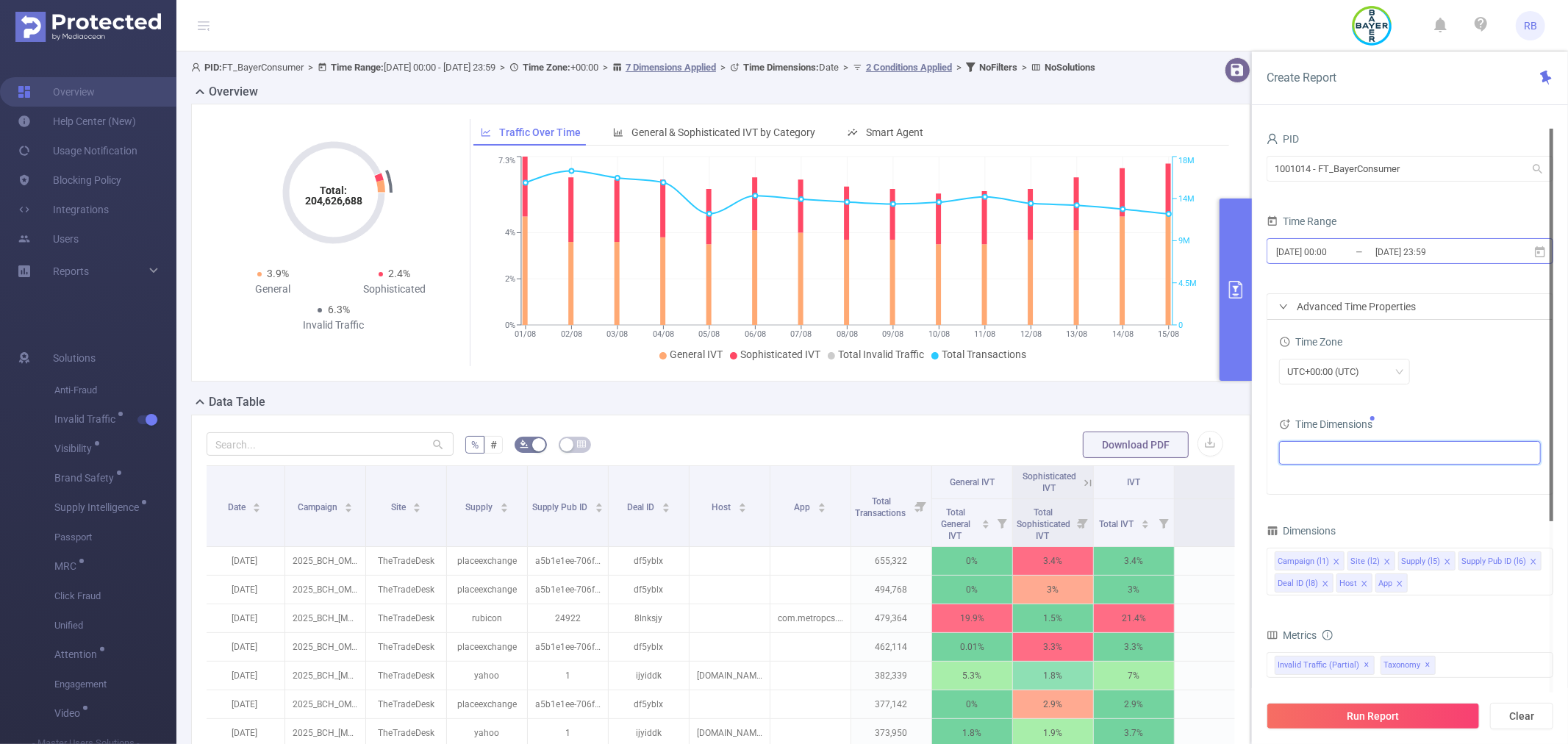
click at [1365, 248] on input "[DATE] 00:00" at bounding box center [1333, 252] width 119 height 20
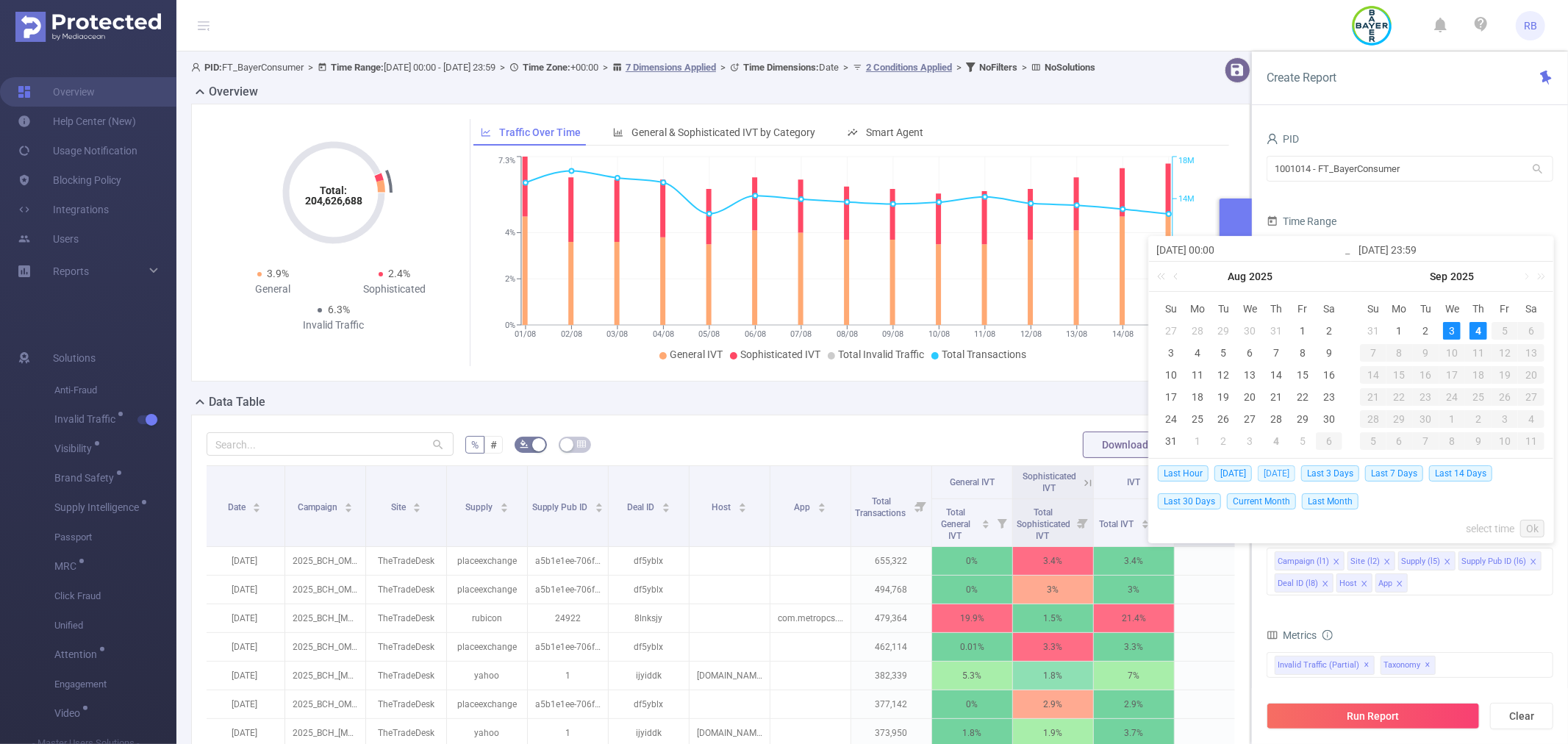
click at [1282, 475] on span "[DATE]" at bounding box center [1276, 473] width 37 height 16
type input "[DATE] 00:00"
type input "[DATE] 23:59"
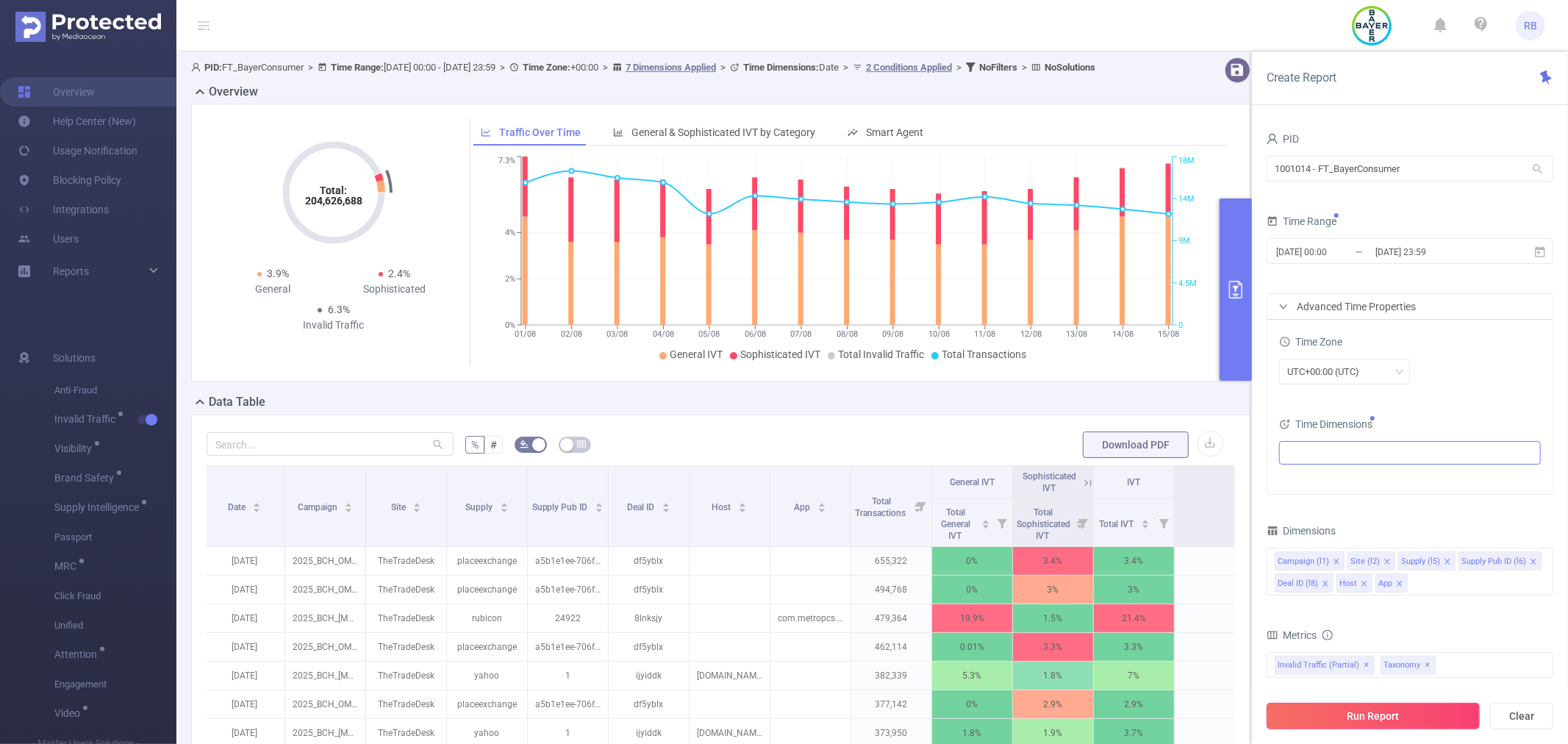
click at [1396, 717] on button "Run Report" at bounding box center [1373, 716] width 213 height 27
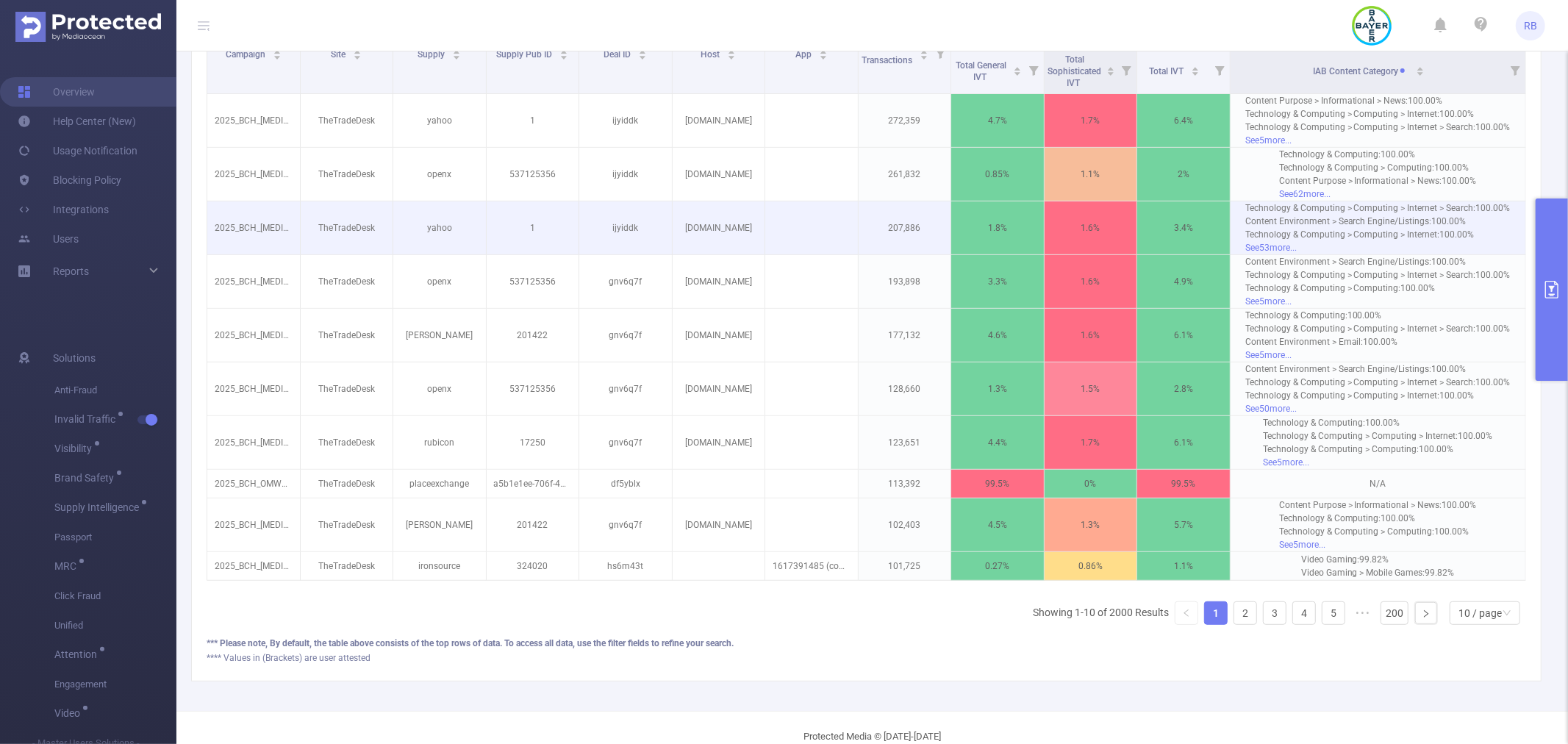
scroll to position [490, 0]
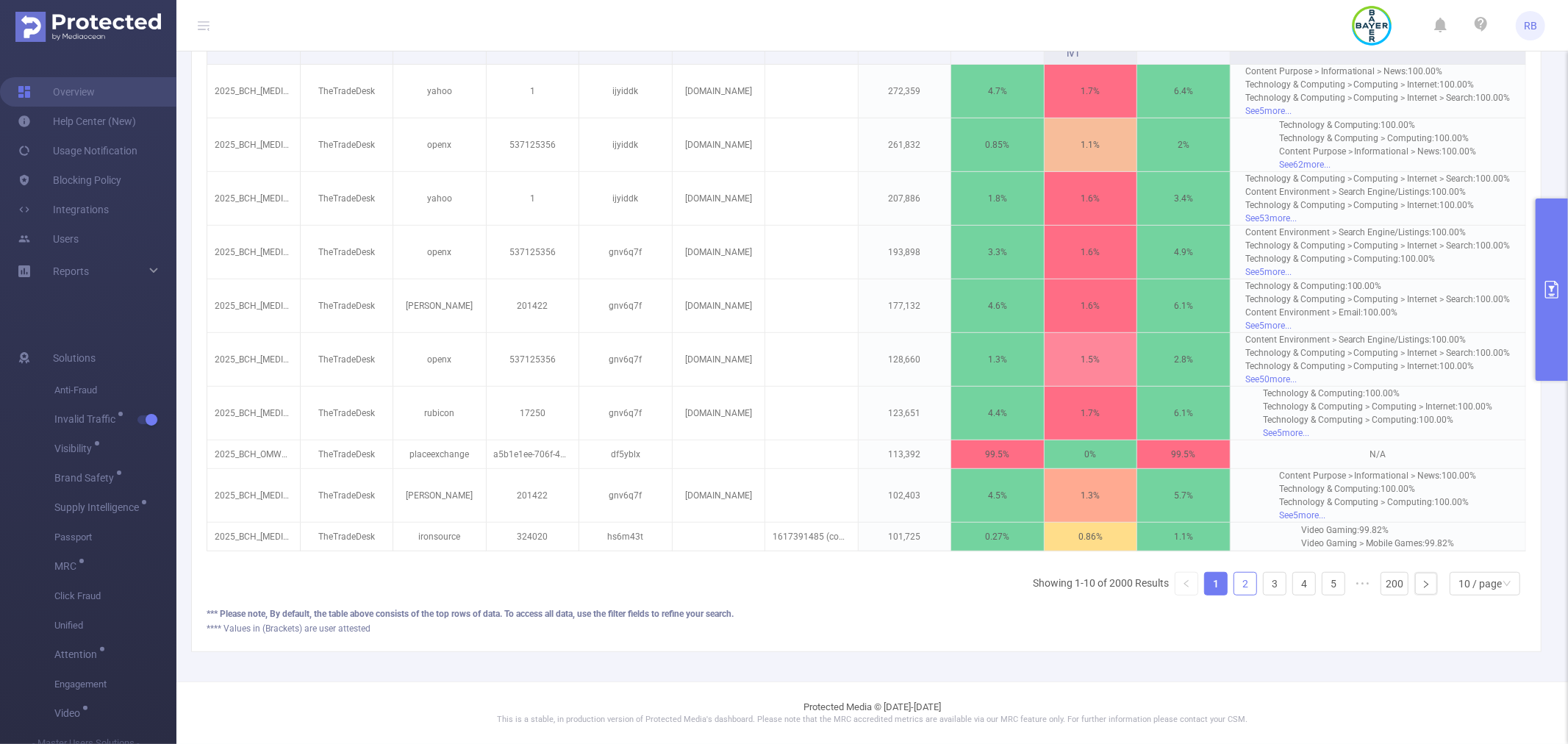
click at [1234, 591] on link "2" at bounding box center [1245, 583] width 22 height 22
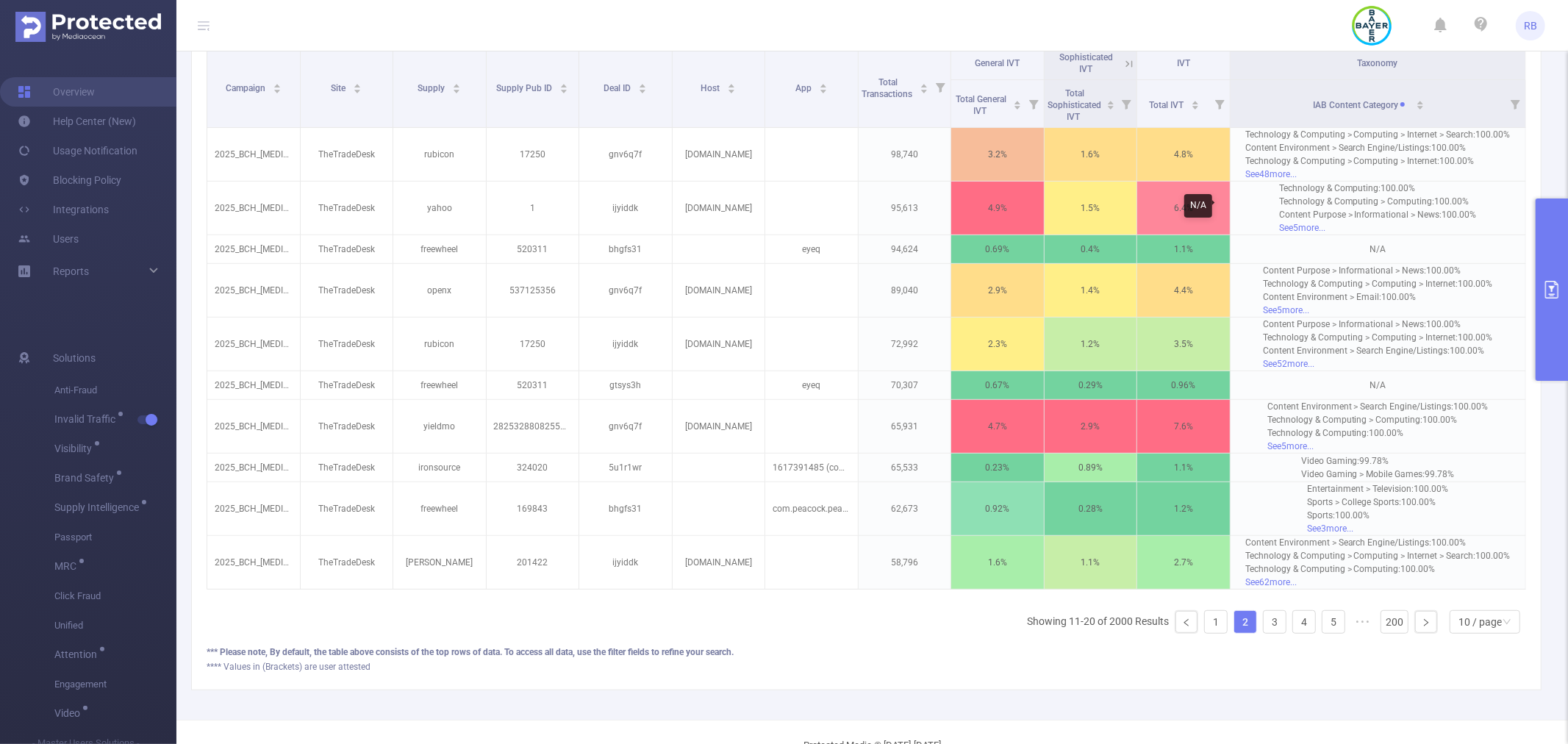
scroll to position [390, 0]
